Goal: Task Accomplishment & Management: Complete application form

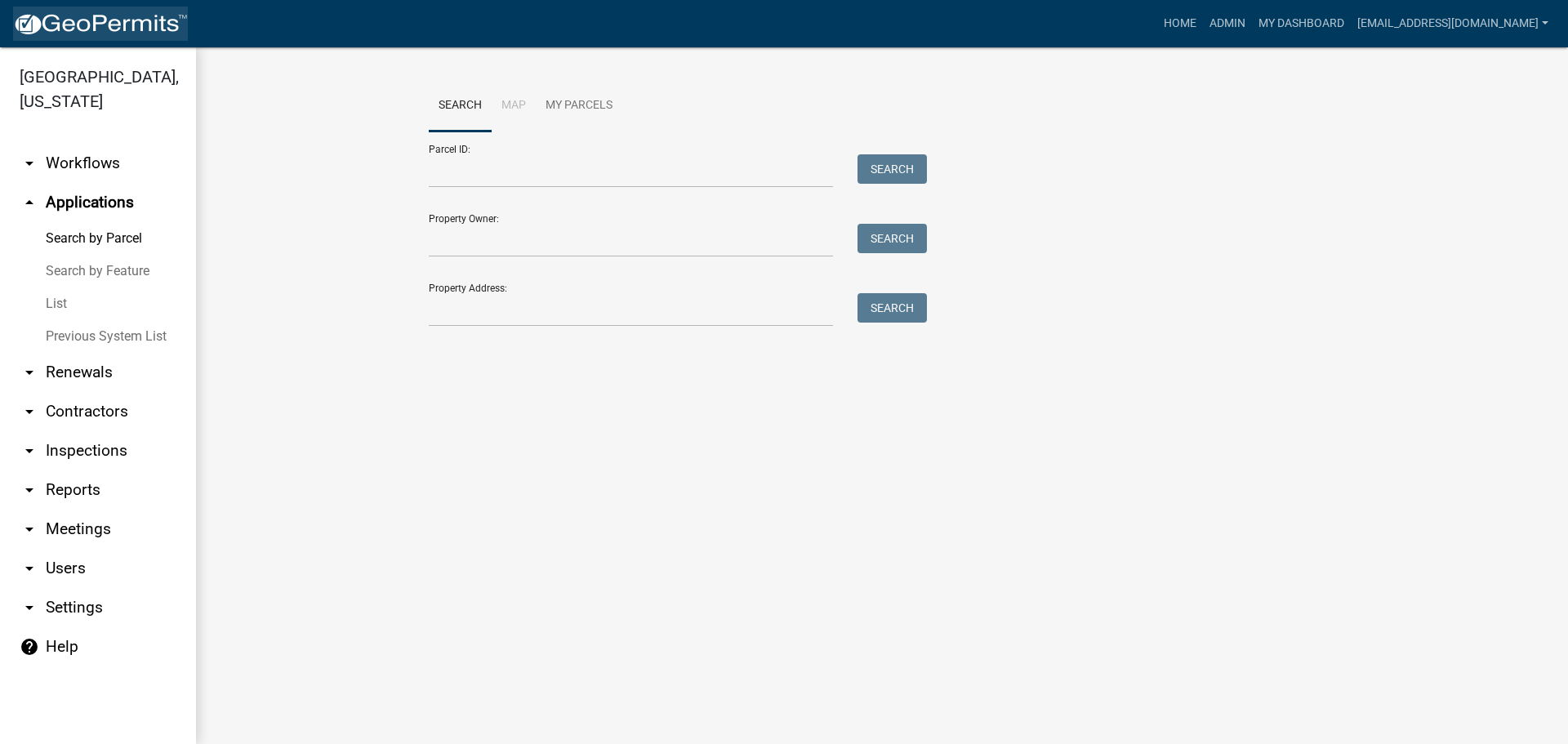
click at [71, 14] on img at bounding box center [100, 24] width 175 height 25
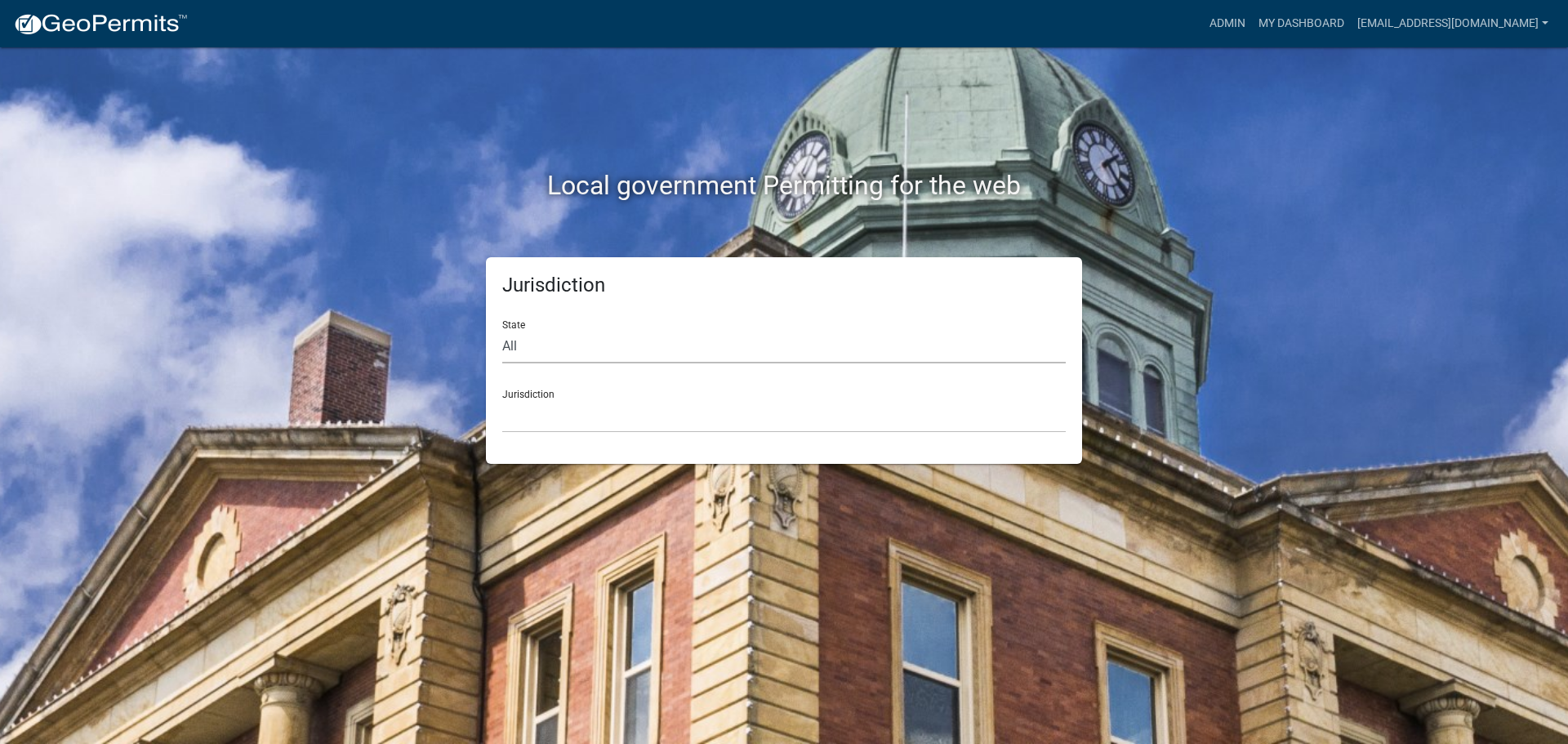
click at [584, 350] on select "All [US_STATE] [US_STATE] [US_STATE] [US_STATE] [US_STATE] [US_STATE] [US_STATE…" at bounding box center [784, 347] width 564 height 34
select select "[US_STATE]"
click at [502, 330] on select "All [US_STATE] [US_STATE] [US_STATE] [US_STATE] [US_STATE] [US_STATE] [US_STATE…" at bounding box center [784, 347] width 564 height 34
click at [675, 415] on select "[GEOGRAPHIC_DATA], [US_STATE] [GEOGRAPHIC_DATA], [US_STATE]" at bounding box center [784, 416] width 564 height 34
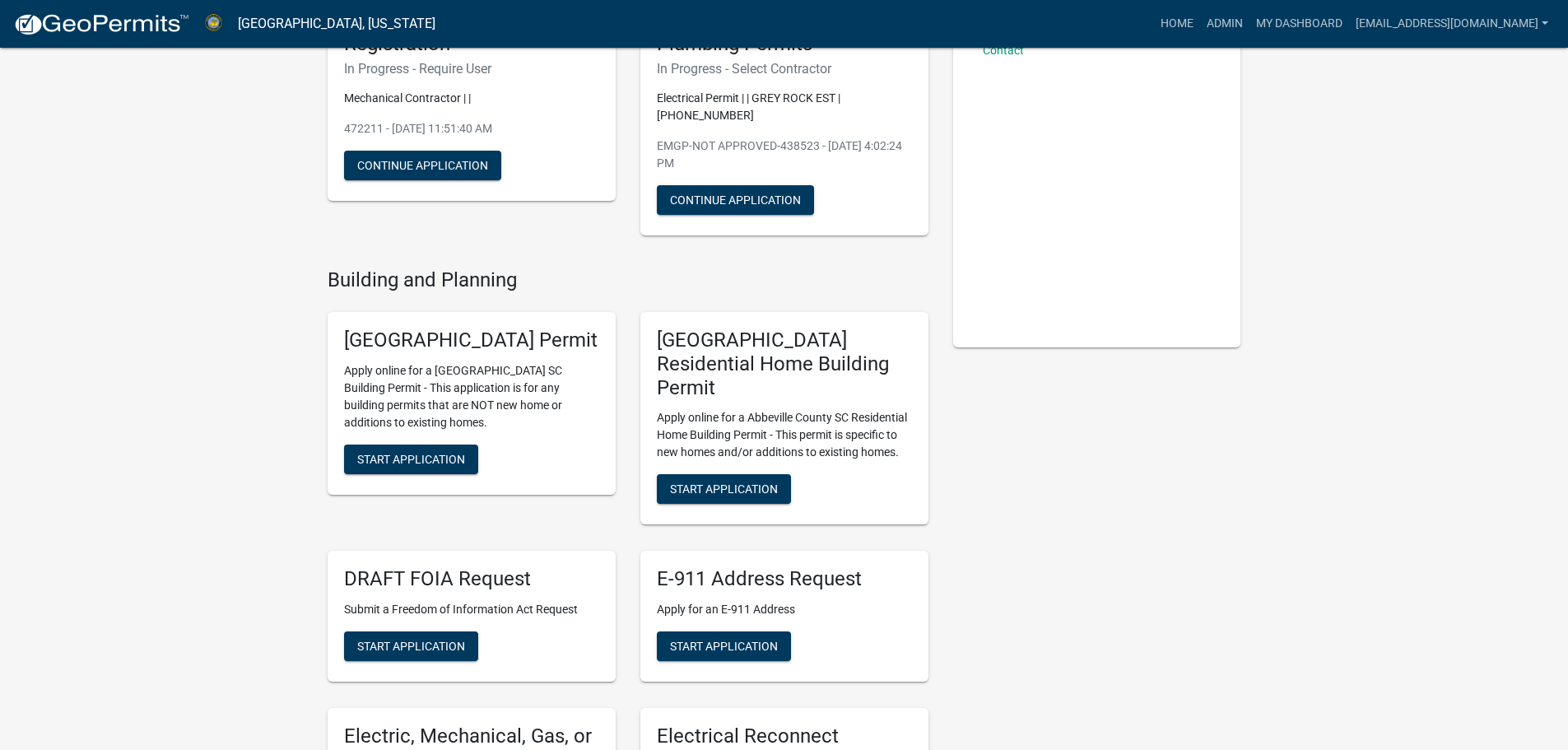
scroll to position [247, 0]
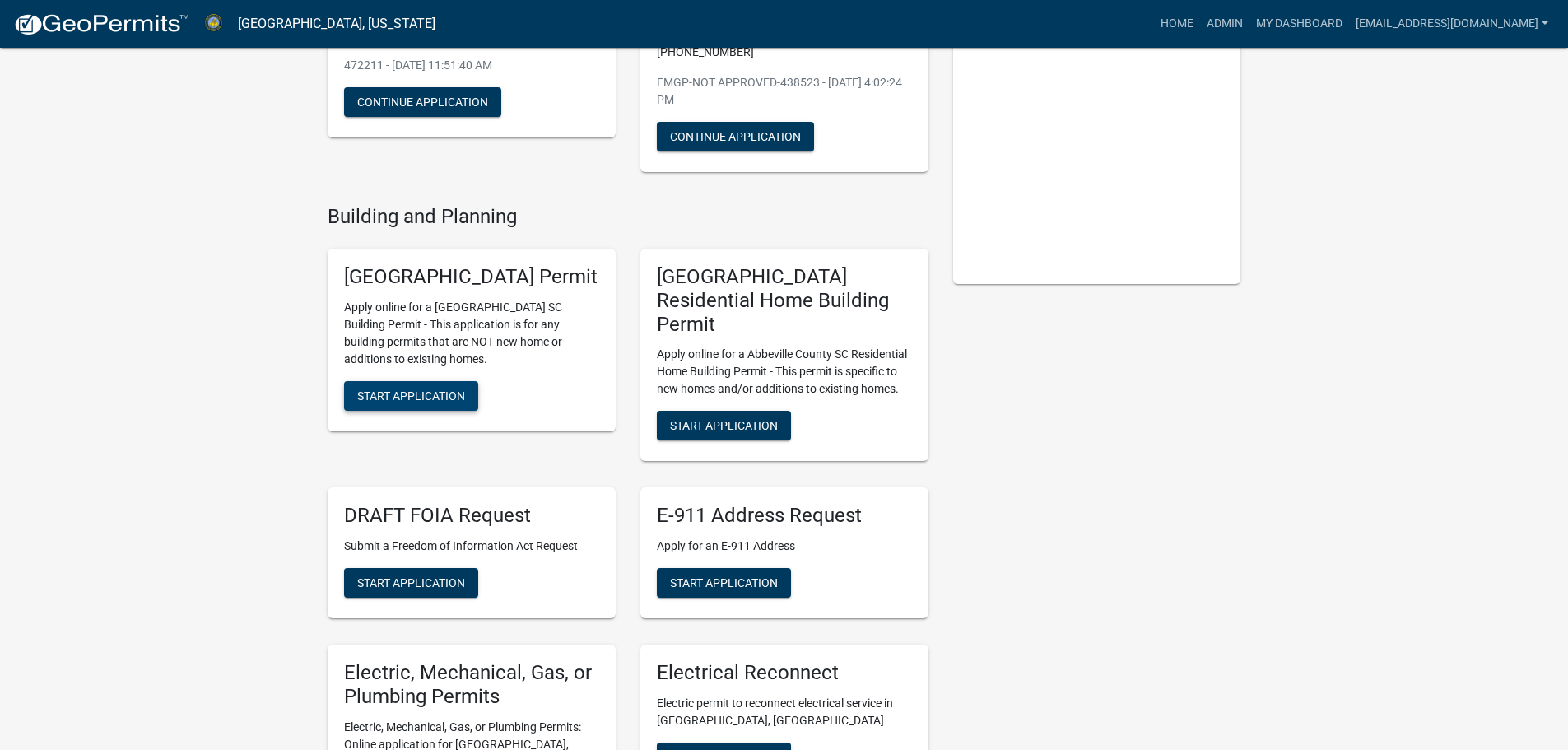
click at [435, 410] on button "Start Application" at bounding box center [410, 395] width 134 height 30
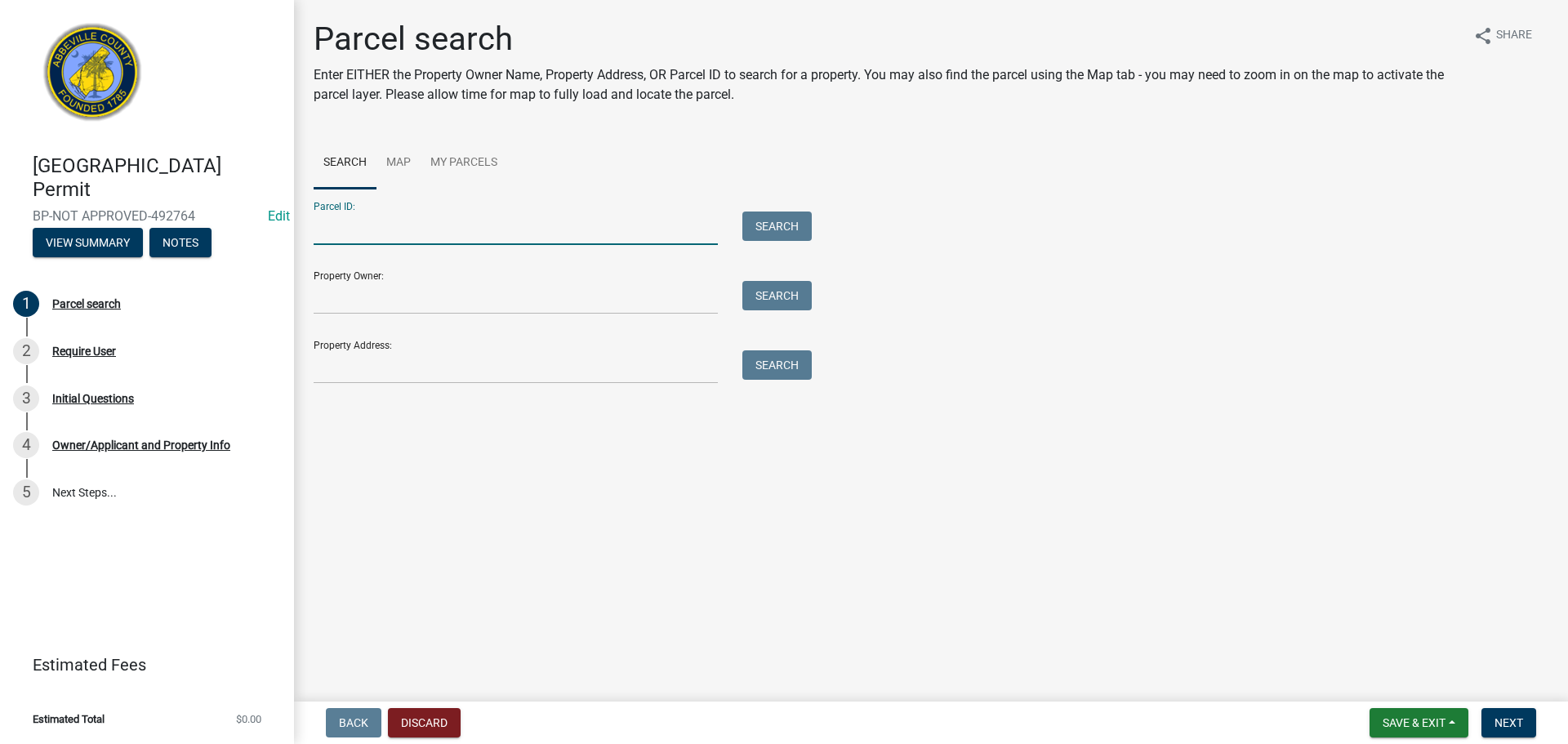
click at [369, 228] on input "Parcel ID:" at bounding box center [515, 228] width 404 height 34
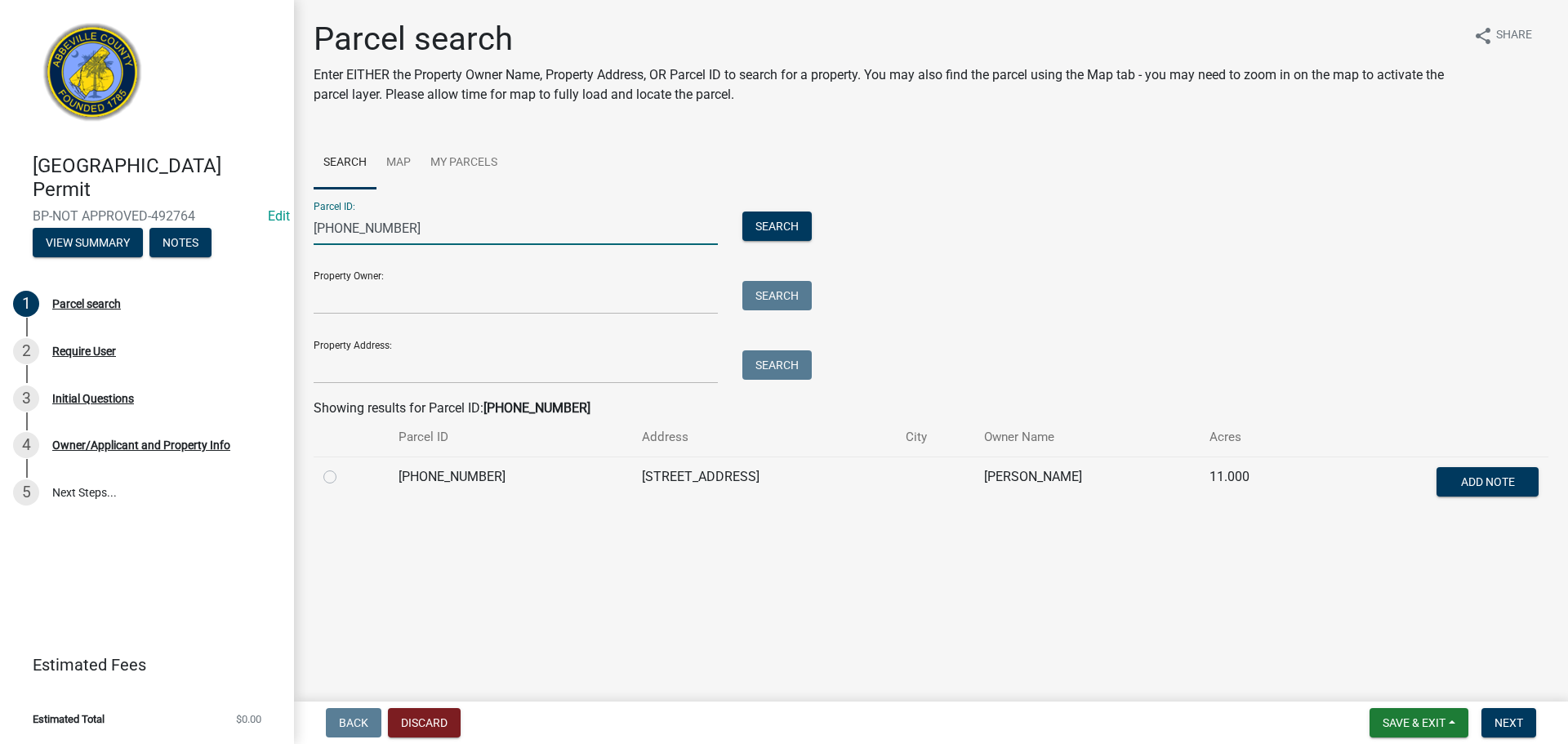
type input "[PHONE_NUMBER]"
click at [343, 467] on label at bounding box center [343, 467] width 0 height 0
click at [343, 476] on input "radio" at bounding box center [348, 472] width 11 height 11
radio input "true"
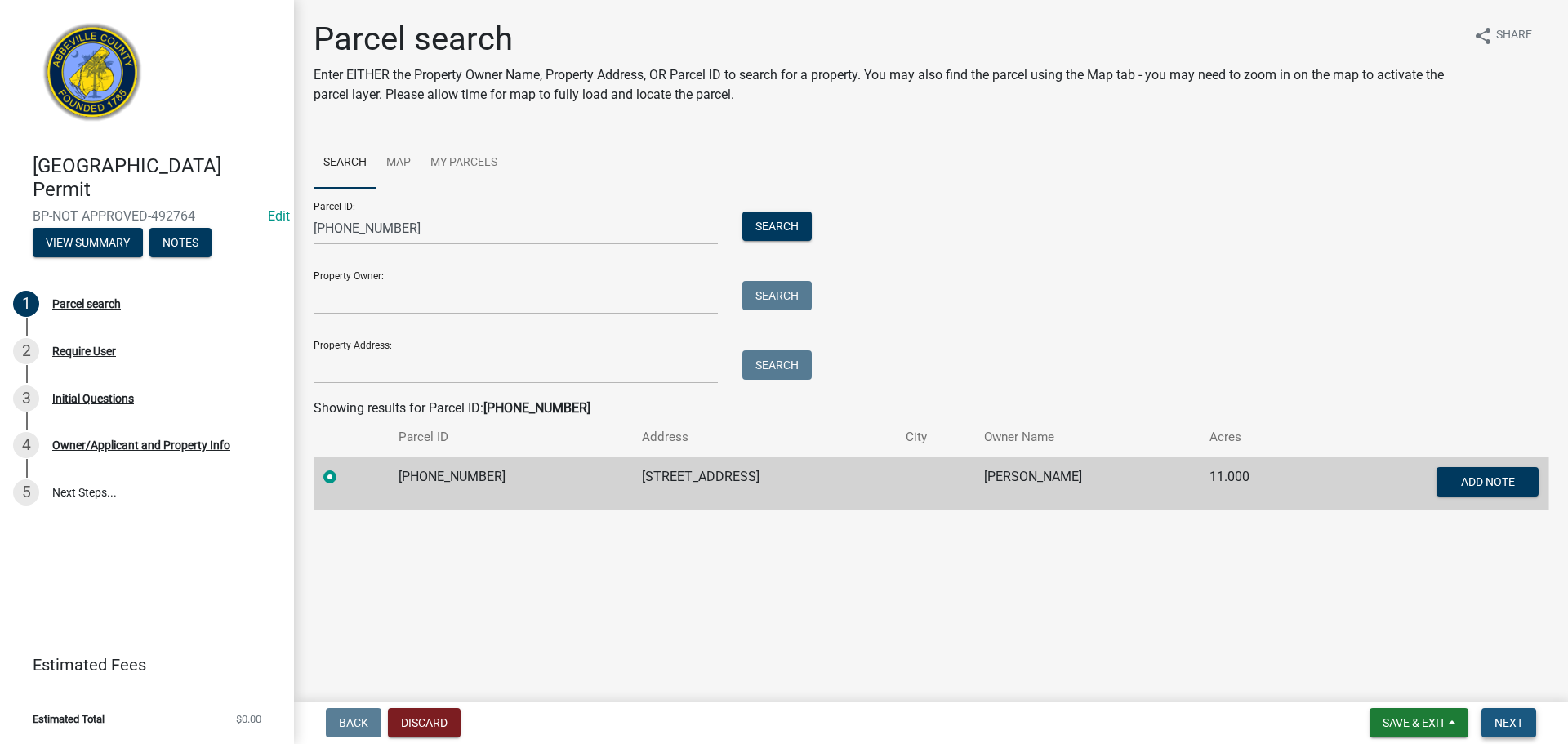
drag, startPoint x: 1510, startPoint y: 716, endPoint x: 1383, endPoint y: 683, distance: 131.2
click at [1510, 716] on span "Next" at bounding box center [1509, 722] width 29 height 13
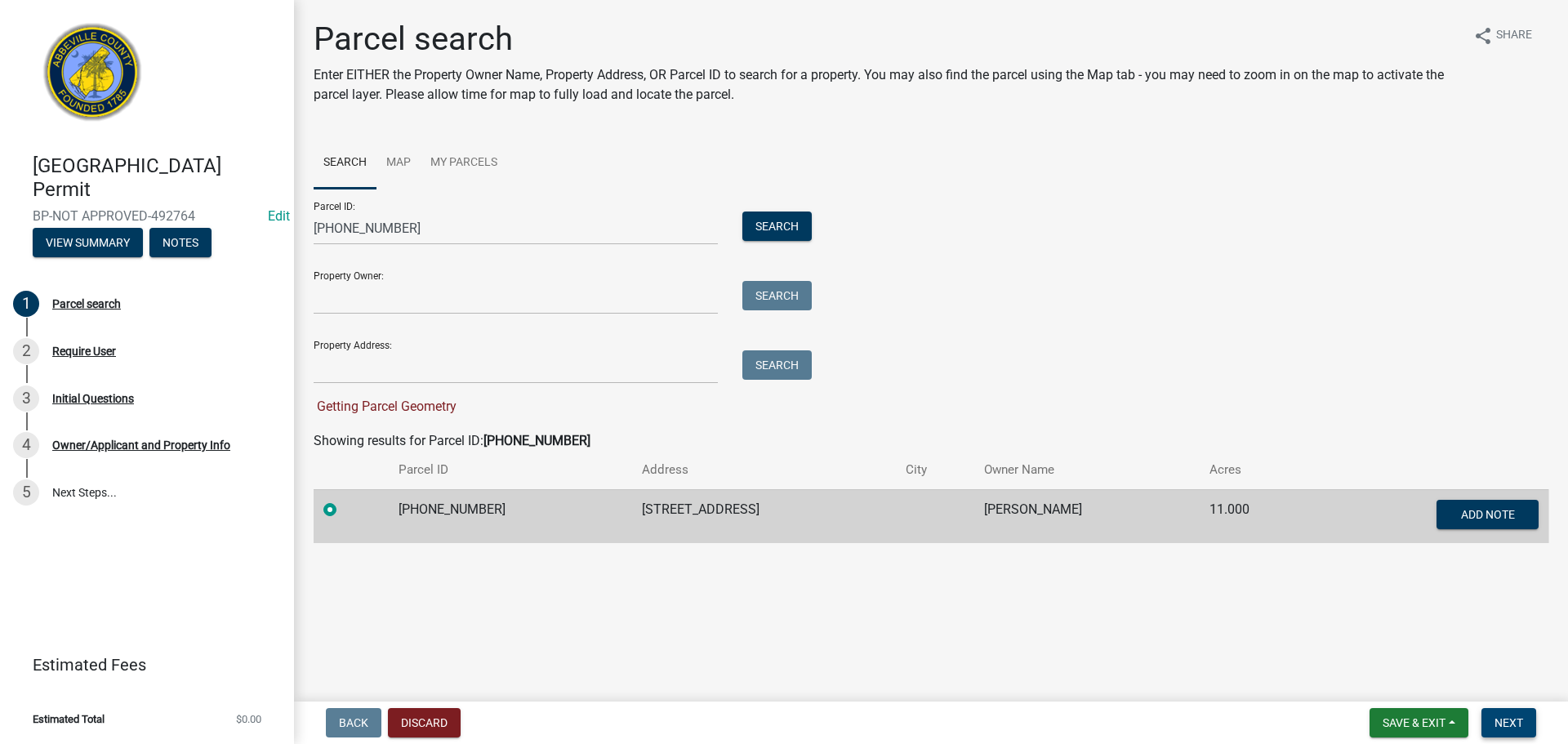
click at [1506, 716] on span "Next" at bounding box center [1509, 722] width 29 height 13
click at [1506, 713] on button "Next" at bounding box center [1509, 722] width 54 height 30
drag, startPoint x: 602, startPoint y: 507, endPoint x: 726, endPoint y: 508, distance: 124.0
click at [726, 508] on td "[STREET_ADDRESS]" at bounding box center [763, 516] width 264 height 54
click at [795, 506] on div "Copy" at bounding box center [807, 508] width 43 height 25
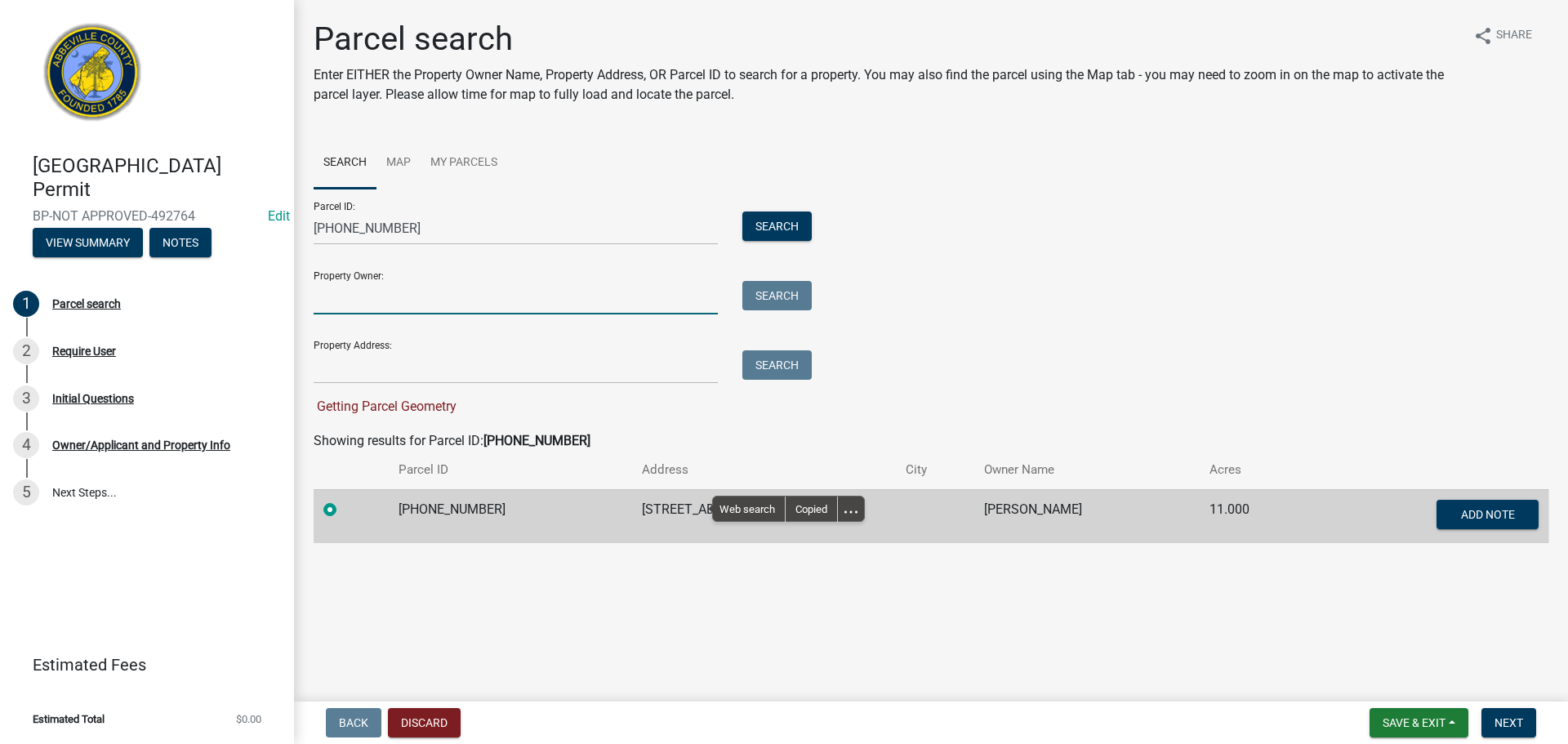
click at [420, 298] on input "Property Owner:" at bounding box center [515, 297] width 404 height 34
drag, startPoint x: 422, startPoint y: 298, endPoint x: 325, endPoint y: 364, distance: 117.3
click at [311, 350] on div "Parcel search Enter EITHER the Property Owner Name, Property Address, OR Parcel…" at bounding box center [931, 289] width 1260 height 537
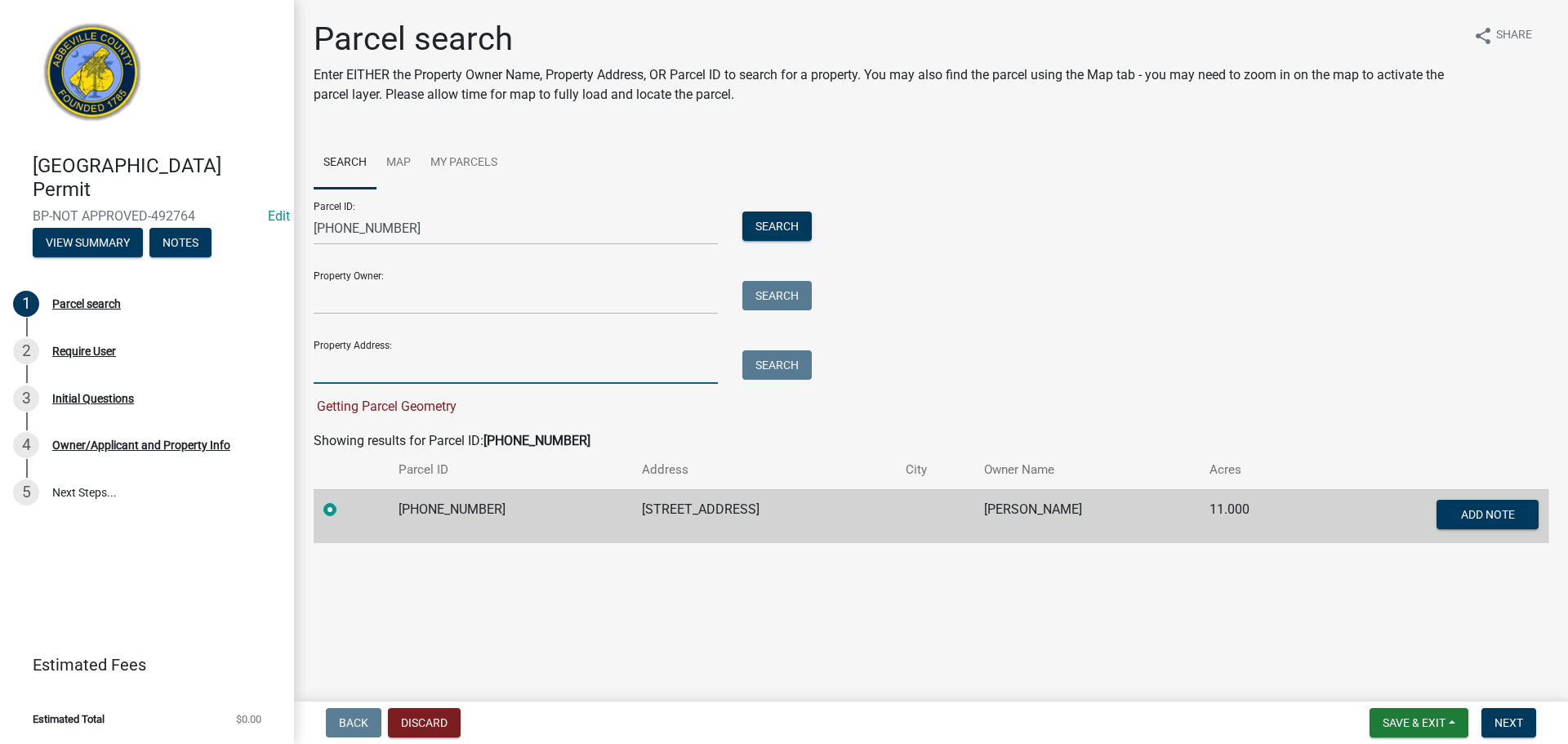
click at [326, 364] on input "Property Address:" at bounding box center [515, 367] width 404 height 34
paste input "[STREET_ADDRESS]"
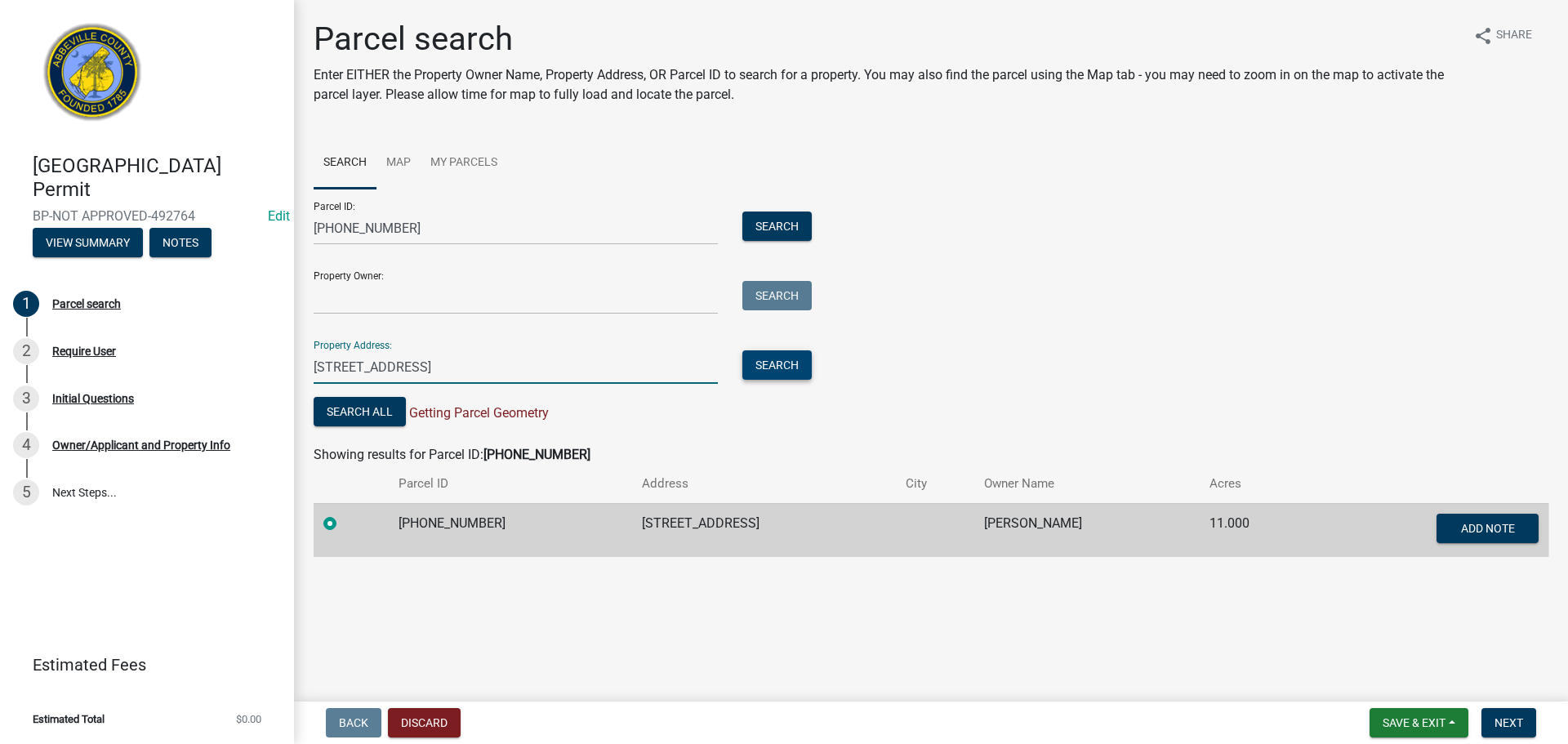
type input "[STREET_ADDRESS]"
click at [778, 363] on button "Search" at bounding box center [777, 365] width 69 height 30
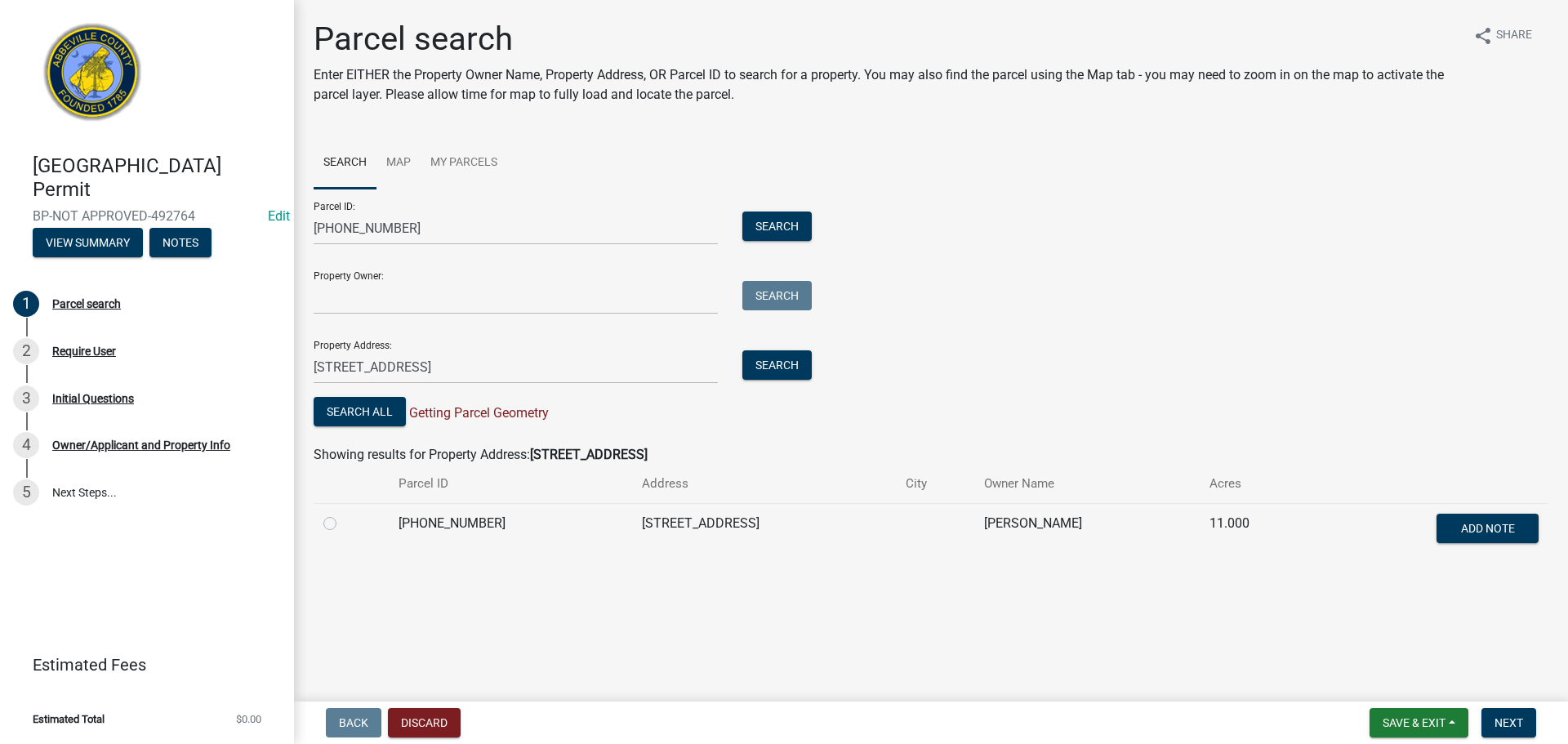
click at [343, 514] on label at bounding box center [343, 514] width 0 height 0
click at [343, 522] on input "radio" at bounding box center [348, 519] width 11 height 11
radio input "true"
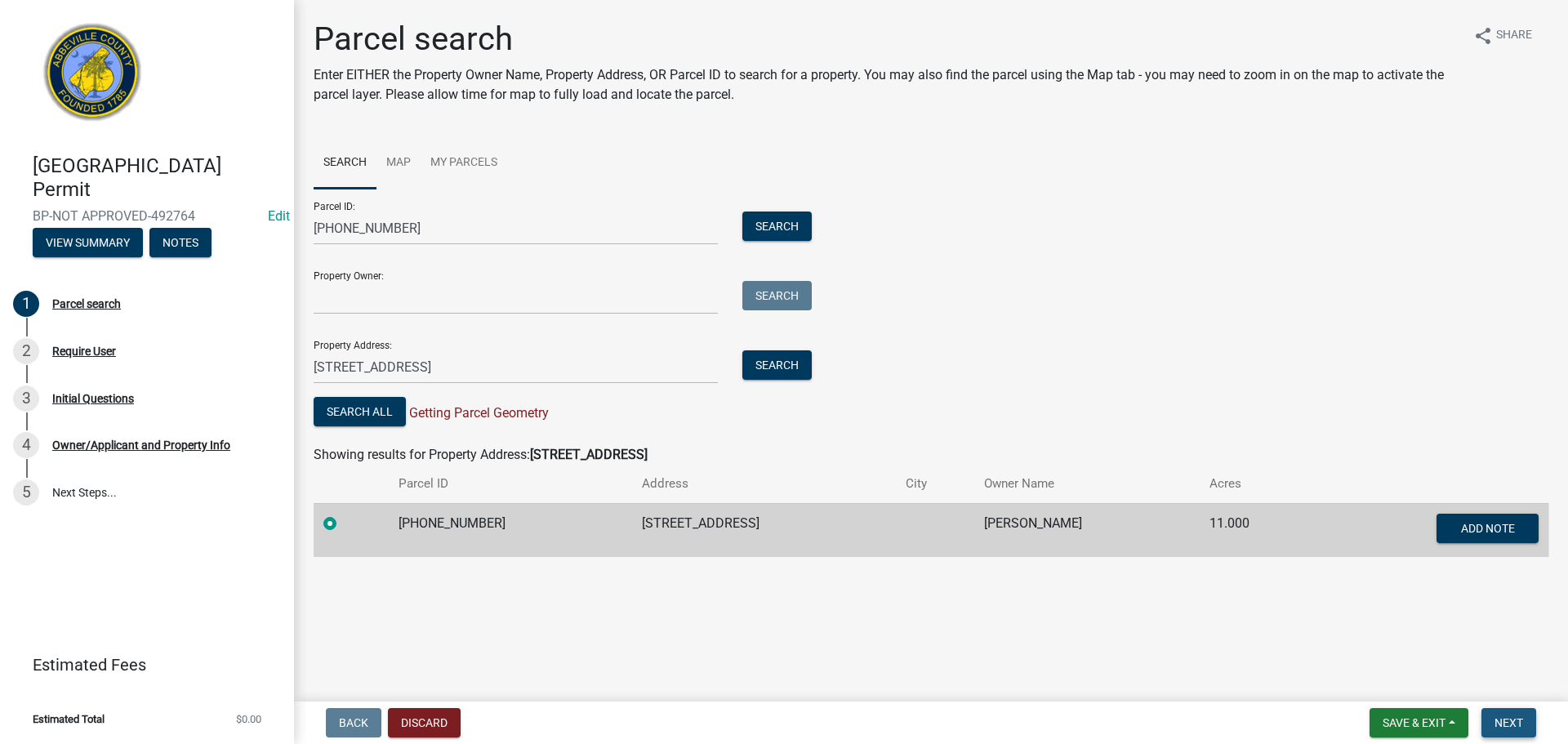
click at [1520, 722] on span "Next" at bounding box center [1509, 722] width 29 height 13
click at [513, 414] on span "Getting Parcel Geometry" at bounding box center [478, 413] width 143 height 16
click at [374, 412] on button "Search All" at bounding box center [359, 411] width 92 height 30
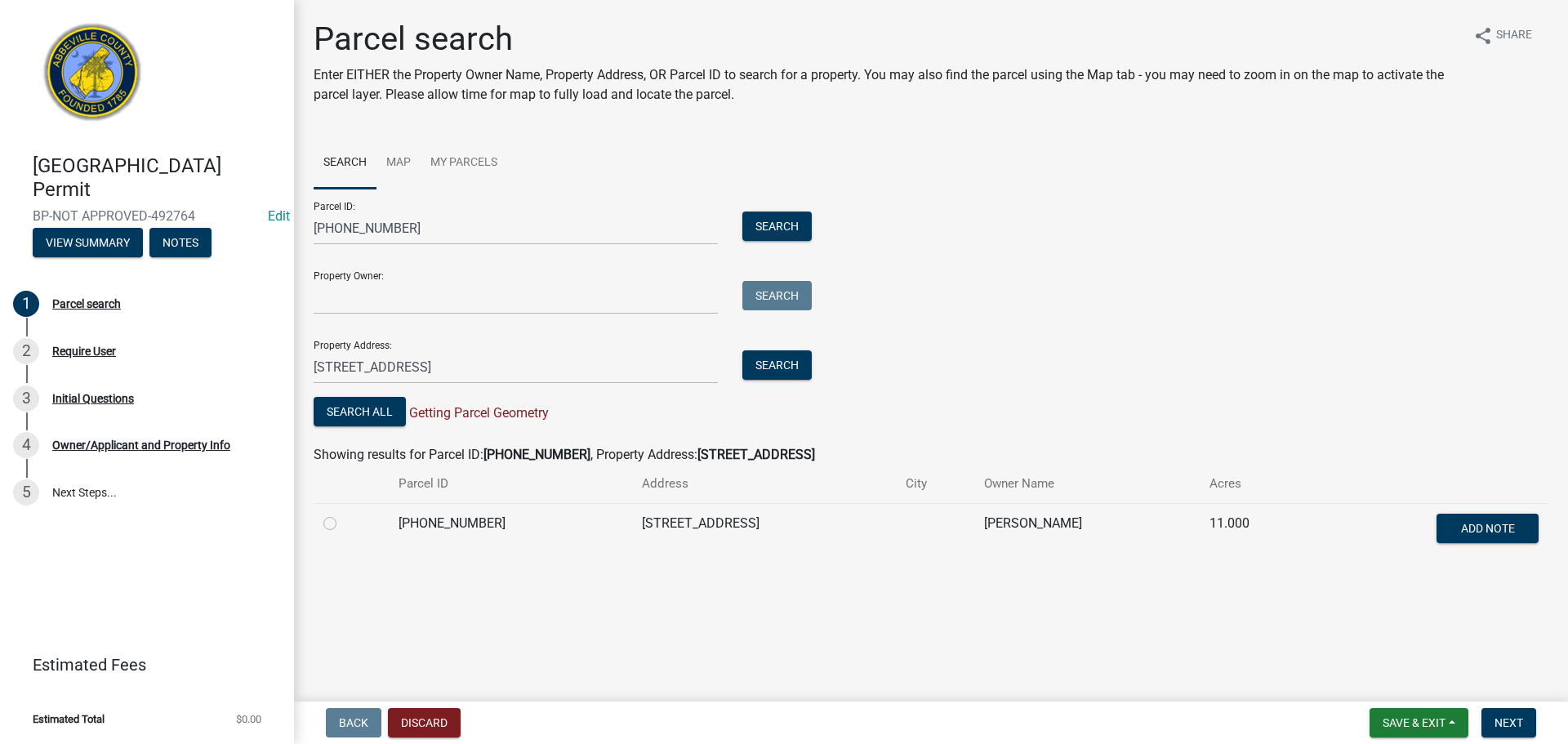
click at [343, 514] on label at bounding box center [343, 514] width 0 height 0
click at [343, 524] on input "radio" at bounding box center [348, 519] width 11 height 11
radio input "true"
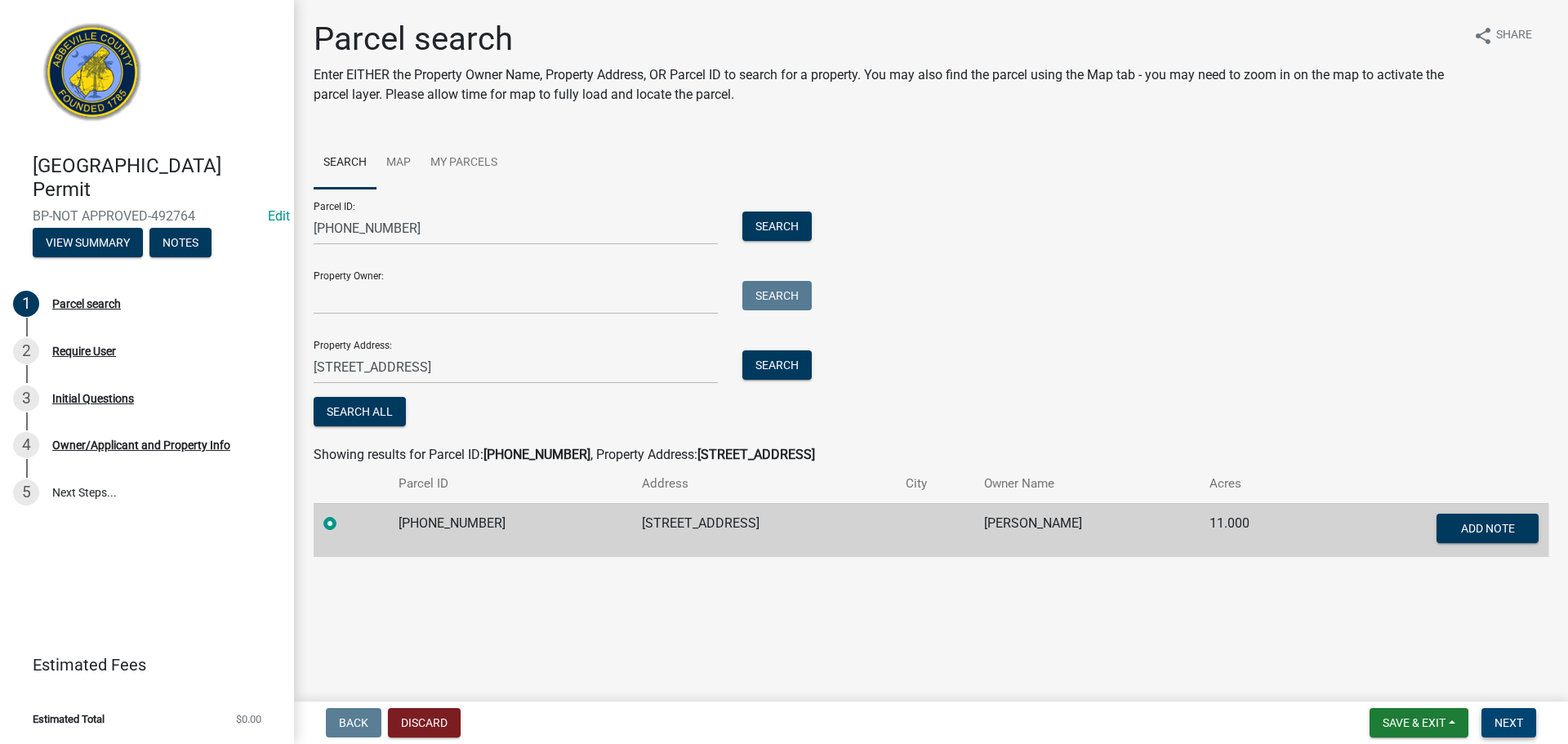
click at [1492, 716] on button "Next" at bounding box center [1509, 722] width 54 height 30
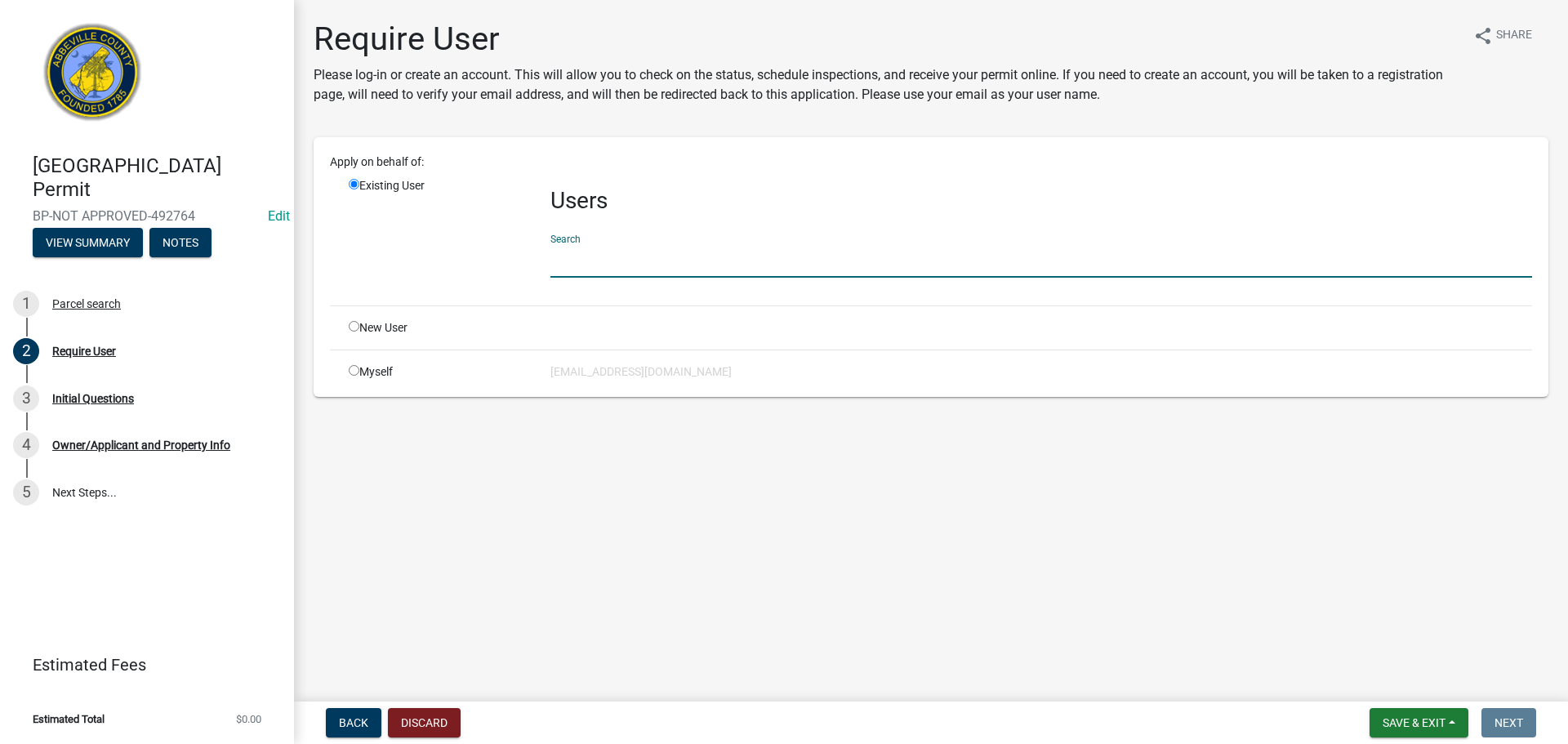
click at [693, 259] on input "text" at bounding box center [1041, 261] width 982 height 34
type input "n"
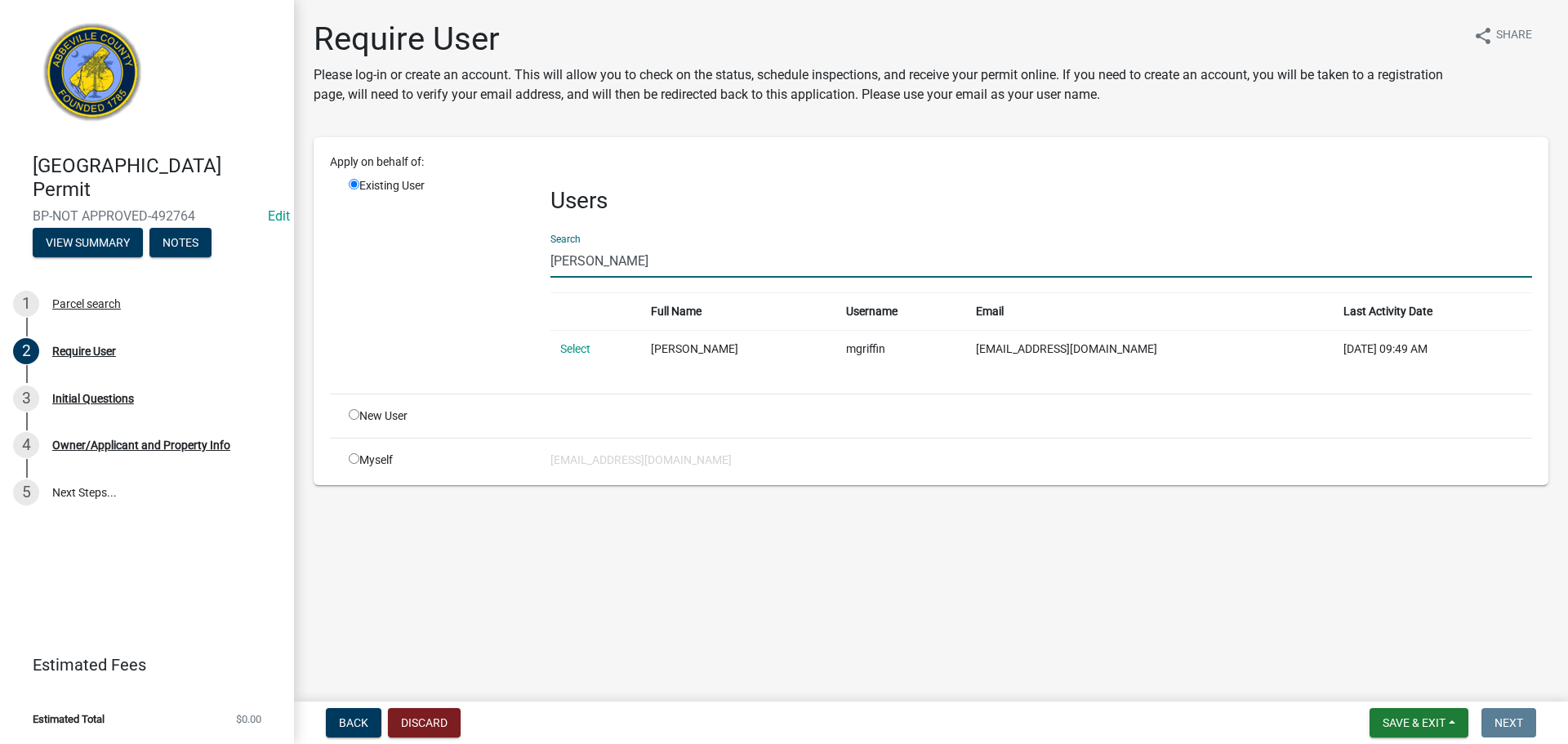
click at [649, 265] on input "[PERSON_NAME]" at bounding box center [1041, 261] width 982 height 34
click at [648, 265] on input "[PERSON_NAME]" at bounding box center [1041, 261] width 982 height 34
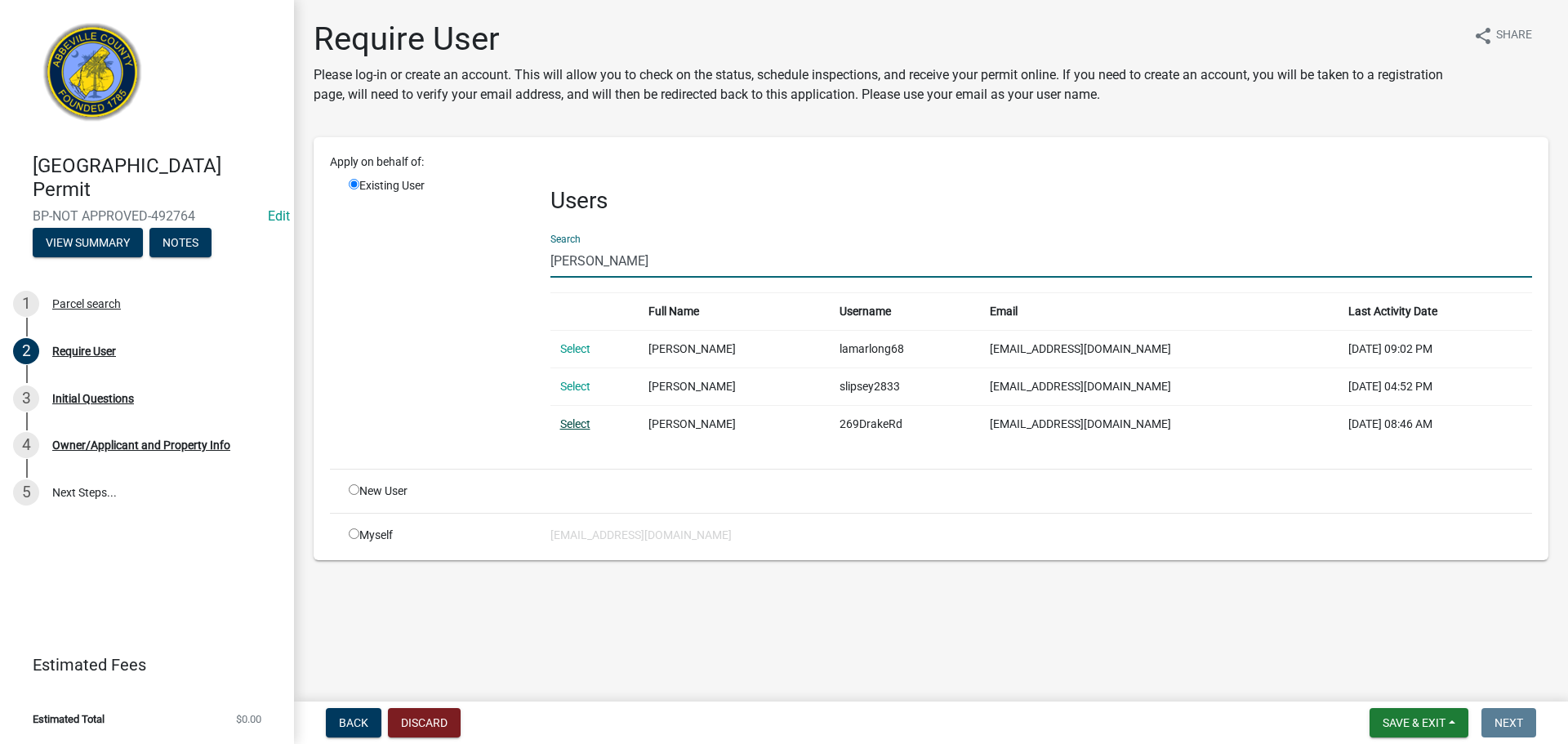
type input "[PERSON_NAME]"
click at [578, 423] on link "Select" at bounding box center [575, 423] width 31 height 13
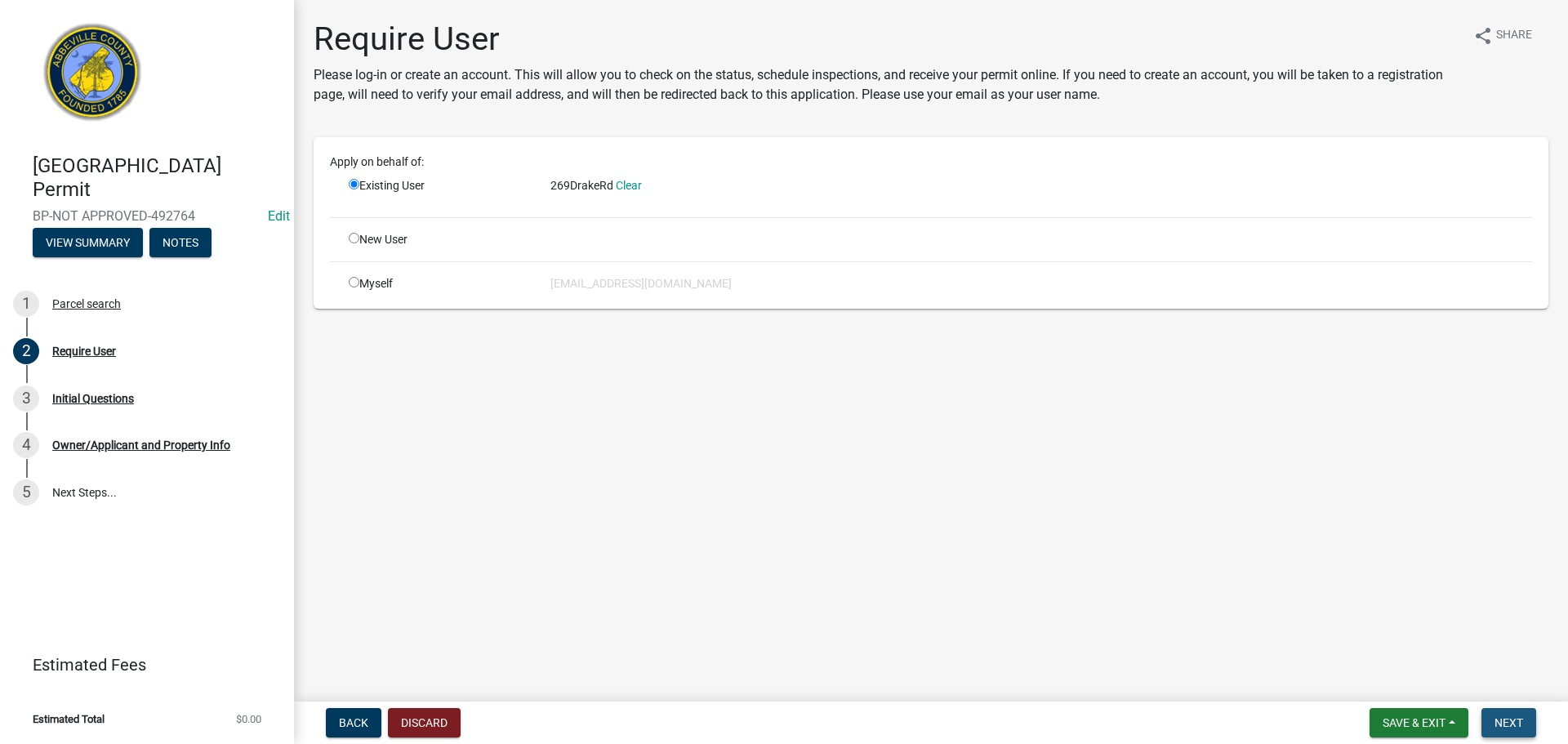
drag, startPoint x: 1526, startPoint y: 716, endPoint x: 1422, endPoint y: 676, distance: 111.4
click at [1524, 716] on button "Next" at bounding box center [1509, 722] width 54 height 30
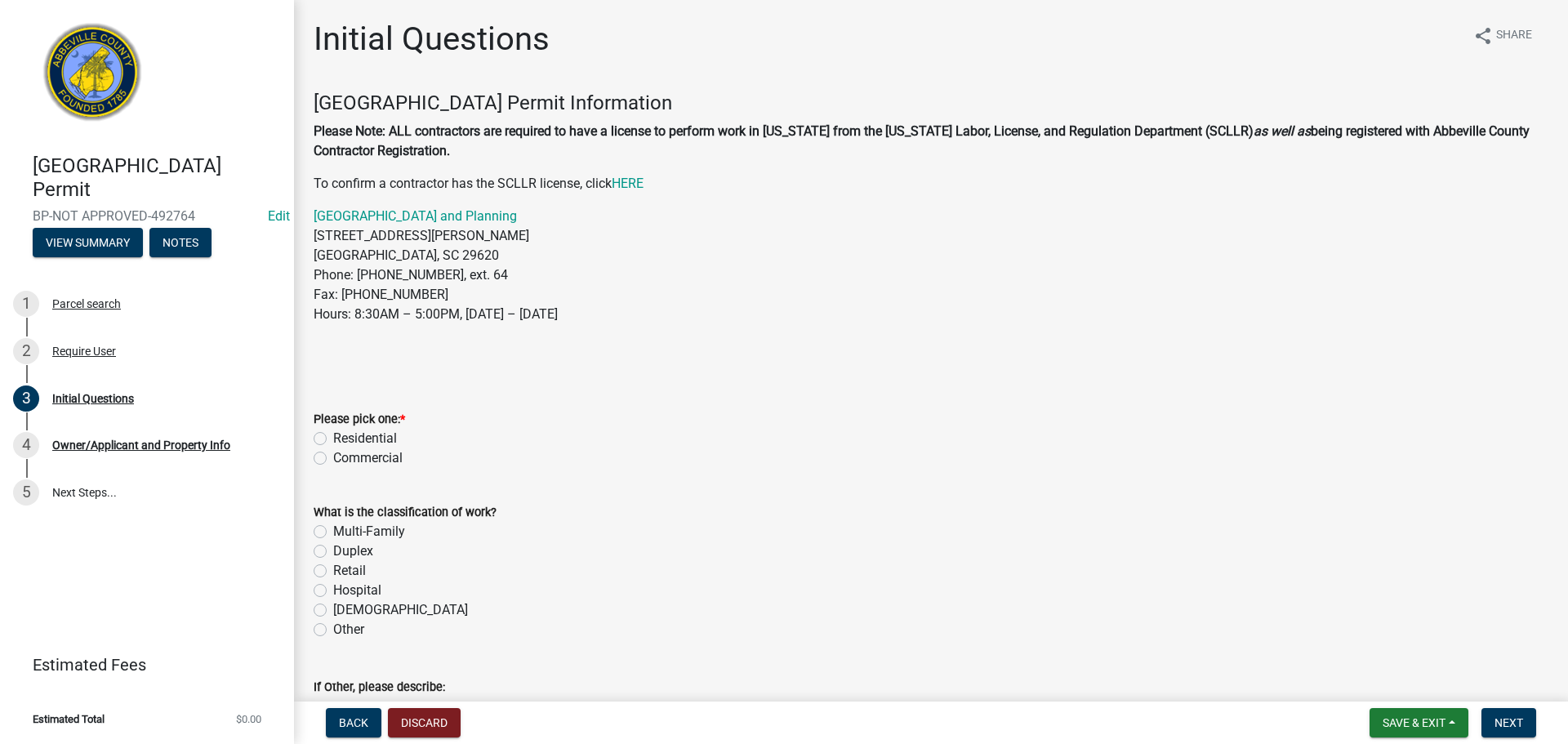
click at [333, 438] on label "Residential" at bounding box center [365, 439] width 63 height 20
click at [333, 438] on input "Residential" at bounding box center [338, 434] width 11 height 11
radio input "true"
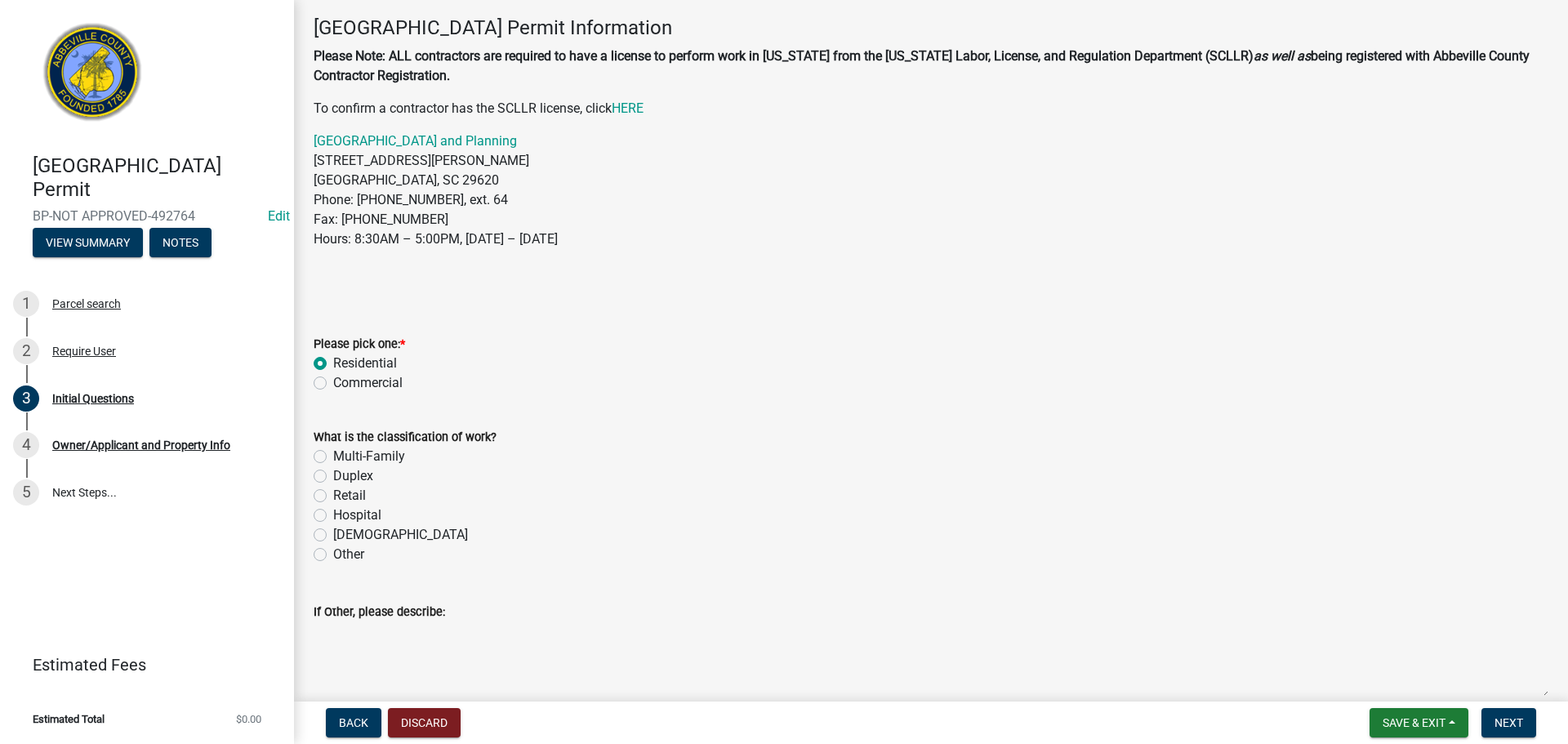
scroll to position [245, 0]
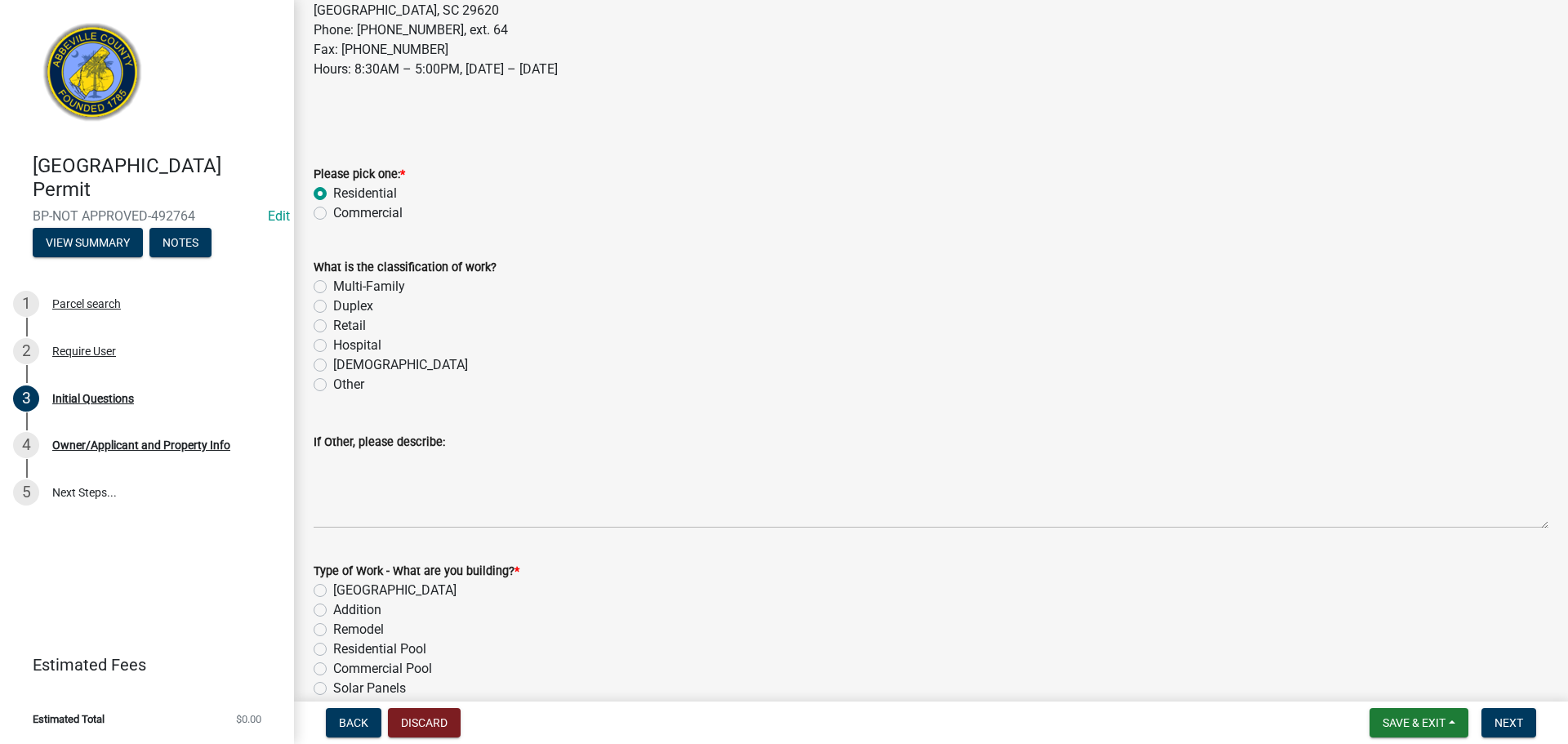
click at [333, 288] on label "Multi-Family" at bounding box center [369, 287] width 72 height 20
click at [333, 288] on input "Multi-Family" at bounding box center [338, 282] width 11 height 11
radio input "true"
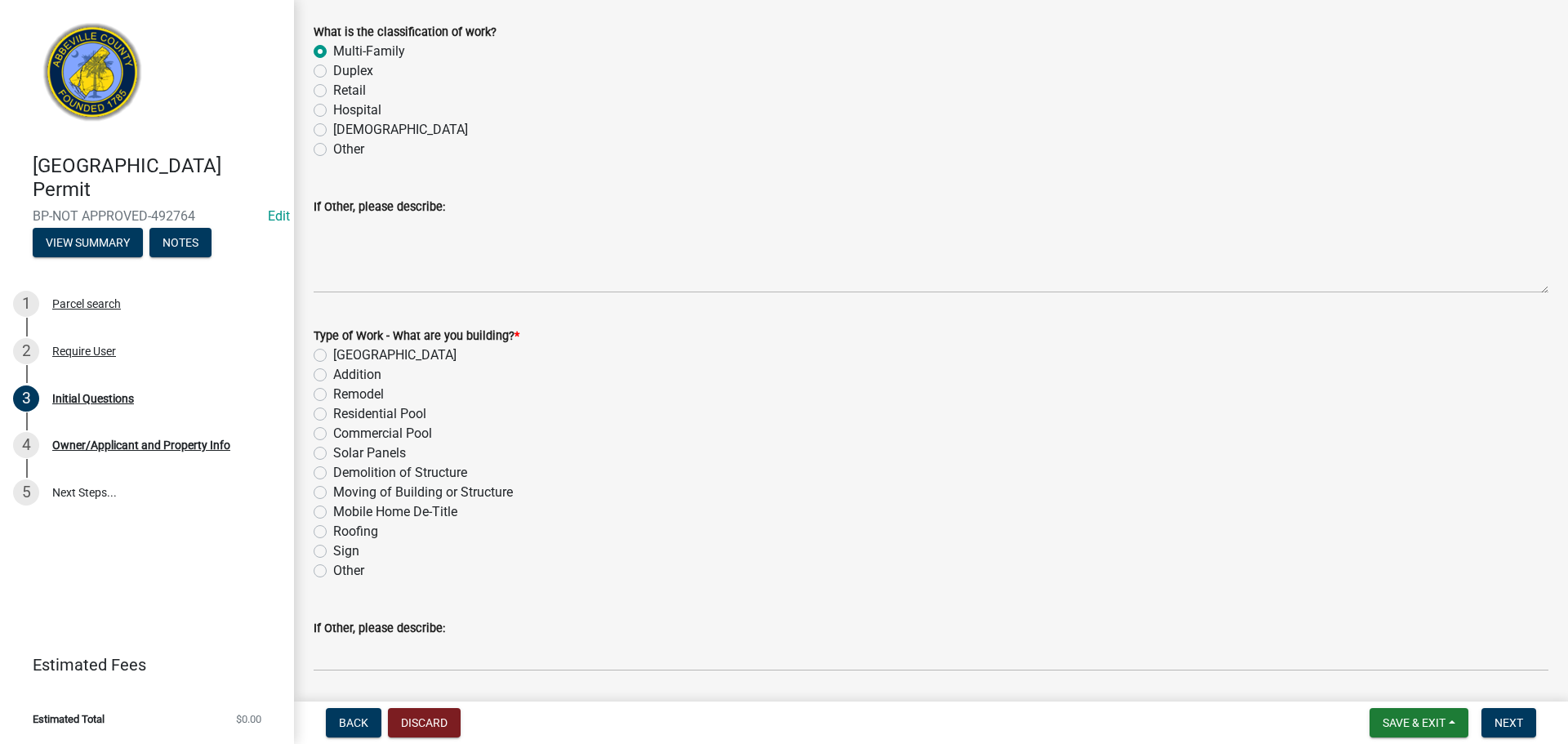
scroll to position [490, 0]
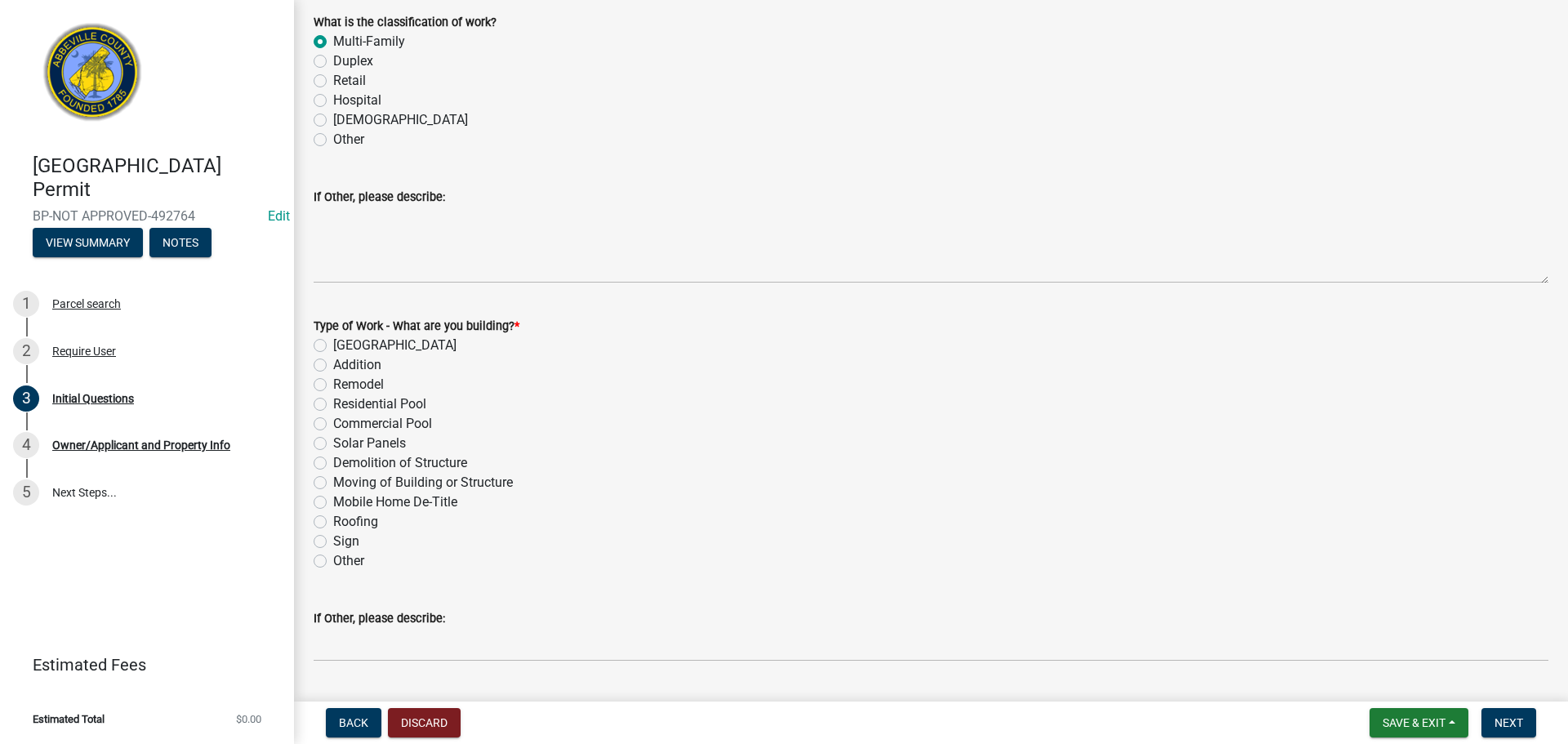
click at [333, 523] on label "Roofing" at bounding box center [355, 522] width 44 height 20
click at [333, 523] on input "Roofing" at bounding box center [338, 517] width 11 height 11
radio input "true"
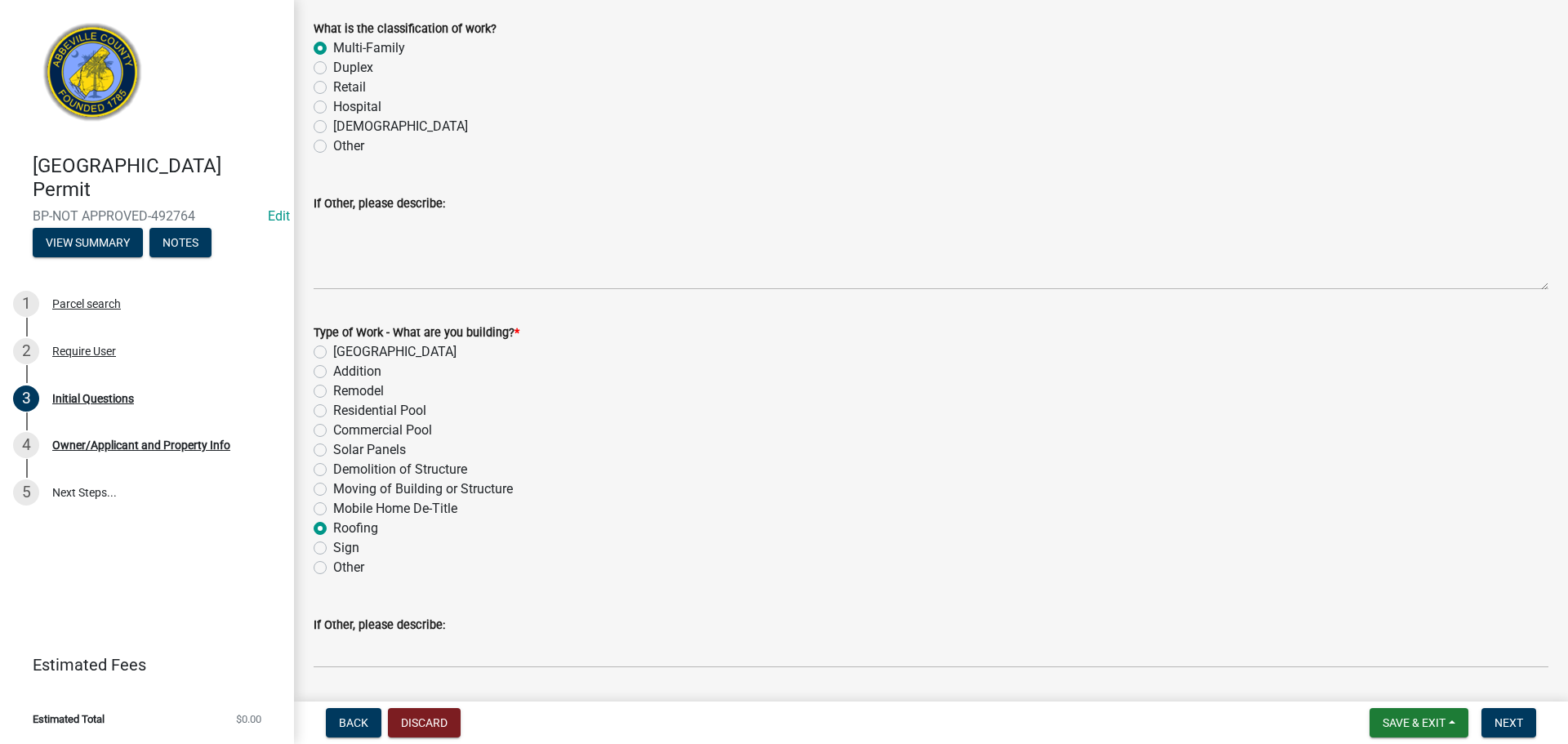
scroll to position [715, 0]
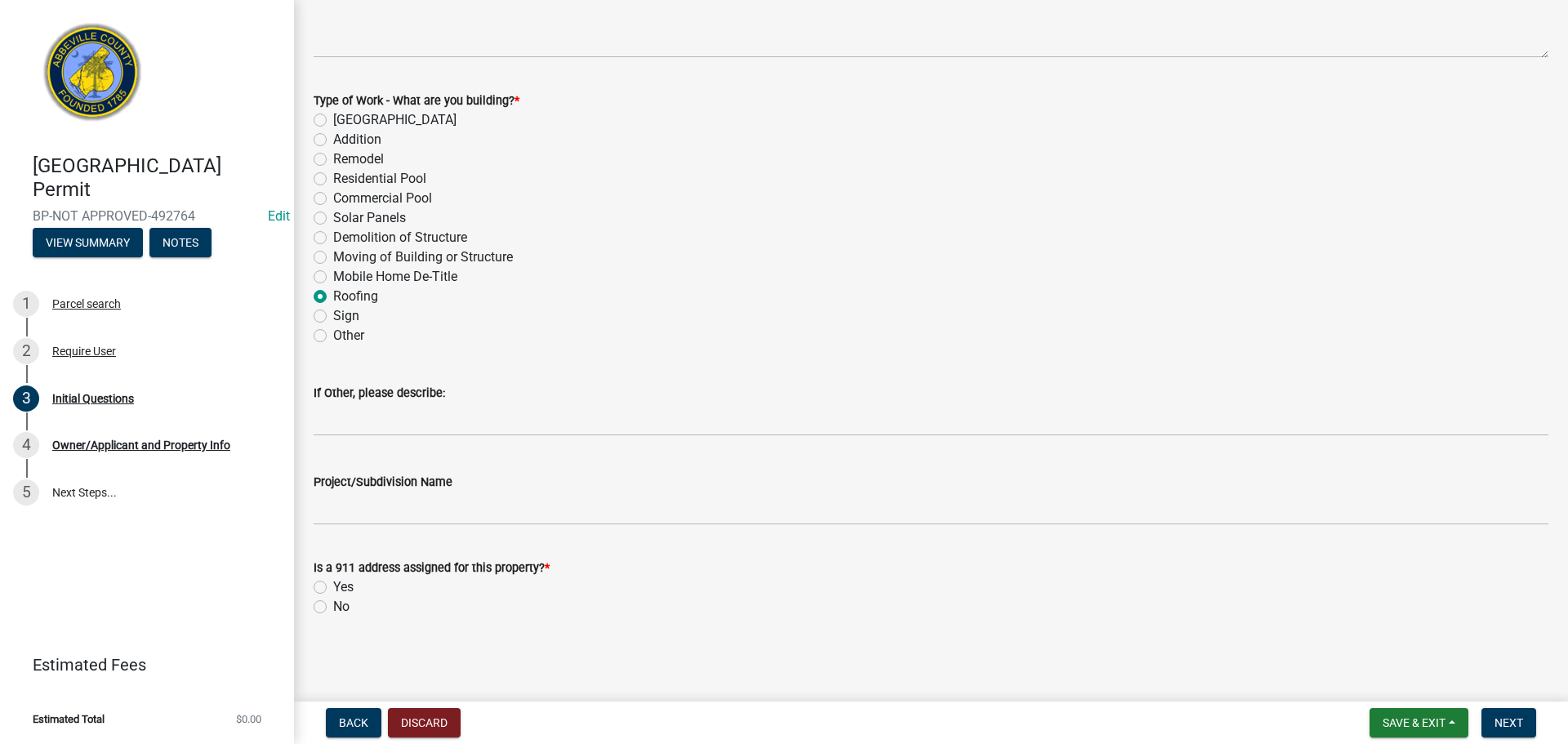
click at [333, 580] on label "Yes" at bounding box center [343, 587] width 21 height 20
click at [333, 580] on input "Yes" at bounding box center [338, 582] width 11 height 11
radio input "true"
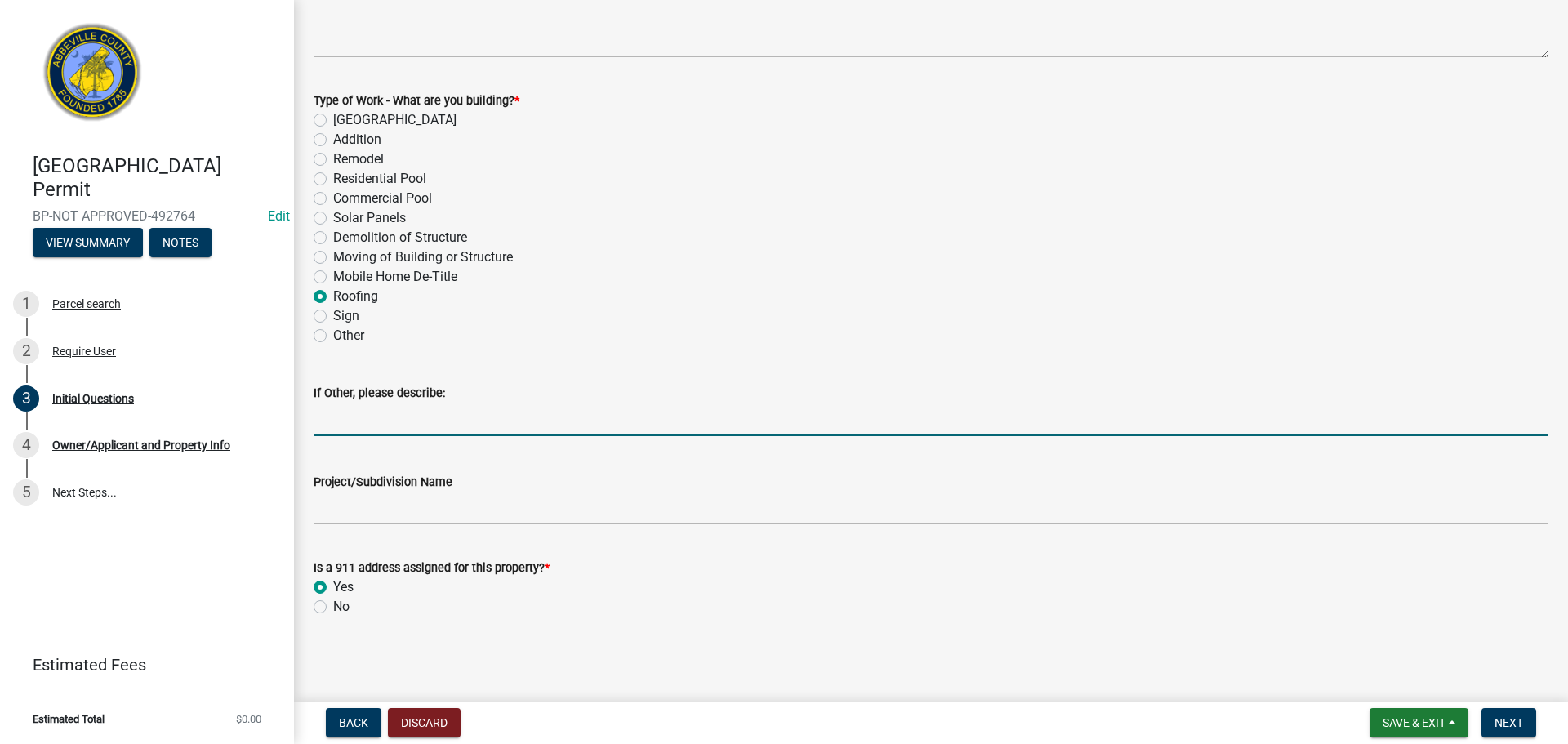
click at [381, 422] on input "If Other, please describe:" at bounding box center [930, 419] width 1235 height 34
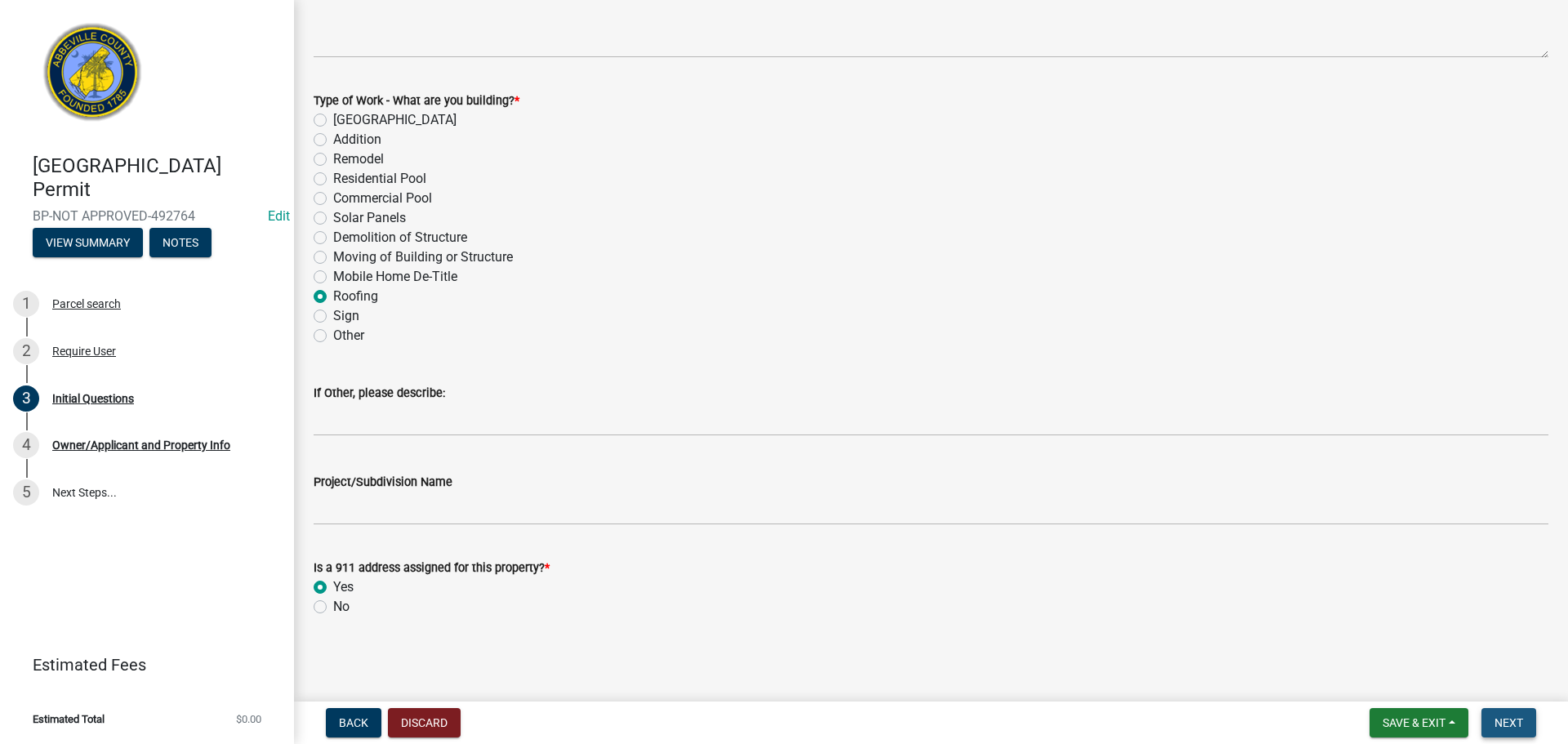
click at [1510, 722] on span "Next" at bounding box center [1509, 722] width 29 height 13
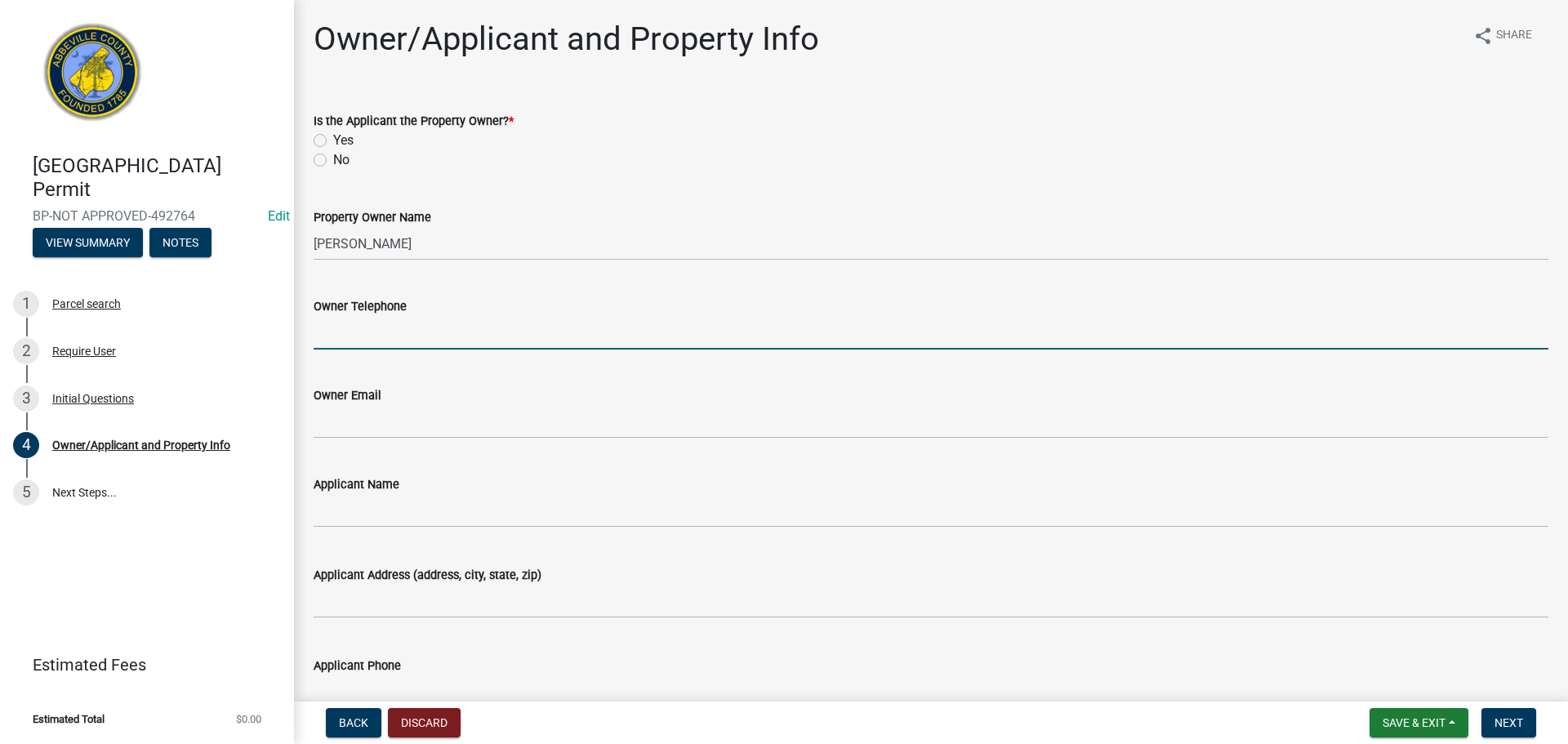
click at [361, 326] on input "Owner Telephone" at bounding box center [930, 333] width 1235 height 34
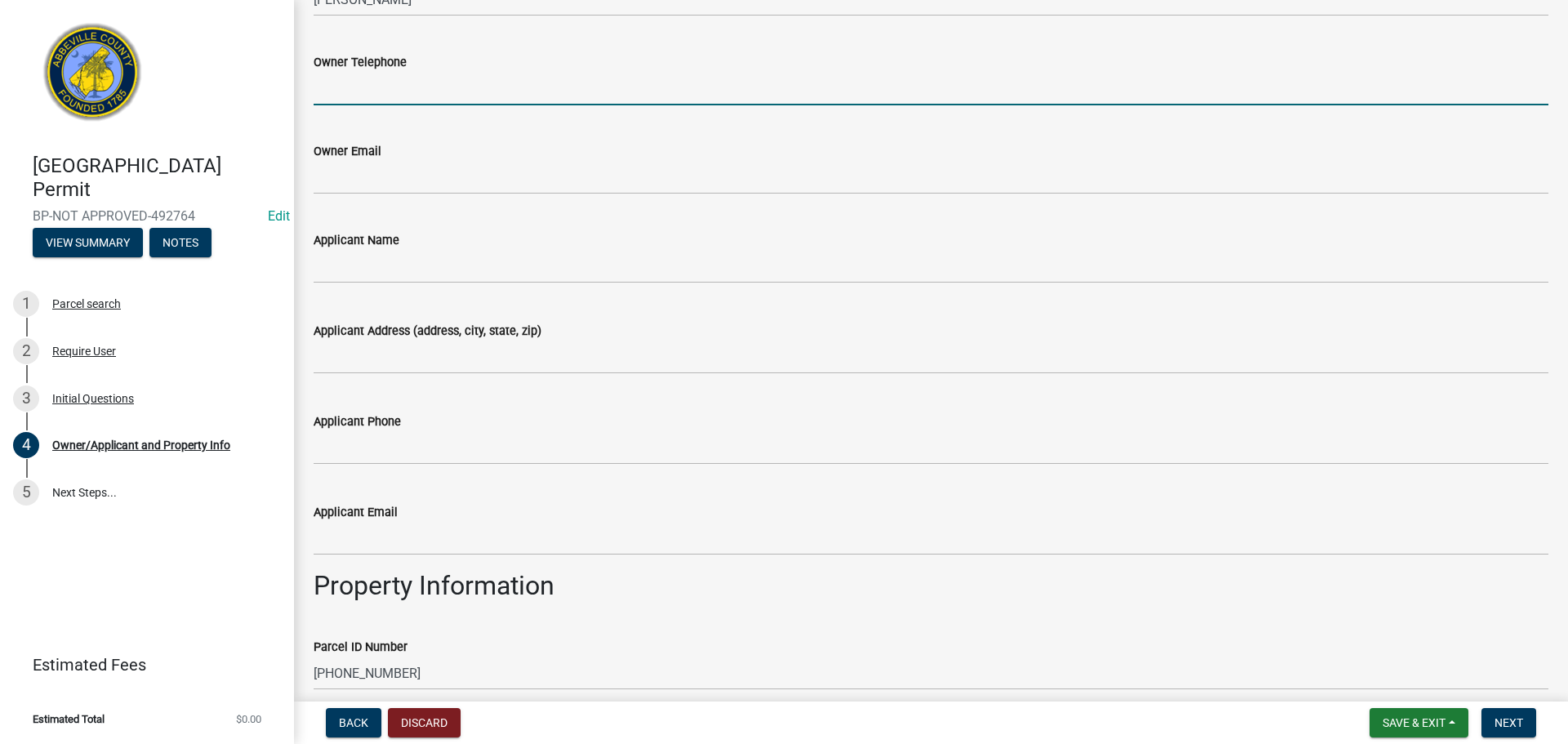
scroll to position [245, 0]
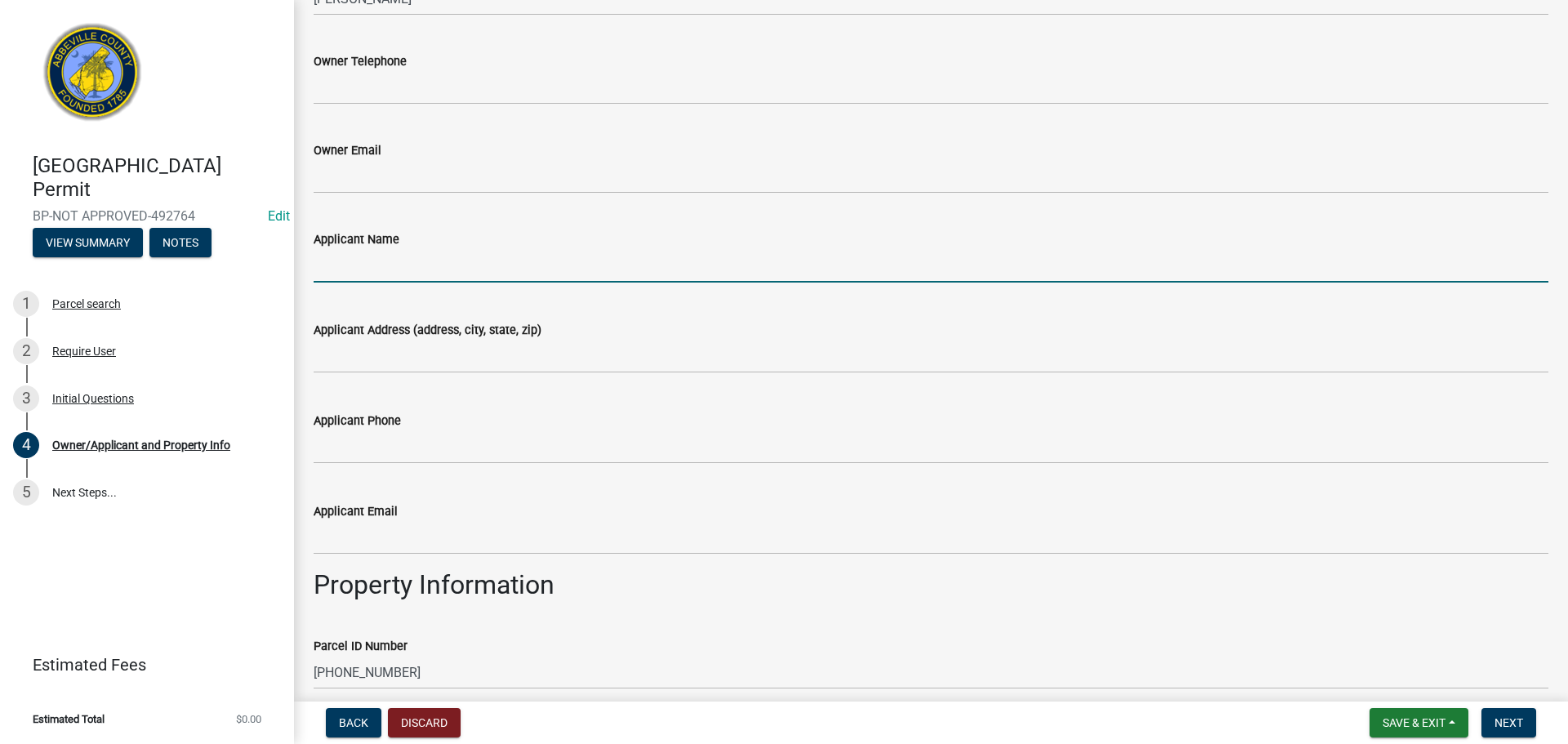
click at [441, 269] on input "Applicant Name" at bounding box center [930, 266] width 1235 height 34
type input "[PERSON_NAME]"
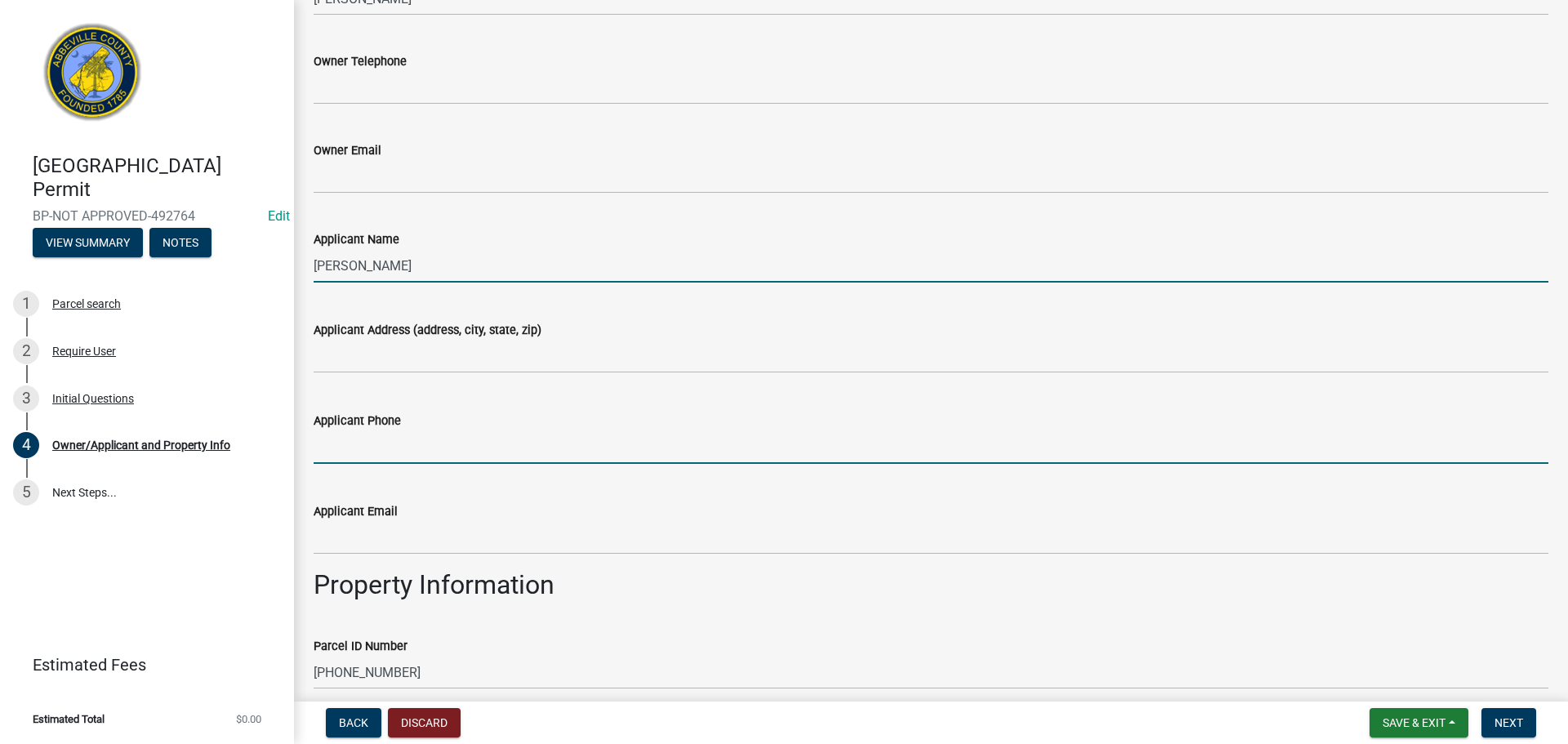
click at [411, 447] on input "Applicant Phone" at bounding box center [930, 447] width 1235 height 34
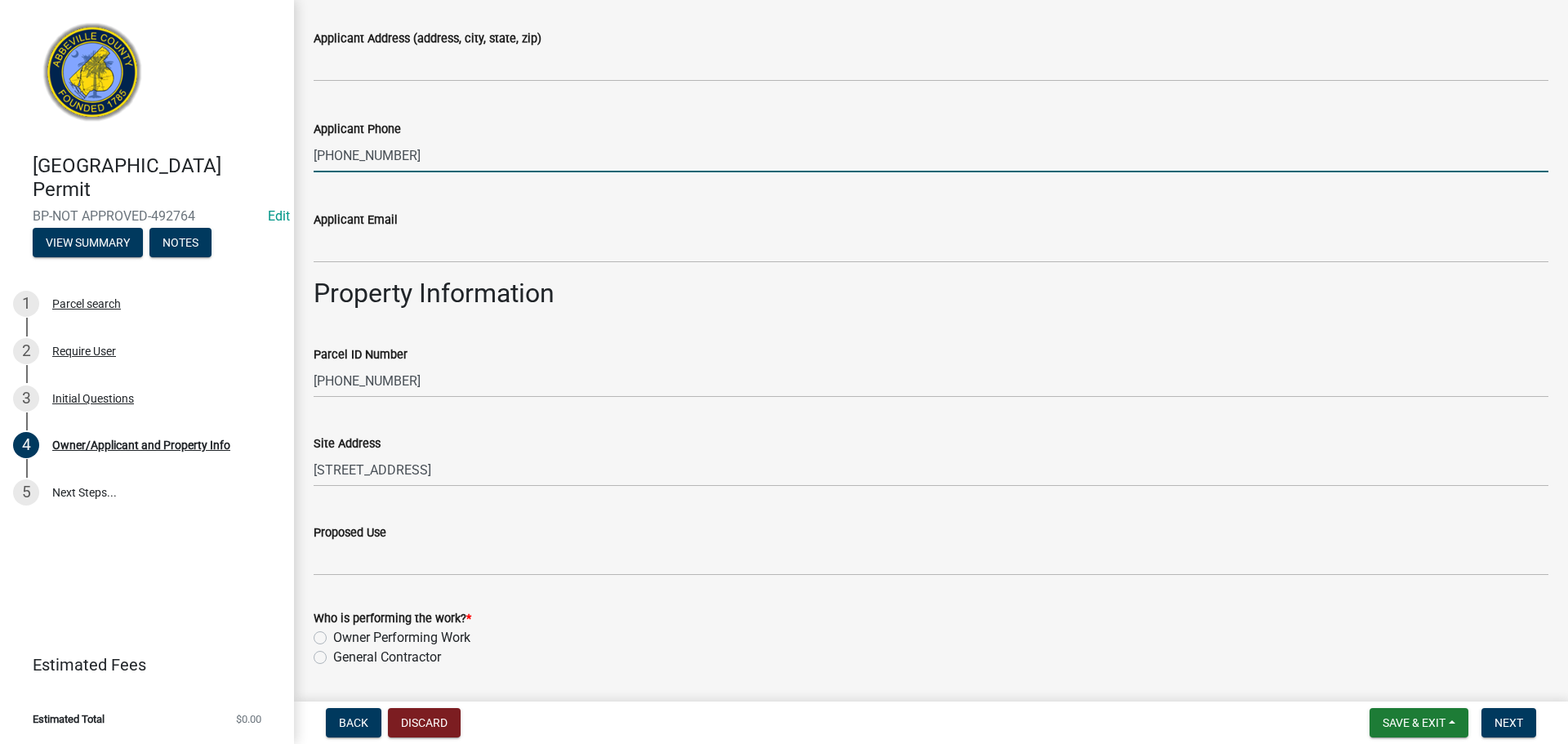
scroll to position [587, 0]
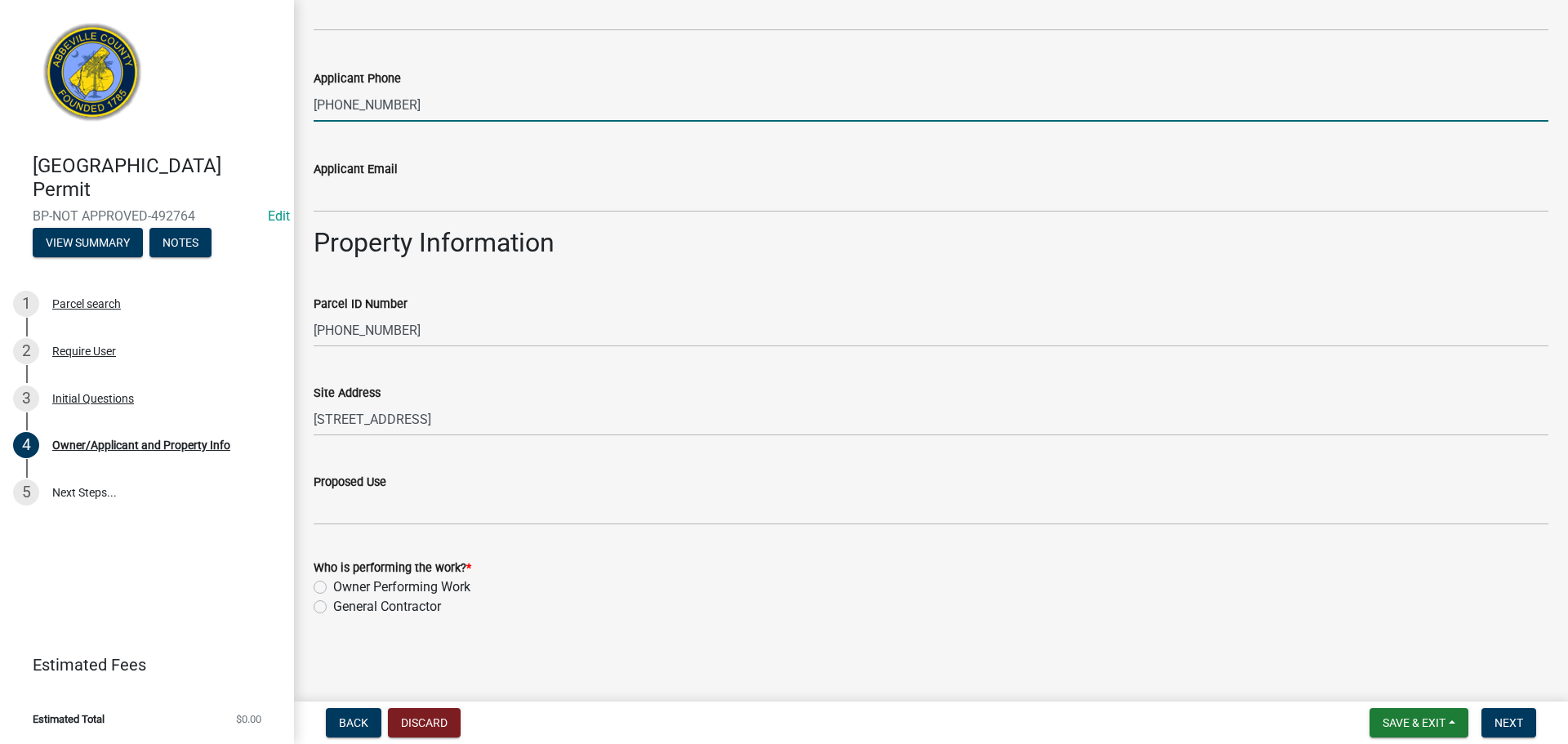
type input "[PHONE_NUMBER]"
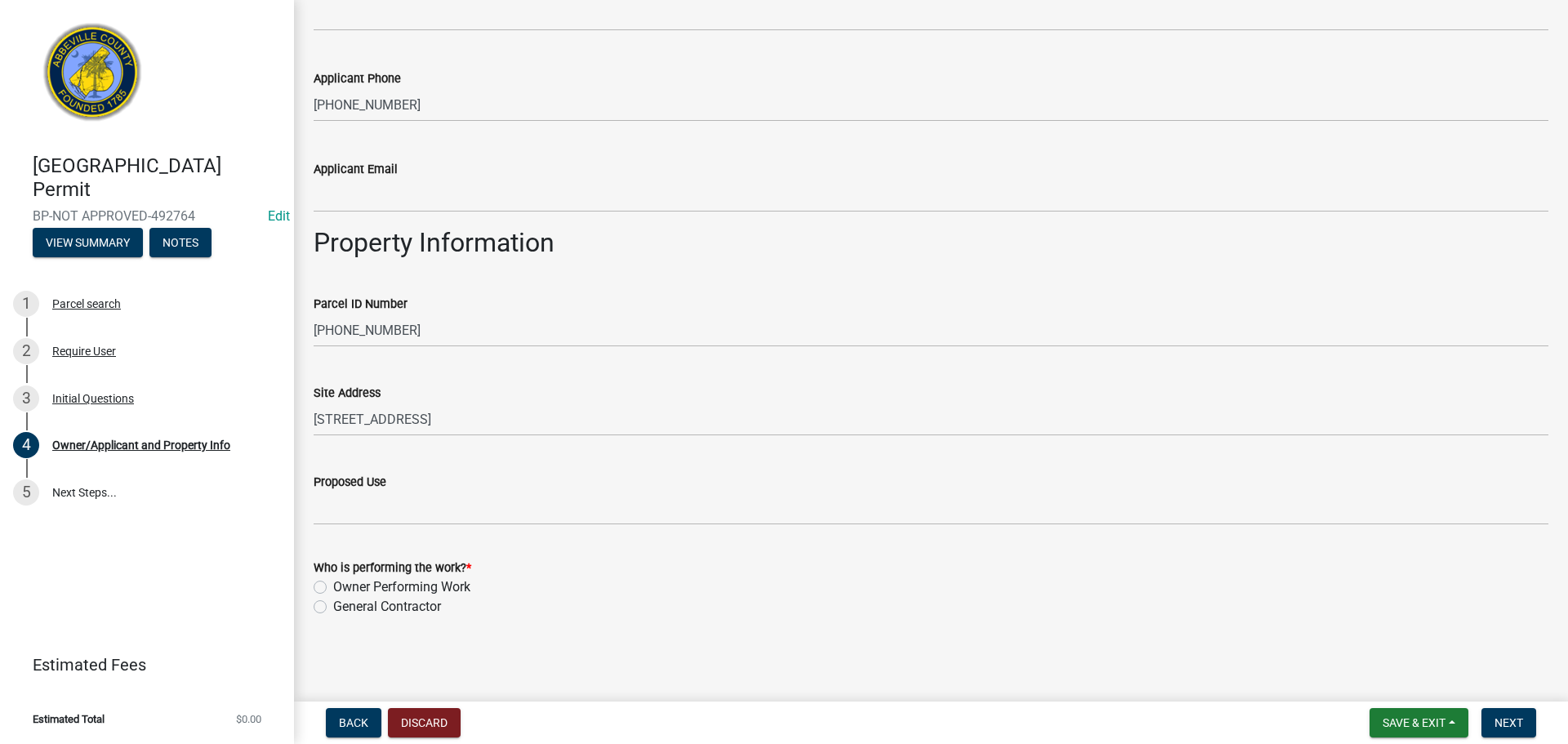
click at [333, 609] on label "General Contractor" at bounding box center [387, 607] width 108 height 20
click at [333, 608] on input "General Contractor" at bounding box center [338, 602] width 11 height 11
radio input "true"
click at [1504, 716] on span "Next" at bounding box center [1509, 722] width 29 height 13
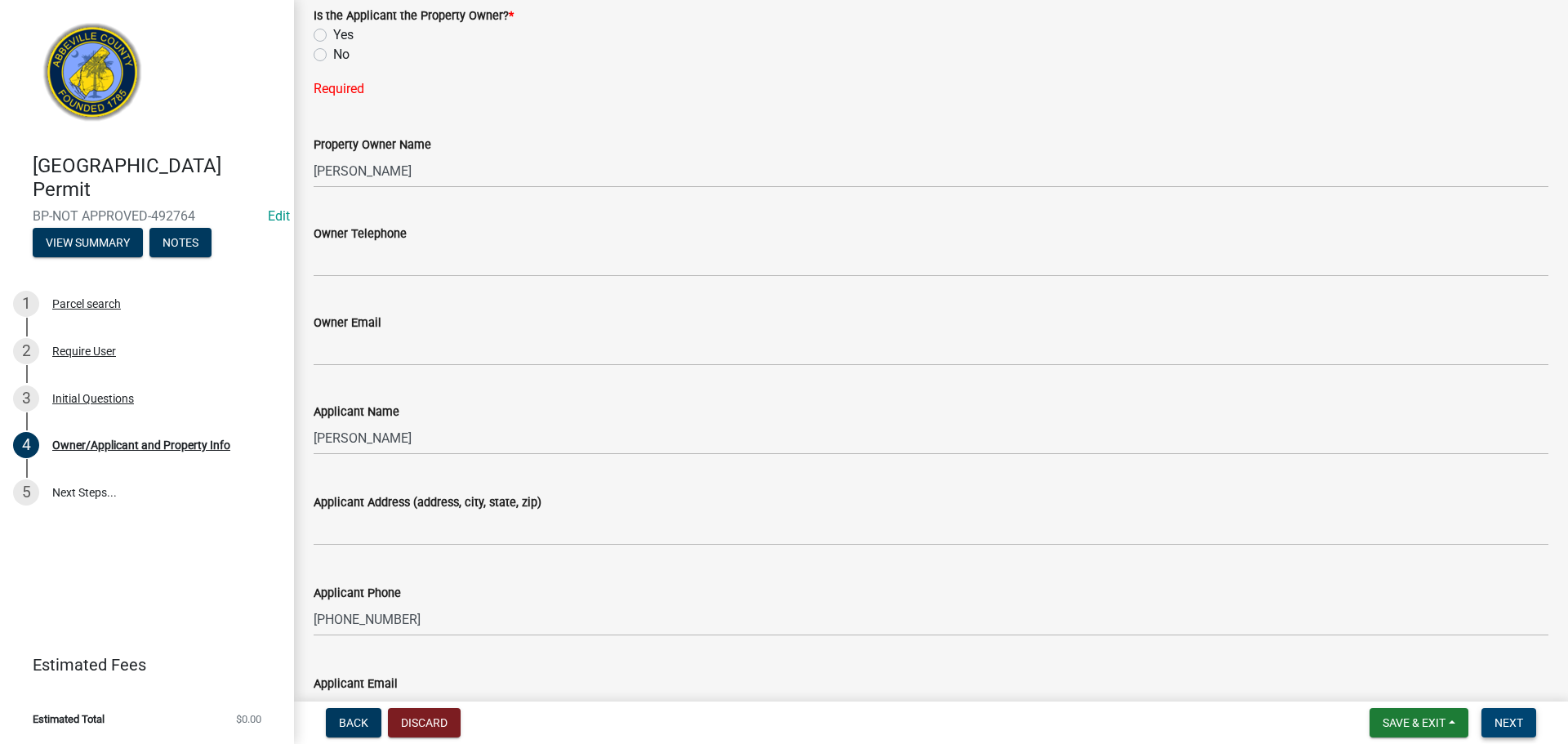
scroll to position [0, 0]
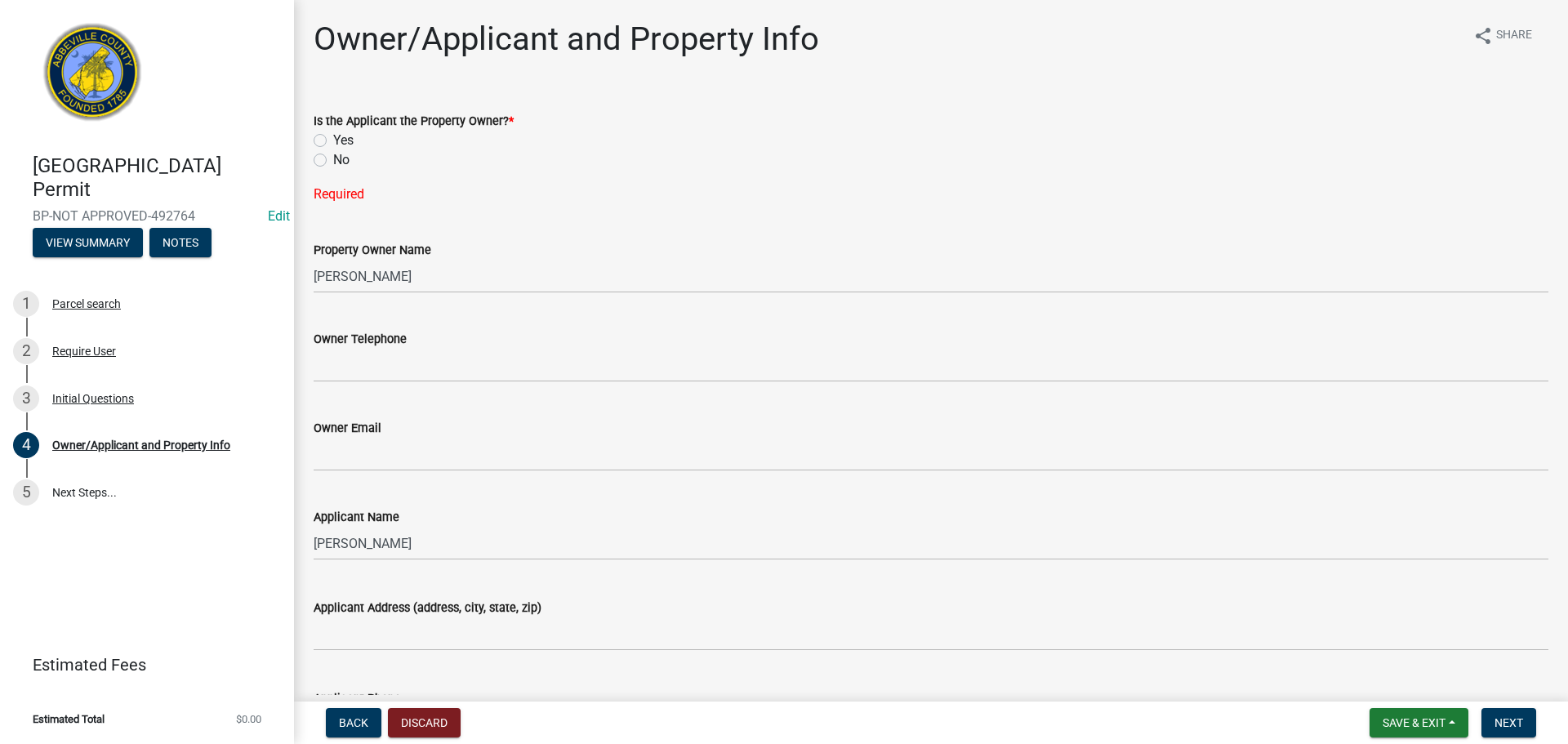
click at [333, 164] on label "No" at bounding box center [341, 160] width 17 height 20
click at [333, 161] on input "No" at bounding box center [338, 155] width 11 height 11
radio input "true"
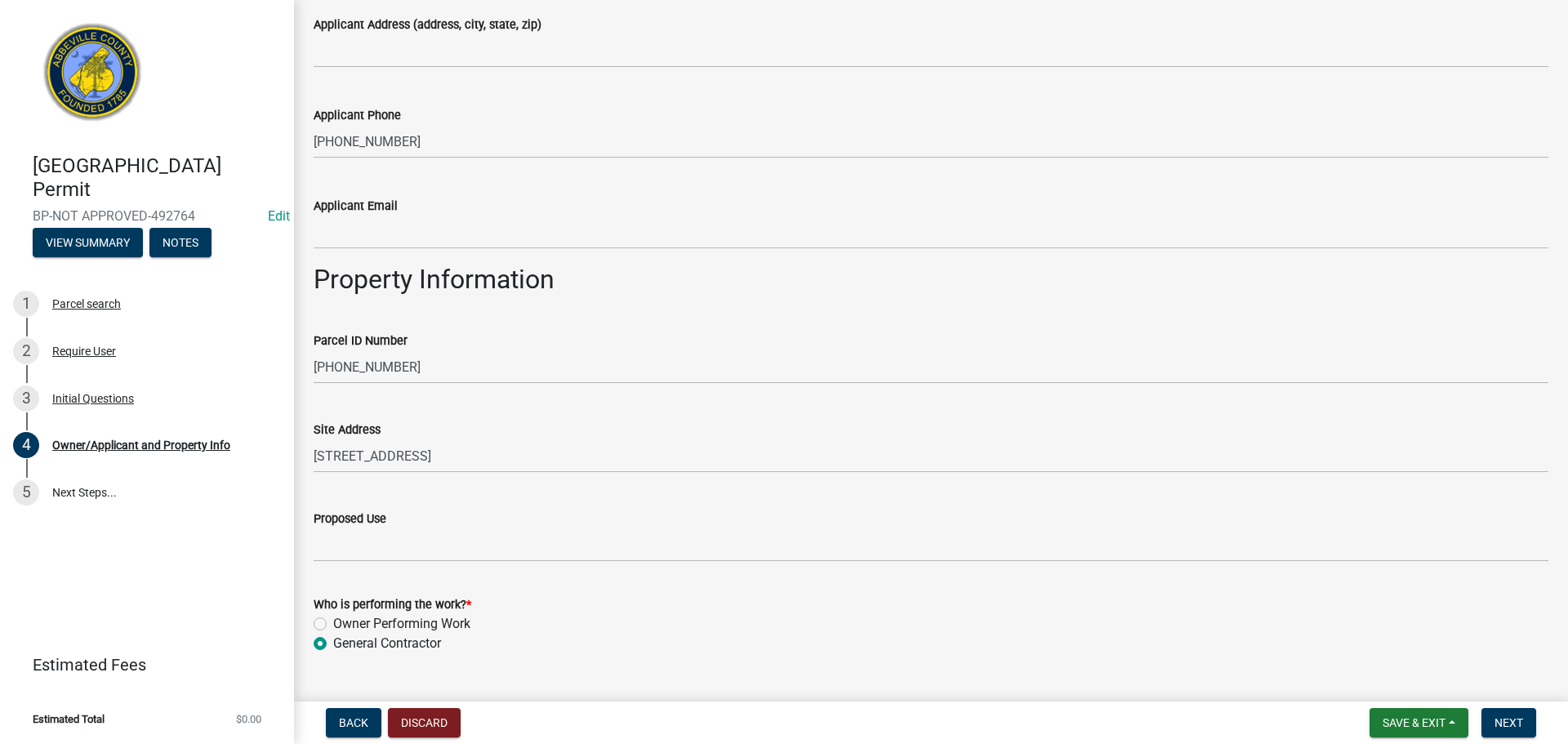
scroll to position [587, 0]
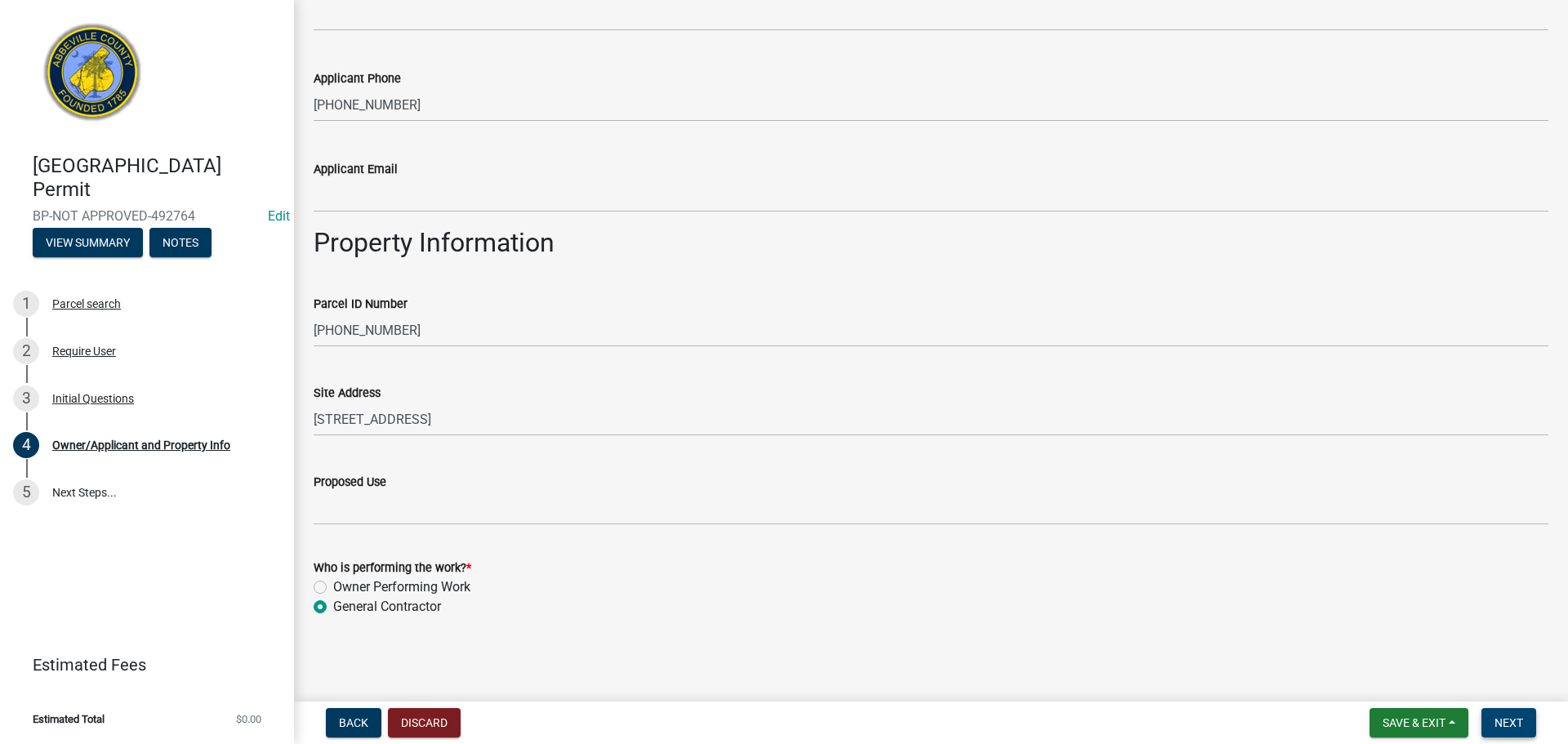
click at [1519, 710] on button "Next" at bounding box center [1509, 722] width 54 height 30
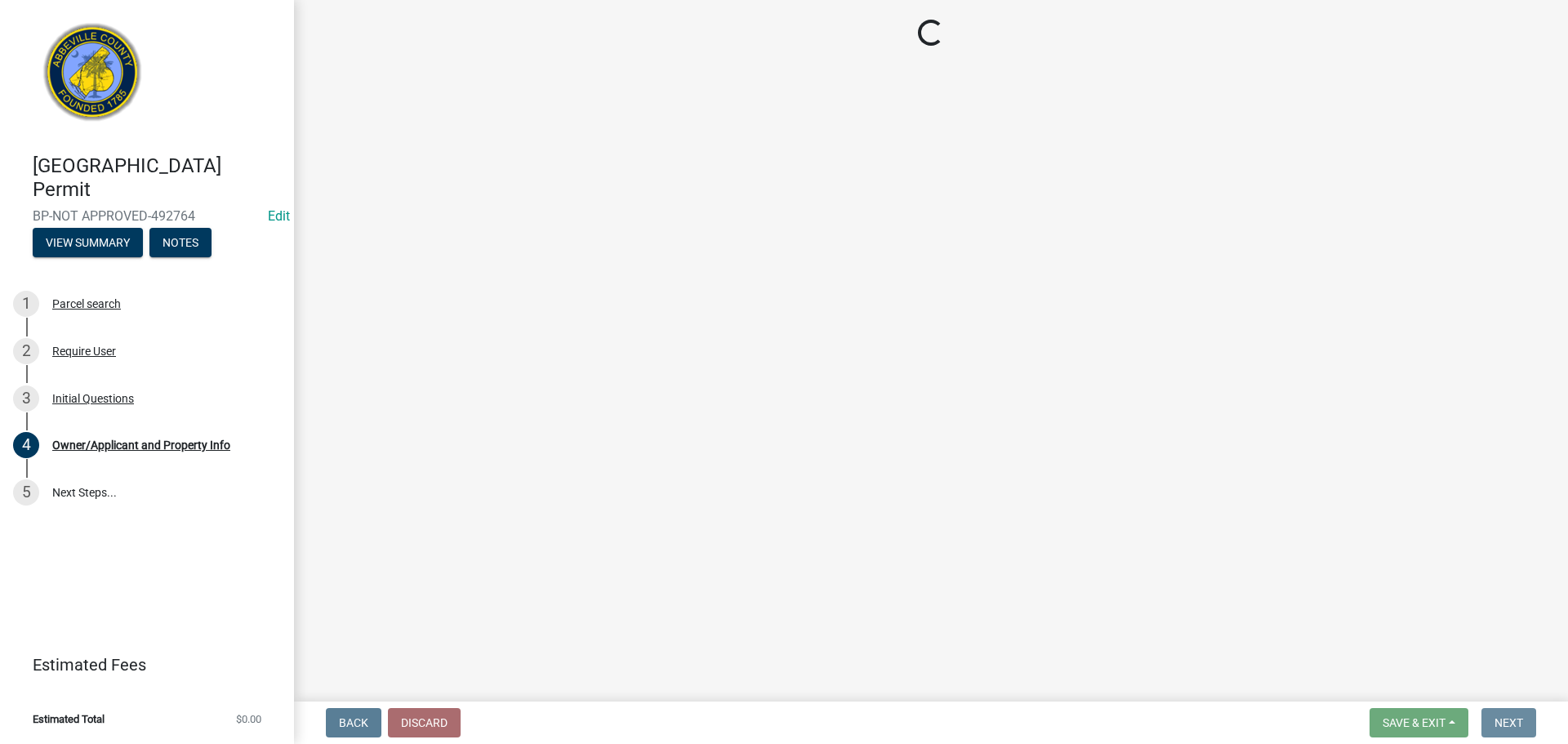
scroll to position [0, 0]
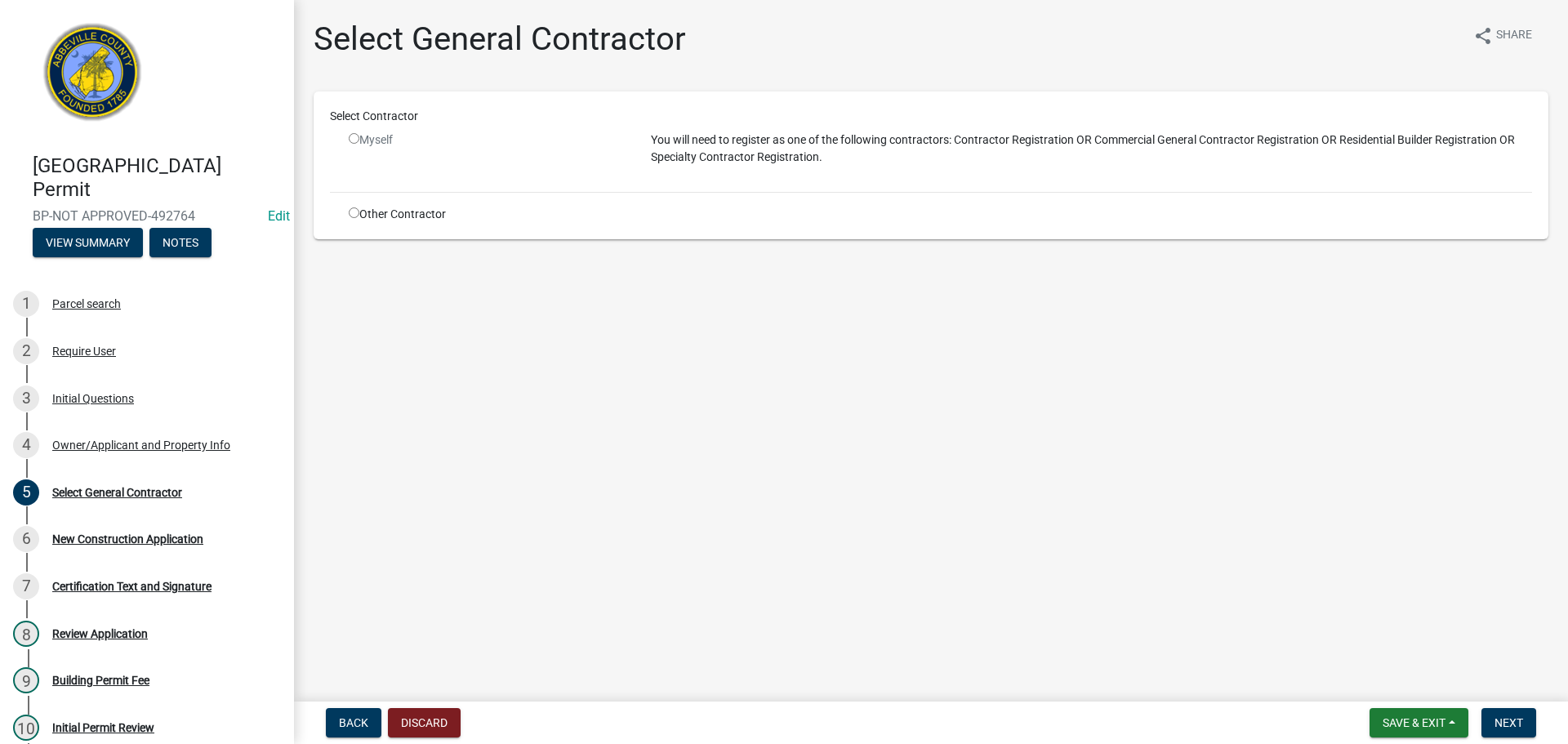
click at [353, 141] on input "radio" at bounding box center [354, 138] width 11 height 11
click at [353, 139] on input "radio" at bounding box center [354, 138] width 11 height 11
radio input "false"
click at [353, 211] on input "radio" at bounding box center [354, 212] width 11 height 11
radio input "true"
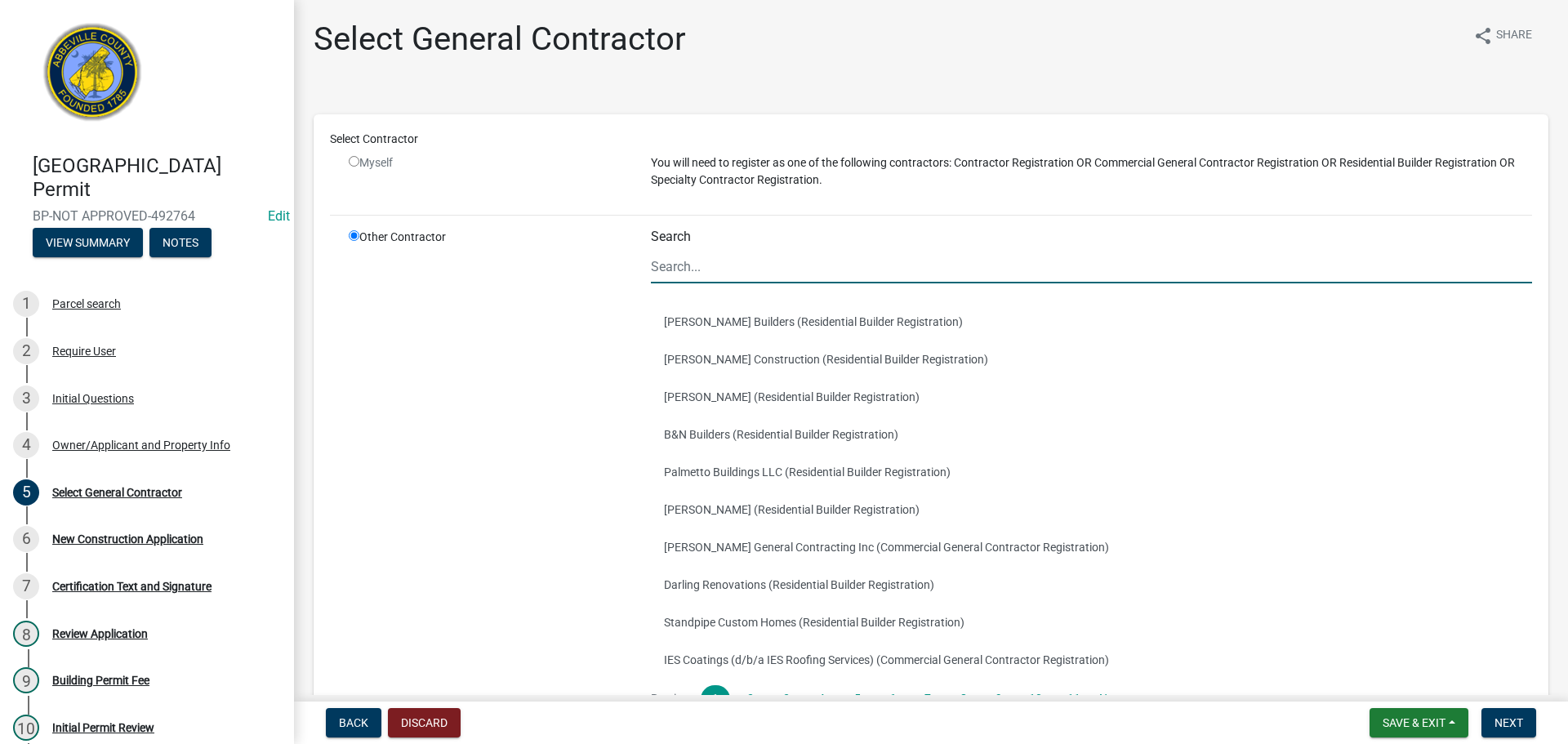
click at [744, 274] on input "Search" at bounding box center [1090, 267] width 881 height 34
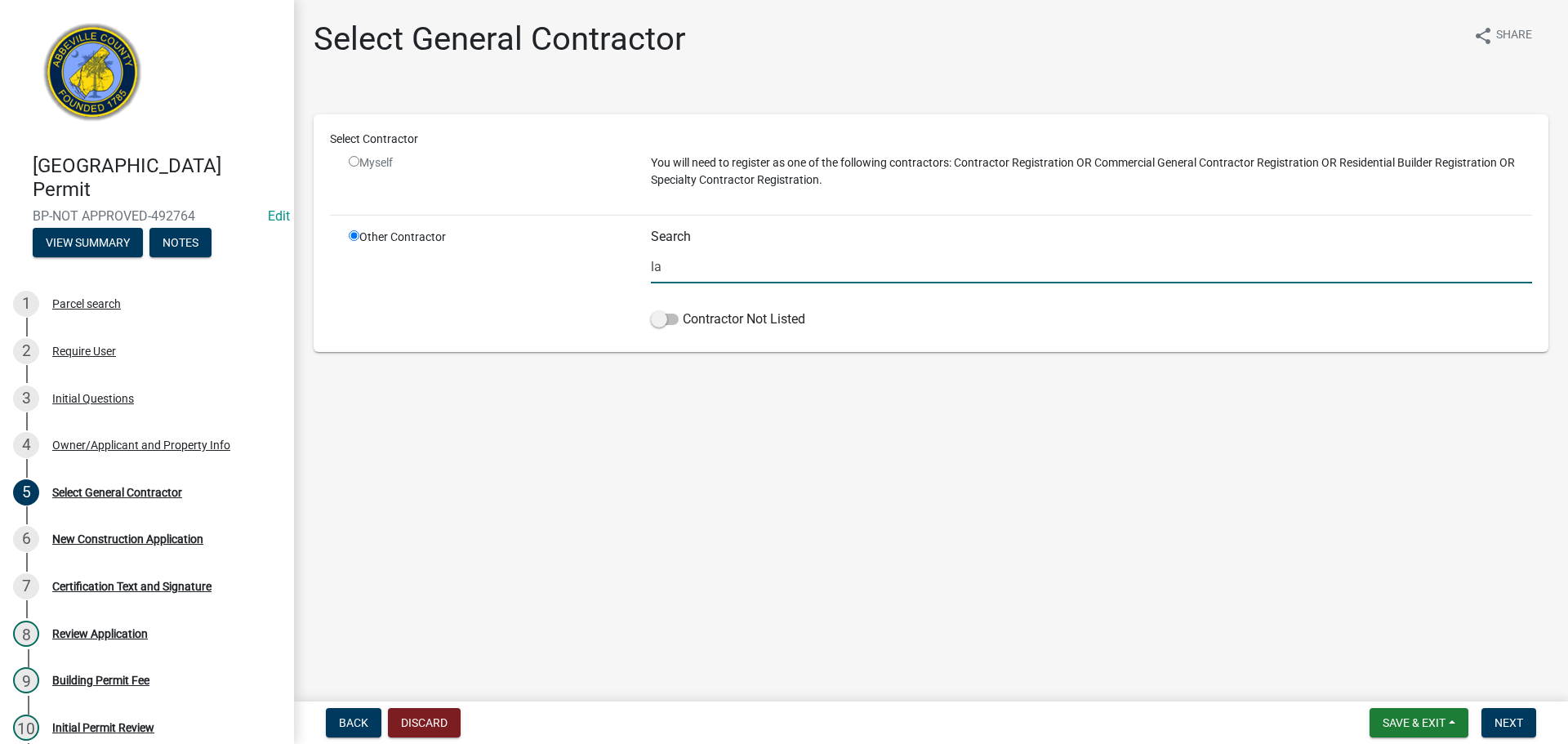
type input "l"
type input "[PERSON_NAME]"
click at [353, 161] on input "radio" at bounding box center [354, 161] width 11 height 11
radio input "false"
radio input "true"
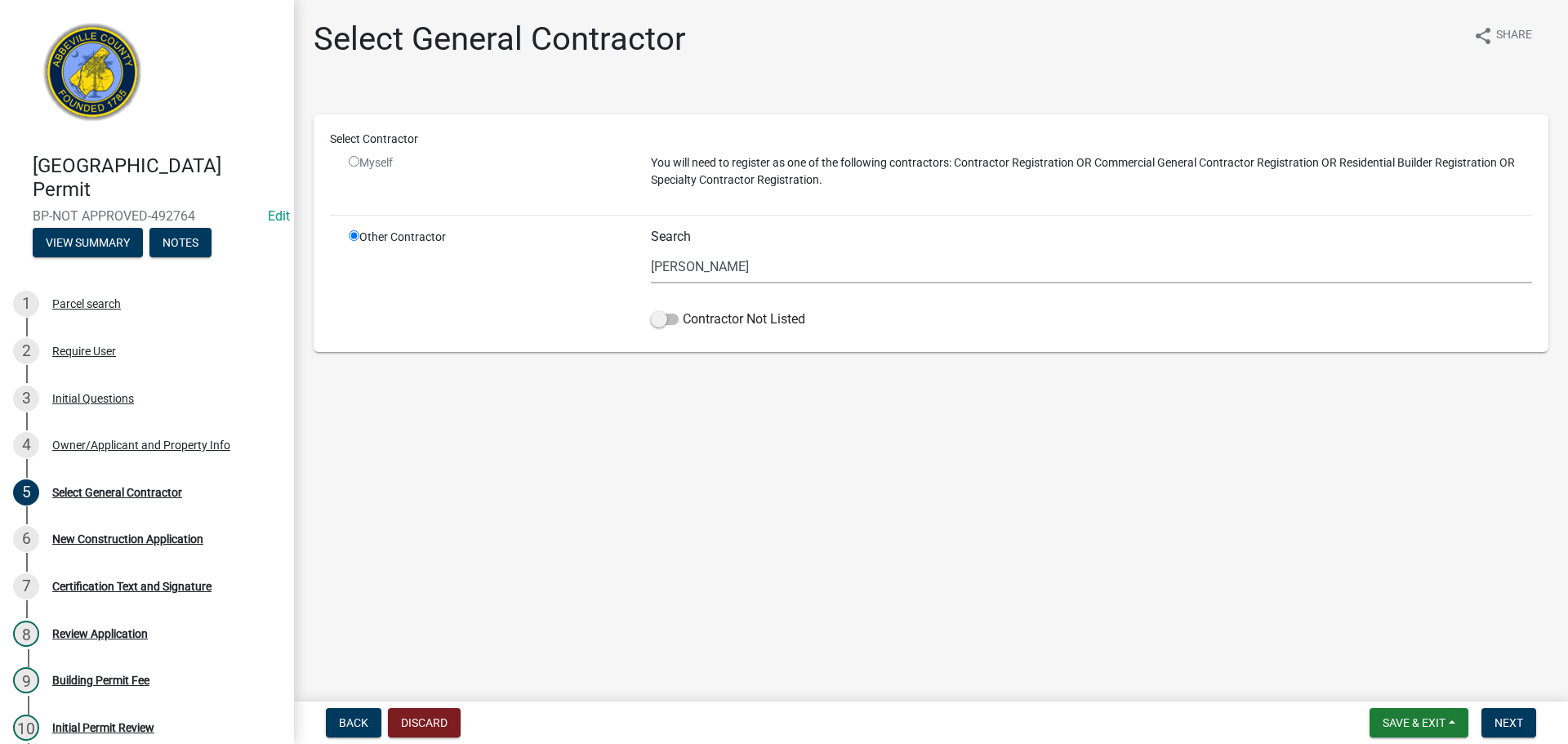
click at [353, 161] on input "radio" at bounding box center [354, 161] width 11 height 11
radio input "false"
radio input "true"
click at [353, 161] on input "radio" at bounding box center [354, 161] width 11 height 11
radio input "false"
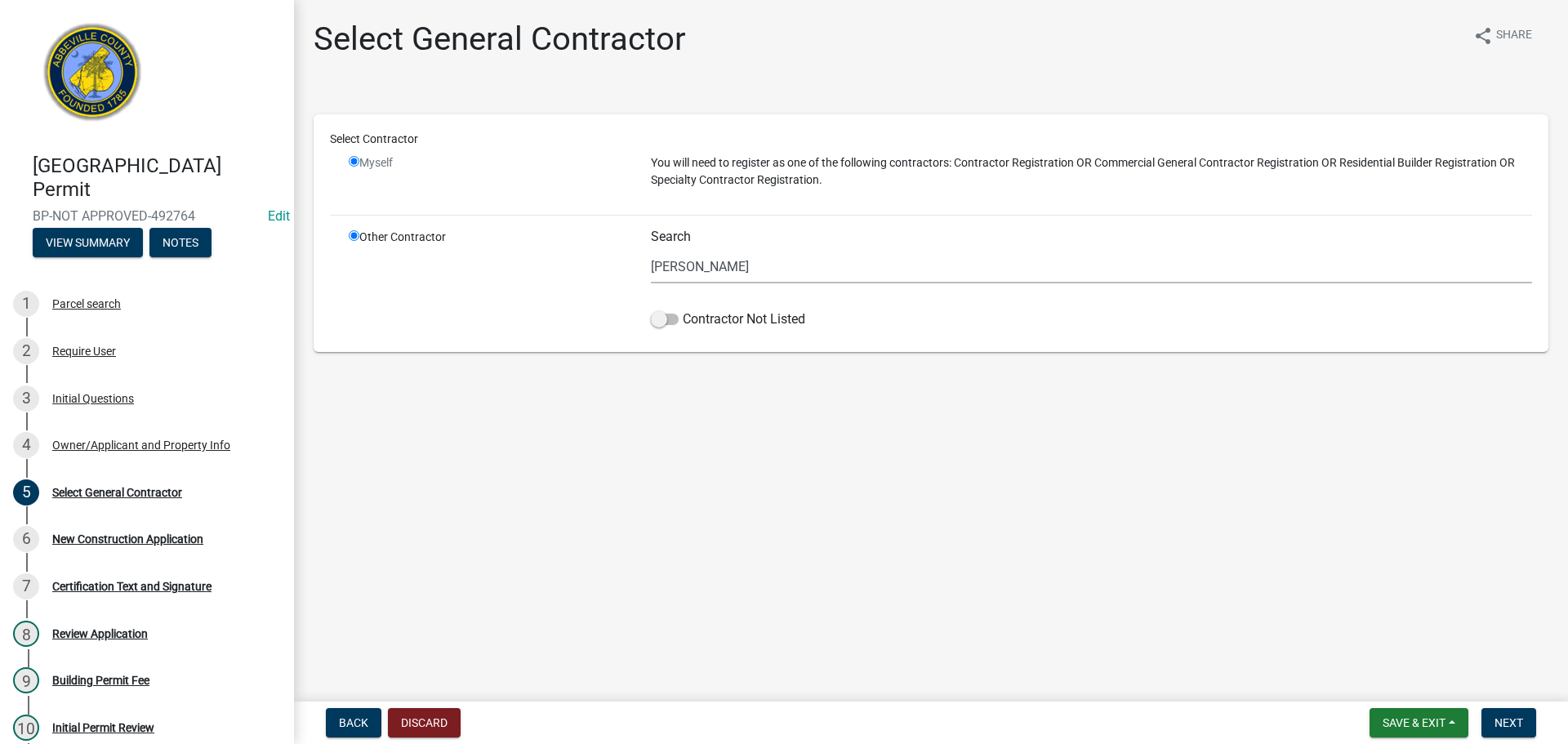
radio input "true"
click at [353, 161] on input "radio" at bounding box center [354, 161] width 11 height 11
radio input "false"
radio input "true"
click at [353, 161] on input "radio" at bounding box center [354, 161] width 11 height 11
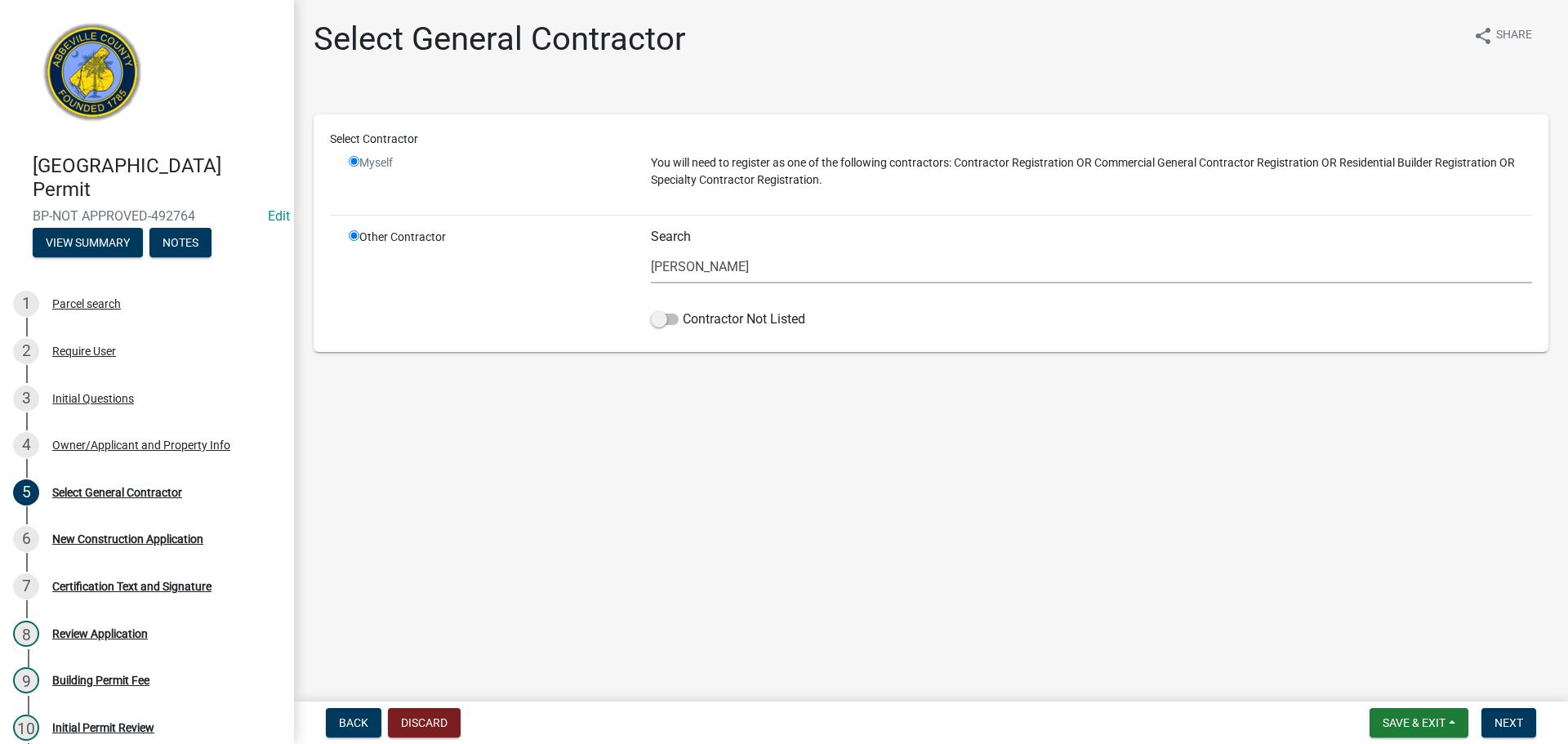
radio input "false"
radio input "true"
click at [353, 161] on input "radio" at bounding box center [354, 161] width 11 height 11
radio input "false"
radio input "true"
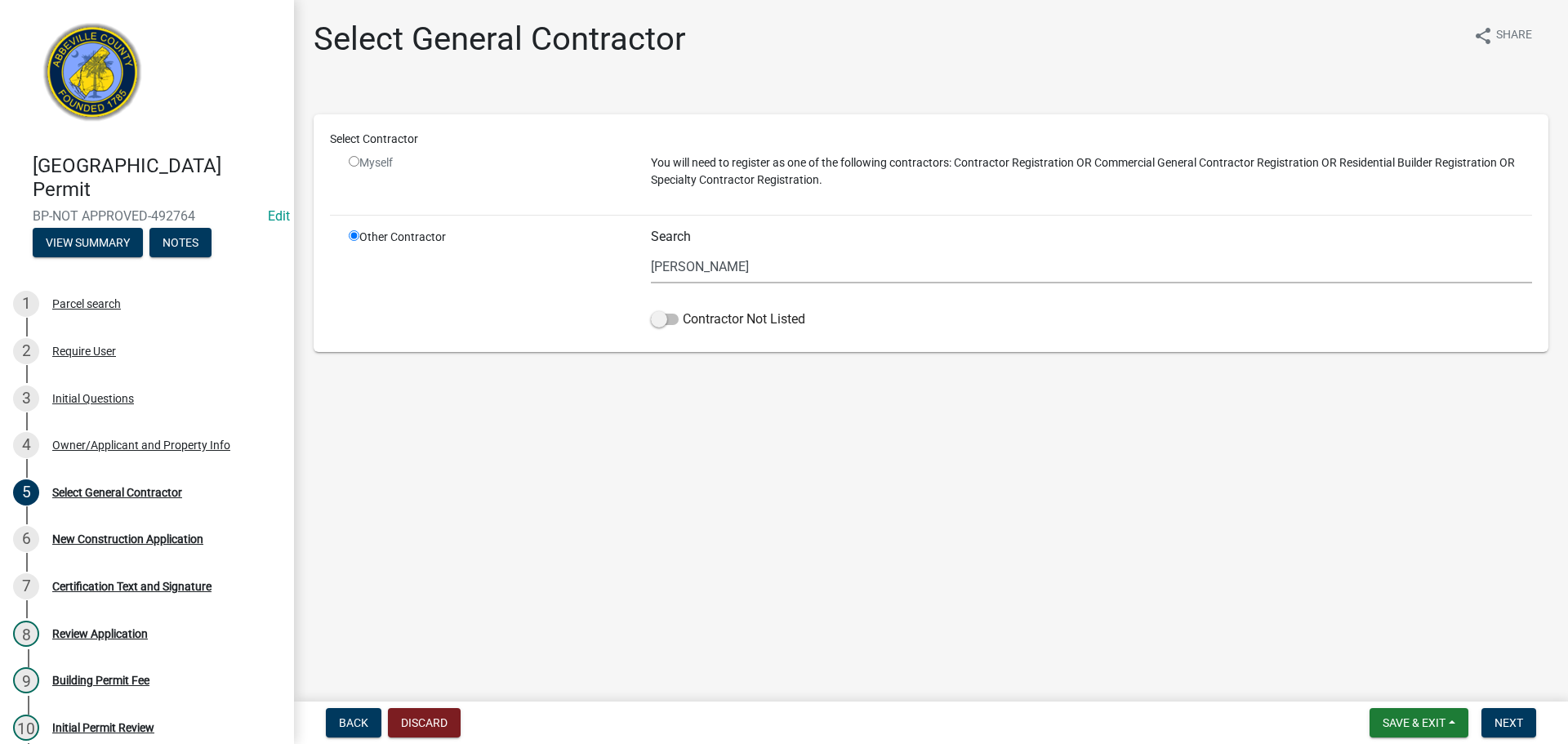
click at [353, 161] on input "radio" at bounding box center [354, 161] width 11 height 11
radio input "false"
radio input "true"
click at [353, 161] on input "radio" at bounding box center [354, 161] width 11 height 11
radio input "false"
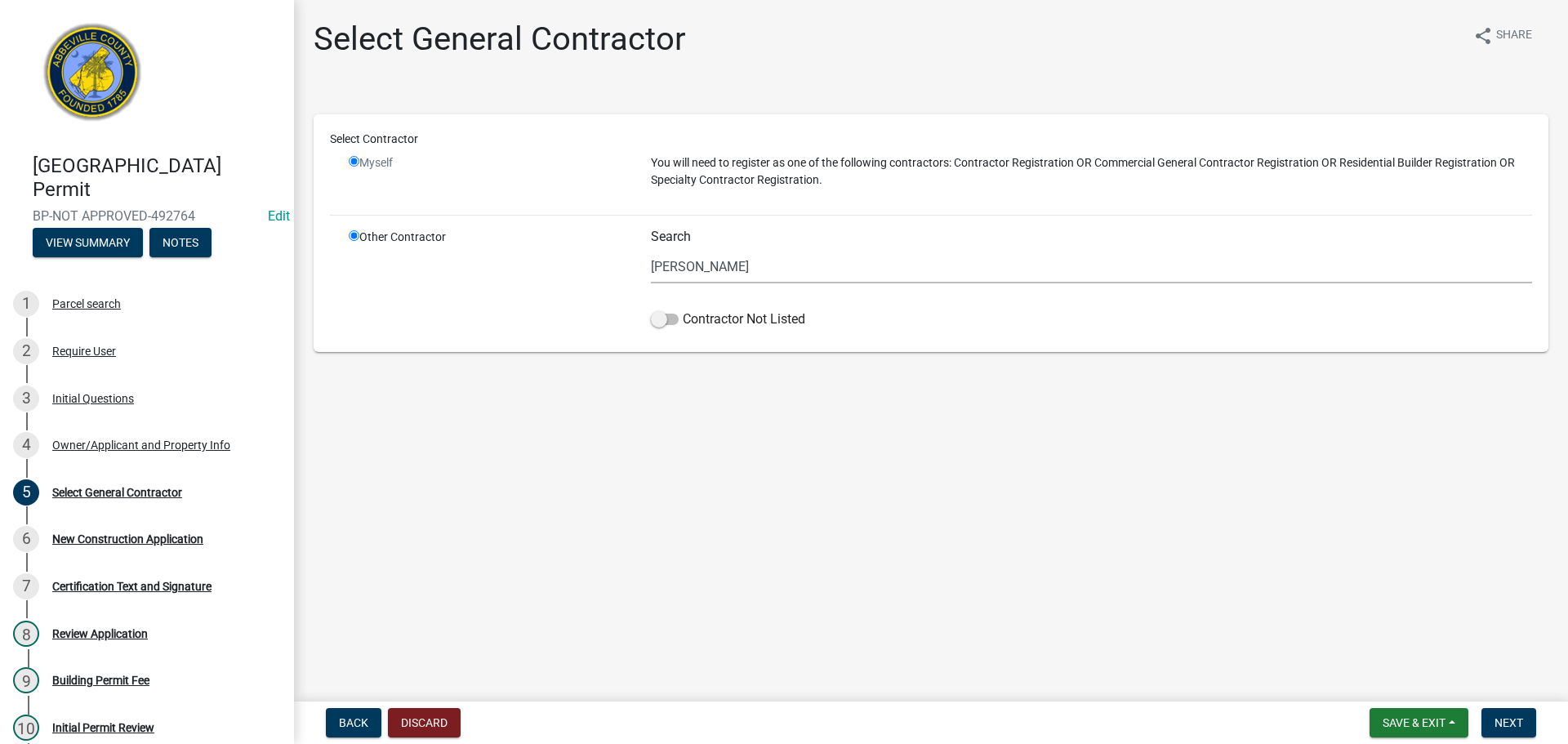
radio input "true"
click at [671, 318] on span at bounding box center [664, 319] width 28 height 12
click at [683, 309] on input "Contractor Not Listed" at bounding box center [683, 309] width 0 height 0
click at [710, 265] on input "[PERSON_NAME]" at bounding box center [1090, 267] width 881 height 34
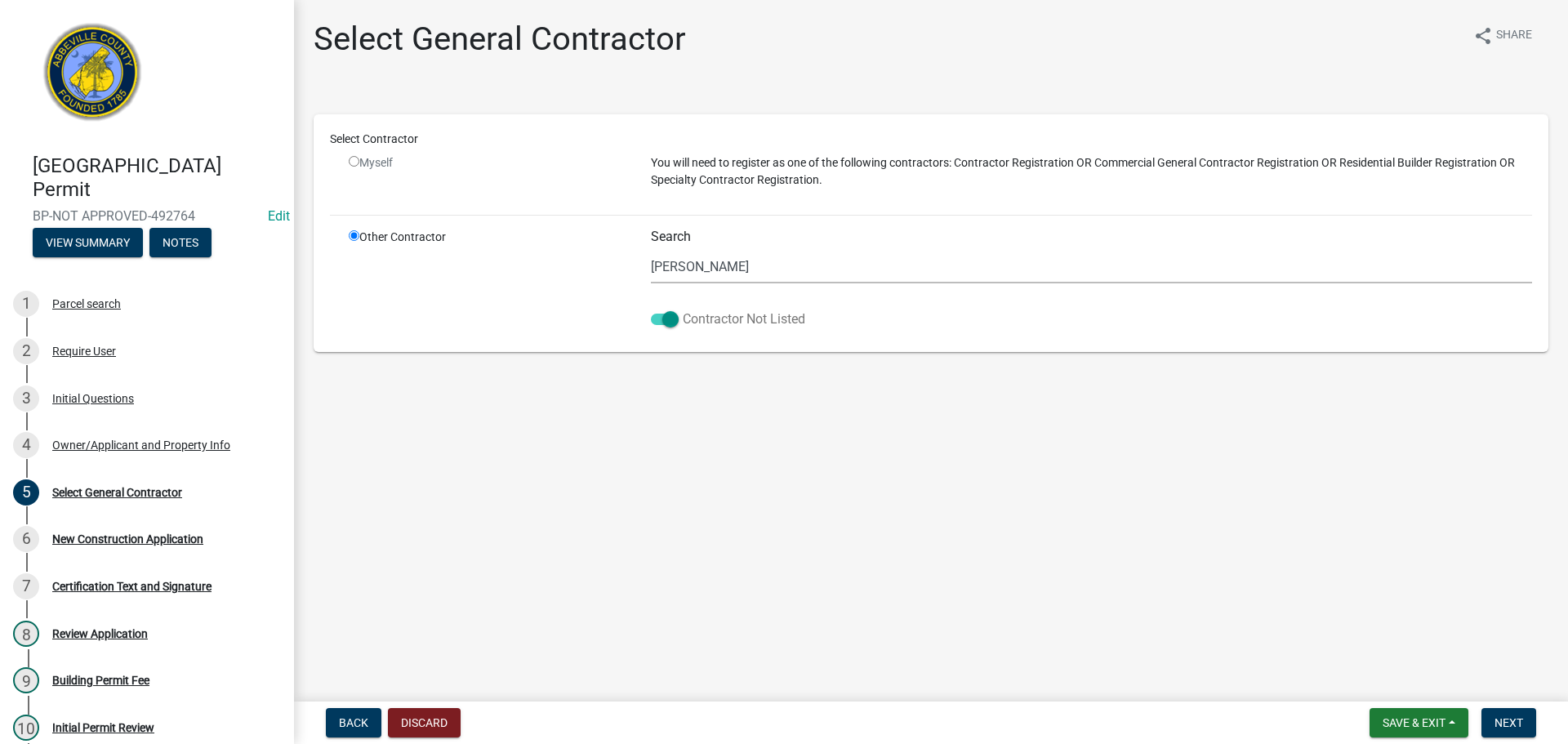
click at [653, 320] on span at bounding box center [664, 319] width 28 height 12
click at [683, 309] on input "Contractor Not Listed" at bounding box center [683, 309] width 0 height 0
click at [352, 161] on input "radio" at bounding box center [354, 161] width 11 height 11
radio input "false"
radio input "true"
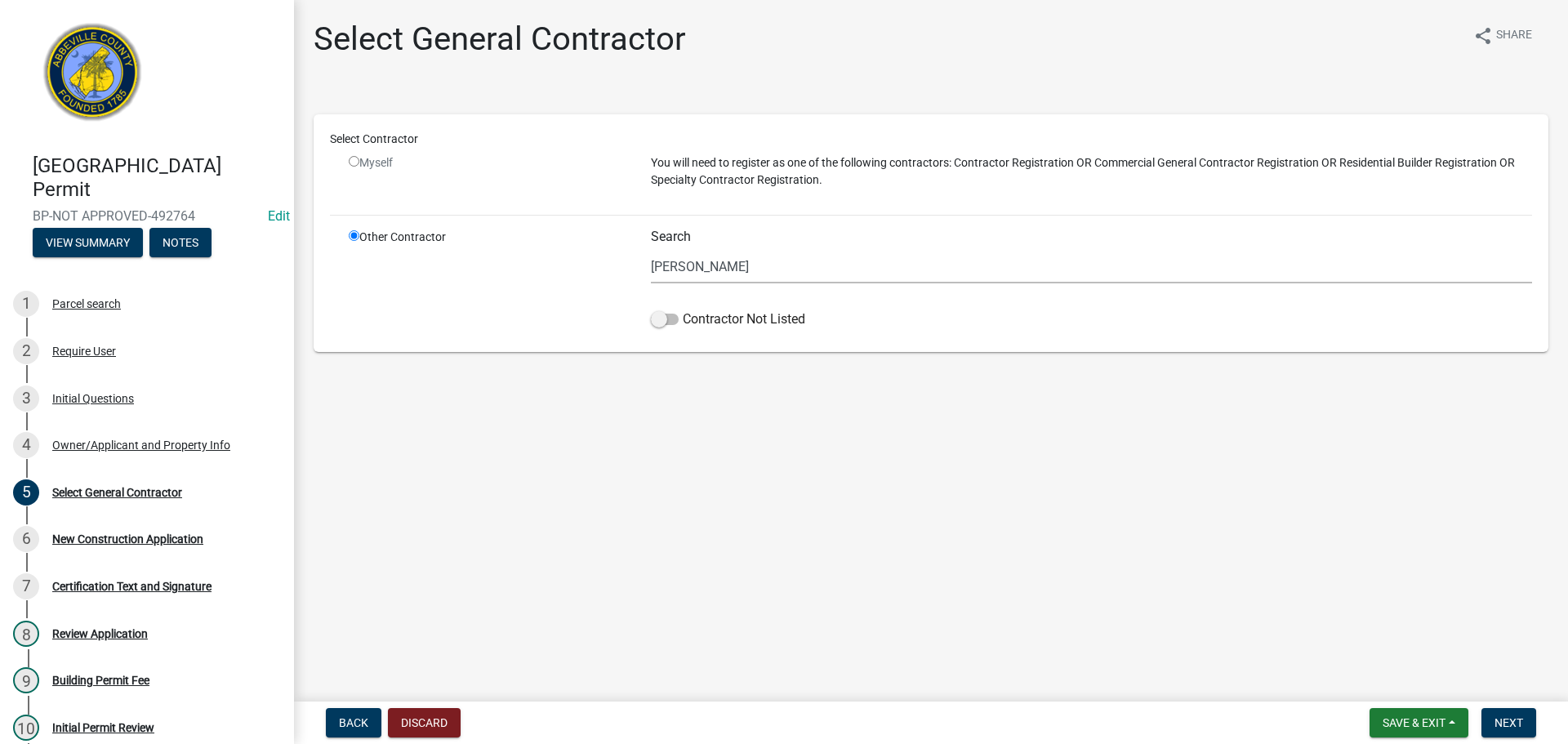
click at [352, 161] on input "radio" at bounding box center [354, 161] width 11 height 11
radio input "false"
radio input "true"
click at [352, 161] on input "radio" at bounding box center [354, 161] width 11 height 11
radio input "false"
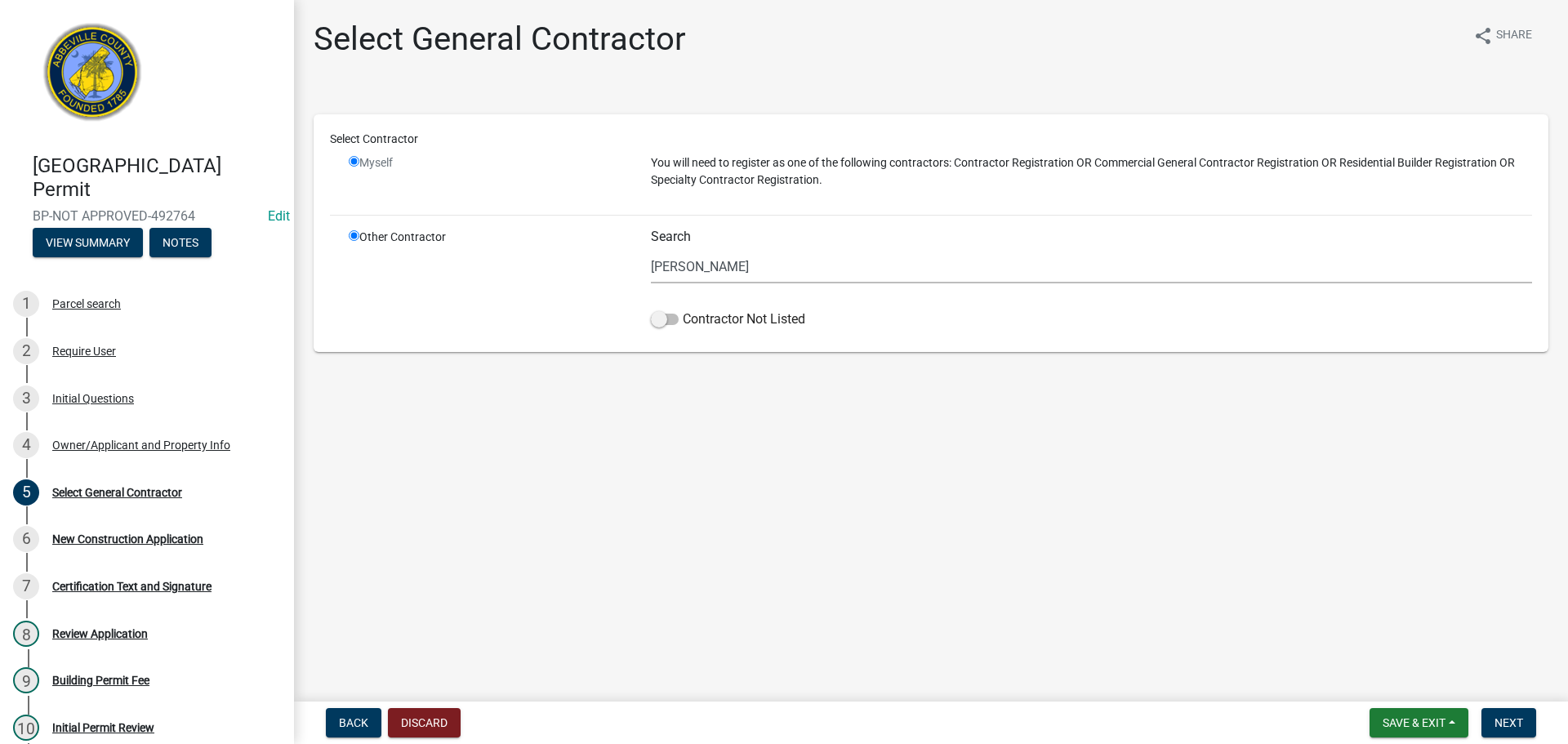
radio input "true"
click at [352, 161] on input "radio" at bounding box center [354, 161] width 11 height 11
radio input "false"
radio input "true"
click at [352, 161] on input "radio" at bounding box center [354, 161] width 11 height 11
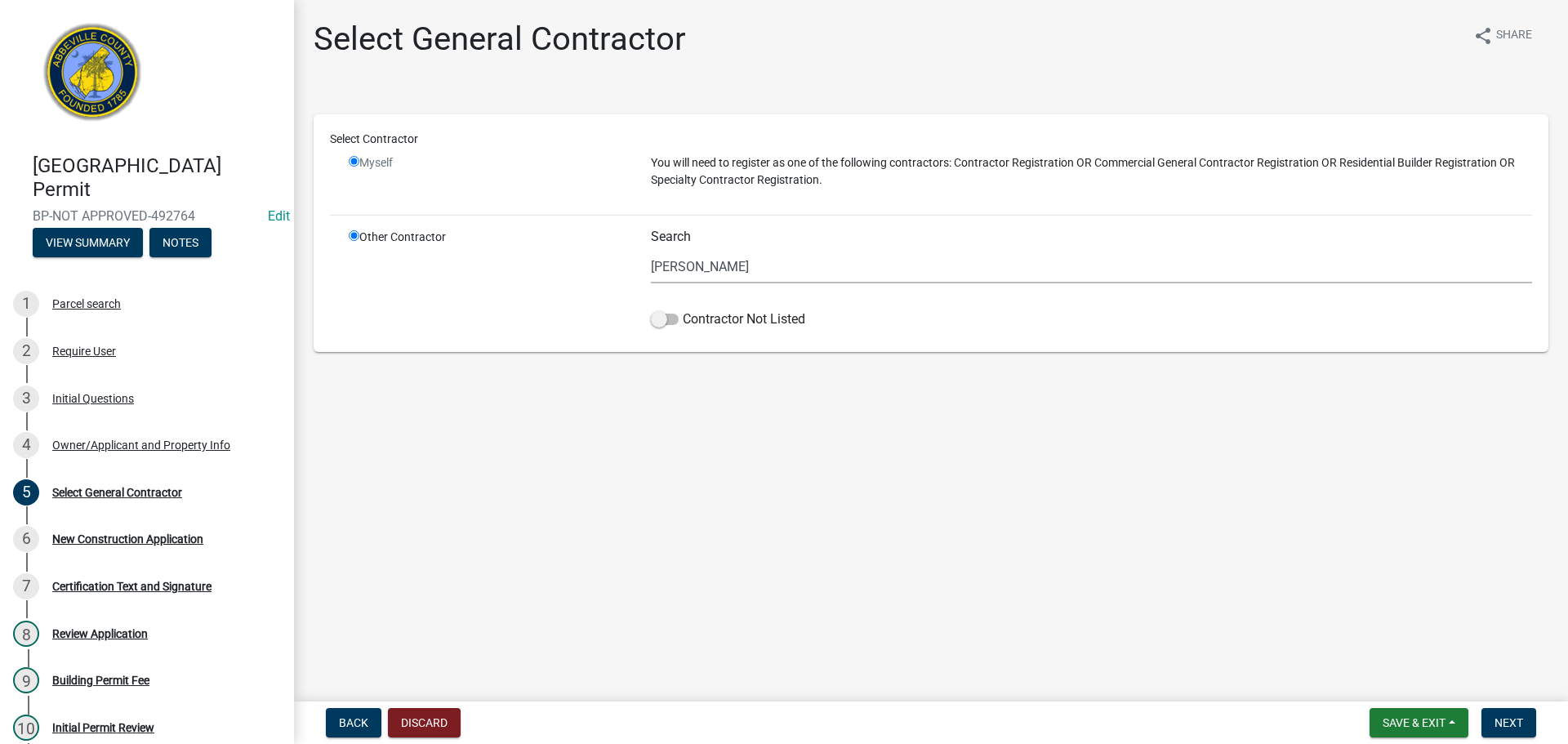
radio input "false"
radio input "true"
click at [352, 161] on input "radio" at bounding box center [354, 161] width 11 height 11
radio input "false"
radio input "true"
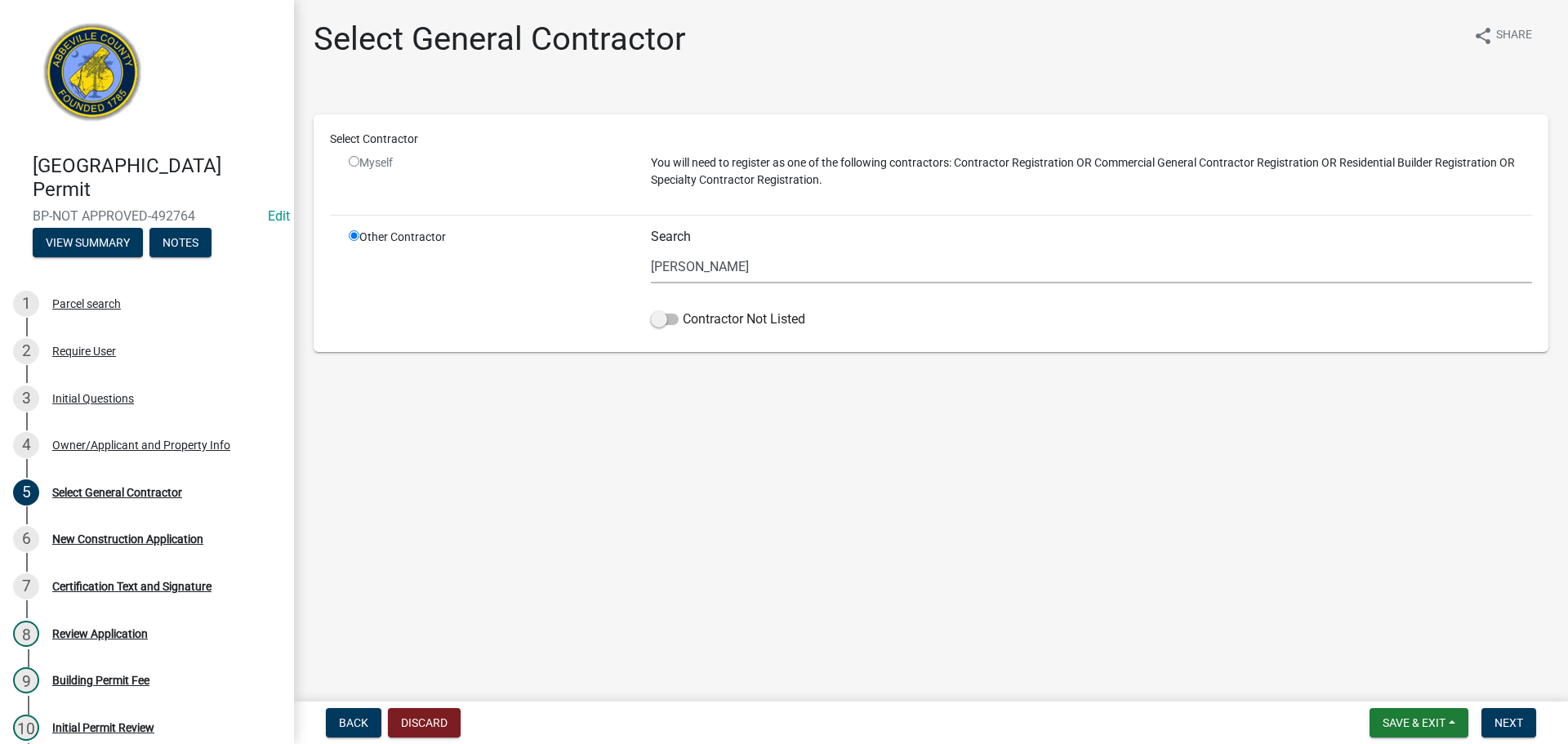
click at [352, 161] on input "radio" at bounding box center [354, 161] width 11 height 11
radio input "false"
radio input "true"
click at [720, 270] on input "[PERSON_NAME]" at bounding box center [1090, 267] width 881 height 34
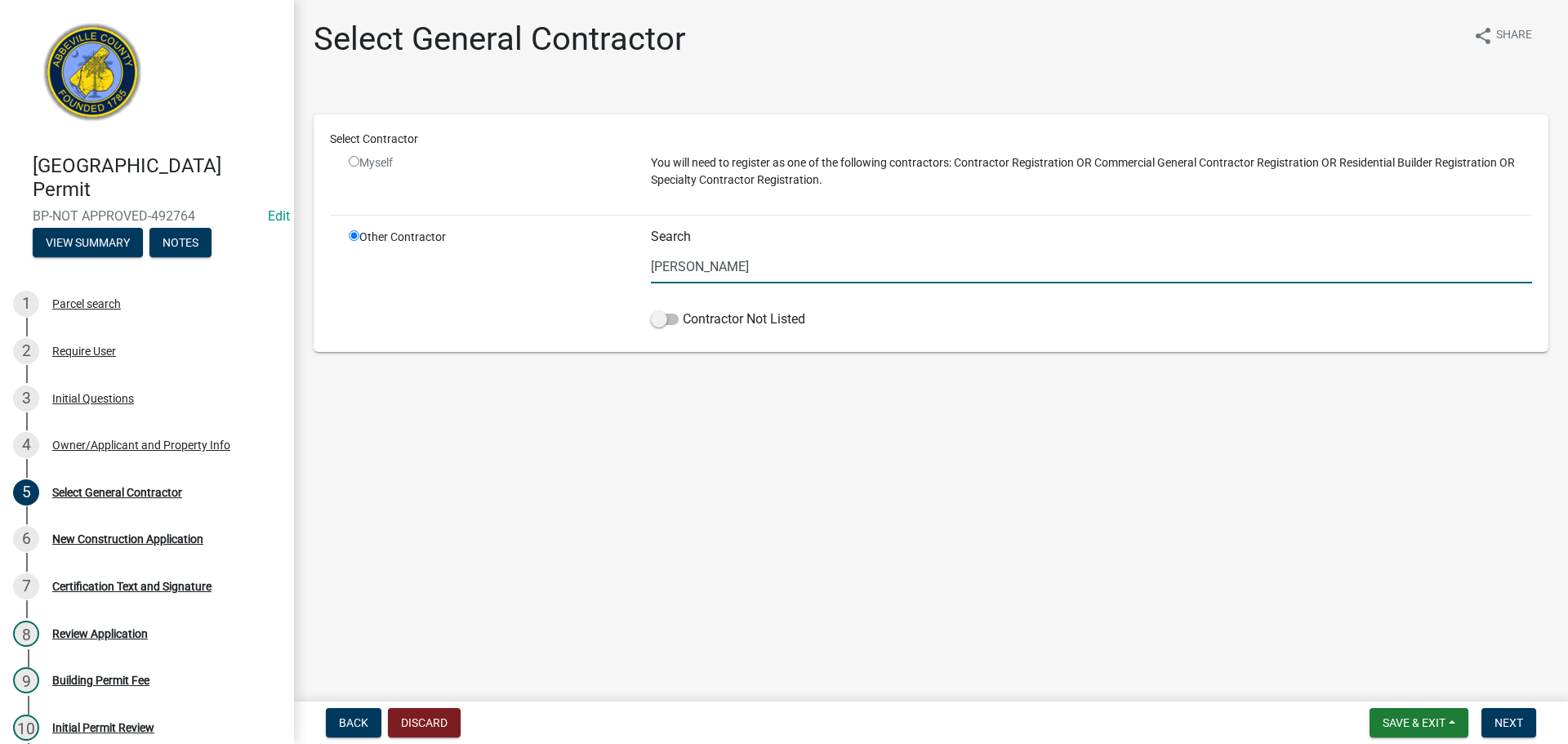
click at [753, 261] on input "[PERSON_NAME]" at bounding box center [1090, 267] width 881 height 34
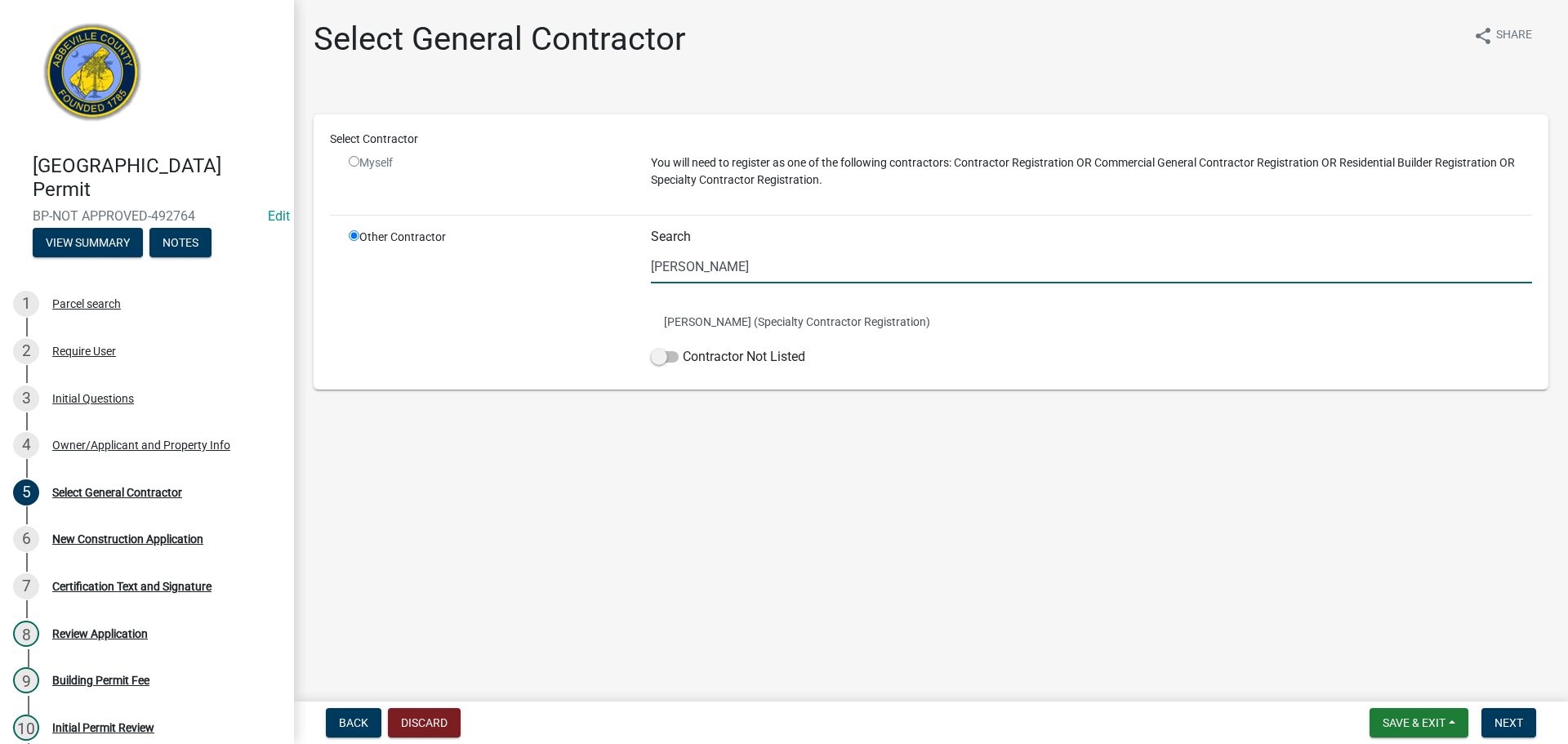
type input "[PERSON_NAME]"
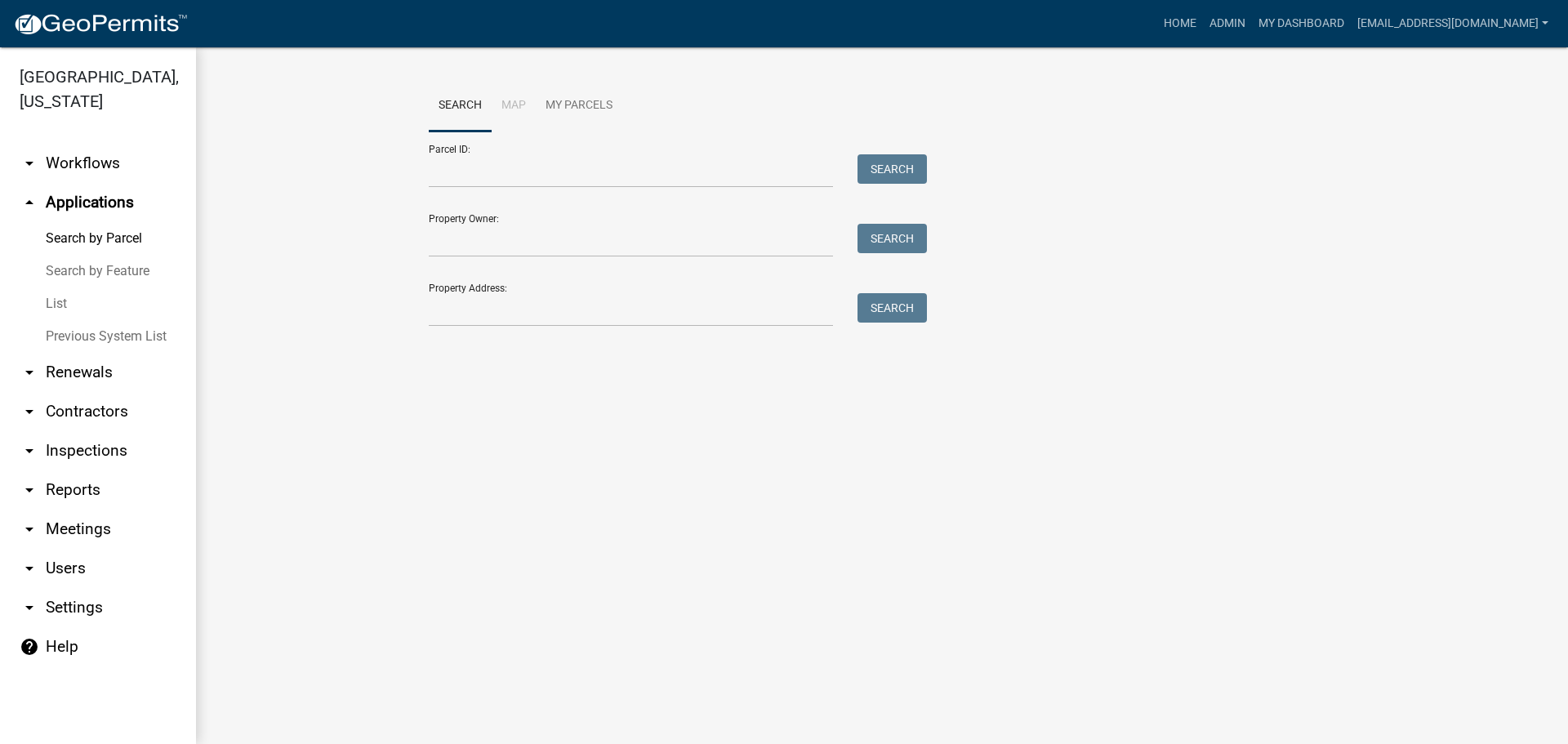
click at [104, 406] on link "arrow_drop_down Contractors" at bounding box center [98, 412] width 196 height 40
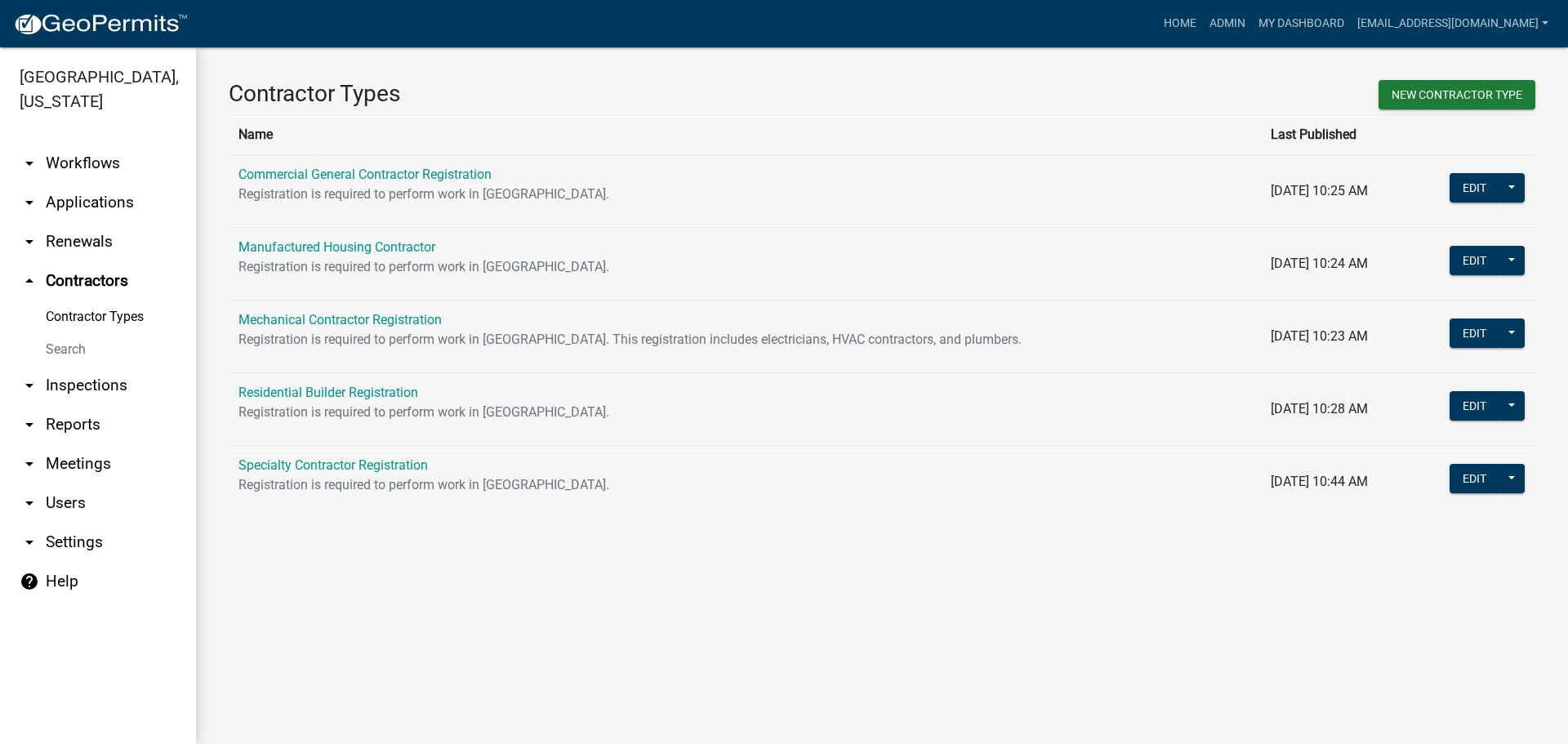
click at [89, 23] on img at bounding box center [100, 24] width 175 height 25
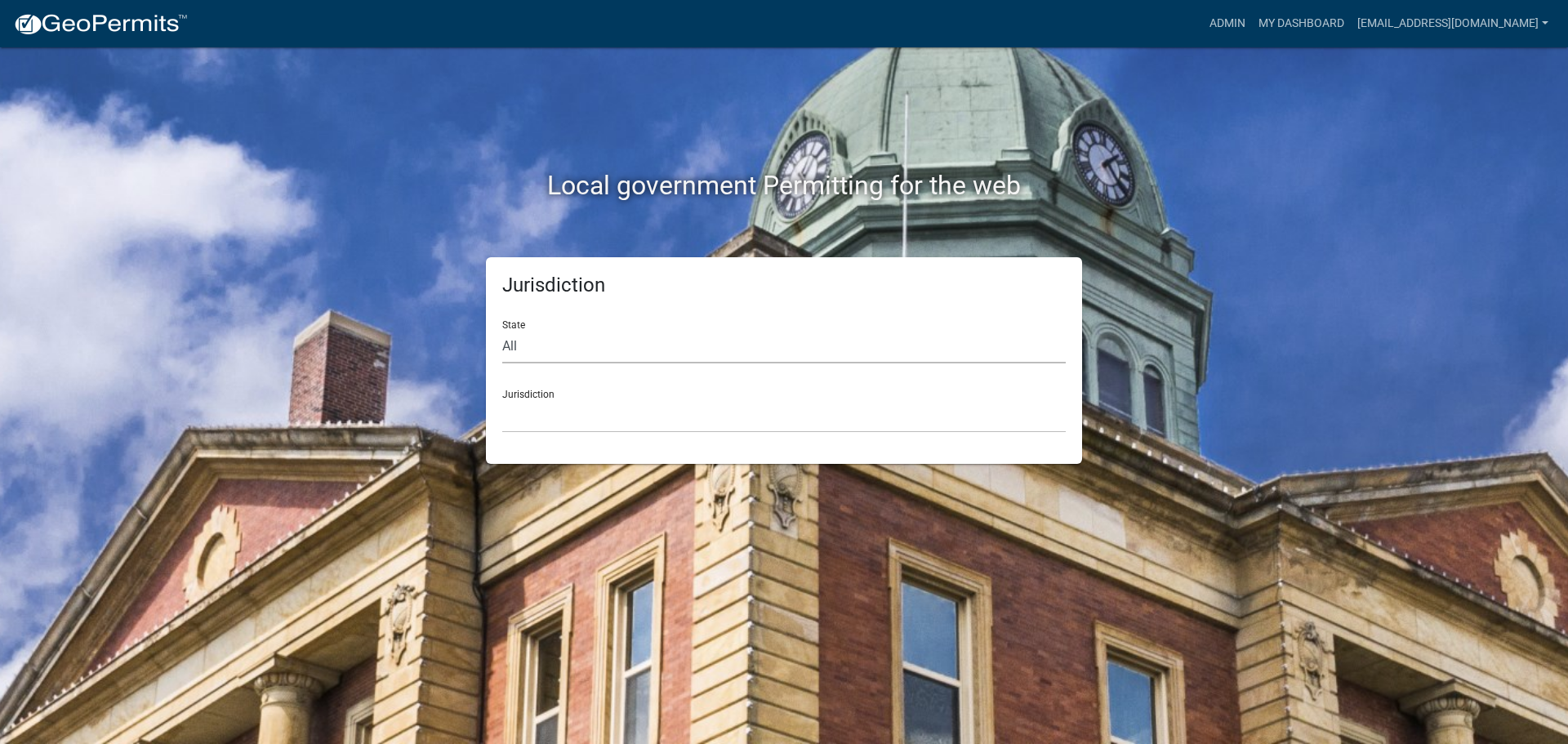
click at [600, 335] on select "All [US_STATE] [US_STATE] [US_STATE] [US_STATE] [US_STATE] [US_STATE] [US_STATE…" at bounding box center [784, 347] width 564 height 34
select select "[US_STATE]"
click at [502, 330] on select "All [US_STATE] [US_STATE] [US_STATE] [US_STATE] [US_STATE] [US_STATE] [US_STATE…" at bounding box center [784, 347] width 564 height 34
click at [642, 408] on select "[GEOGRAPHIC_DATA], [US_STATE] [GEOGRAPHIC_DATA], [US_STATE]" at bounding box center [784, 416] width 564 height 34
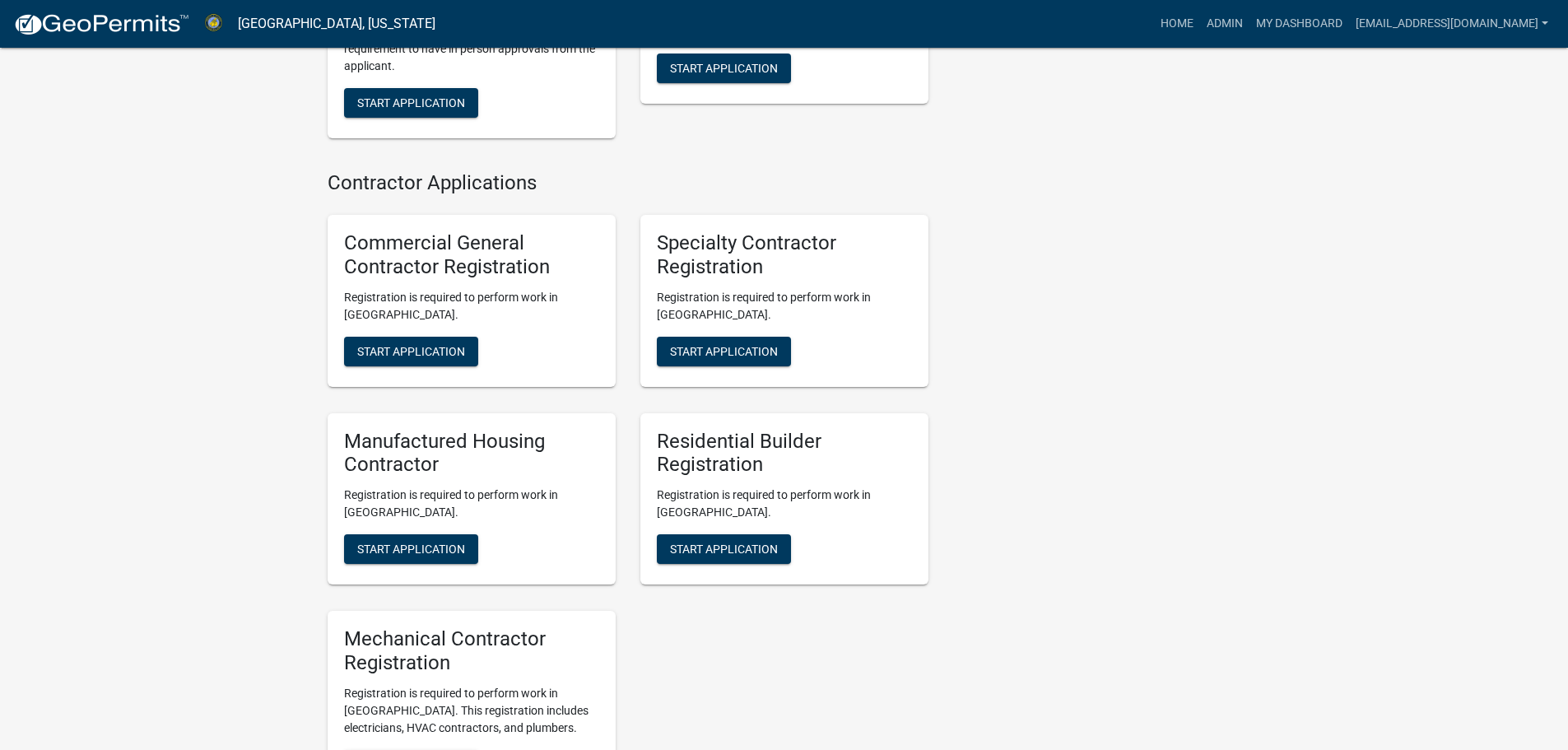
scroll to position [1634, 0]
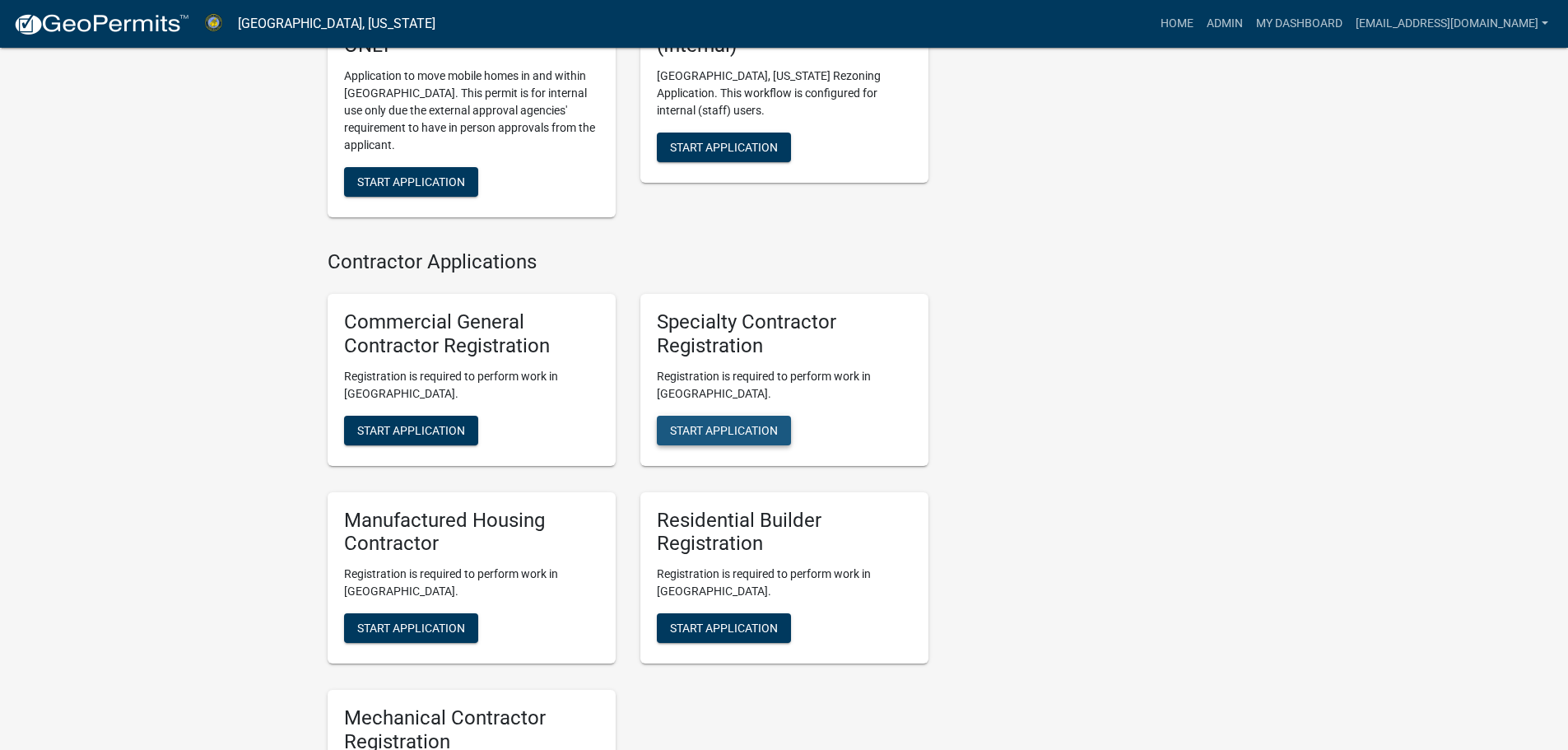
click at [757, 423] on span "Start Application" at bounding box center [723, 429] width 108 height 13
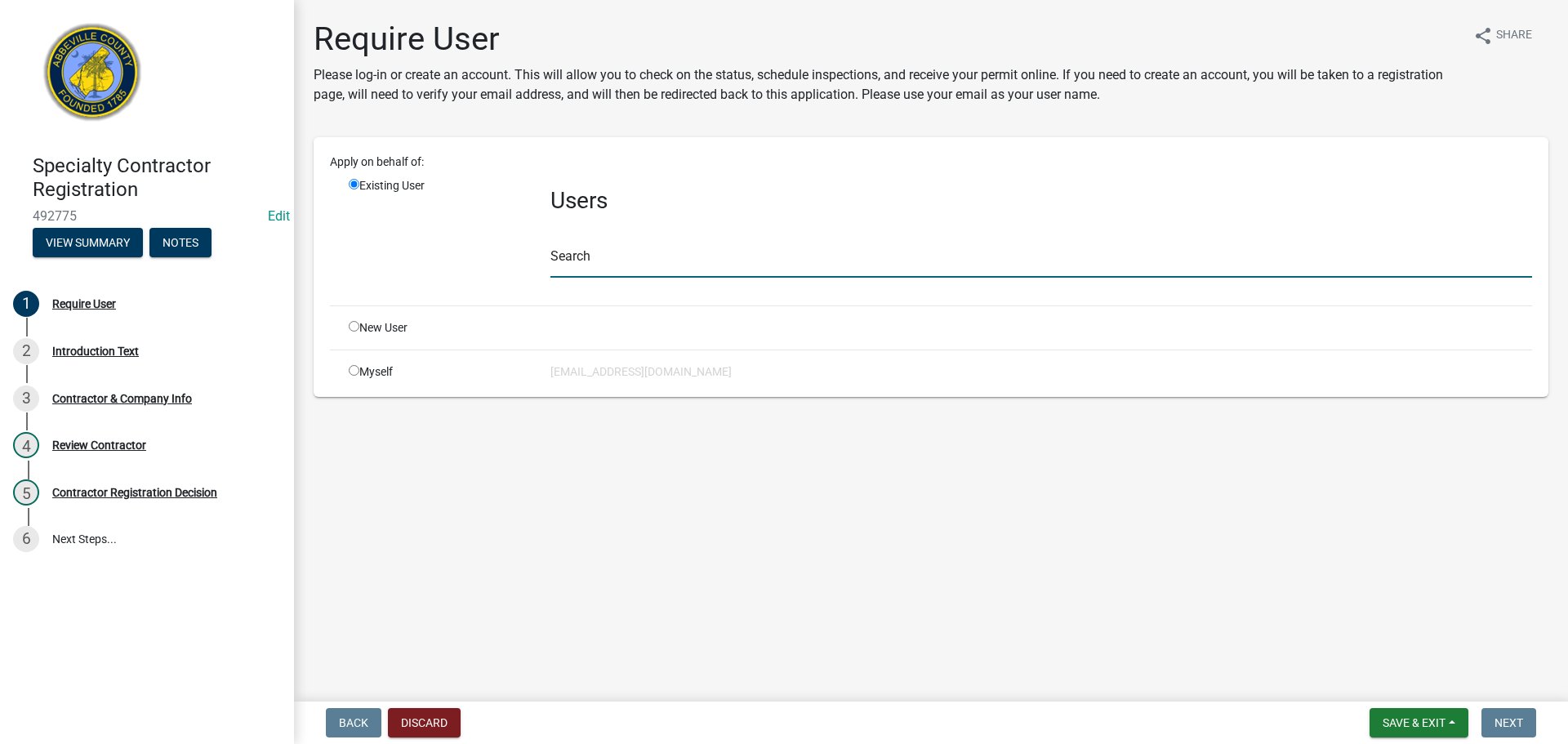
click at [611, 262] on input "text" at bounding box center [1041, 261] width 982 height 34
type input "e"
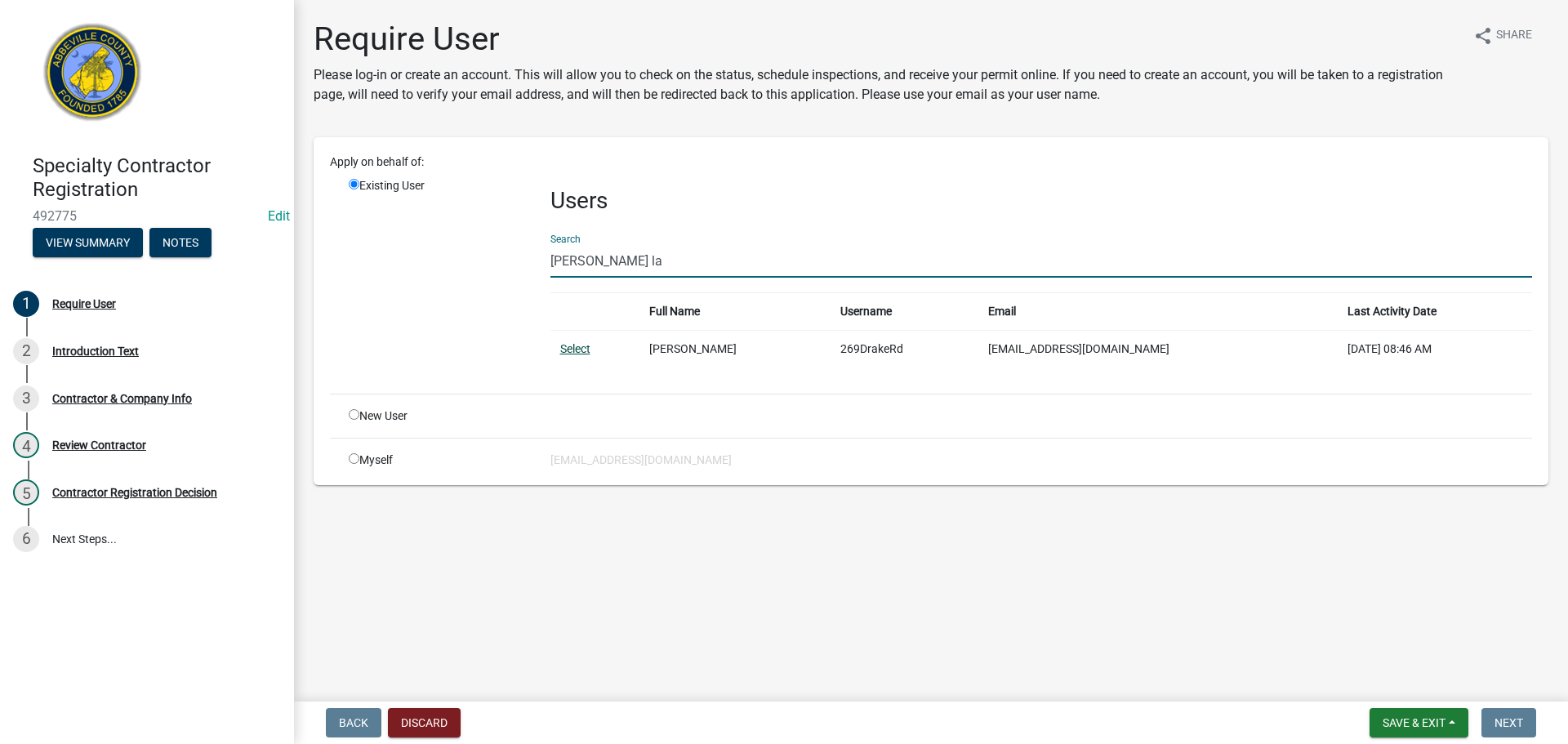
type input "[PERSON_NAME] la"
click at [574, 345] on link "Select" at bounding box center [575, 348] width 31 height 13
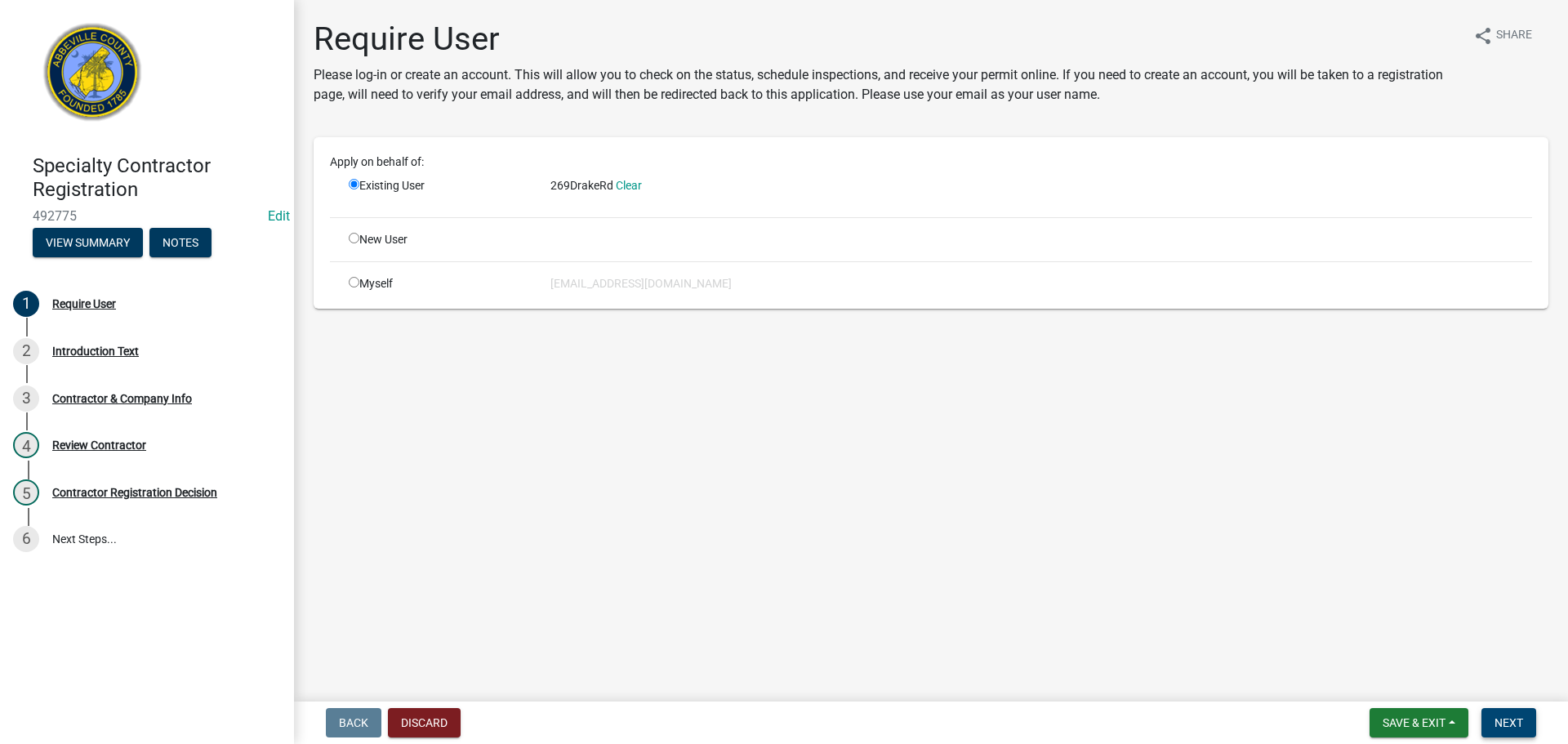
click at [1515, 714] on button "Next" at bounding box center [1509, 722] width 54 height 30
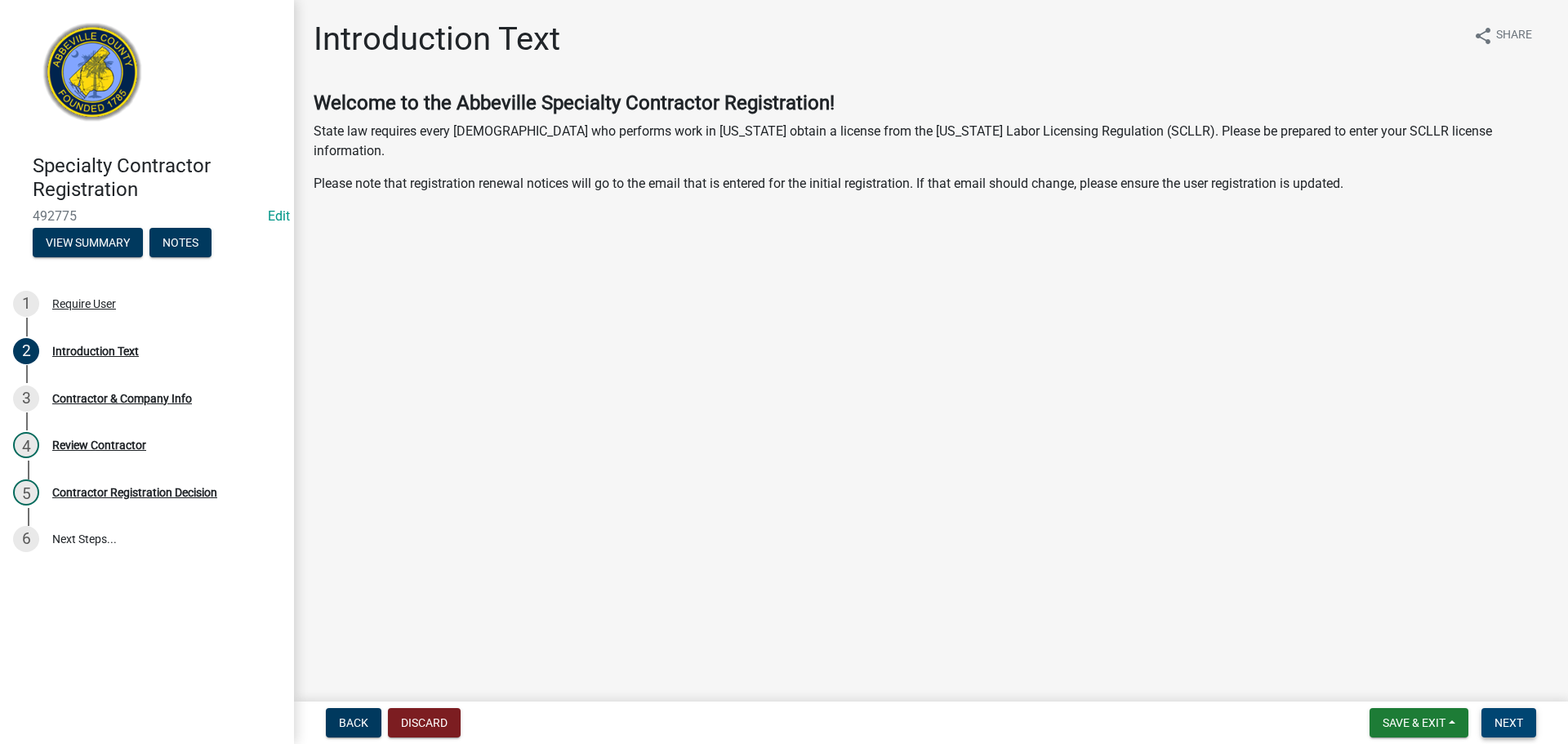
click at [1517, 716] on span "Next" at bounding box center [1509, 722] width 29 height 13
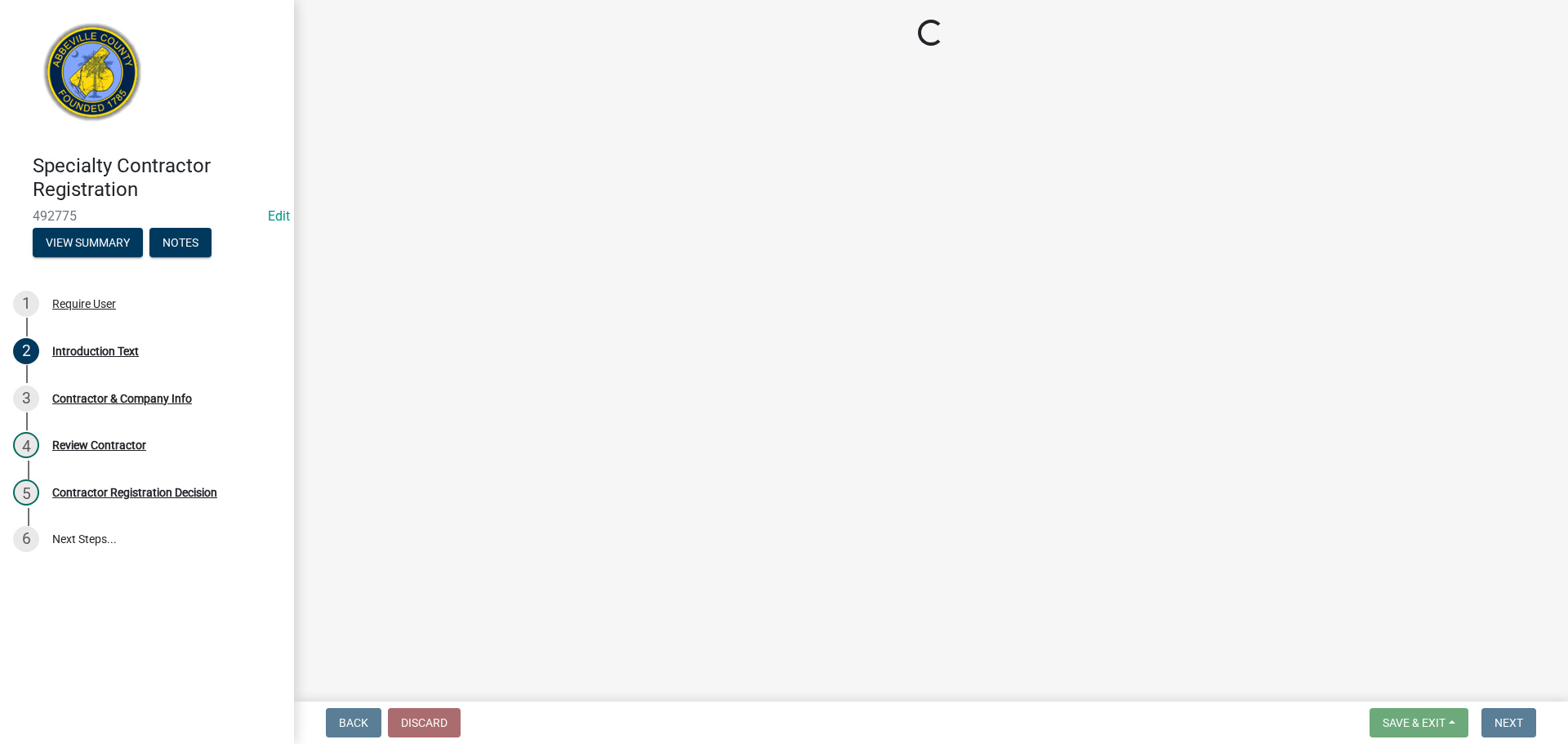
select select "SC"
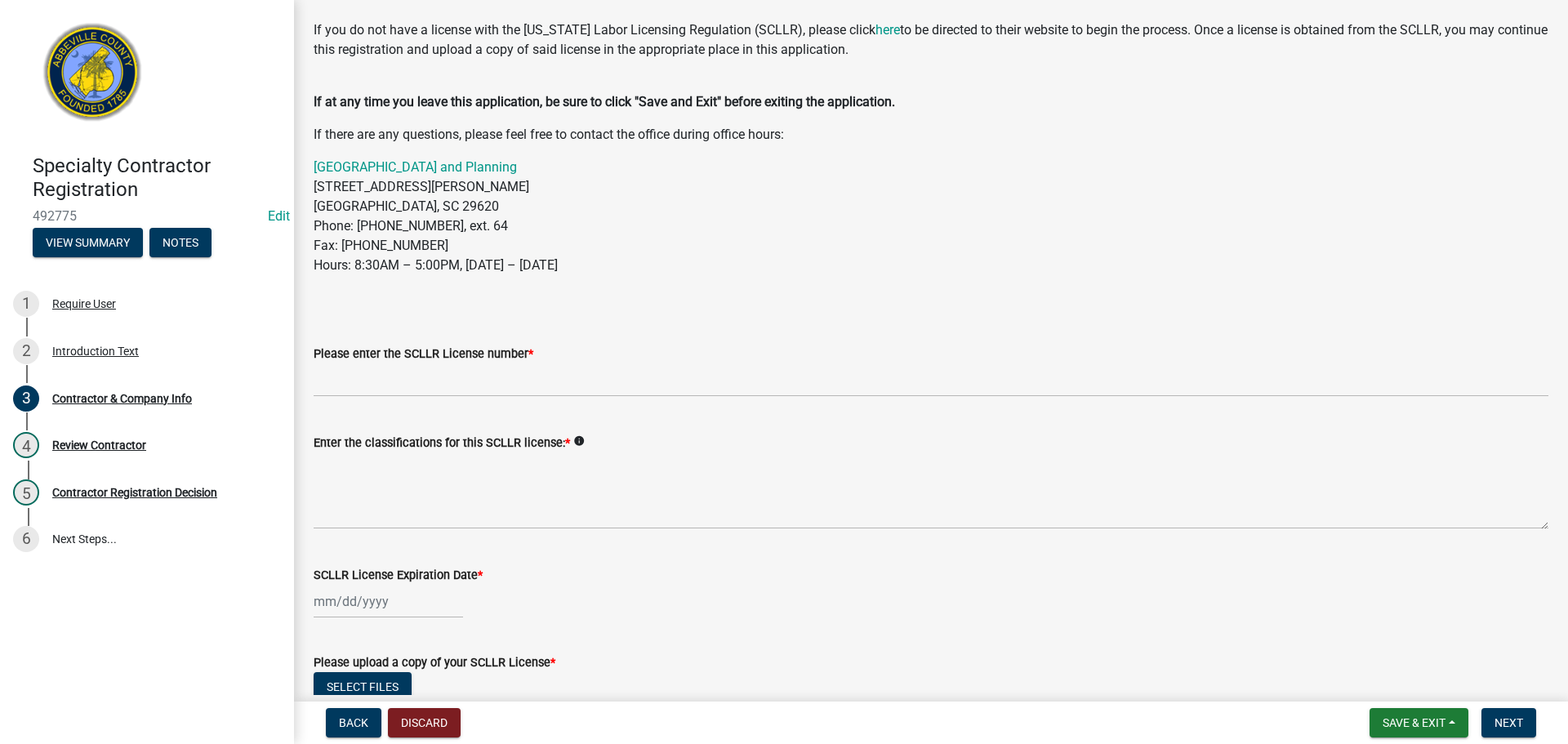
scroll to position [163, 0]
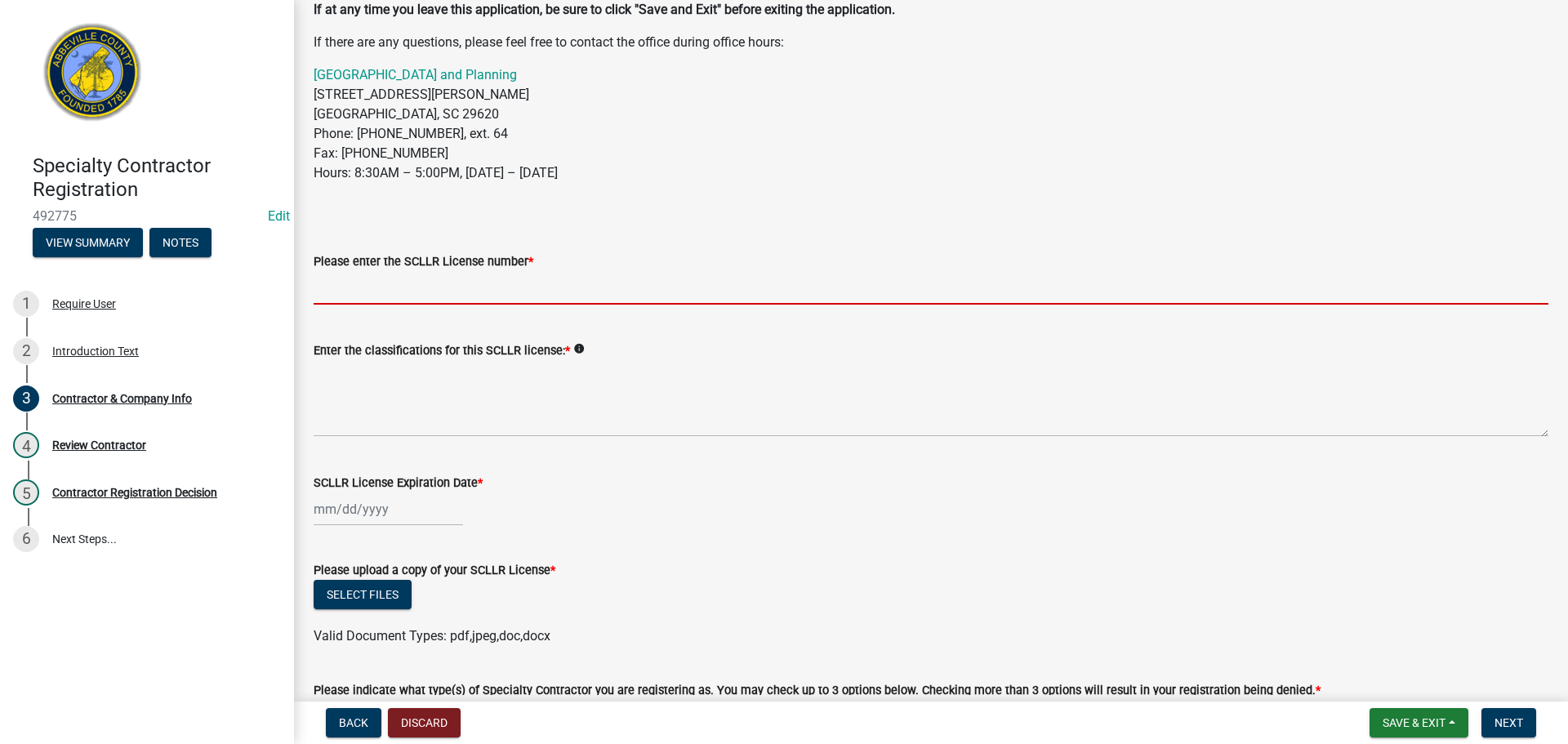
click at [411, 284] on input "Please enter the SCLLR License number *" at bounding box center [930, 288] width 1235 height 34
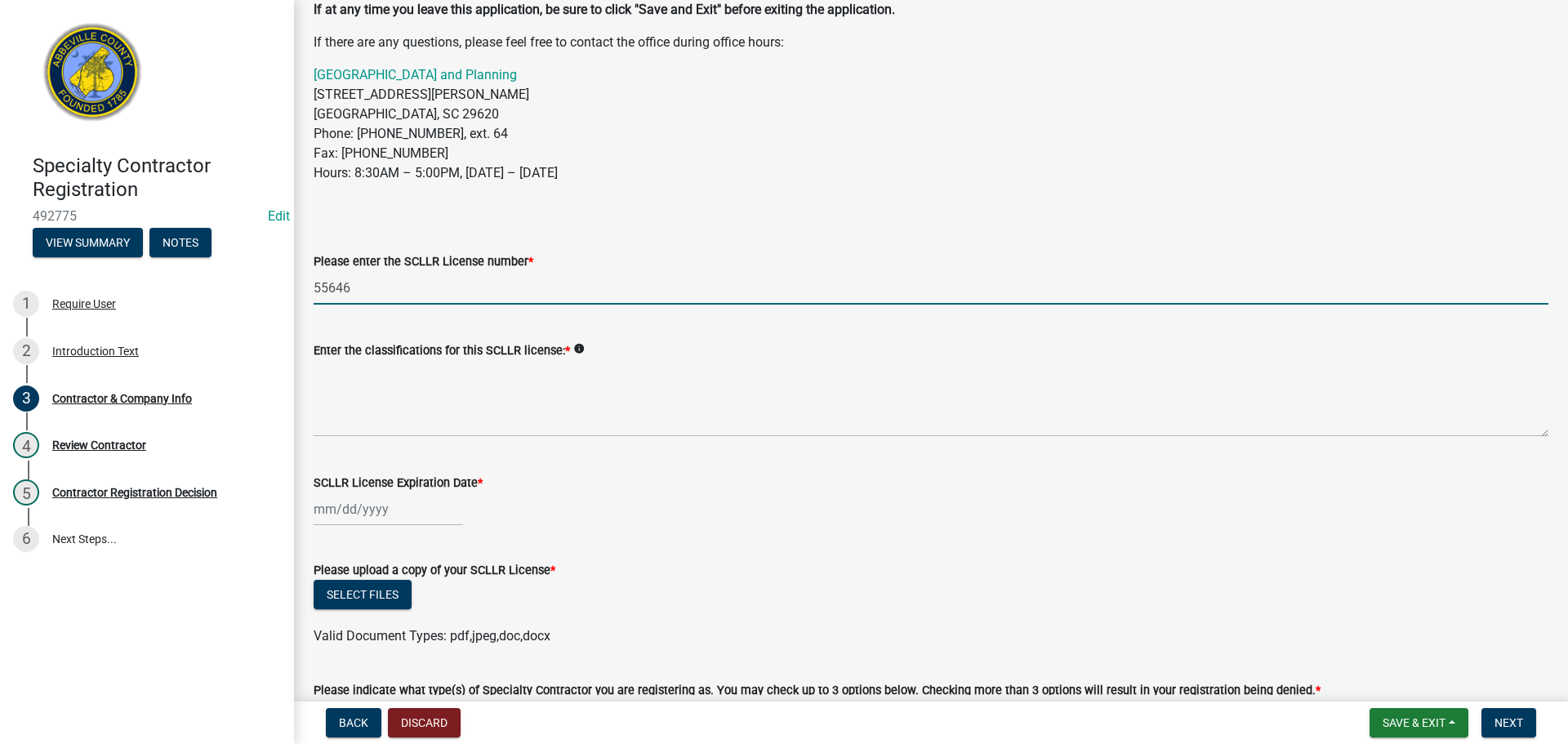
type input "55646"
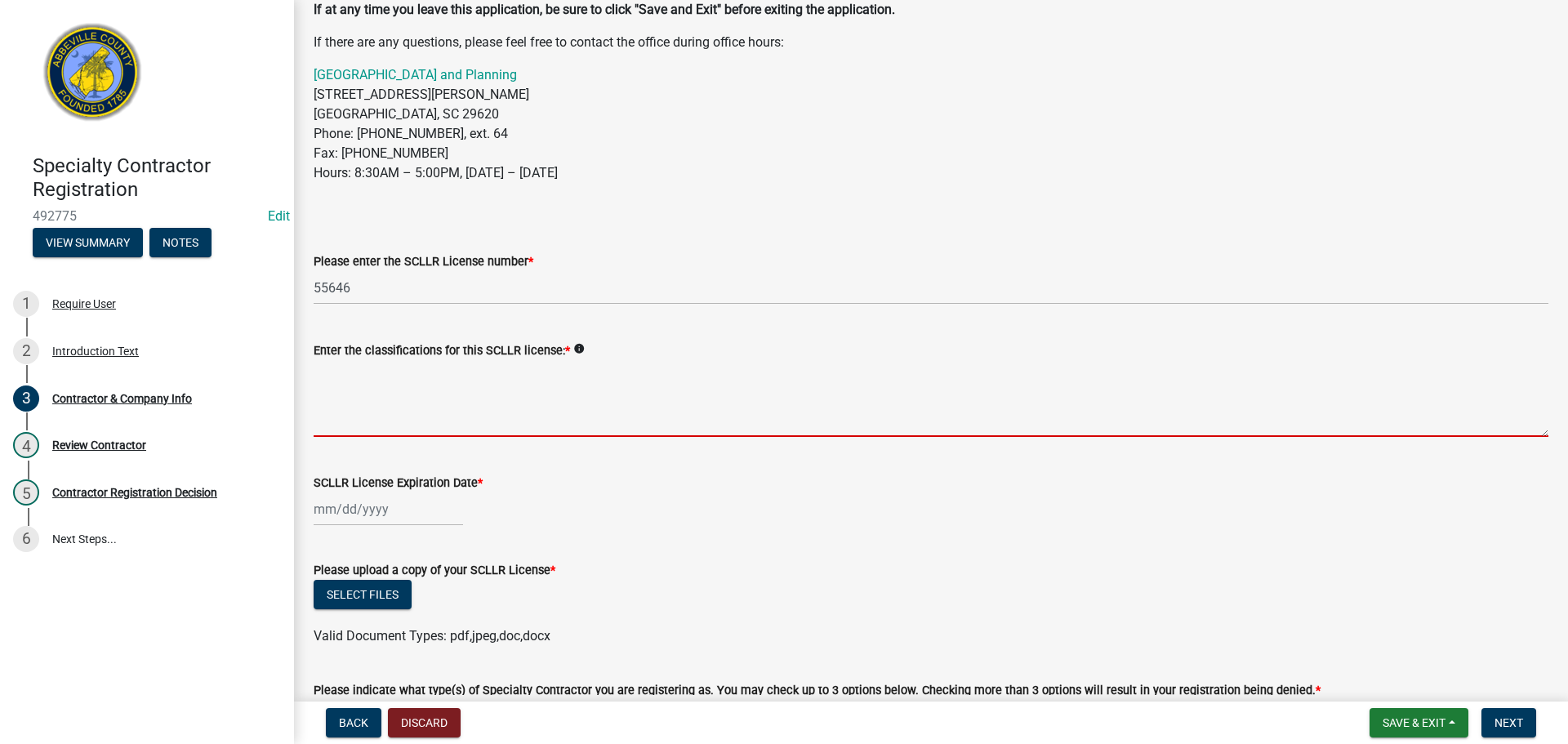
click at [415, 411] on textarea "Enter the classifications for this SCLLR license: *" at bounding box center [930, 398] width 1235 height 77
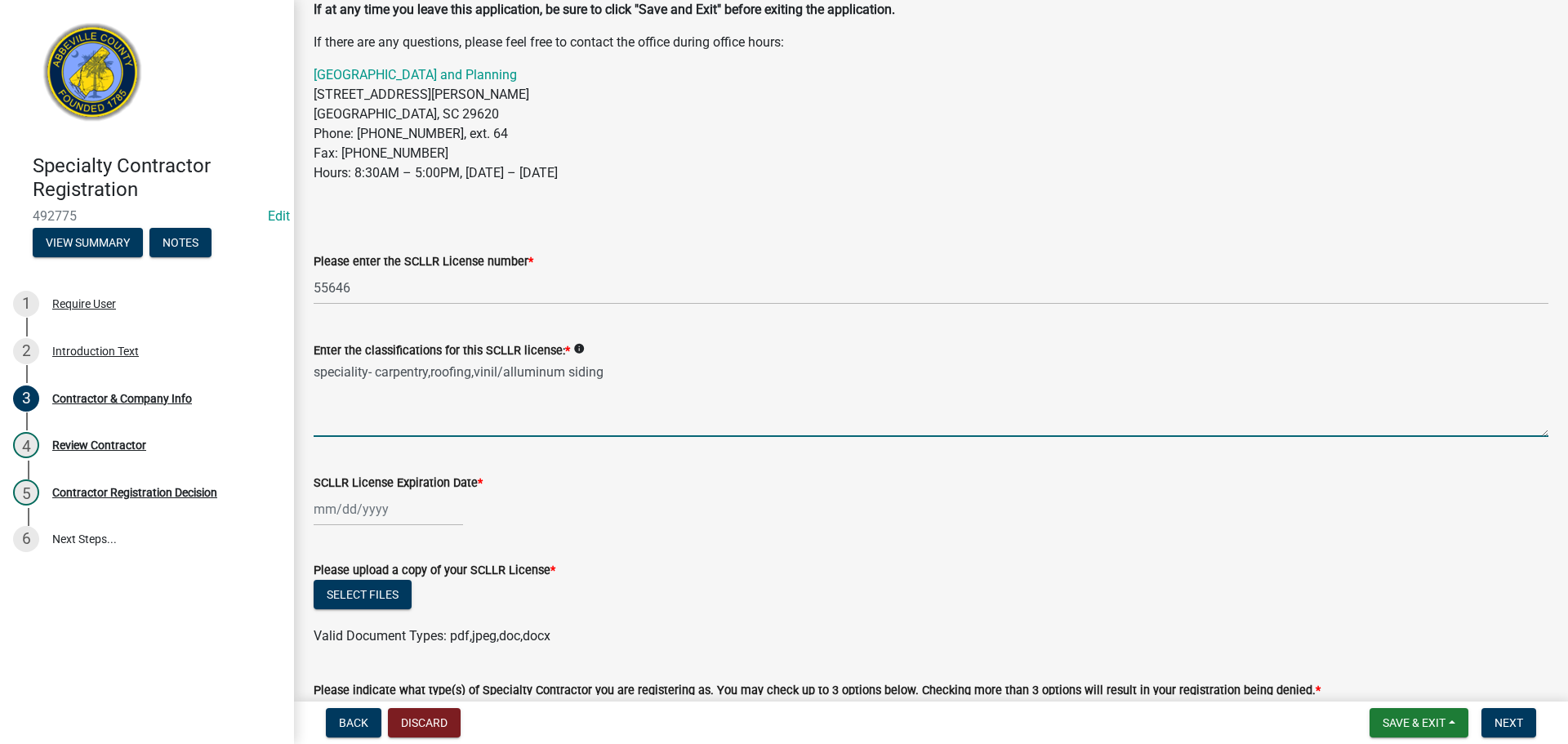
click at [430, 372] on textarea "speciality- carpentry,roofing,vinil/alluminum siding" at bounding box center [930, 398] width 1235 height 77
click at [481, 372] on textarea "speciality- carpentry ,roofing,vinil/alluminum siding" at bounding box center [930, 398] width 1235 height 77
type textarea "speciality- carpentry ,roofing, vinil/alluminum siding"
click at [386, 511] on div at bounding box center [388, 509] width 149 height 34
select select "10"
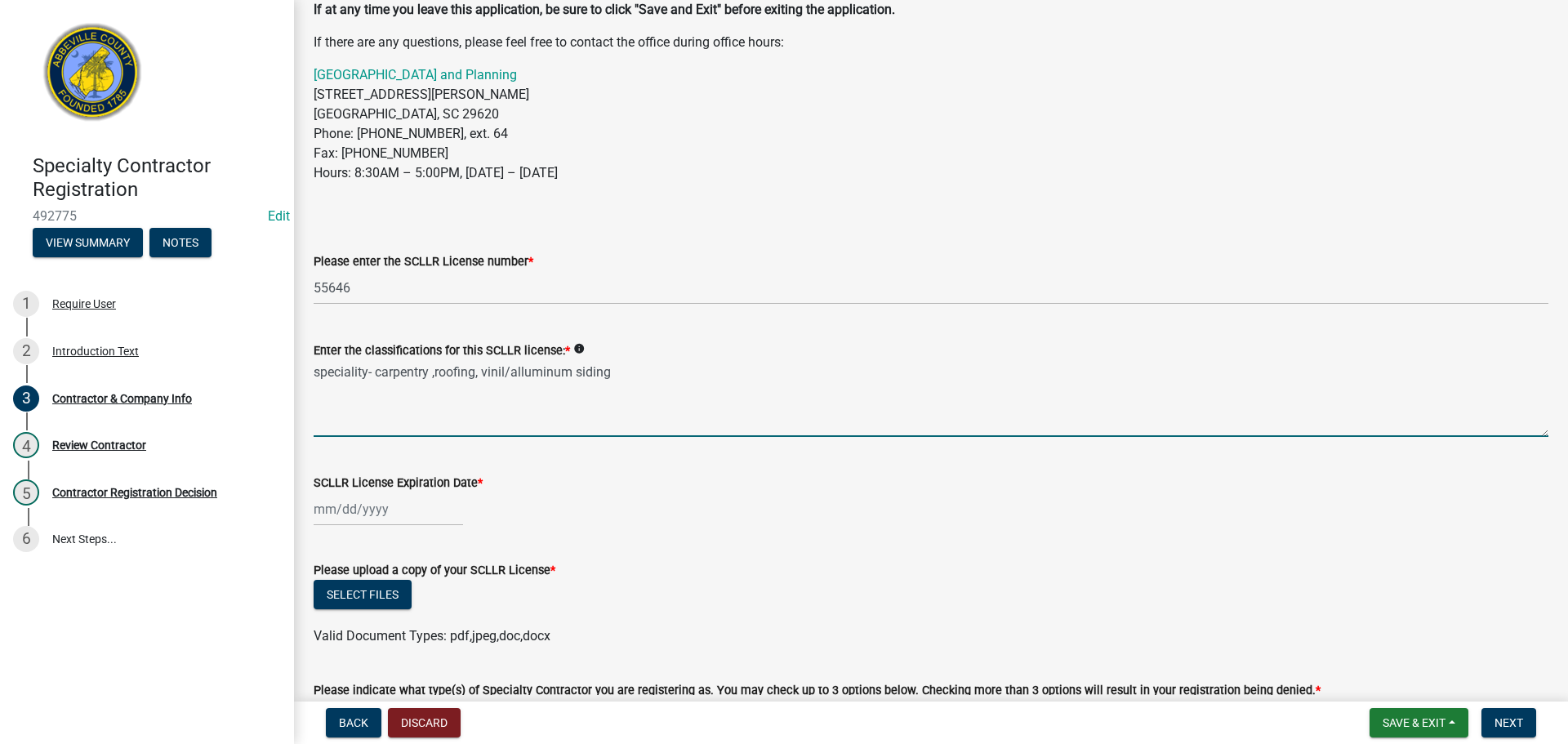
select select "2025"
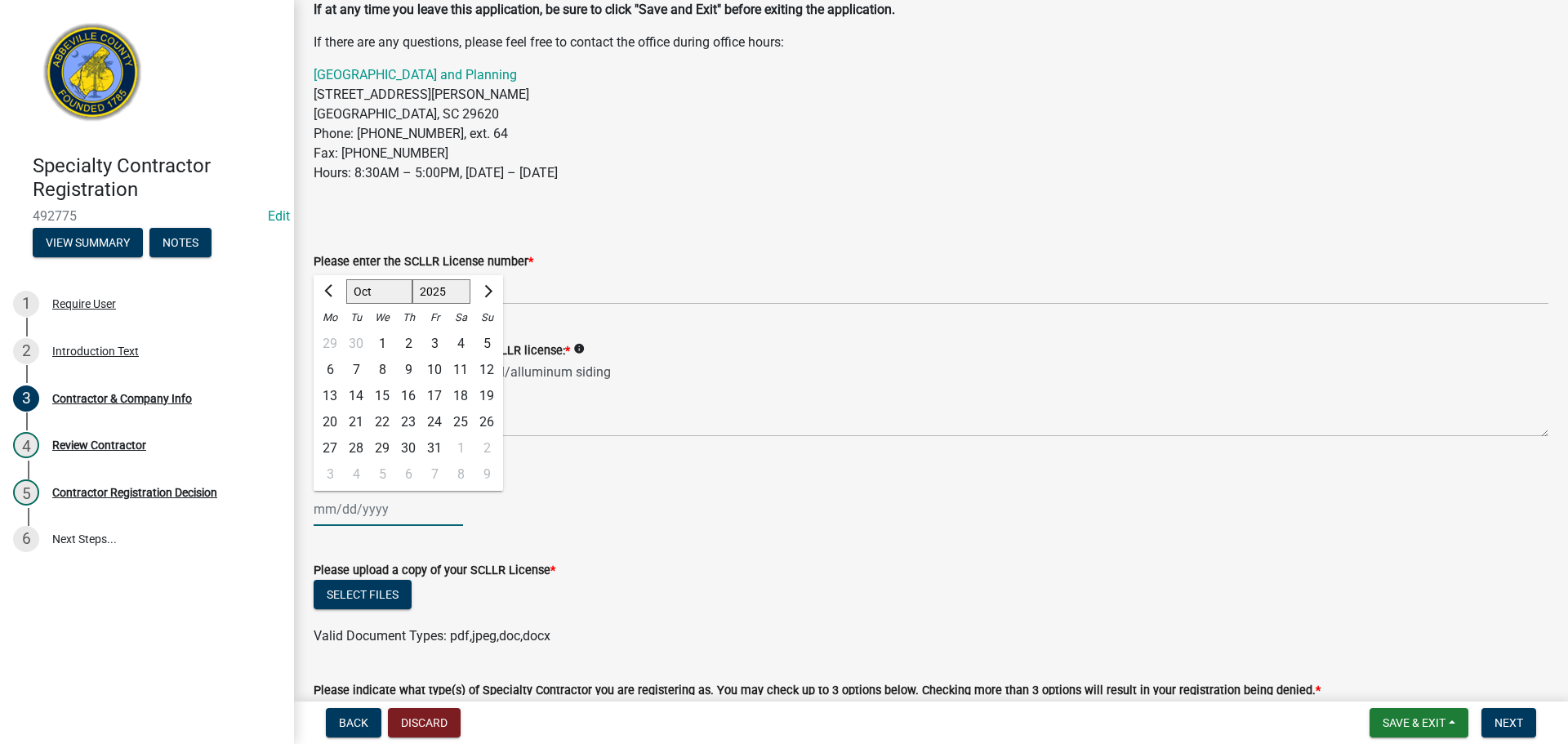
click at [364, 289] on select "Jan Feb Mar Apr May Jun Jul Aug Sep Oct Nov Dec" at bounding box center [379, 291] width 66 height 25
select select "6"
click at [346, 280] on select "Jan Feb Mar Apr May Jun Jul Aug Sep Oct Nov Dec" at bounding box center [379, 291] width 66 height 25
click at [447, 289] on select "1525 1526 1527 1528 1529 1530 1531 1532 1533 1534 1535 1536 1537 1538 1539 1540…" at bounding box center [441, 291] width 58 height 25
select select "2026"
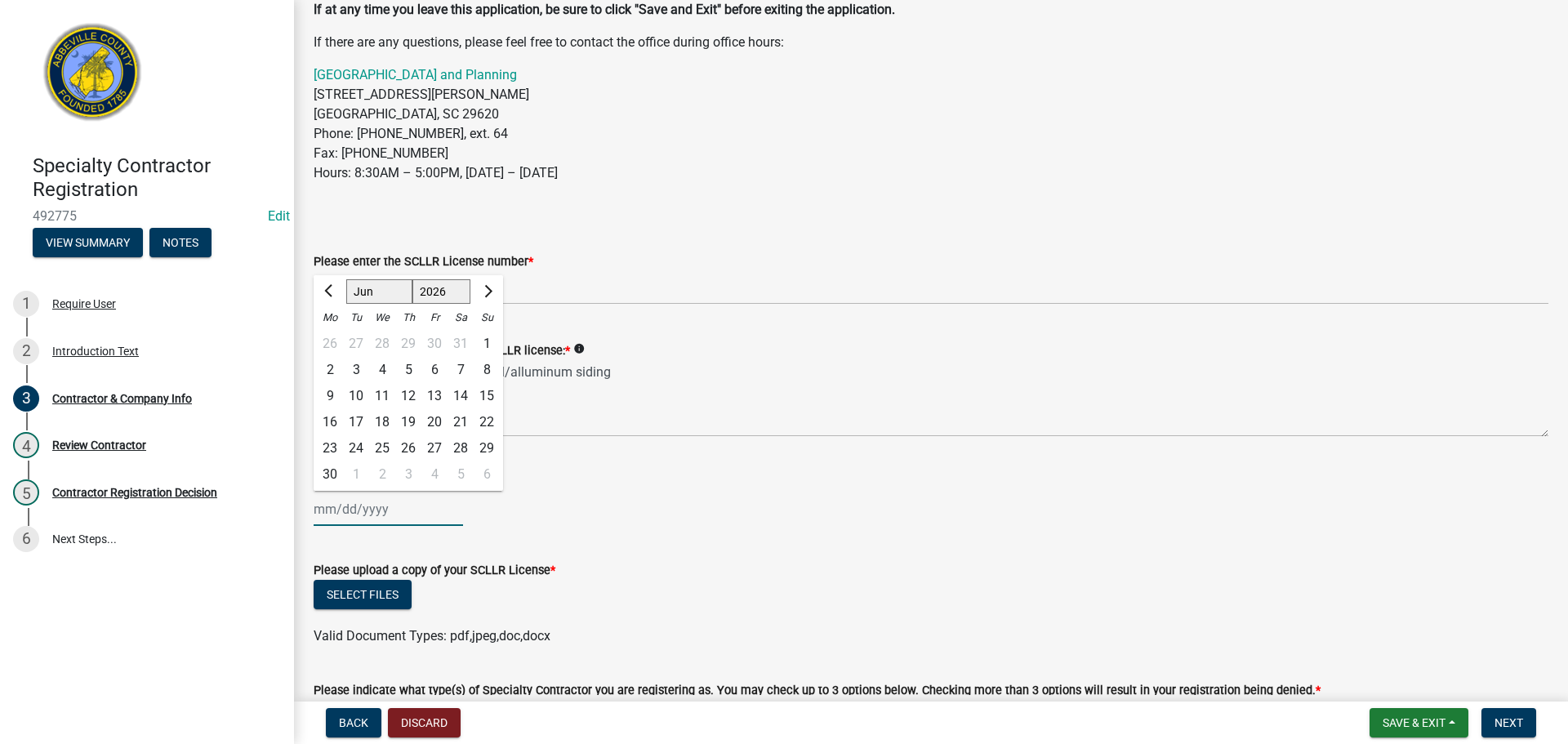
click at [412, 280] on select "1525 1526 1527 1528 1529 1530 1531 1532 1533 1534 1535 1536 1537 1538 1539 1540…" at bounding box center [441, 291] width 58 height 25
click at [359, 447] on div "30" at bounding box center [356, 448] width 26 height 26
type input "06/30/2026"
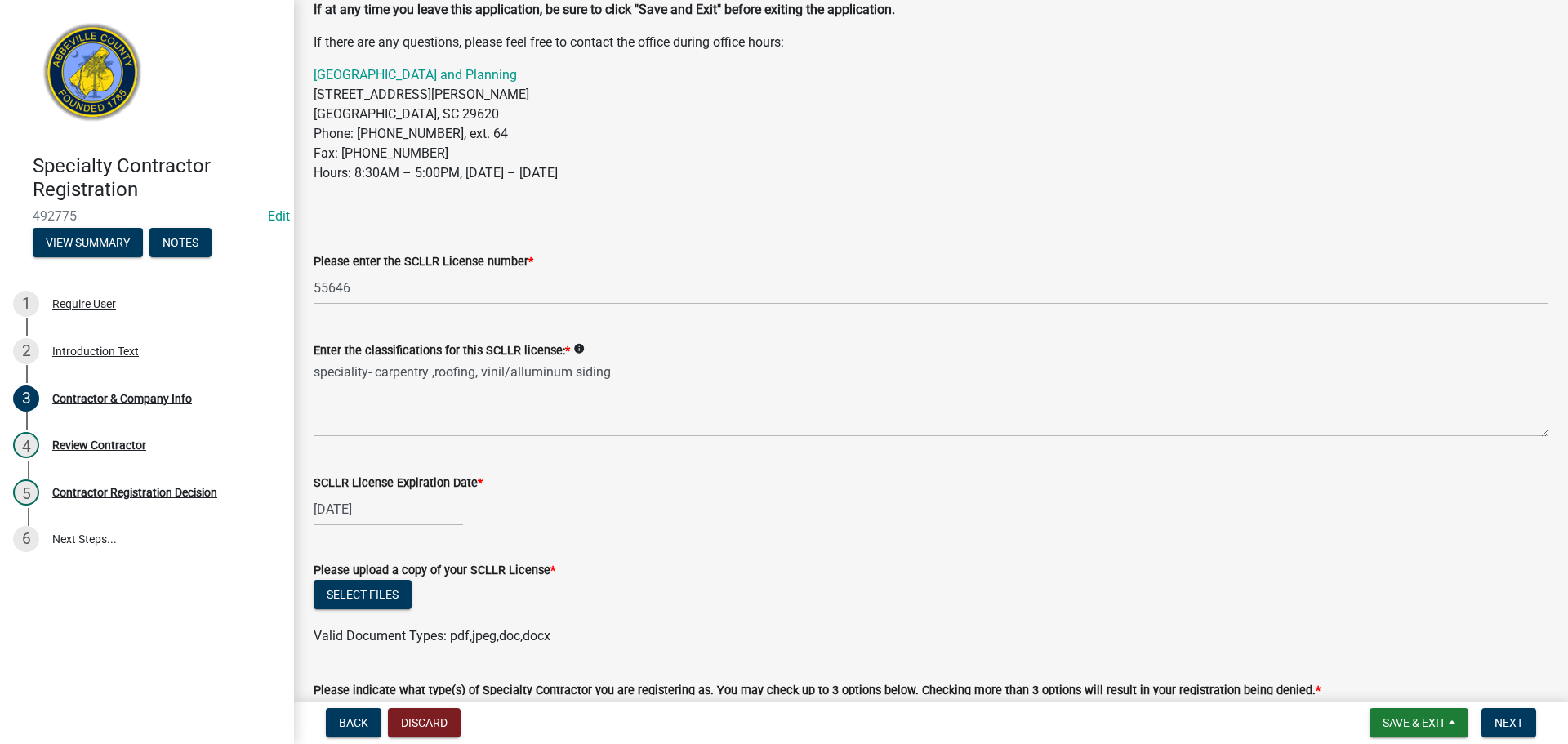
click at [336, 508] on div "06/30/2026" at bounding box center [388, 509] width 149 height 34
select select "6"
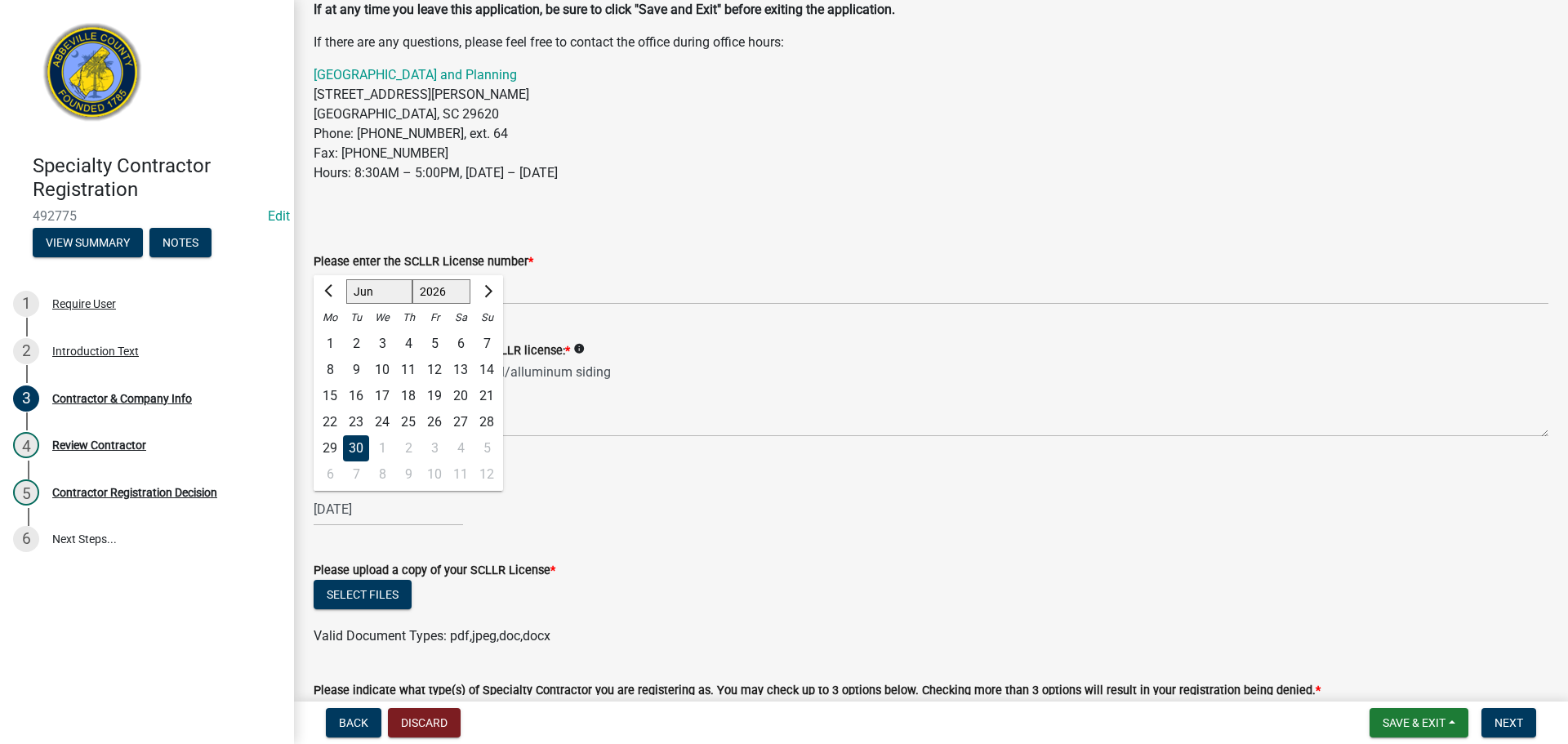
click at [424, 289] on select "1526 1527 1528 1529 1530 1531 1532 1533 1534 1535 1536 1537 1538 1539 1540 1541…" at bounding box center [441, 291] width 58 height 25
select select "2027"
click at [412, 280] on select "1526 1527 1528 1529 1530 1531 1532 1533 1534 1535 1536 1537 1538 1539 1540 1541…" at bounding box center [441, 291] width 58 height 25
click at [545, 544] on form "Please upload a copy of your SCLLR License * Select files Valid Document Types:…" at bounding box center [930, 593] width 1235 height 106
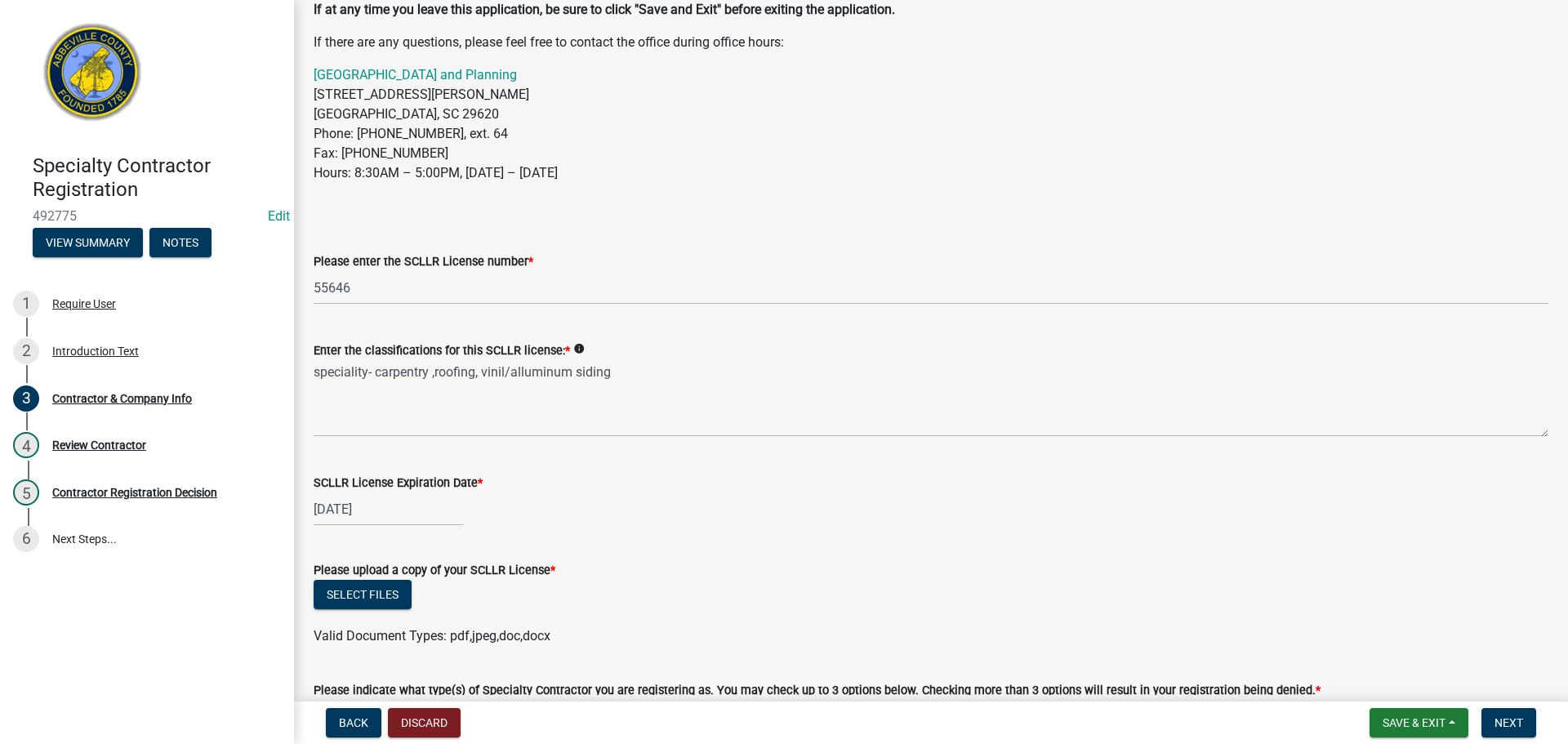
select select "6"
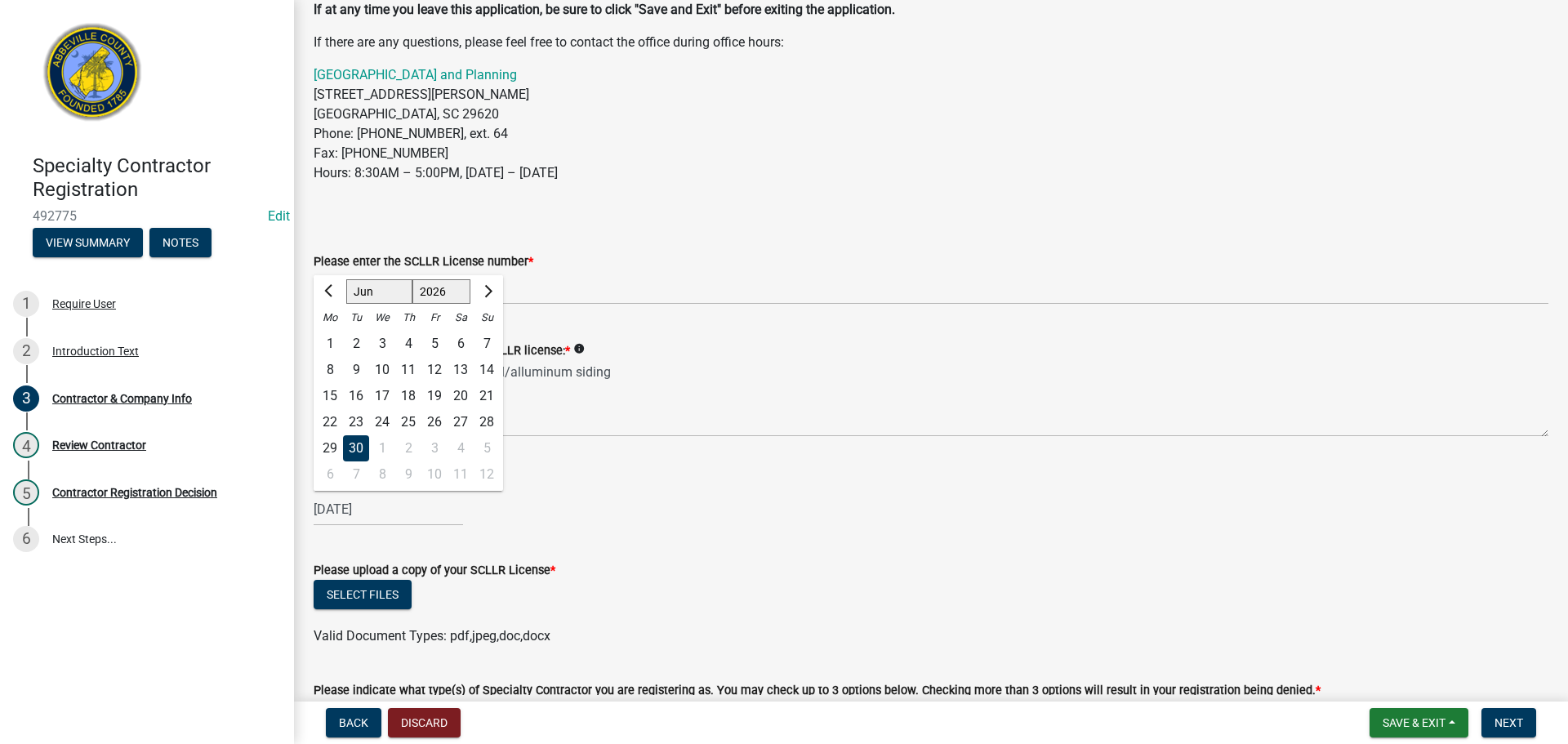
click at [406, 509] on div "06/30/2026 Jan Feb Mar Apr May Jun Jul Aug Sep Oct Nov Dec 1526 1527 1528 1529 …" at bounding box center [388, 509] width 149 height 34
click at [442, 295] on select "1526 1527 1528 1529 1530 1531 1532 1533 1534 1535 1536 1537 1538 1539 1540 1541…" at bounding box center [441, 291] width 58 height 25
select select "2027"
click at [412, 280] on select "1526 1527 1528 1529 1530 1531 1532 1533 1534 1535 1536 1537 1538 1539 1540 1541…" at bounding box center [441, 291] width 58 height 25
click at [384, 440] on div "30" at bounding box center [382, 448] width 26 height 26
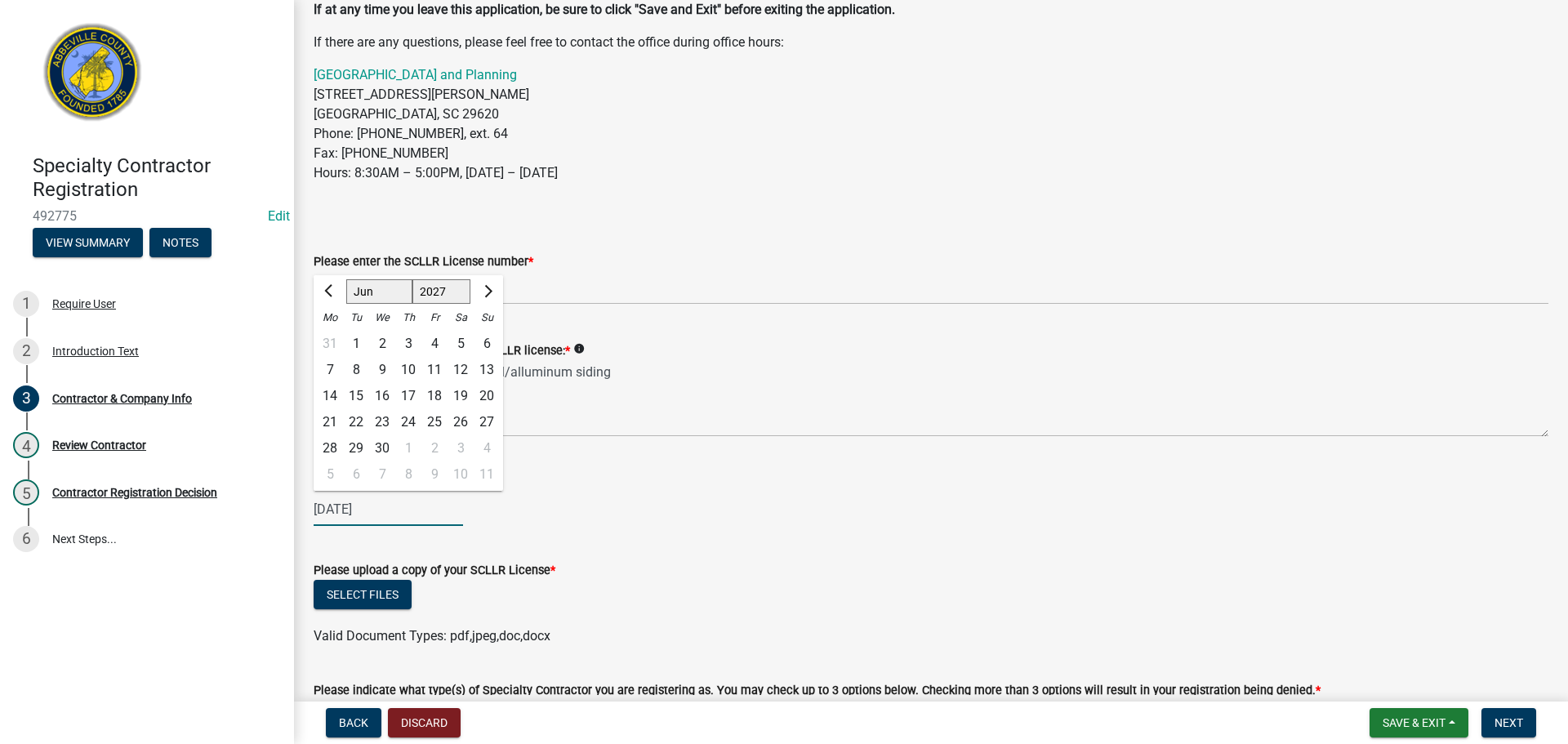
type input "06/30/2027"
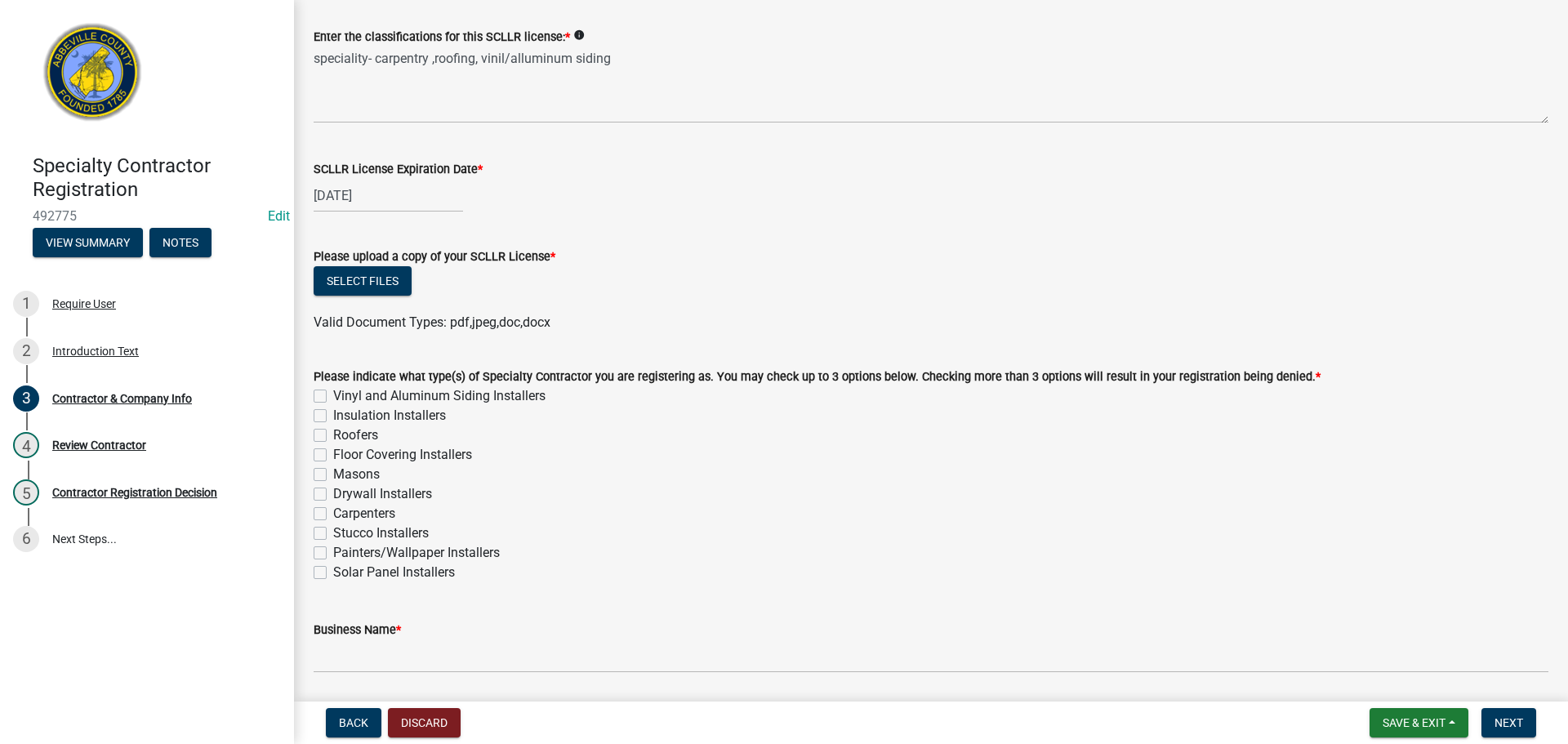
scroll to position [490, 0]
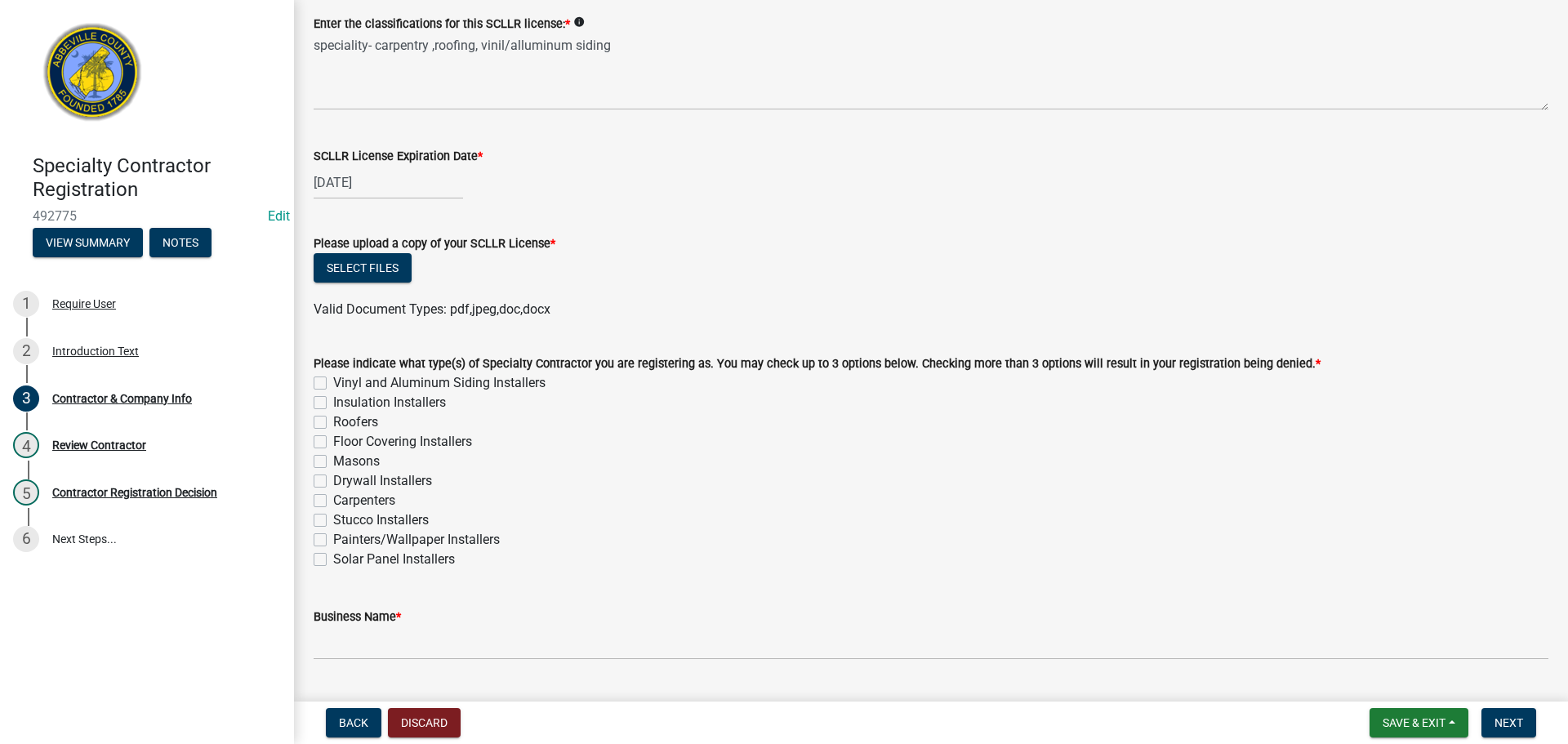
click at [333, 425] on label "Roofers" at bounding box center [355, 422] width 44 height 20
click at [333, 423] on input "Roofers" at bounding box center [338, 417] width 11 height 11
checkbox input "true"
checkbox input "false"
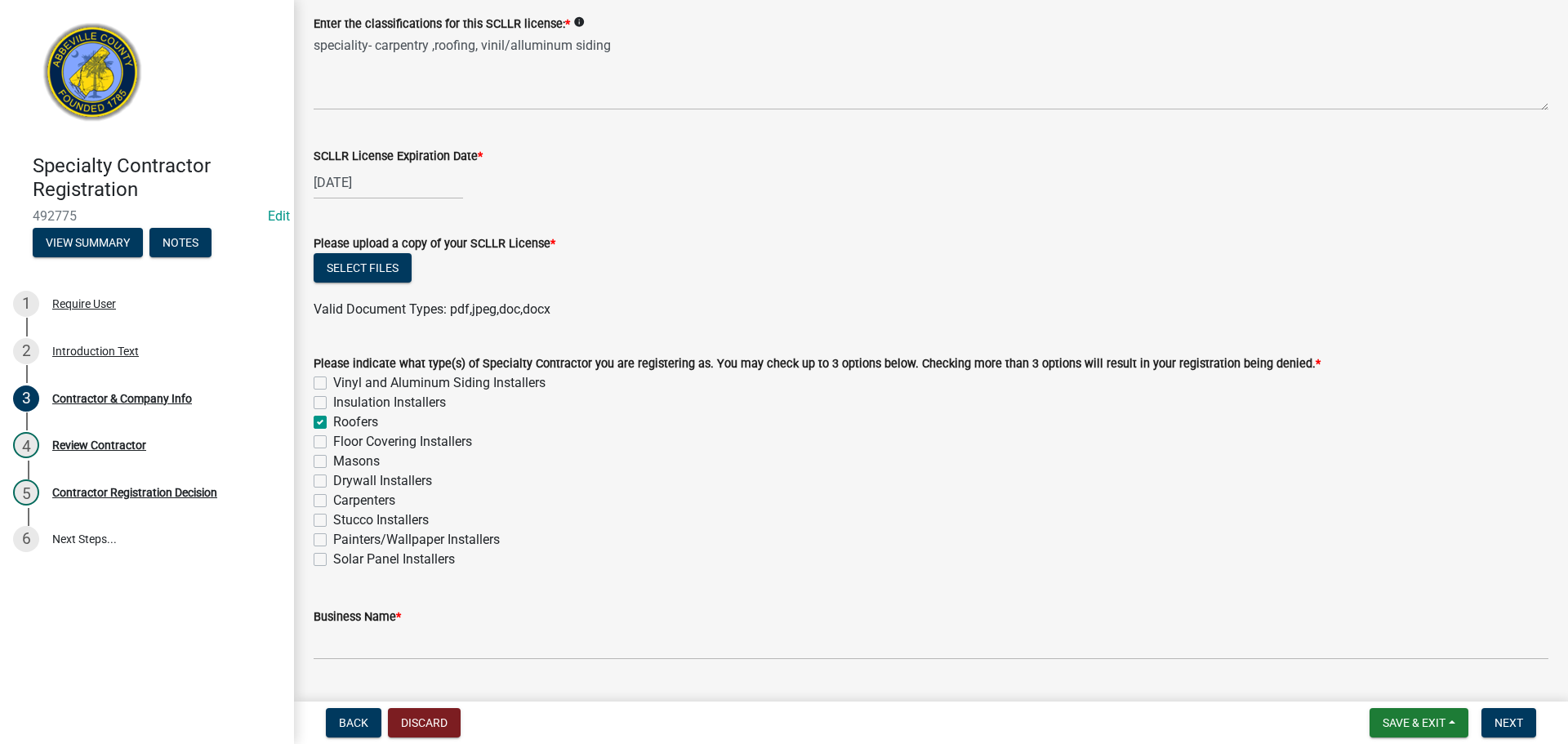
checkbox input "true"
checkbox input "false"
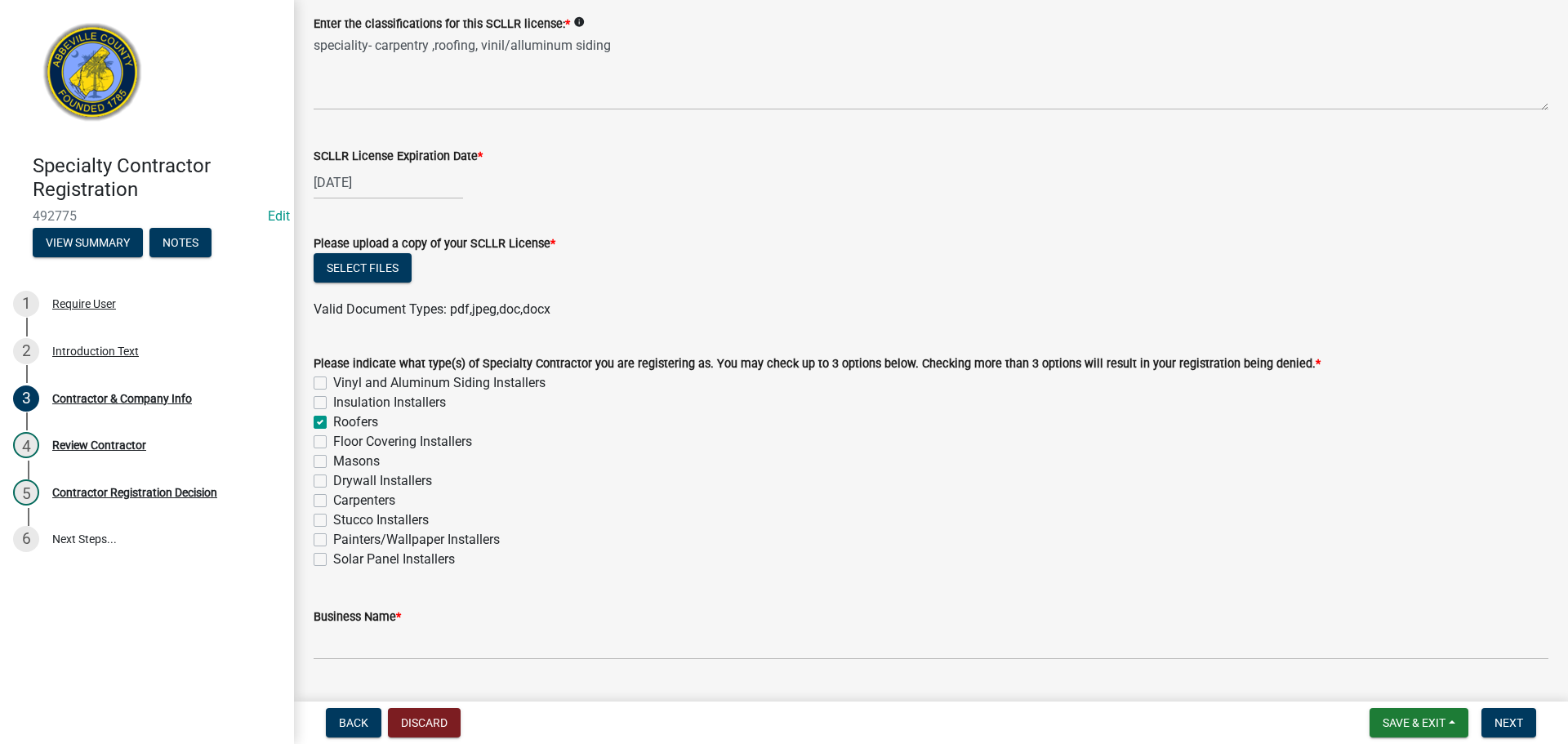
checkbox input "false"
click at [333, 378] on label "Vinyl and Aluminum Siding Installers" at bounding box center [439, 383] width 213 height 20
click at [333, 378] on input "Vinyl and Aluminum Siding Installers" at bounding box center [338, 378] width 11 height 11
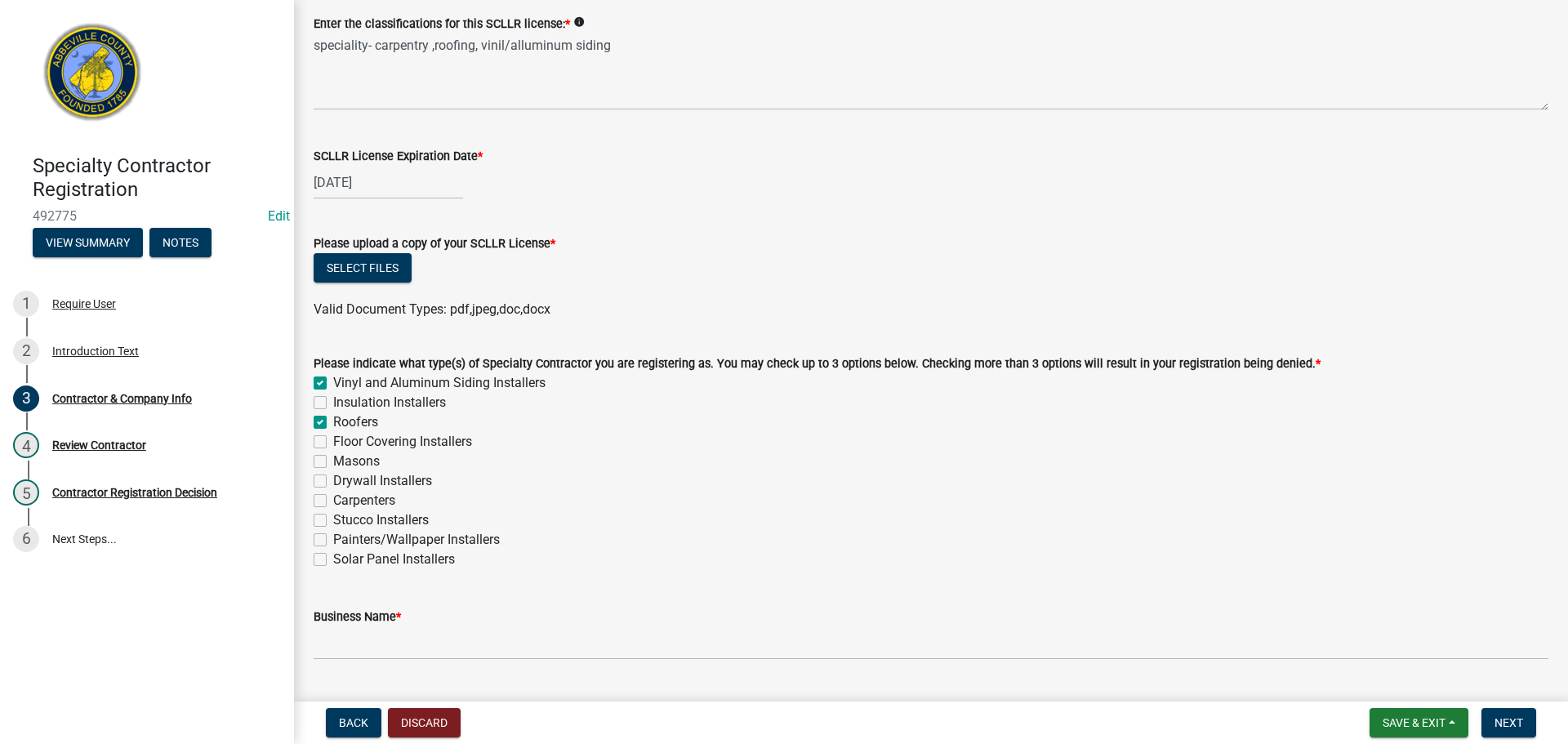
checkbox input "true"
checkbox input "false"
checkbox input "true"
checkbox input "false"
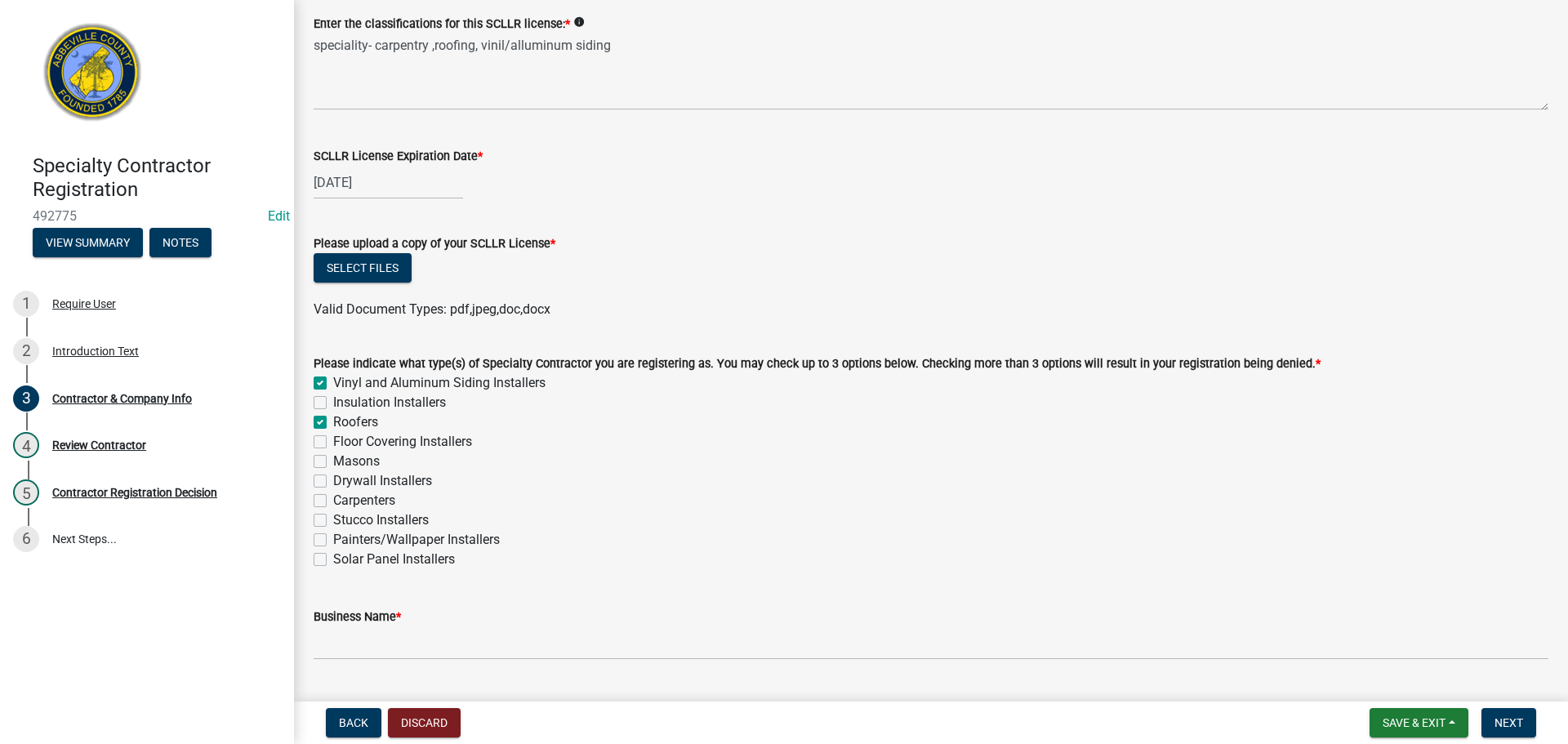
checkbox input "false"
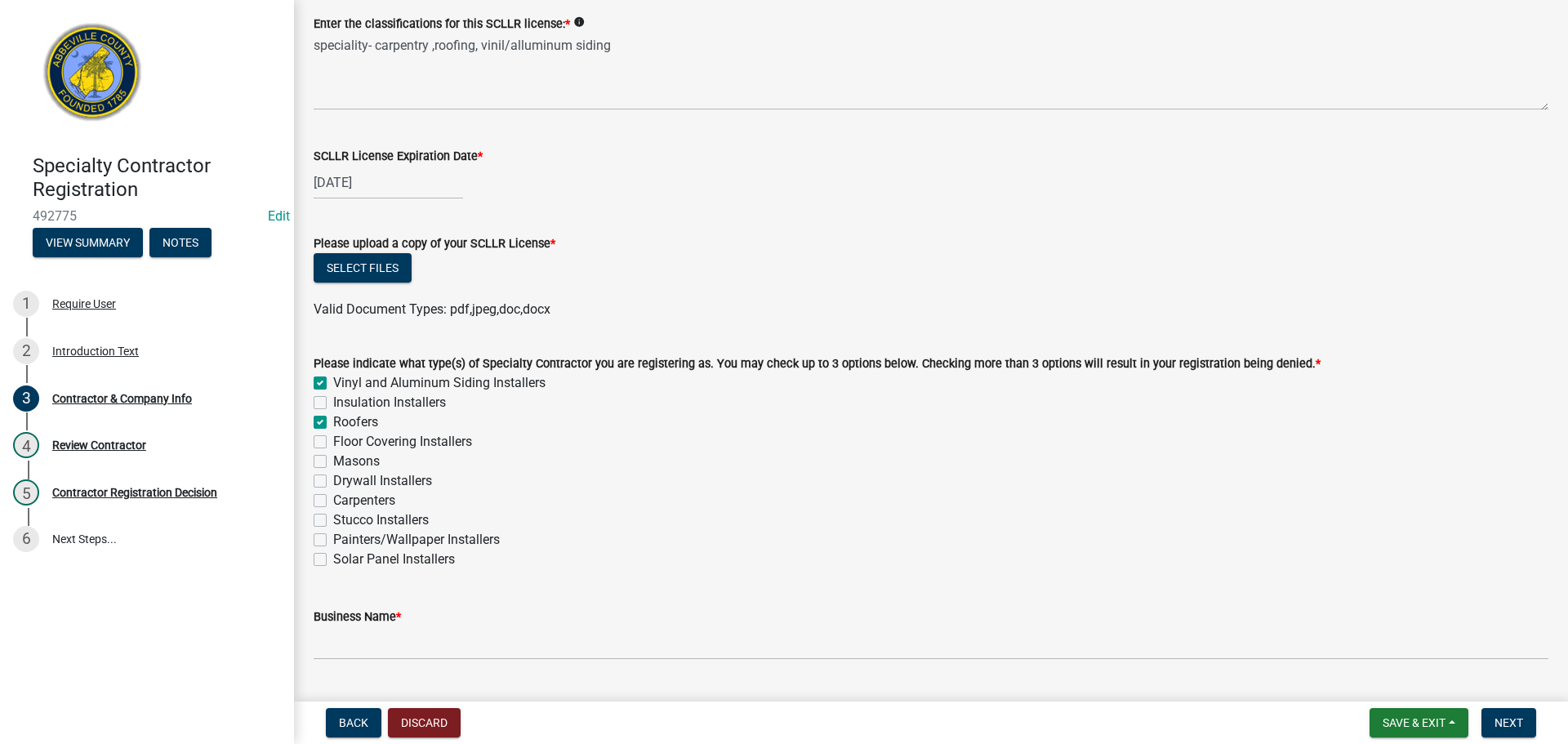
click at [333, 495] on label "Carpenters" at bounding box center [364, 500] width 62 height 20
click at [333, 495] on input "Carpenters" at bounding box center [338, 495] width 11 height 11
checkbox input "true"
checkbox input "false"
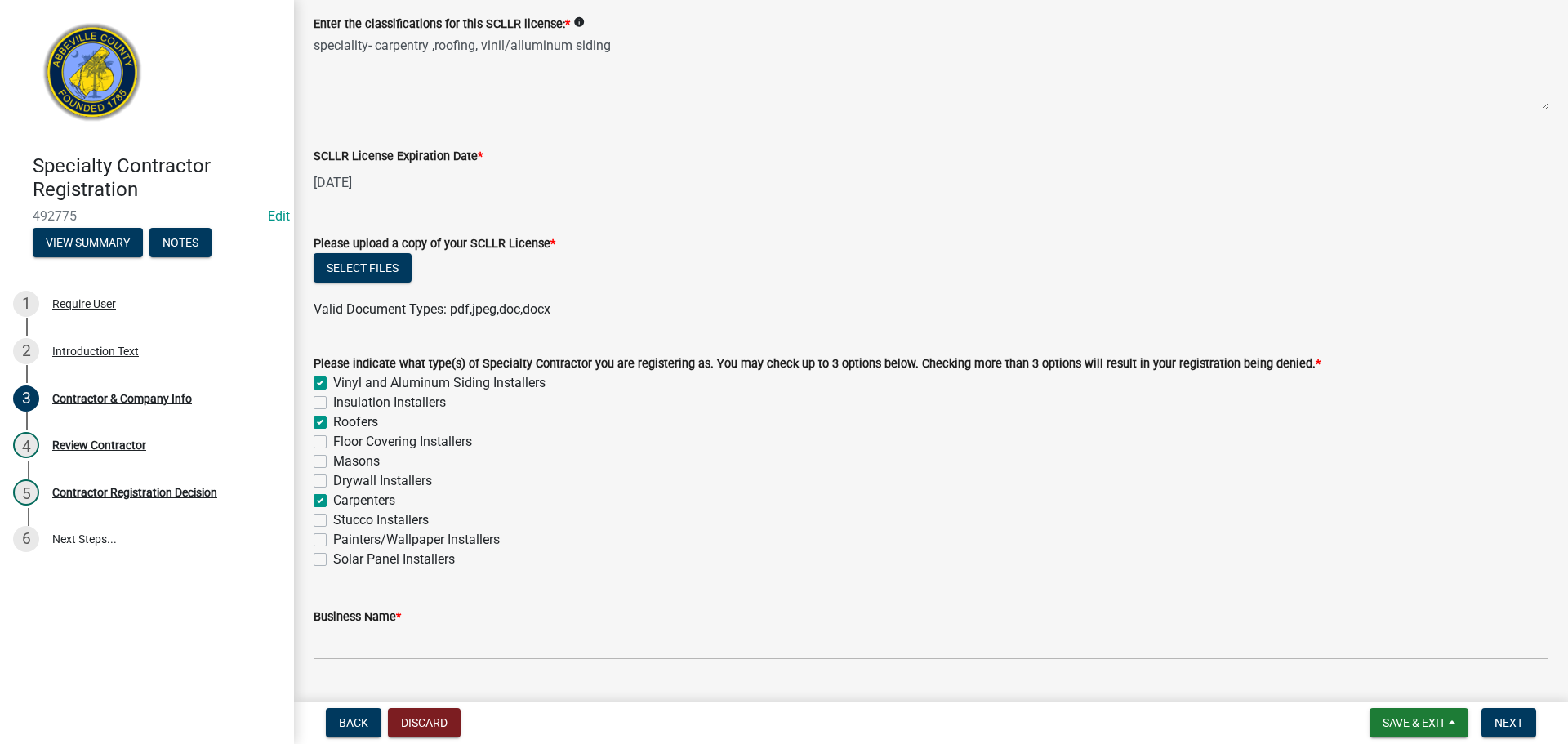
checkbox input "true"
checkbox input "false"
checkbox input "true"
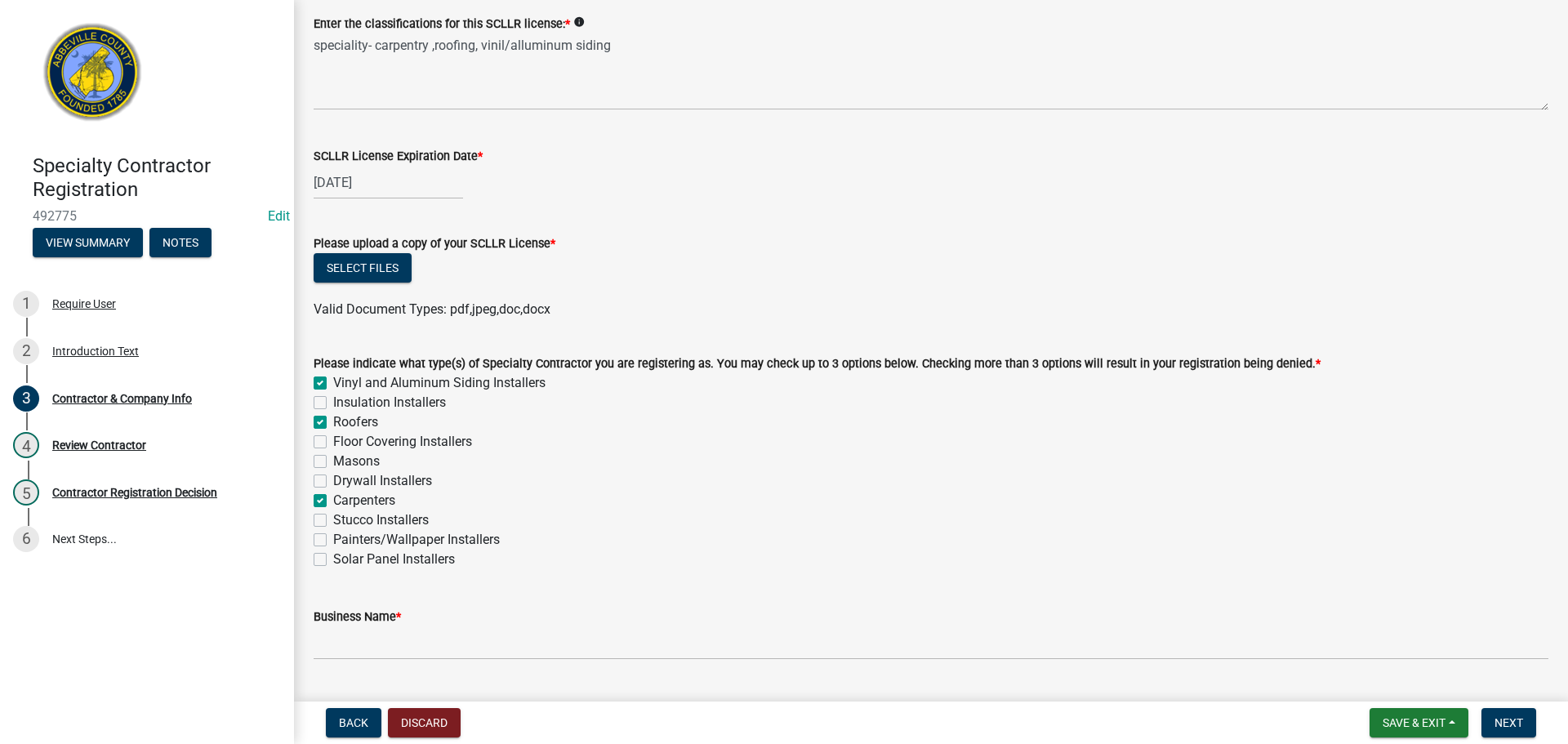
checkbox input "false"
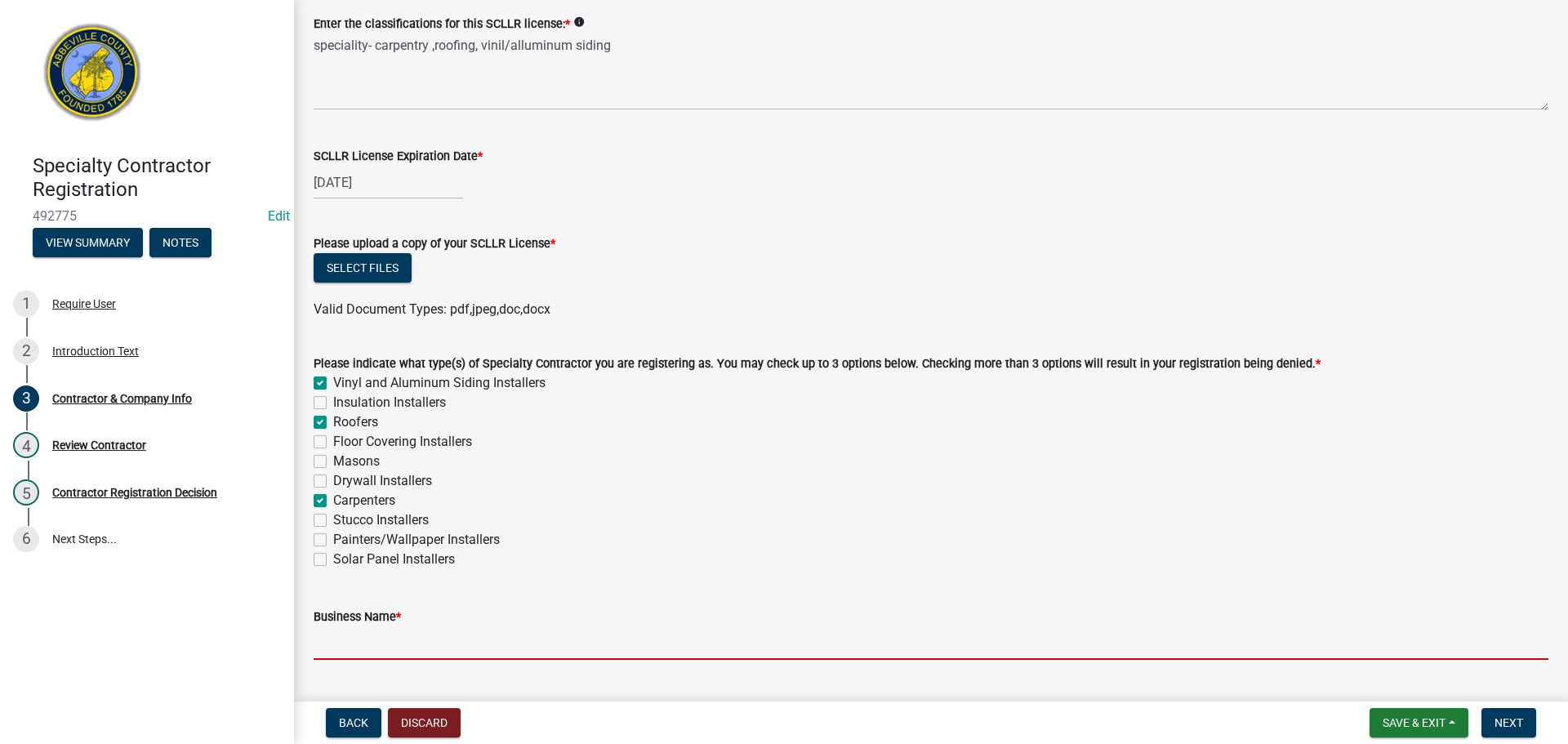
click at [399, 641] on input "Business Name *" at bounding box center [930, 643] width 1235 height 34
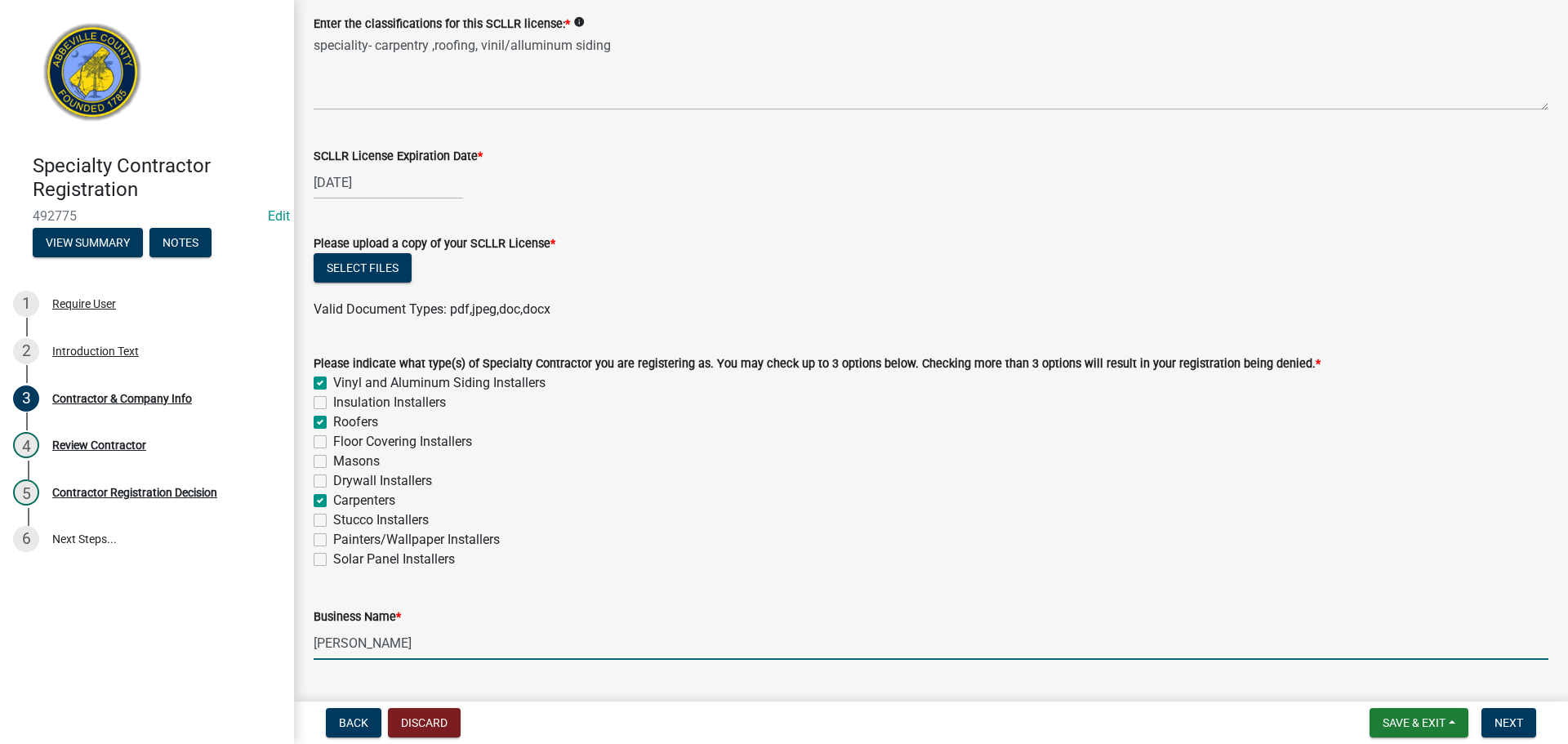
type input "[PERSON_NAME]"
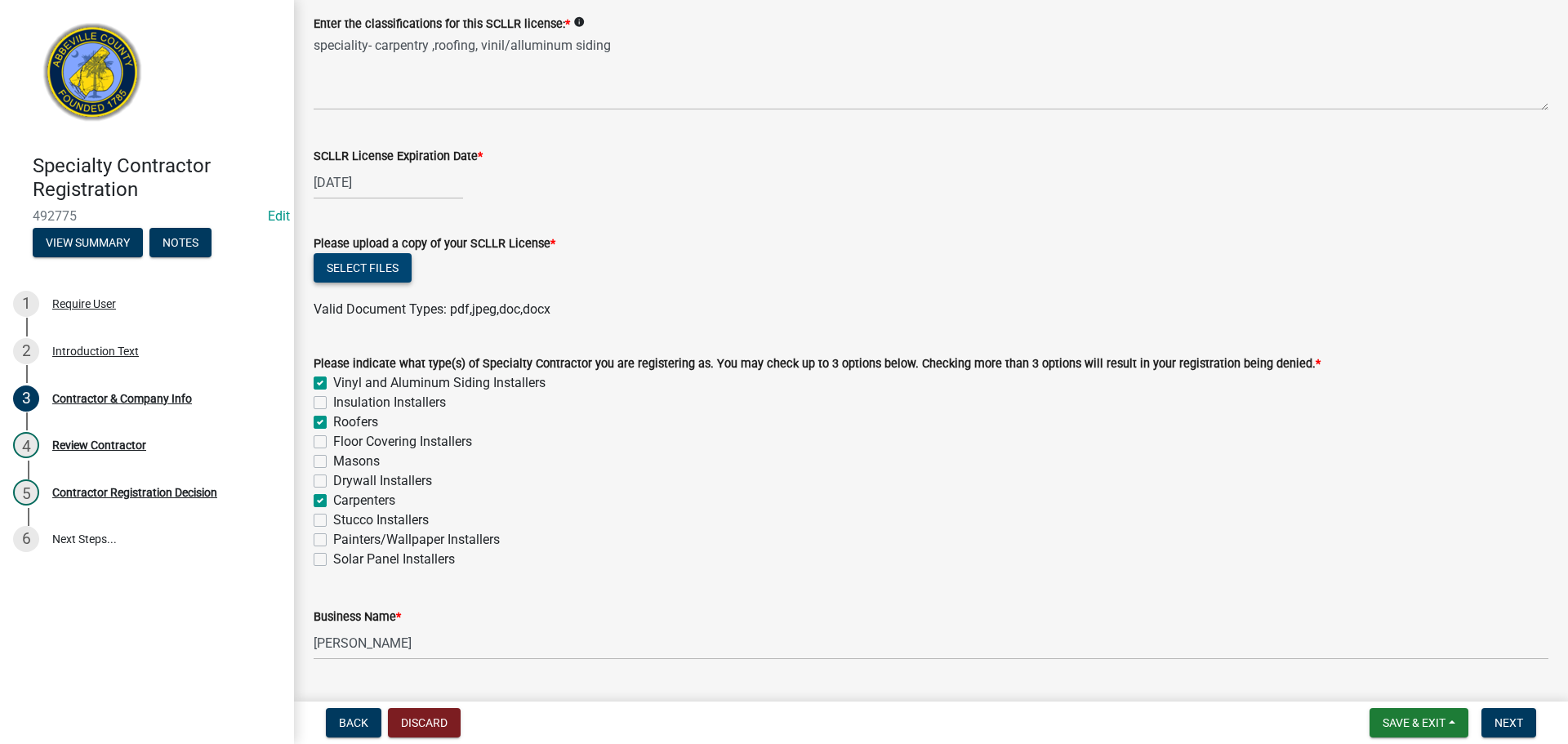
click at [384, 268] on button "Select files" at bounding box center [362, 268] width 98 height 30
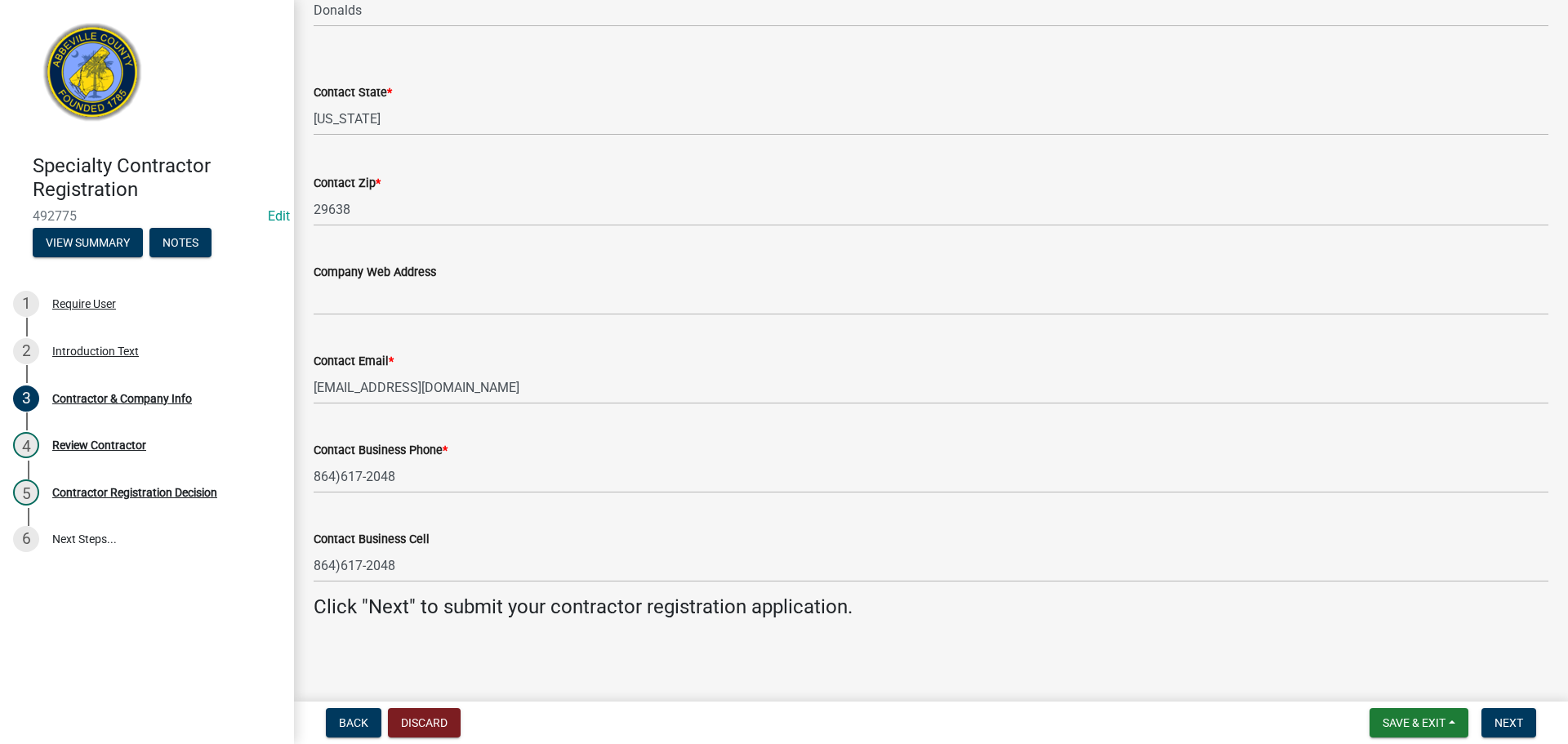
scroll to position [1716, 0]
click at [1496, 719] on span "Next" at bounding box center [1509, 722] width 29 height 13
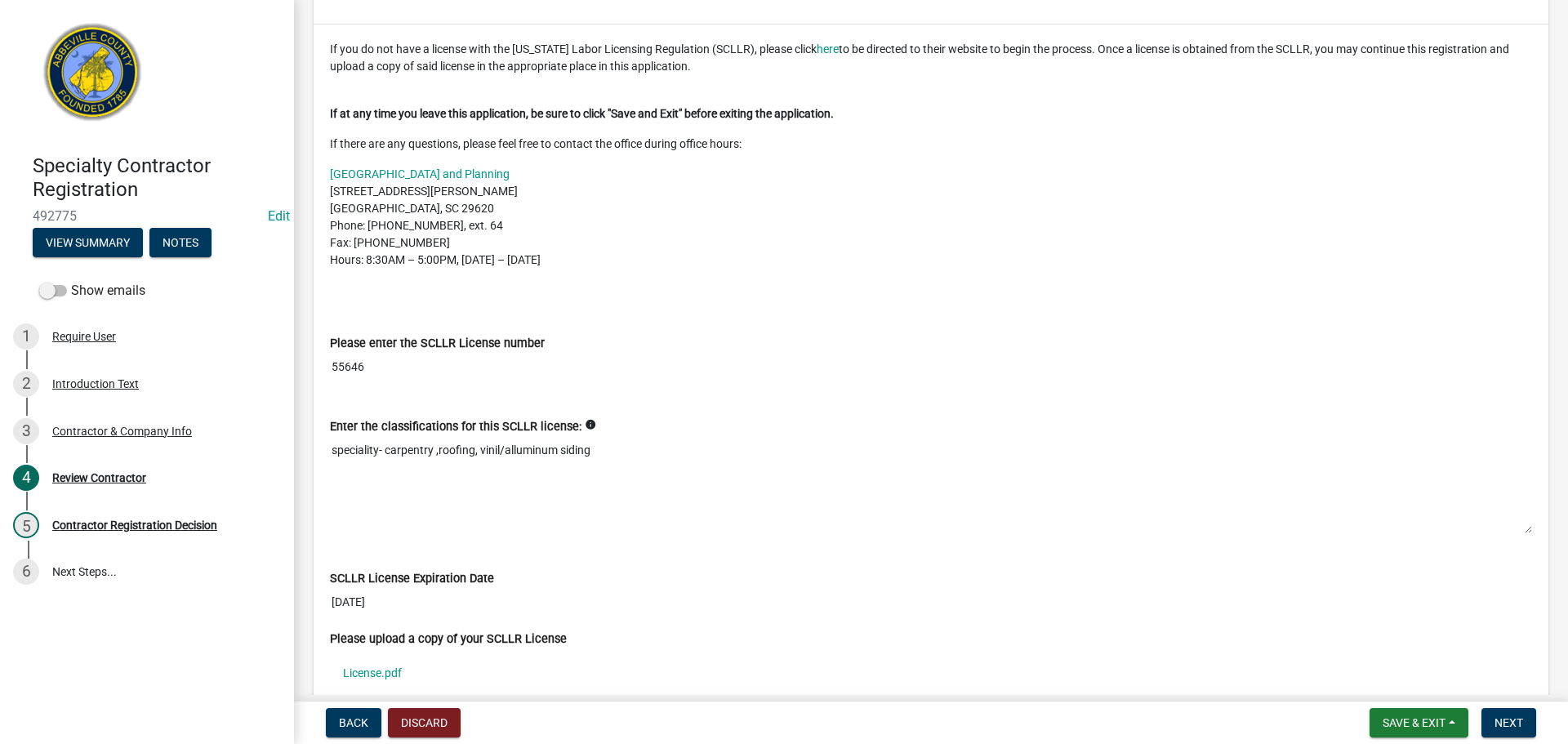
scroll to position [490, 0]
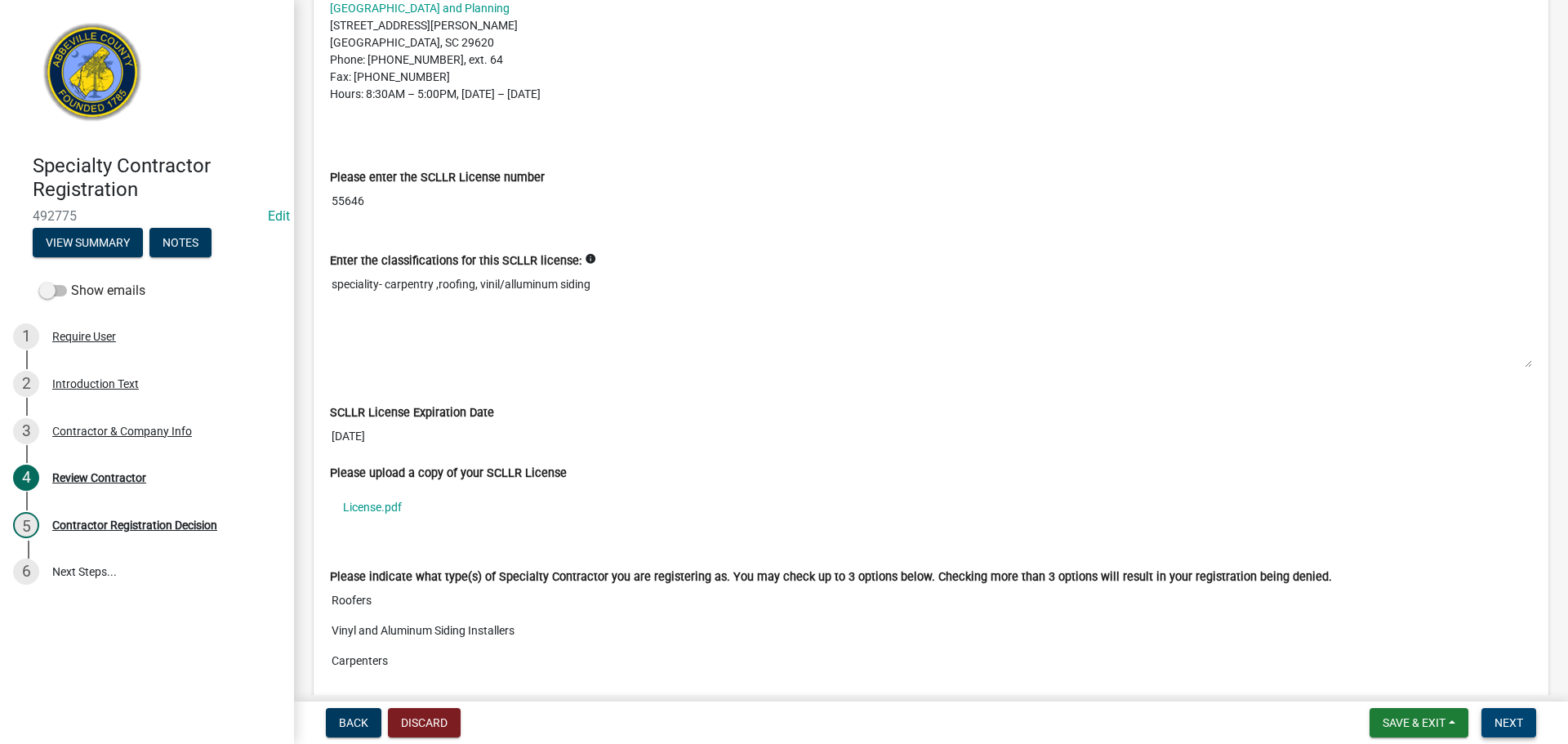
click at [1511, 720] on span "Next" at bounding box center [1509, 722] width 29 height 13
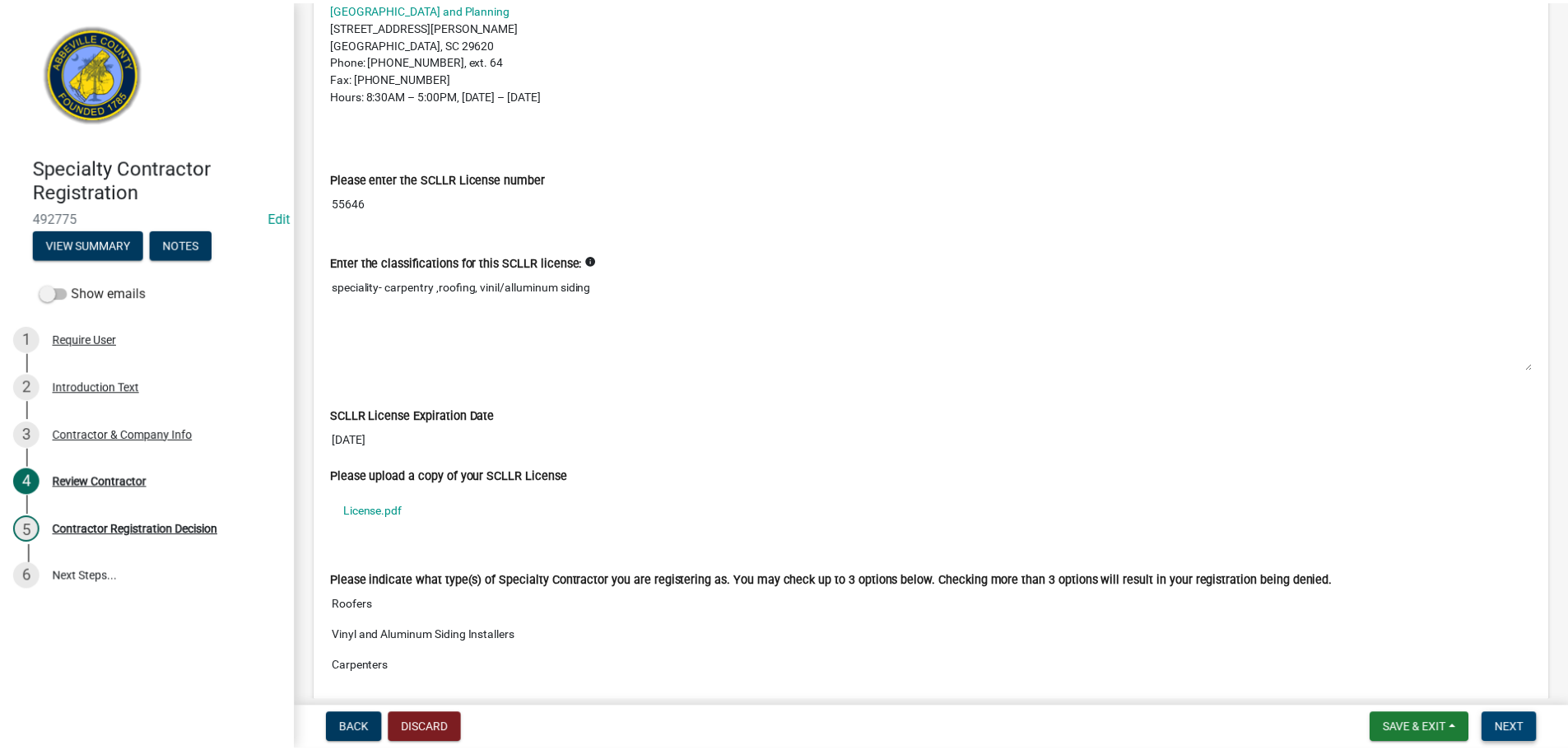
scroll to position [0, 0]
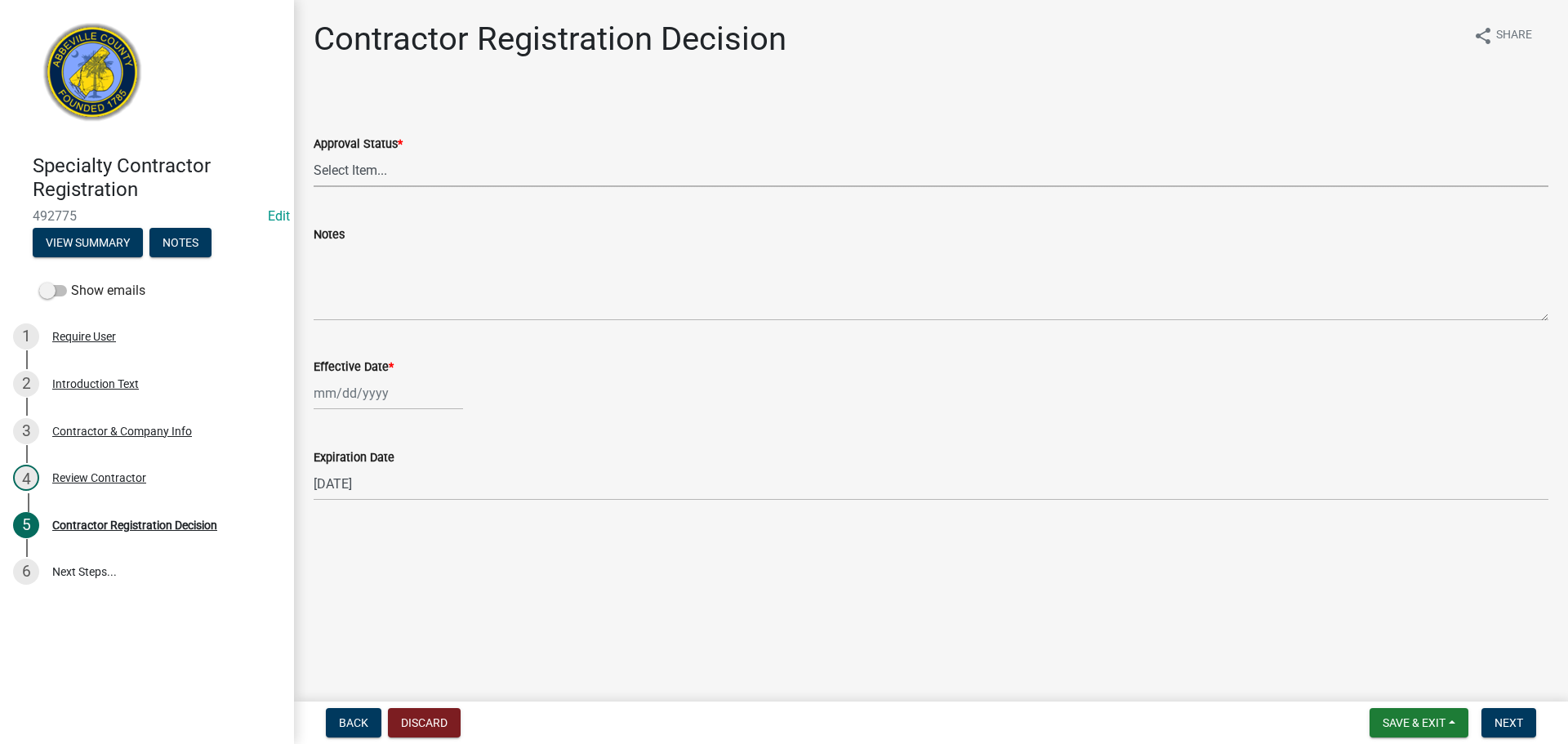
click at [418, 171] on select "Select Item... Approved Denied" at bounding box center [930, 170] width 1235 height 34
click at [313, 153] on select "Select Item... Approved Denied" at bounding box center [930, 170] width 1235 height 34
select select "4b86b809-39dd-4c68-9f3d-fdb3e7050482"
select select "10"
select select "2025"
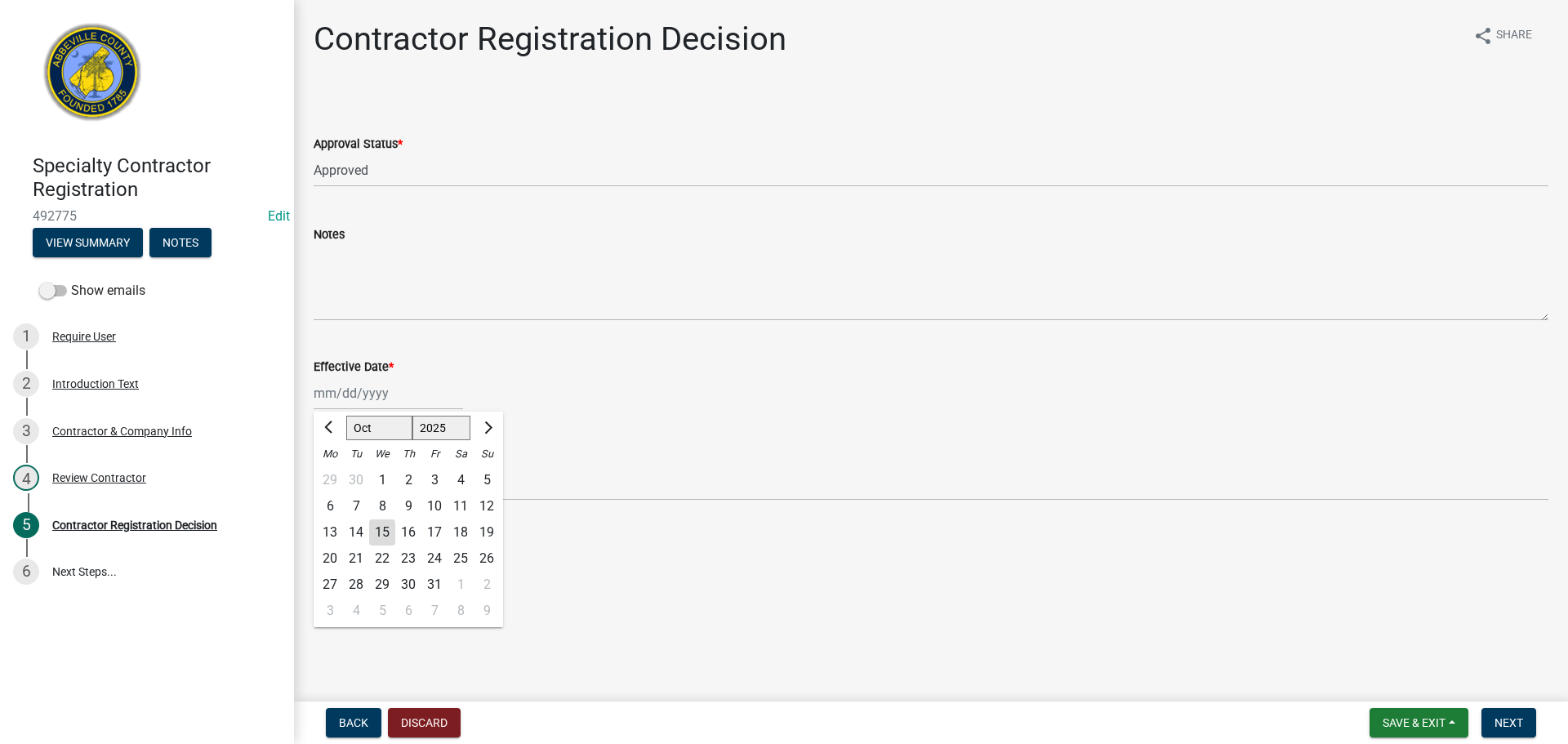
click at [359, 392] on div "Jan Feb Mar Apr May Jun Jul Aug Sep Oct Nov Dec 1525 1526 1527 1528 1529 1530 1…" at bounding box center [388, 393] width 149 height 34
click at [391, 530] on div "15" at bounding box center [382, 532] width 26 height 26
type input "10/15/2025"
click at [1515, 720] on span "Next" at bounding box center [1509, 722] width 29 height 13
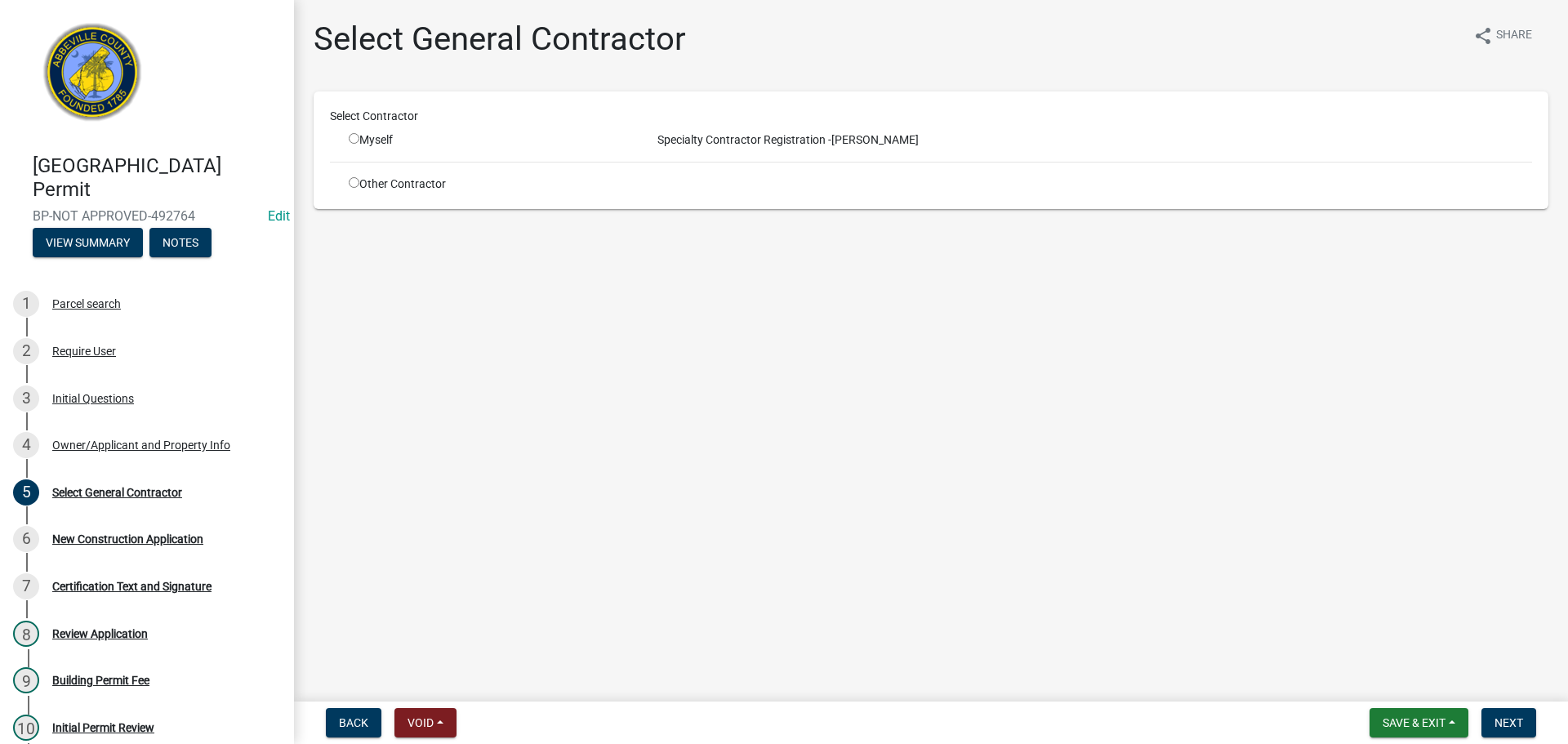
click at [350, 135] on input "radio" at bounding box center [354, 138] width 11 height 11
radio input "true"
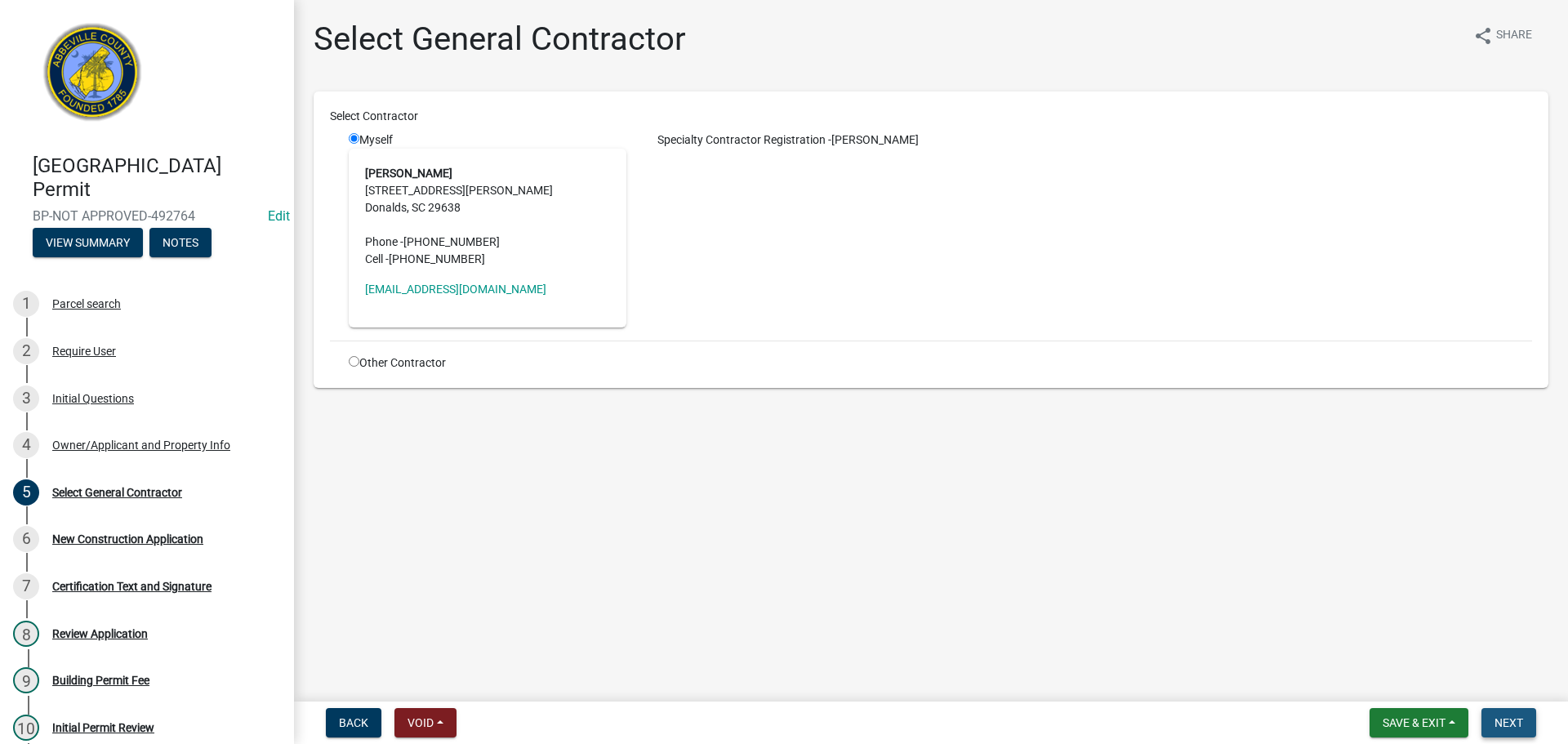
click at [1515, 720] on span "Next" at bounding box center [1509, 722] width 29 height 13
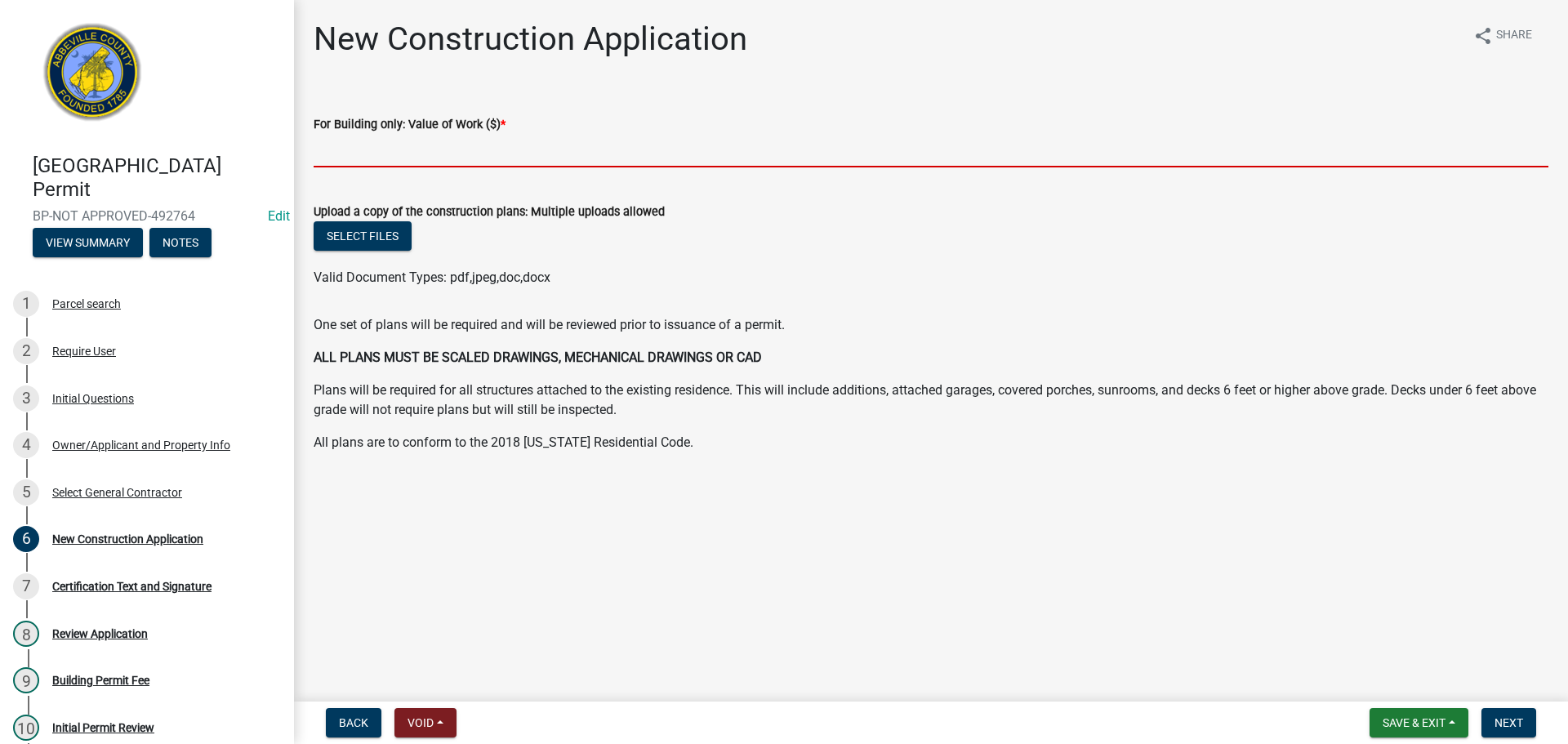
click at [394, 143] on input "text" at bounding box center [930, 150] width 1235 height 34
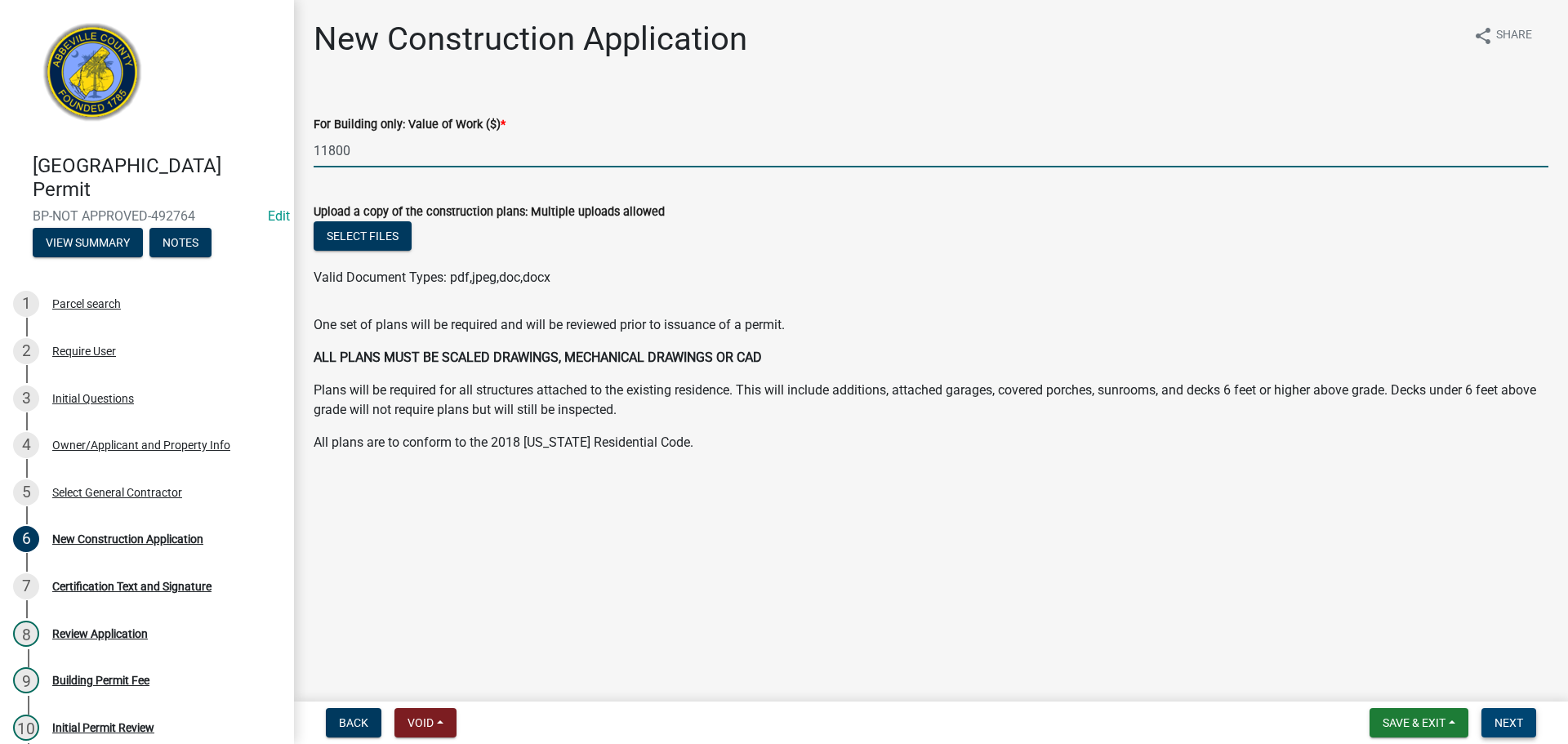
type input "11800"
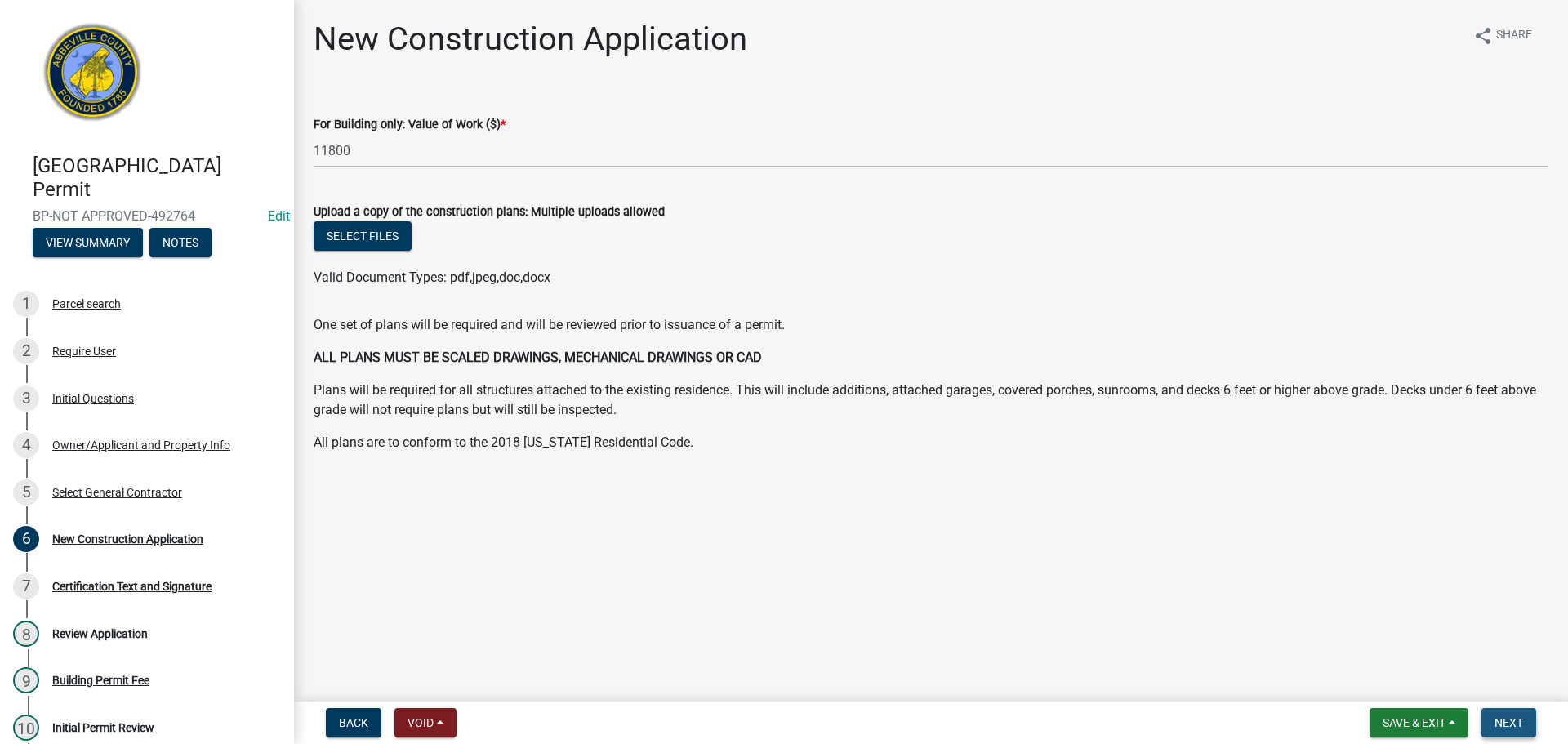
click at [1504, 720] on span "Next" at bounding box center [1509, 722] width 29 height 13
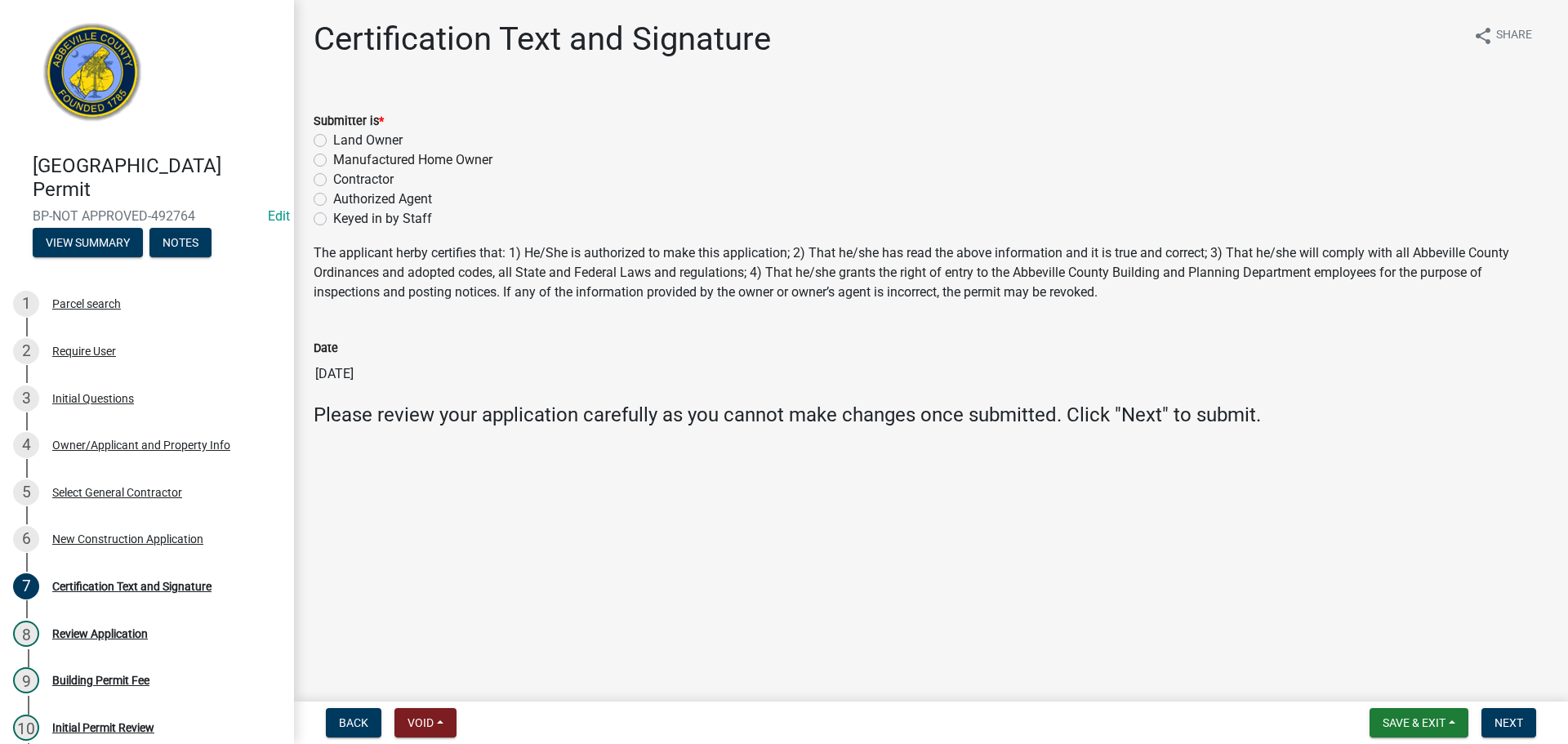
click at [333, 181] on label "Contractor" at bounding box center [363, 180] width 60 height 20
click at [333, 181] on input "Contractor" at bounding box center [338, 175] width 11 height 11
radio input "true"
drag, startPoint x: 1519, startPoint y: 720, endPoint x: 1497, endPoint y: 712, distance: 23.4
click at [1518, 720] on span "Next" at bounding box center [1509, 722] width 29 height 13
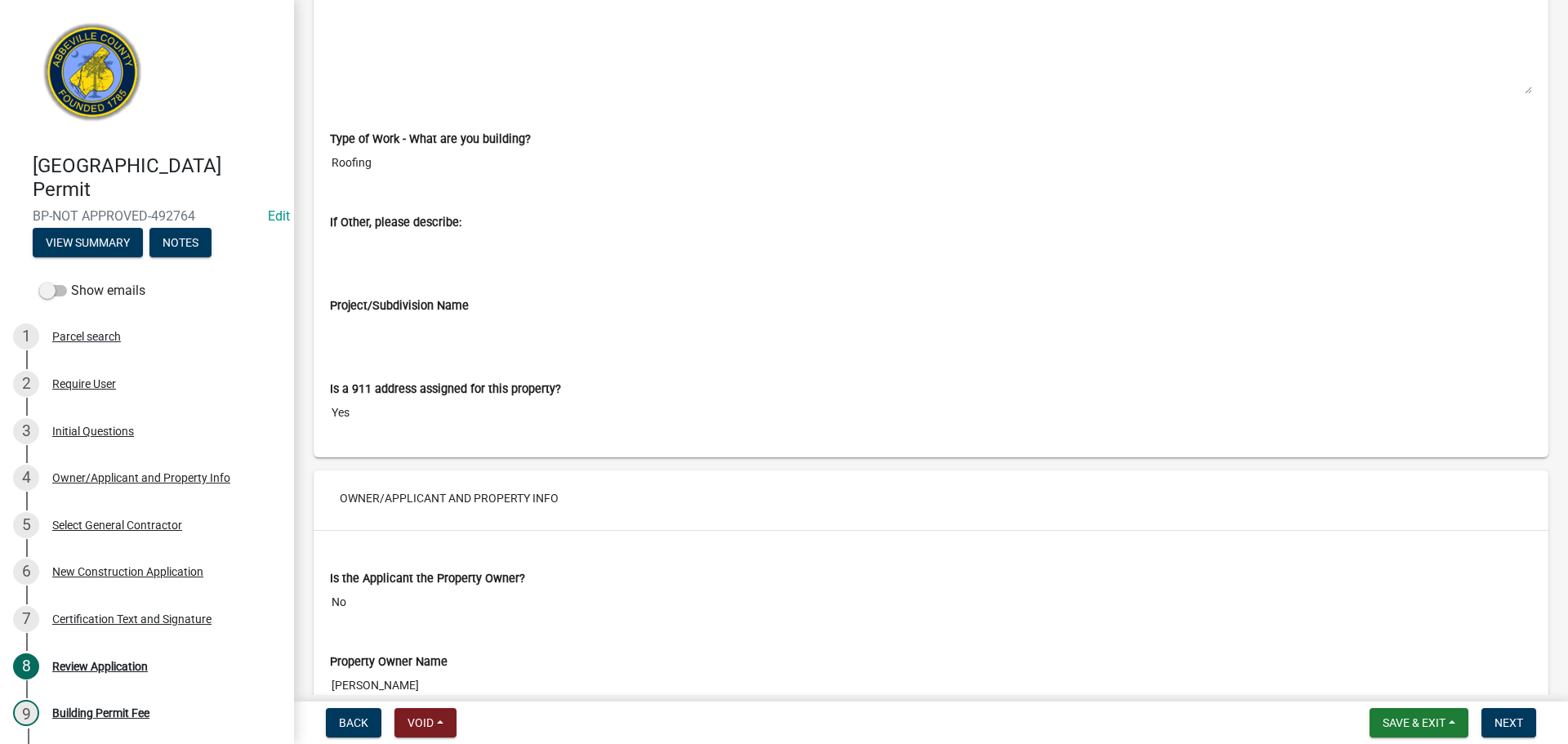
scroll to position [1224, 0]
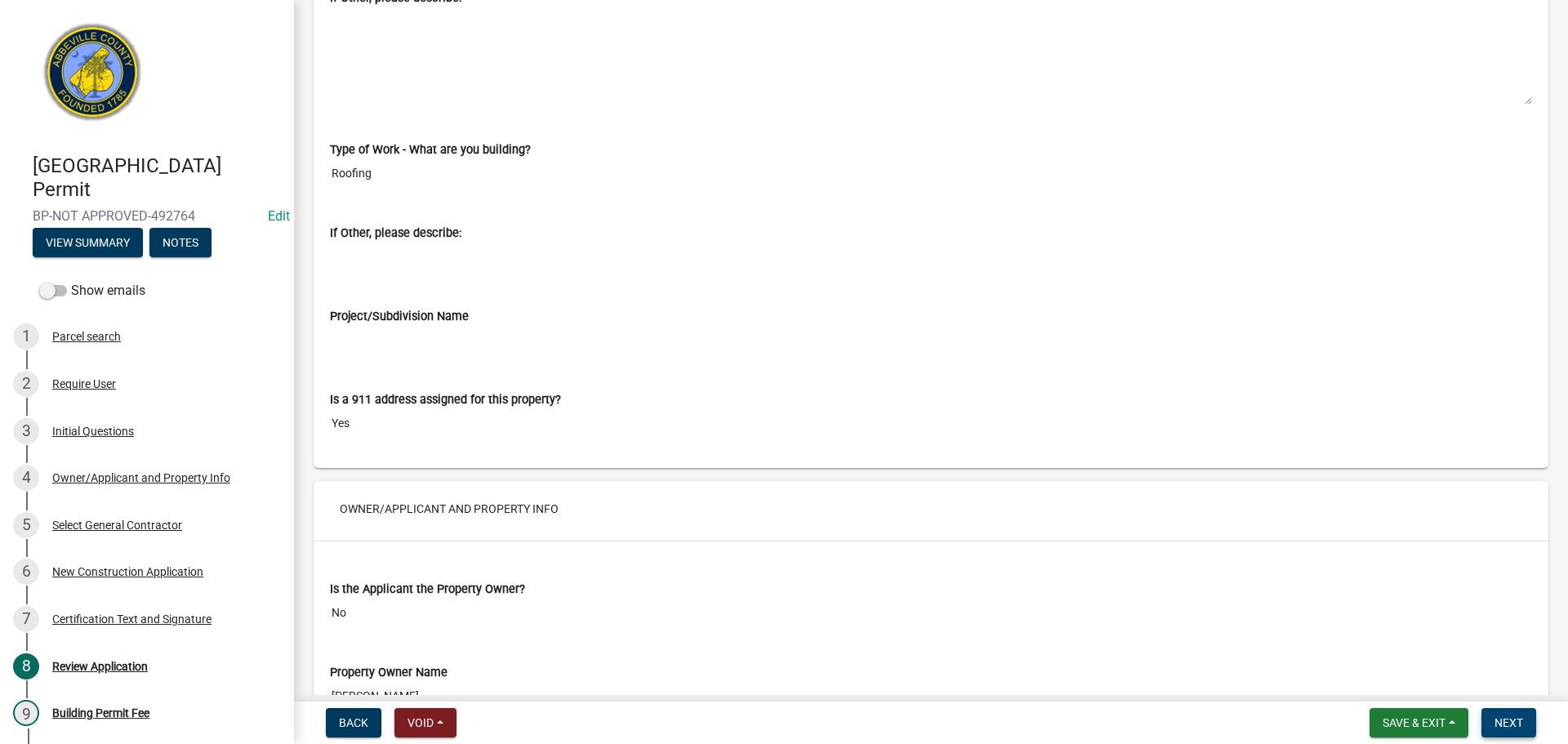
click at [1510, 716] on span "Next" at bounding box center [1509, 722] width 29 height 13
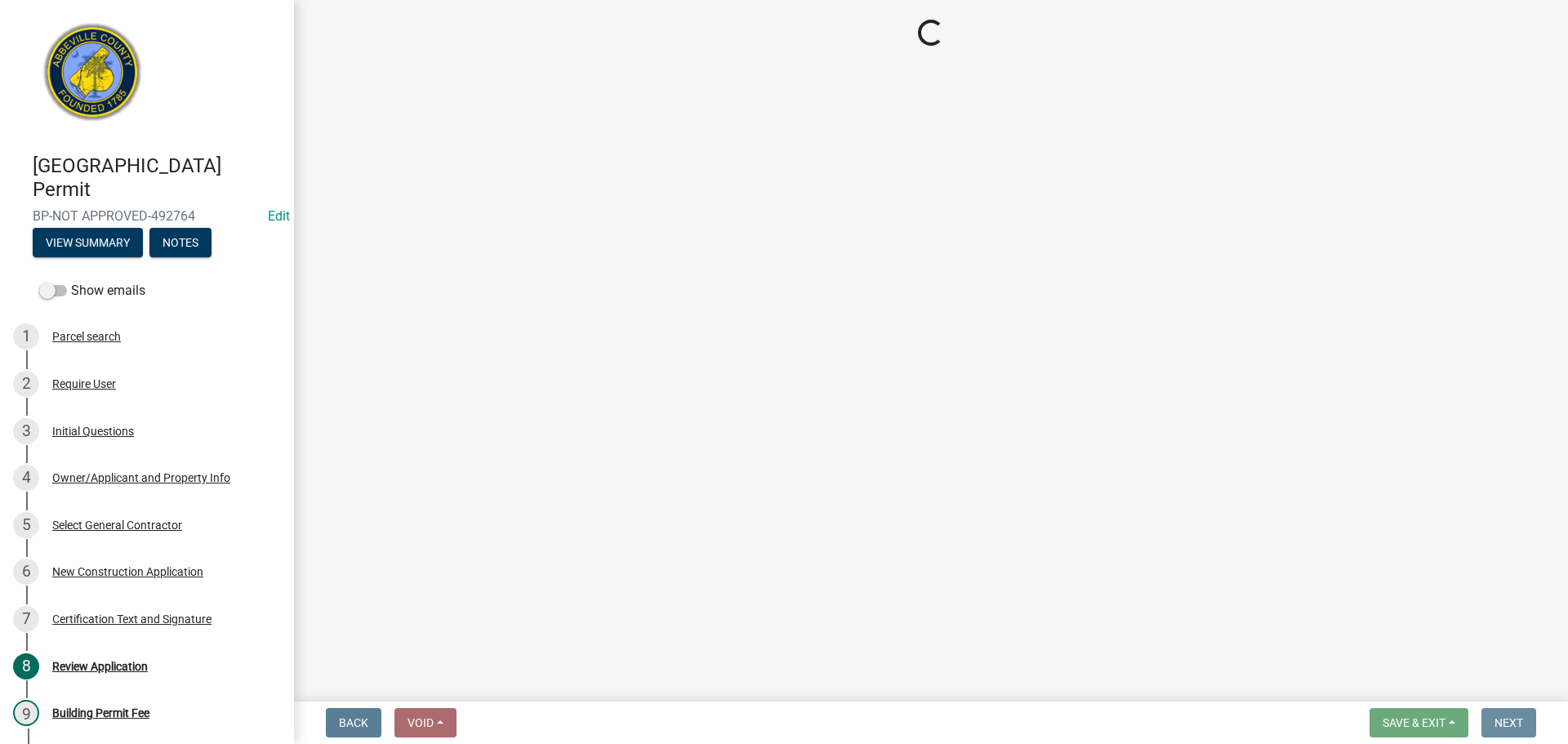
scroll to position [0, 0]
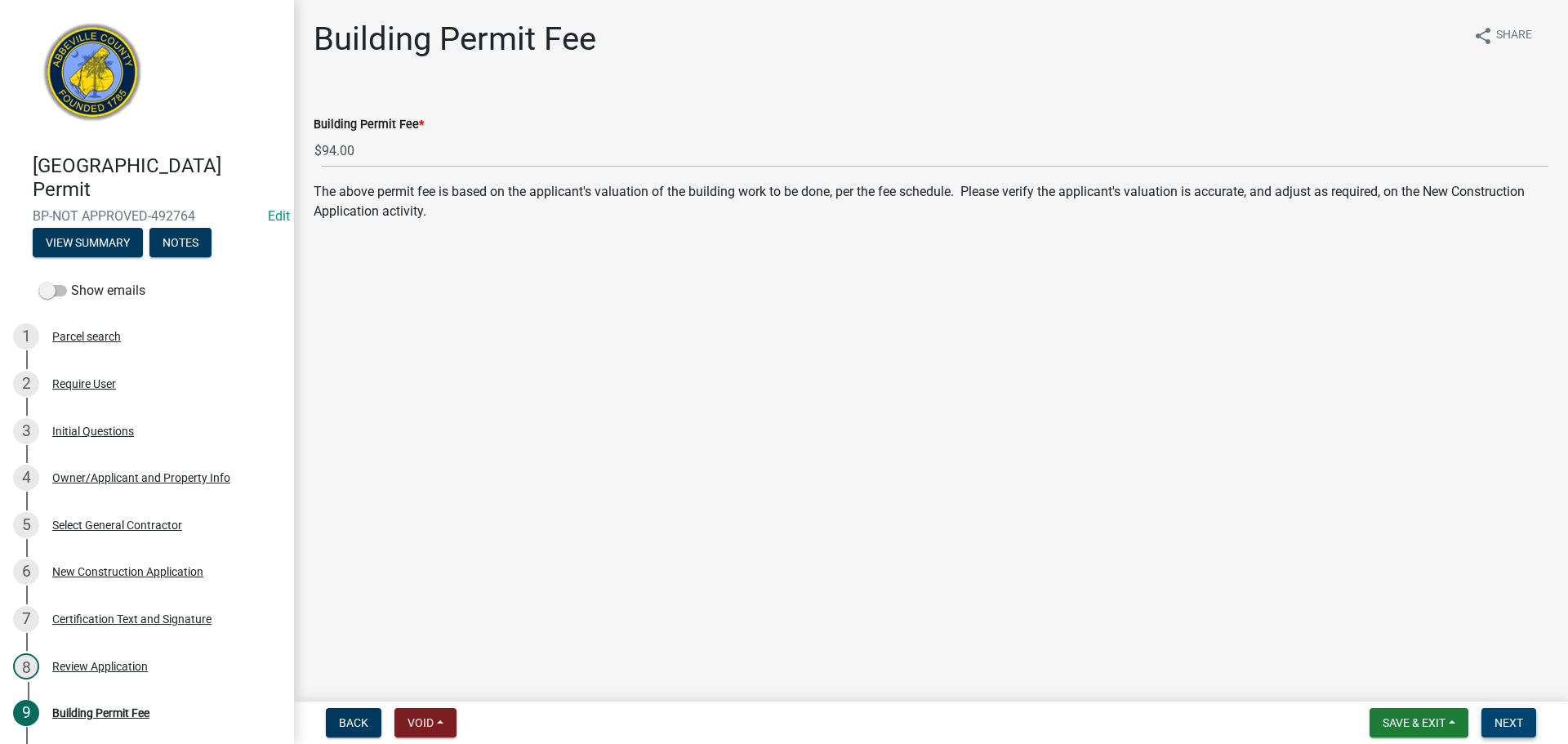
click at [1513, 716] on span "Next" at bounding box center [1509, 722] width 29 height 13
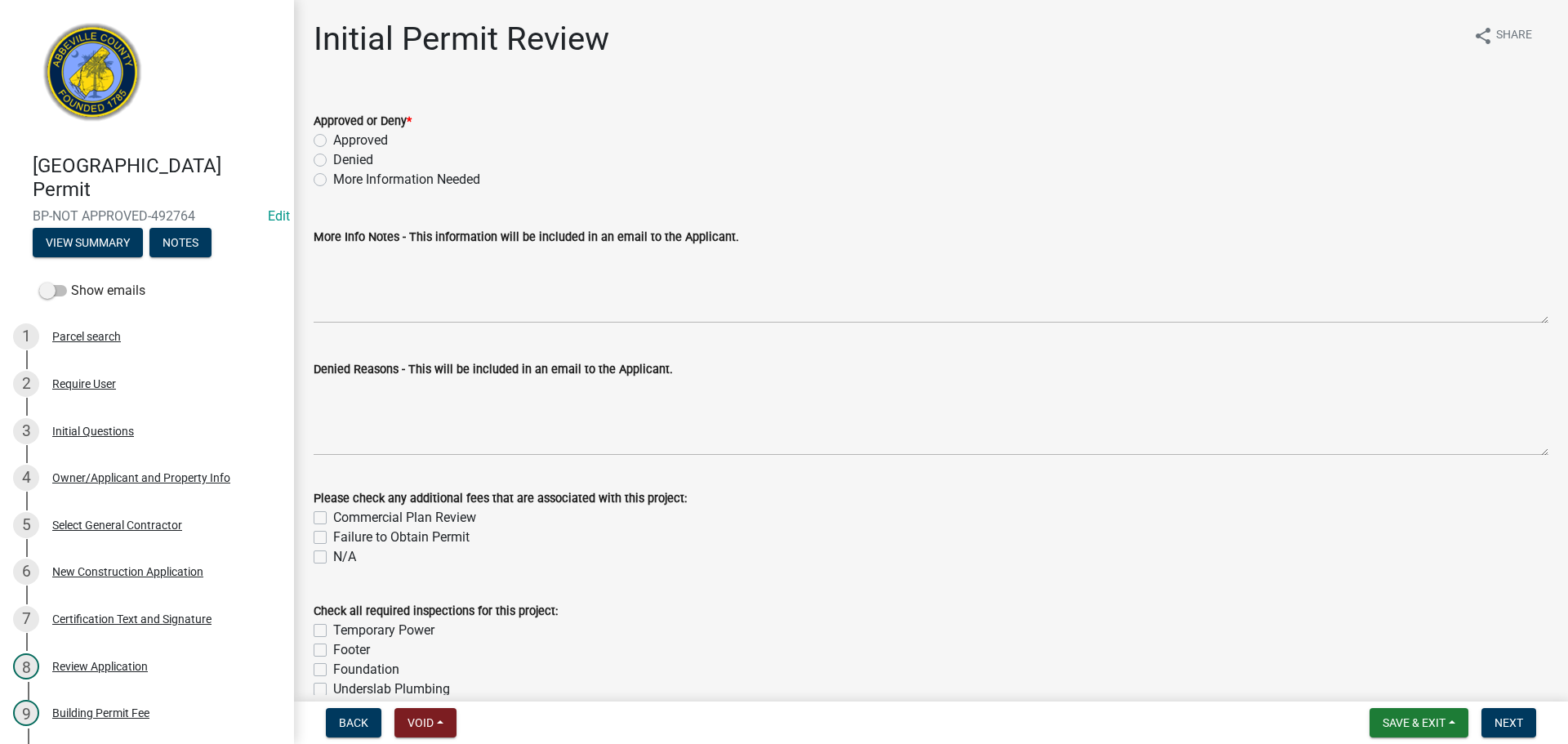
click at [333, 141] on label "Approved" at bounding box center [360, 140] width 54 height 20
click at [333, 141] on input "Approved" at bounding box center [338, 135] width 11 height 11
radio input "true"
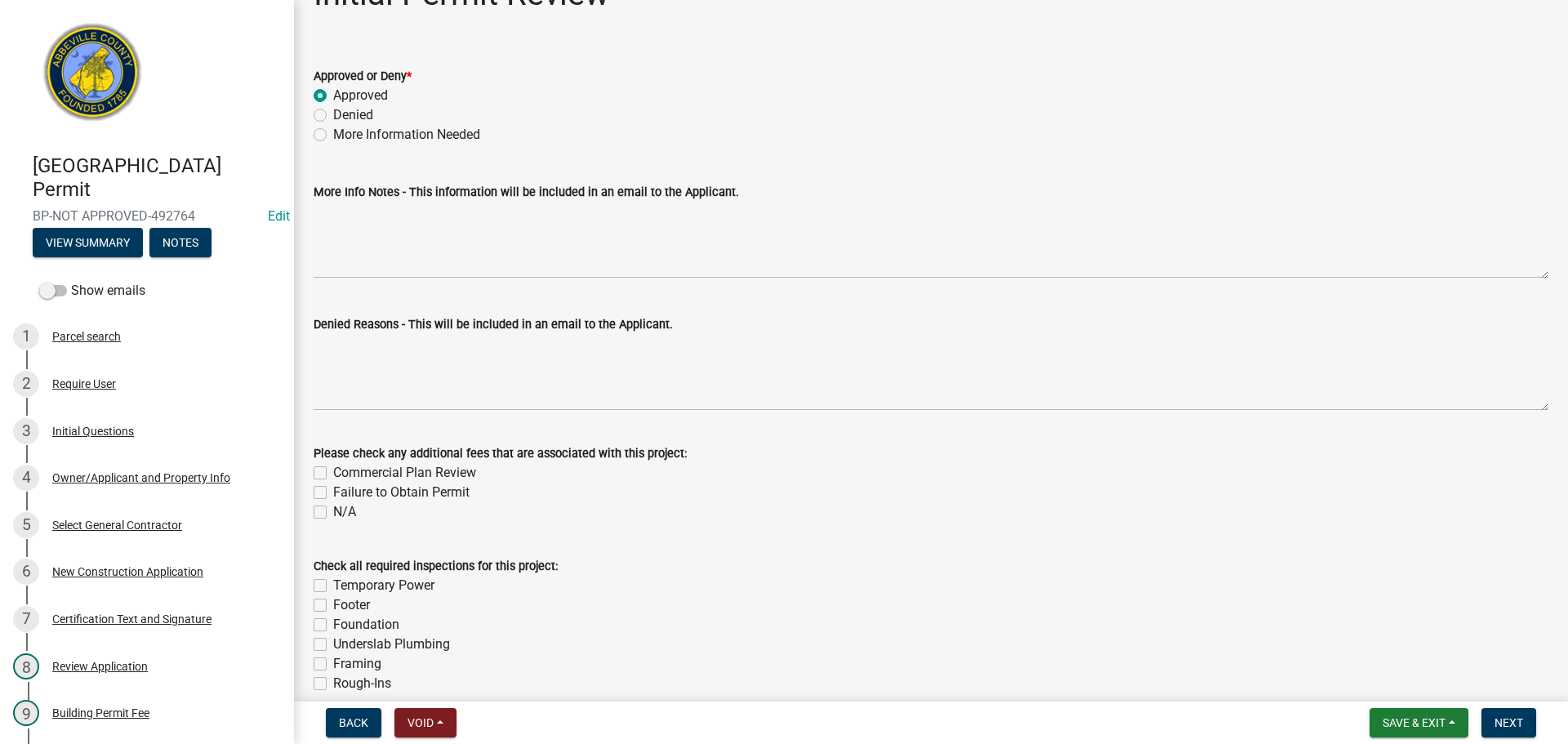
scroll to position [82, 0]
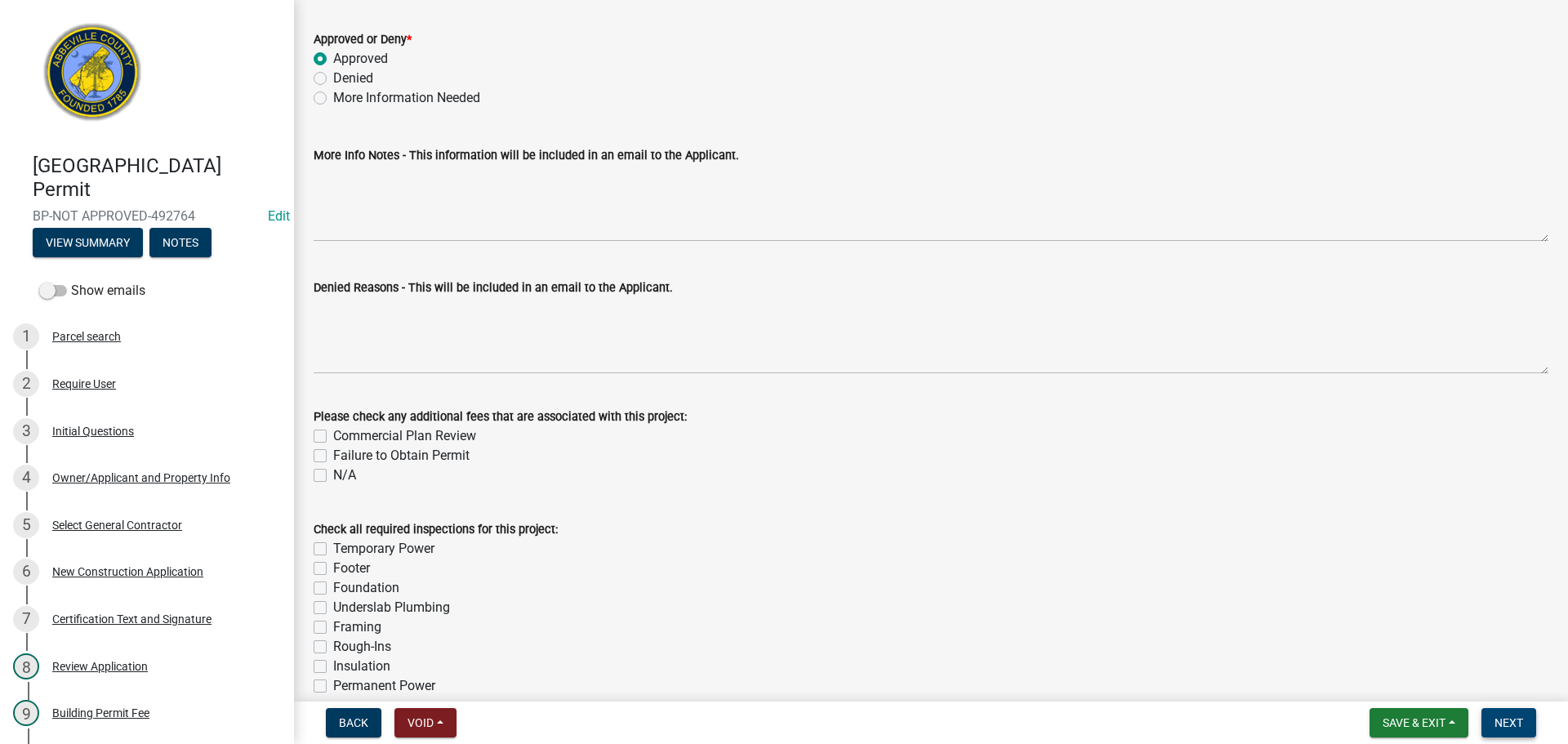
click at [1510, 723] on span "Next" at bounding box center [1509, 722] width 29 height 13
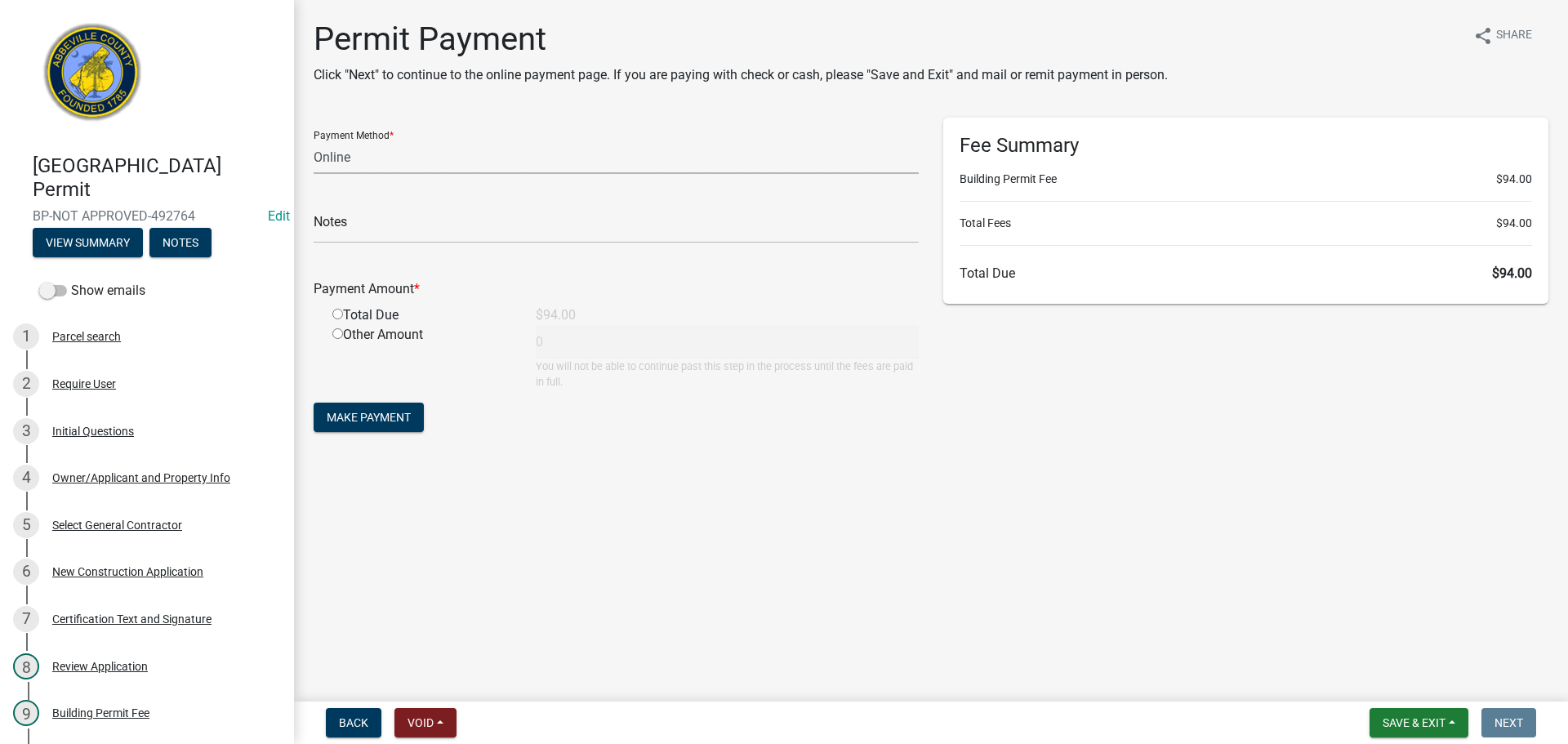
click at [390, 157] on select "Credit Card POS Check Cash Online" at bounding box center [616, 157] width 605 height 34
select select "2: 1"
click at [313, 140] on select "Credit Card POS Check Cash Online" at bounding box center [616, 157] width 605 height 34
click at [337, 313] on input "radio" at bounding box center [337, 313] width 11 height 11
radio input "true"
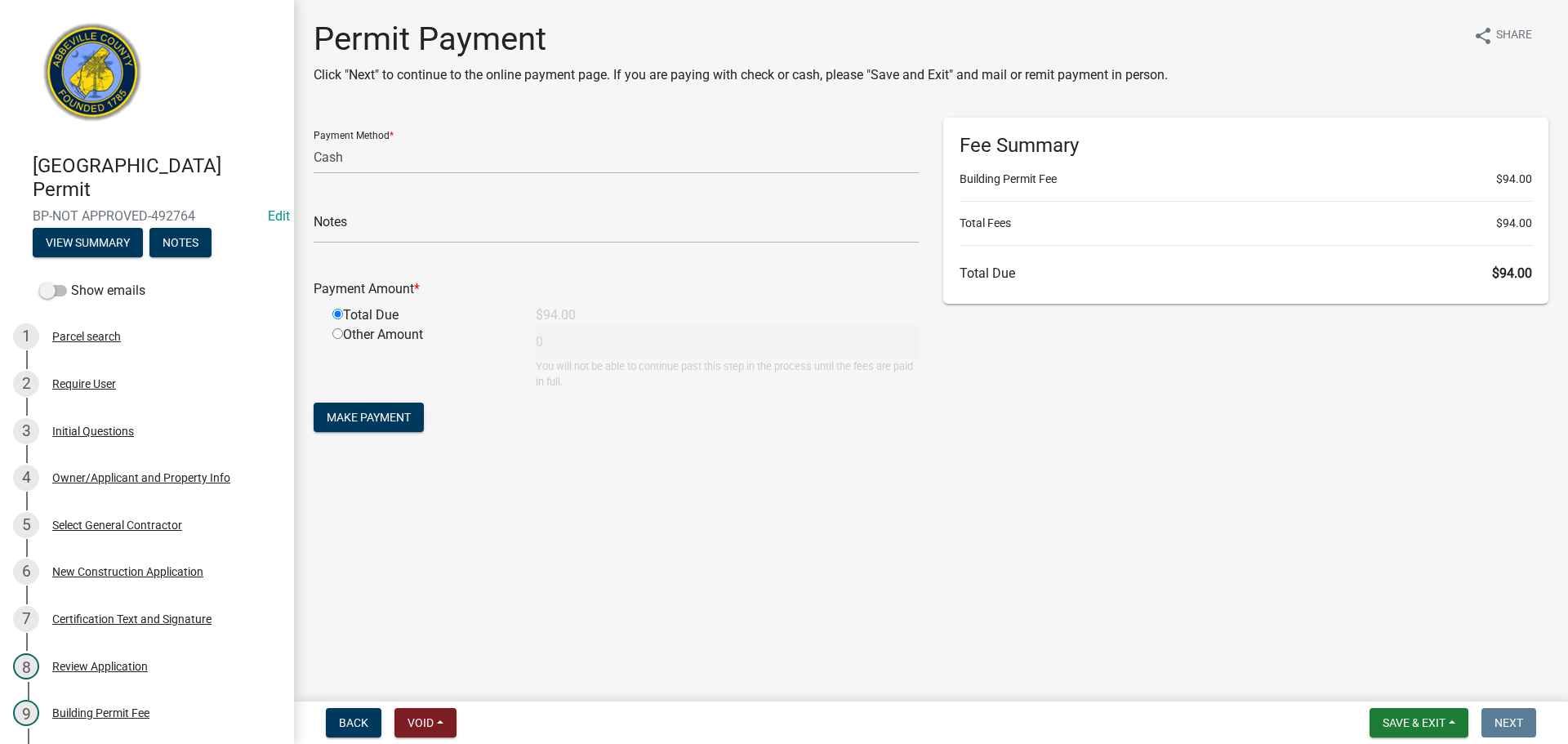
type input "94"
click at [349, 411] on span "Make Payment" at bounding box center [368, 417] width 84 height 13
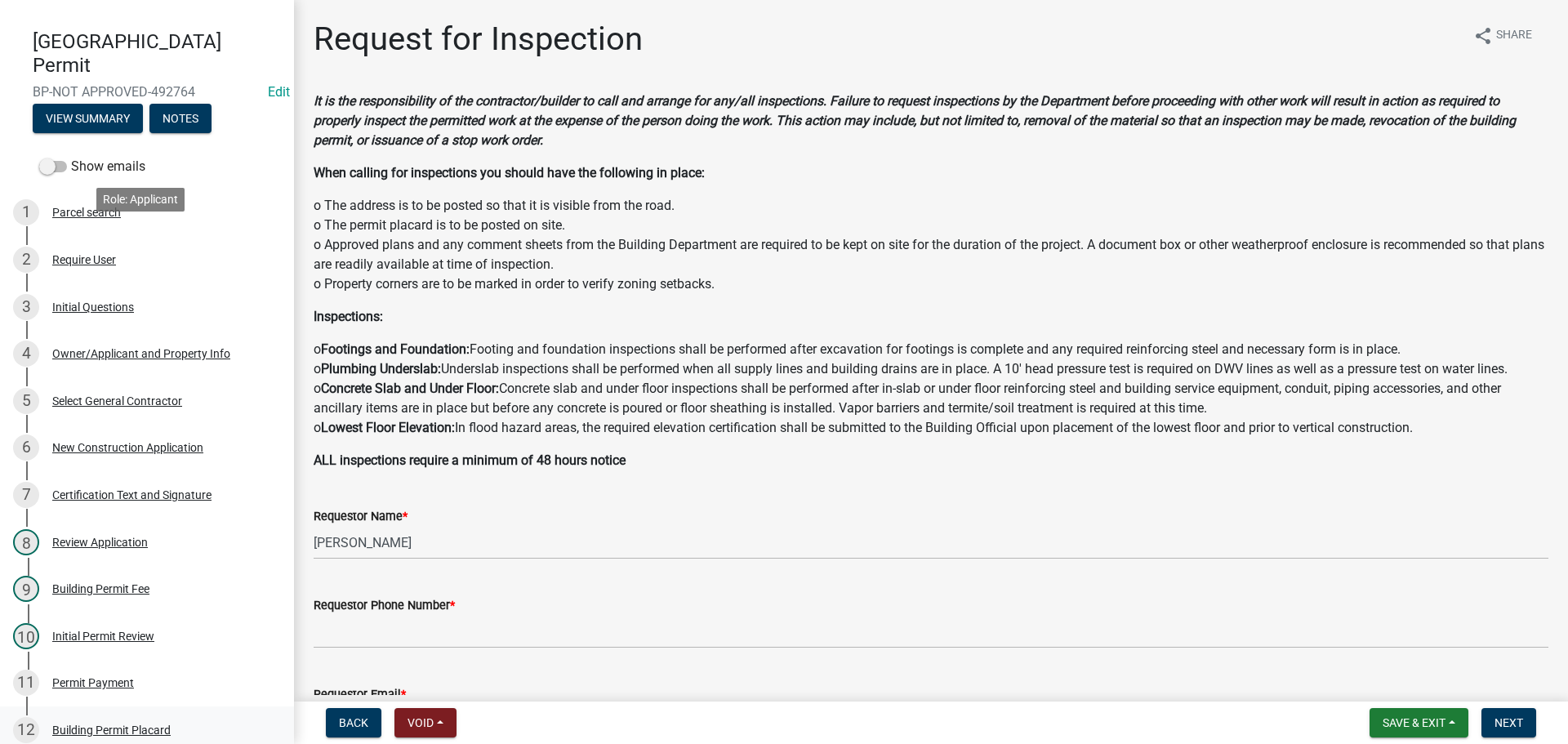
scroll to position [326, 0]
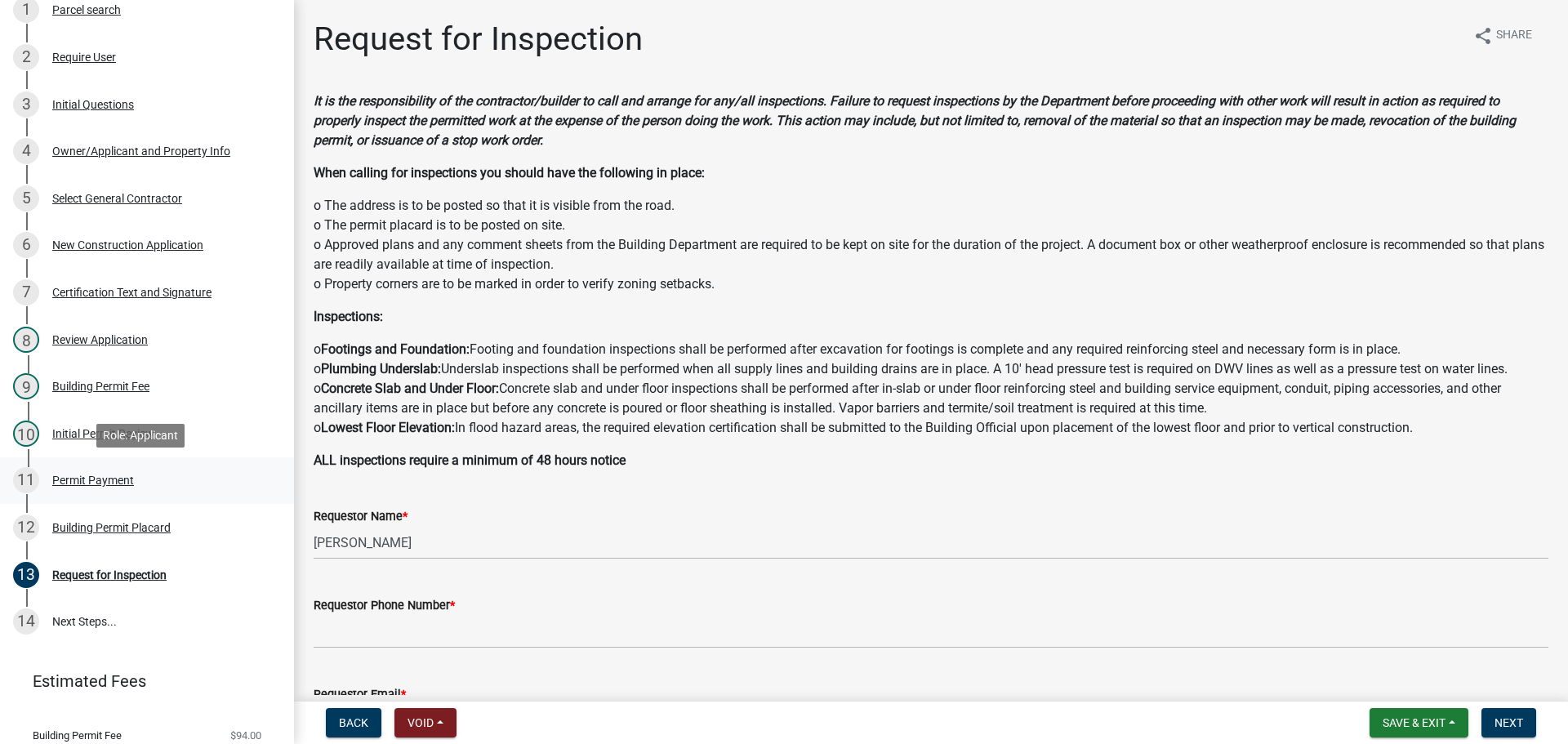
click at [120, 476] on div "Permit Payment" at bounding box center [93, 480] width 82 height 12
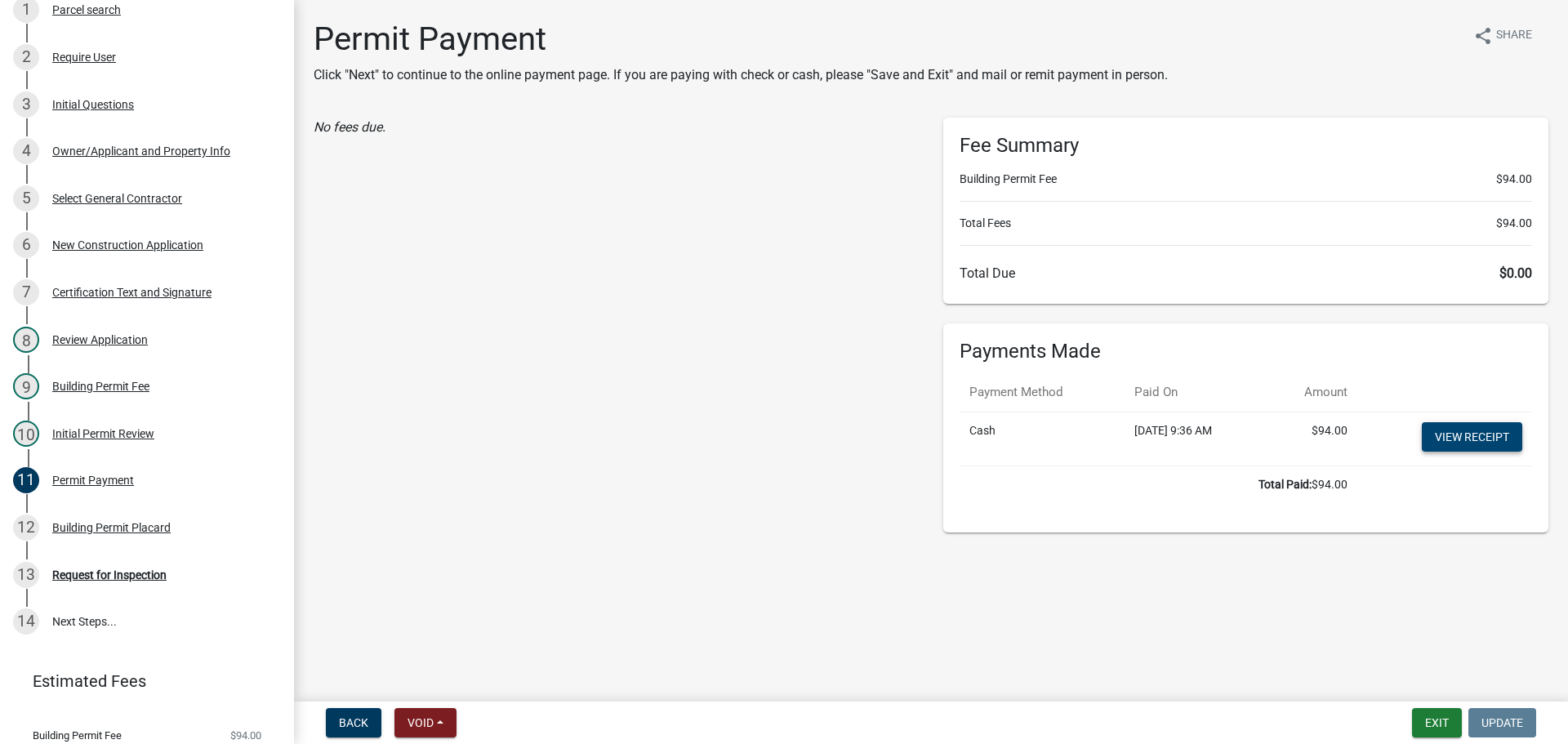
click at [1468, 435] on link "View receipt" at bounding box center [1472, 437] width 101 height 30
click at [123, 524] on div "Building Permit Placard" at bounding box center [112, 528] width 119 height 12
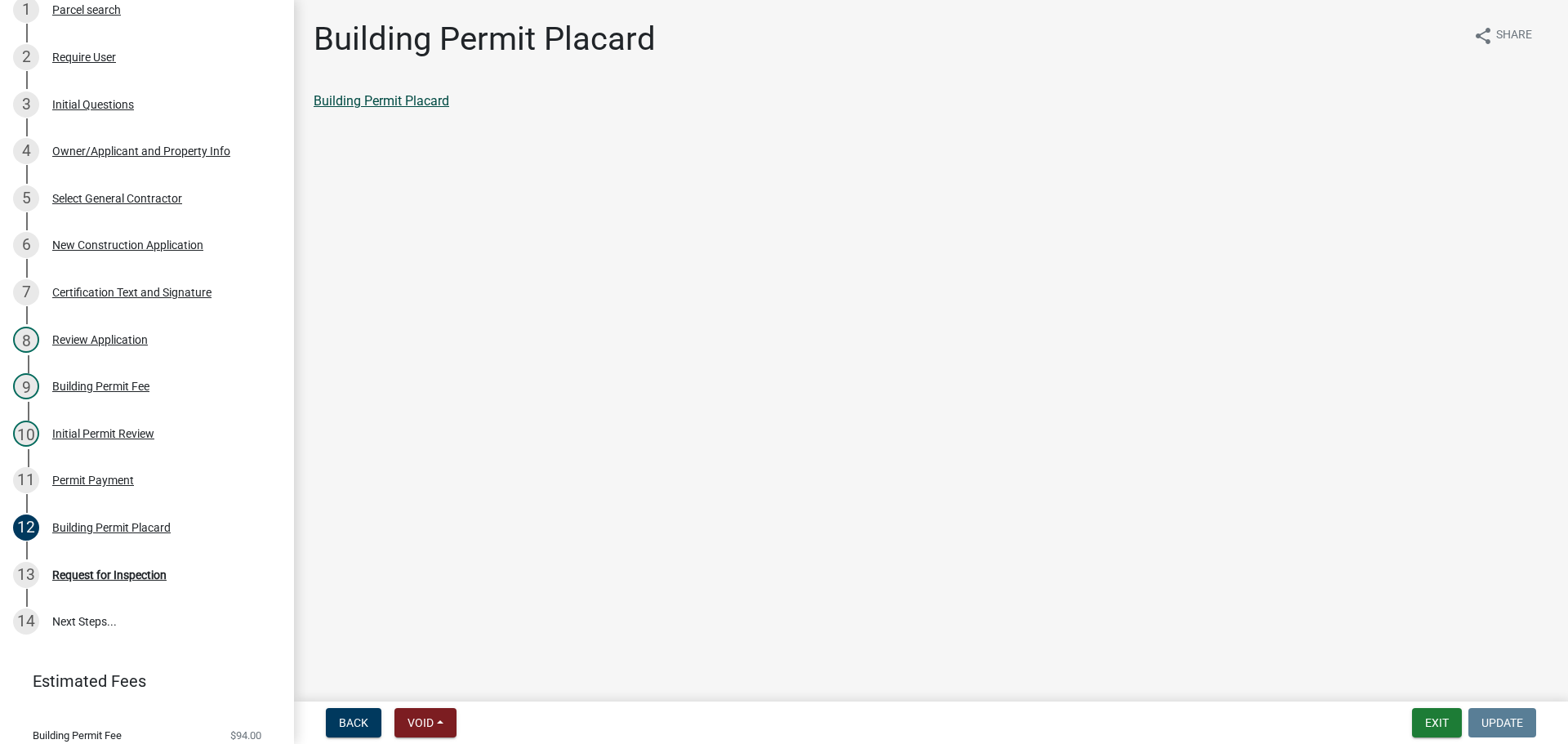
click at [422, 98] on link "Building Permit Placard" at bounding box center [381, 101] width 135 height 16
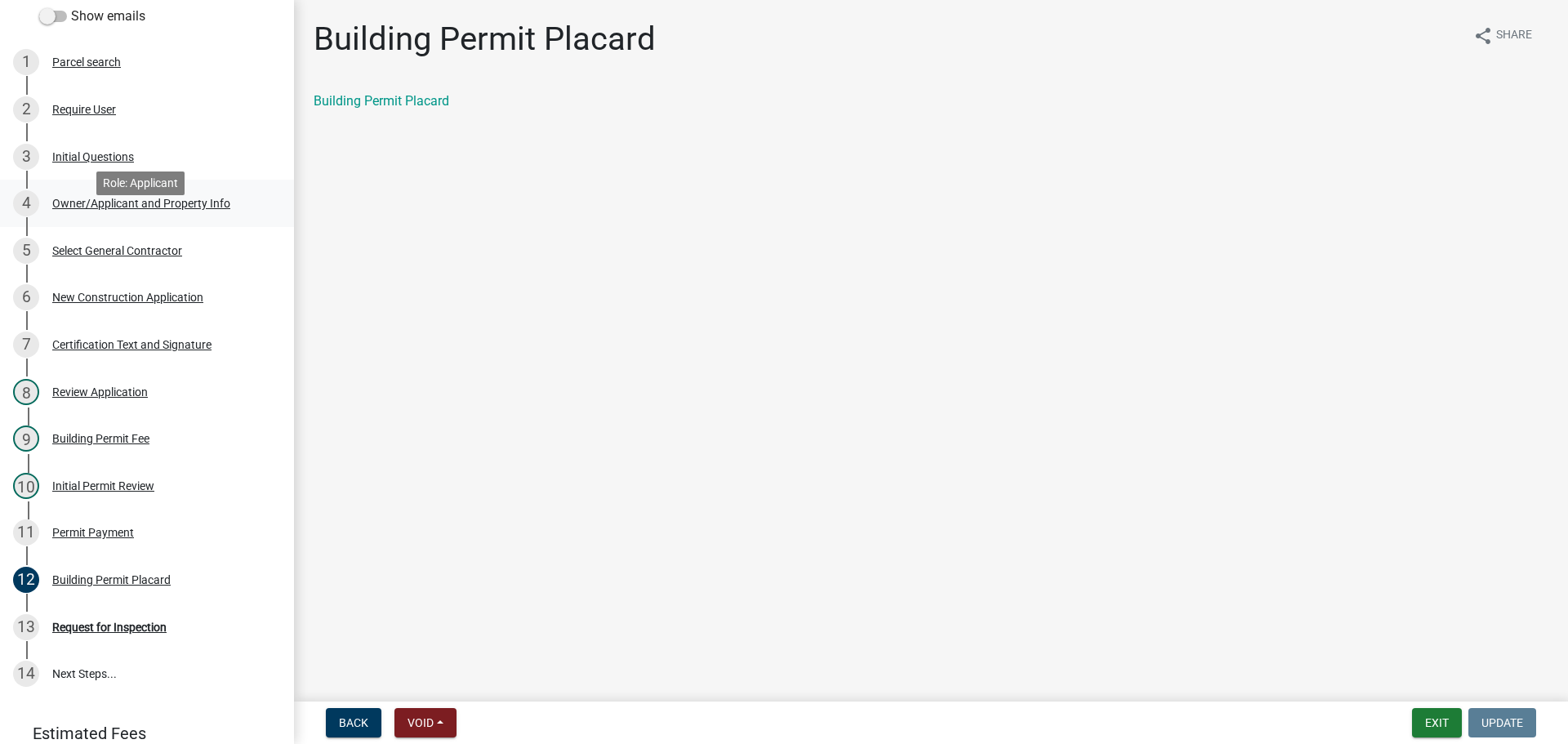
scroll to position [82, 0]
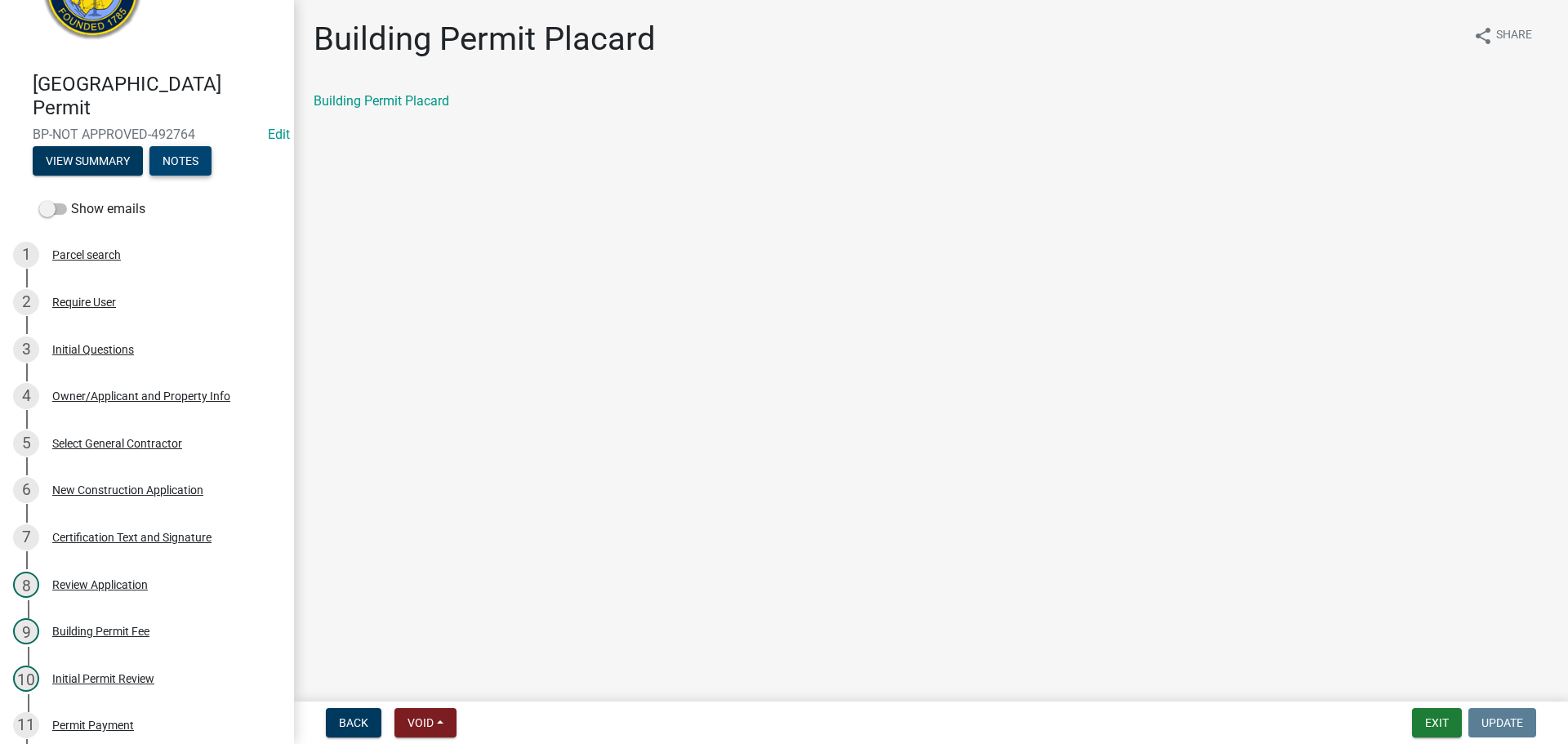
click at [191, 159] on button "Notes" at bounding box center [180, 161] width 62 height 30
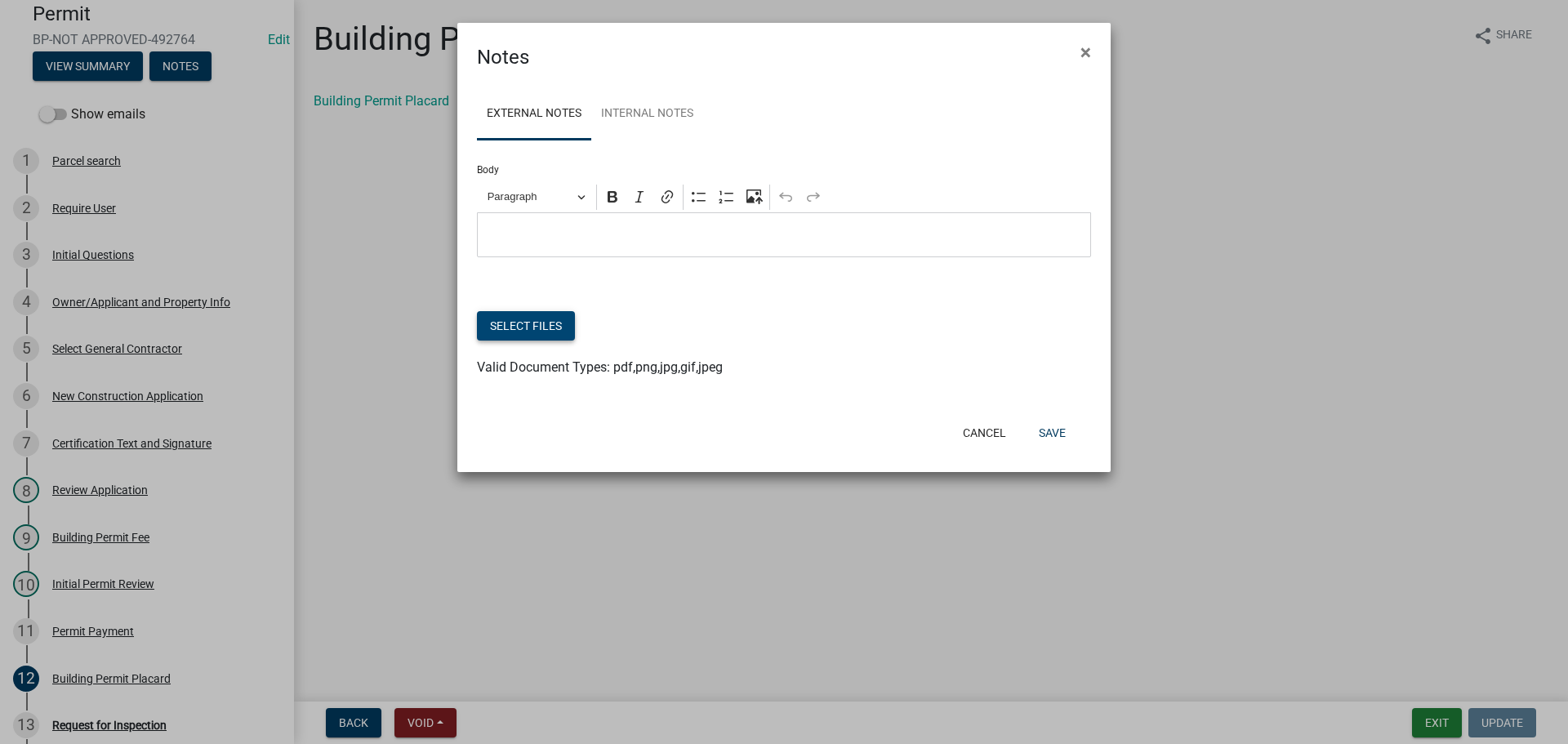
click at [523, 323] on button "Select files" at bounding box center [525, 326] width 98 height 30
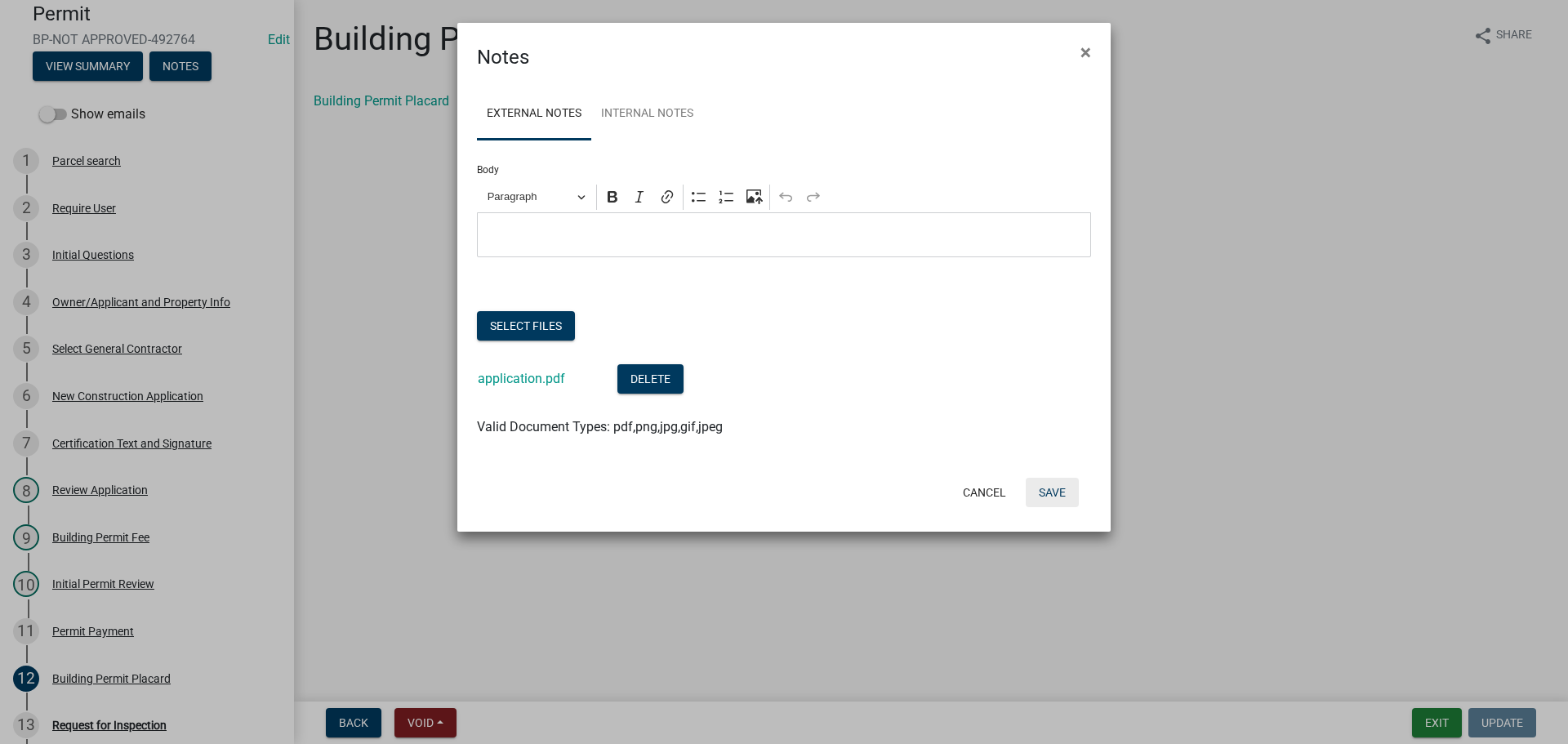
click at [1057, 481] on button "Save" at bounding box center [1053, 492] width 53 height 30
